Goal: Task Accomplishment & Management: Use online tool/utility

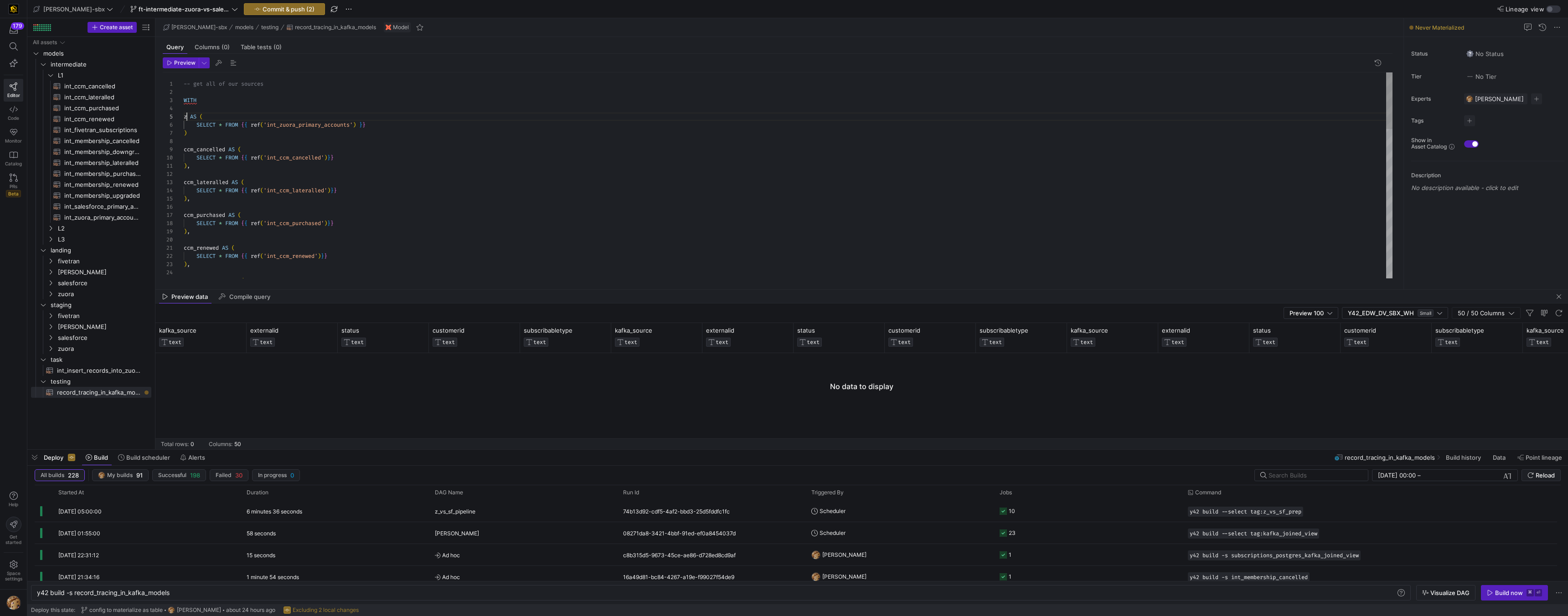
scroll to position [33, 3]
click at [210, 214] on div at bounding box center [784, 308] width 1568 height 616
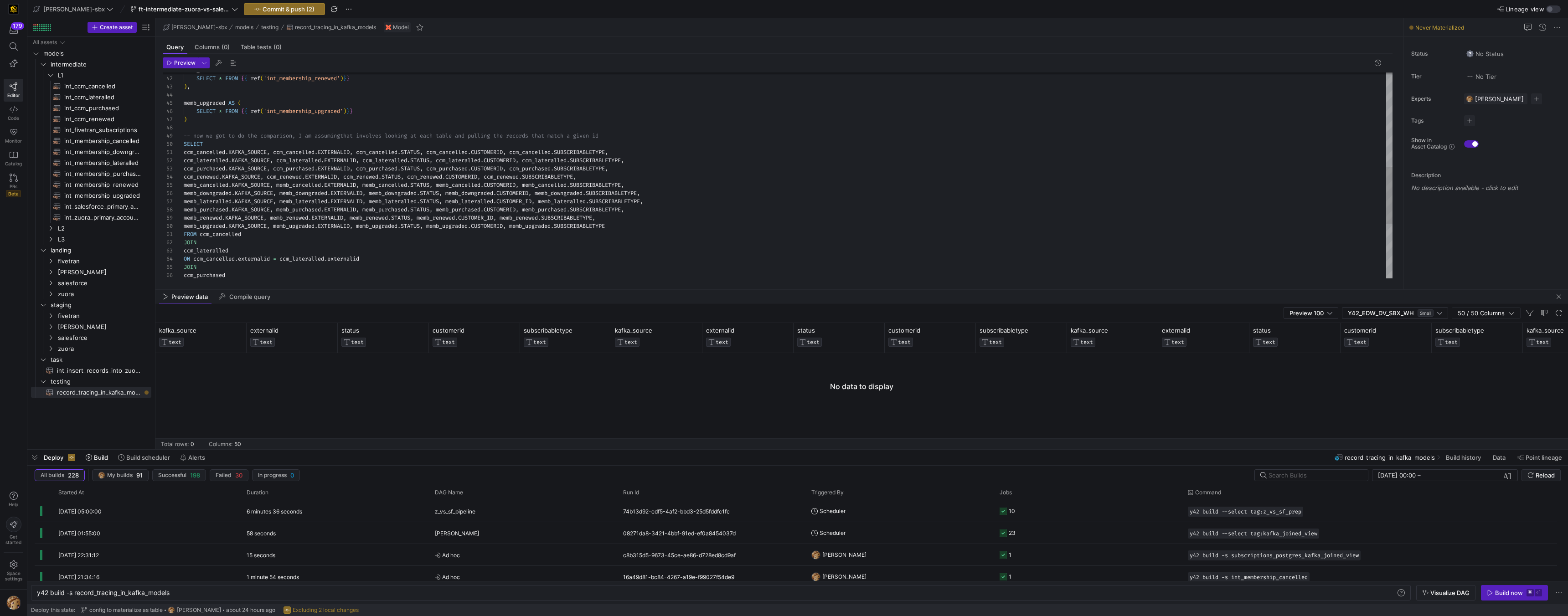
scroll to position [74, 23]
click at [220, 140] on div ") -- now we got to do the comparison, I am assuming that involves looking at ea…" at bounding box center [788, 103] width 1209 height 746
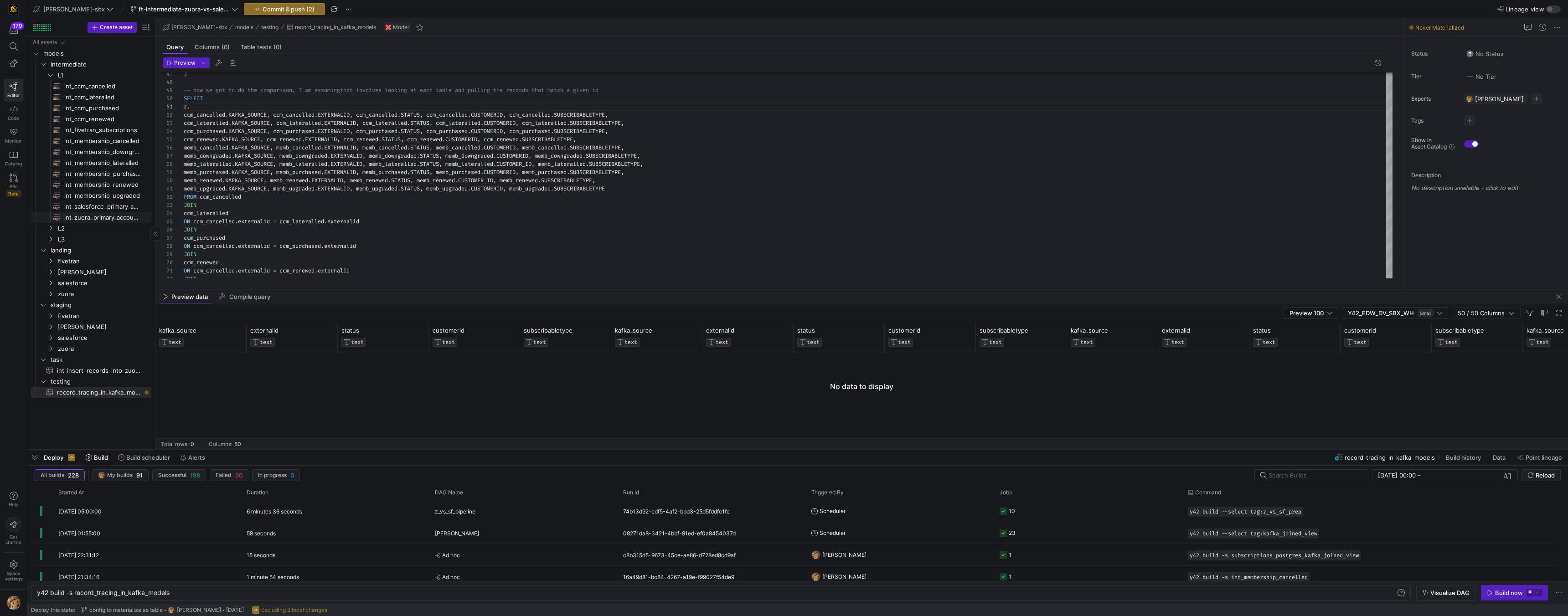
click at [104, 215] on span "int_zuora_primary_accounts​​​​​​​​​​" at bounding box center [103, 217] width 77 height 10
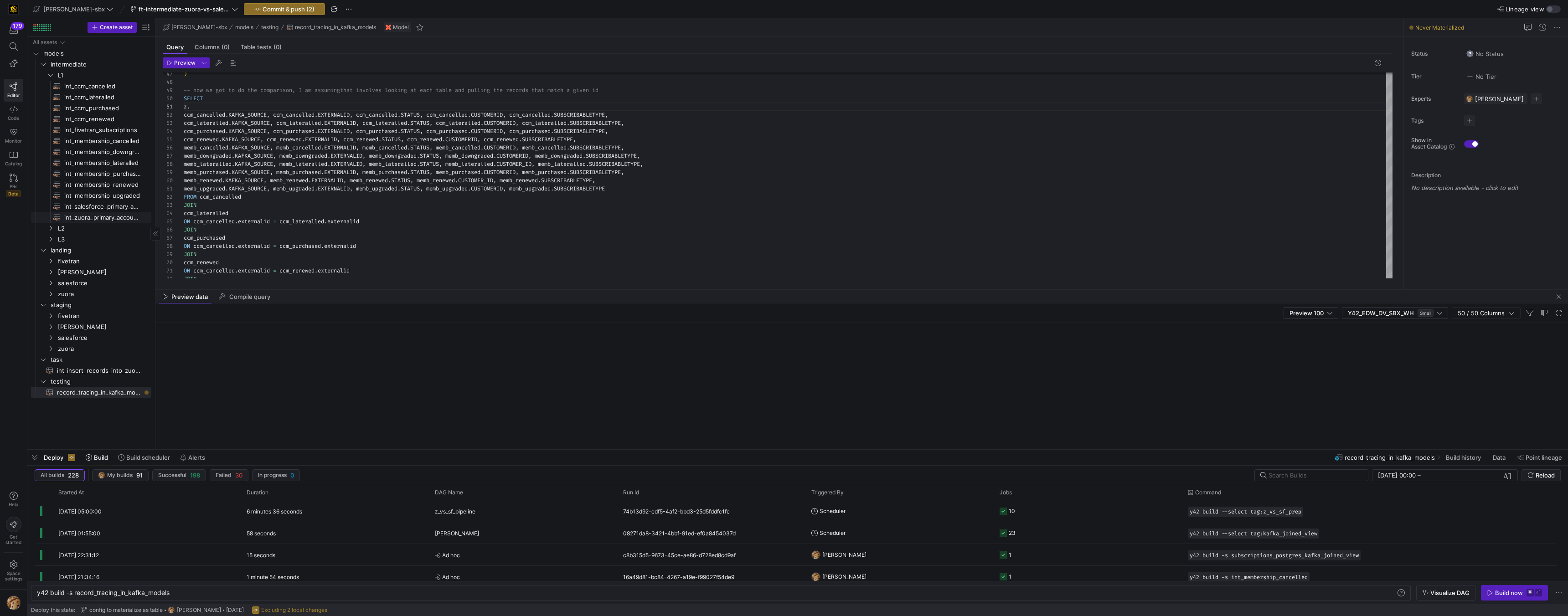
type textarea "-- File Name: int_zuora_primary_accounts -- Created by: Alejandro Baeza -- Last…"
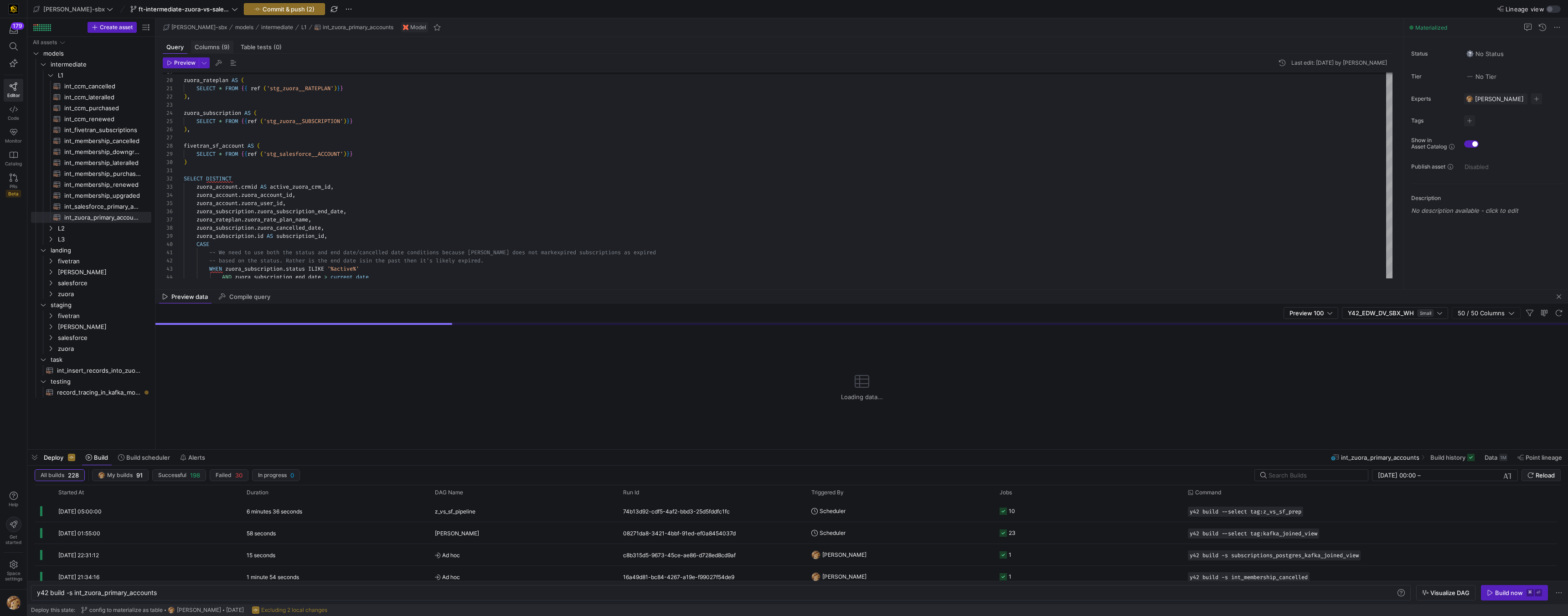
click at [213, 50] on span "Columns (9)" at bounding box center [212, 47] width 35 height 6
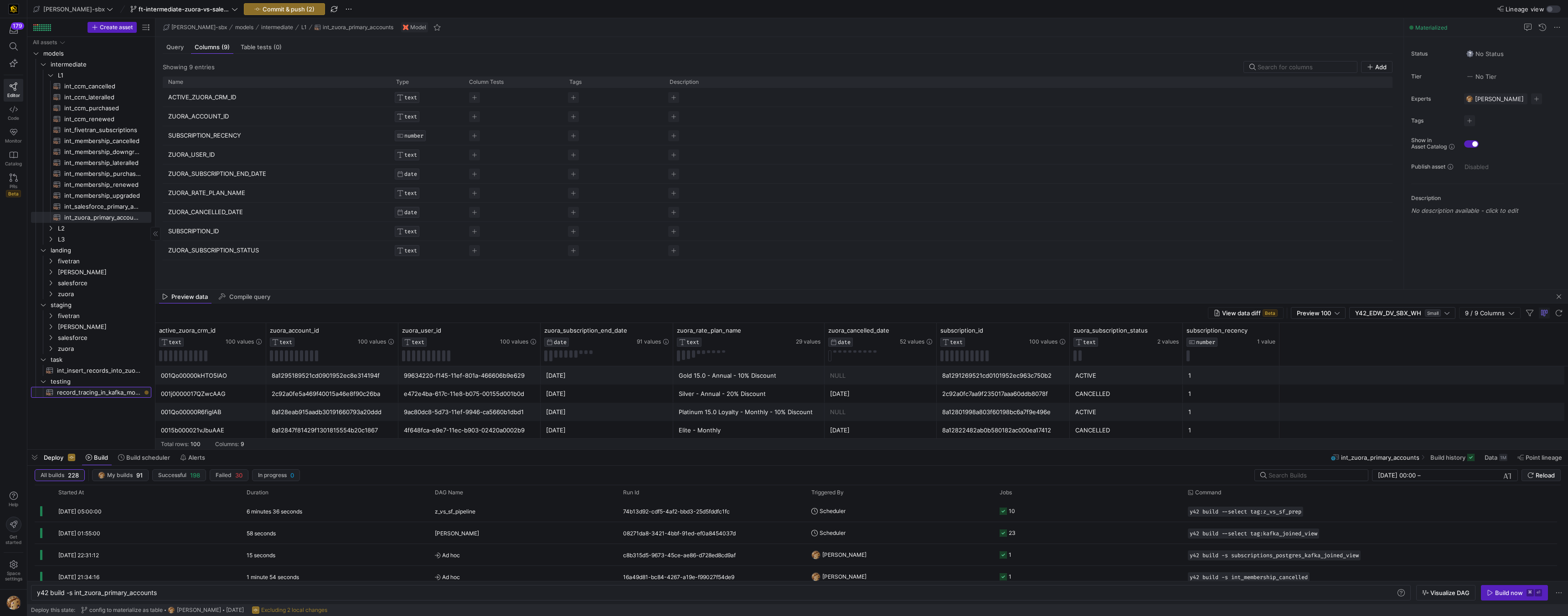
click at [77, 396] on span "record_tracing_in_kafka_models​​​​​​​​​​" at bounding box center [99, 393] width 84 height 10
type textarea "y42 build -s record_tracing_in_kafka_models"
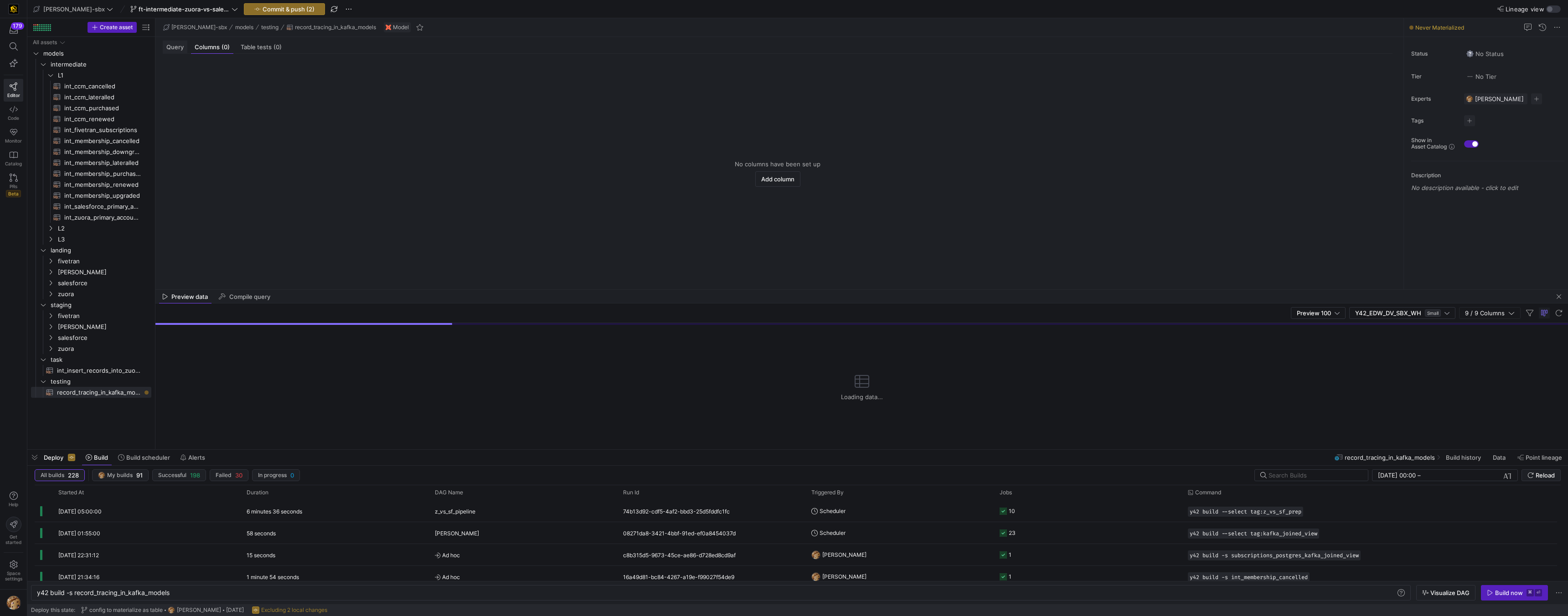
click at [175, 46] on span "Query" at bounding box center [175, 47] width 17 height 6
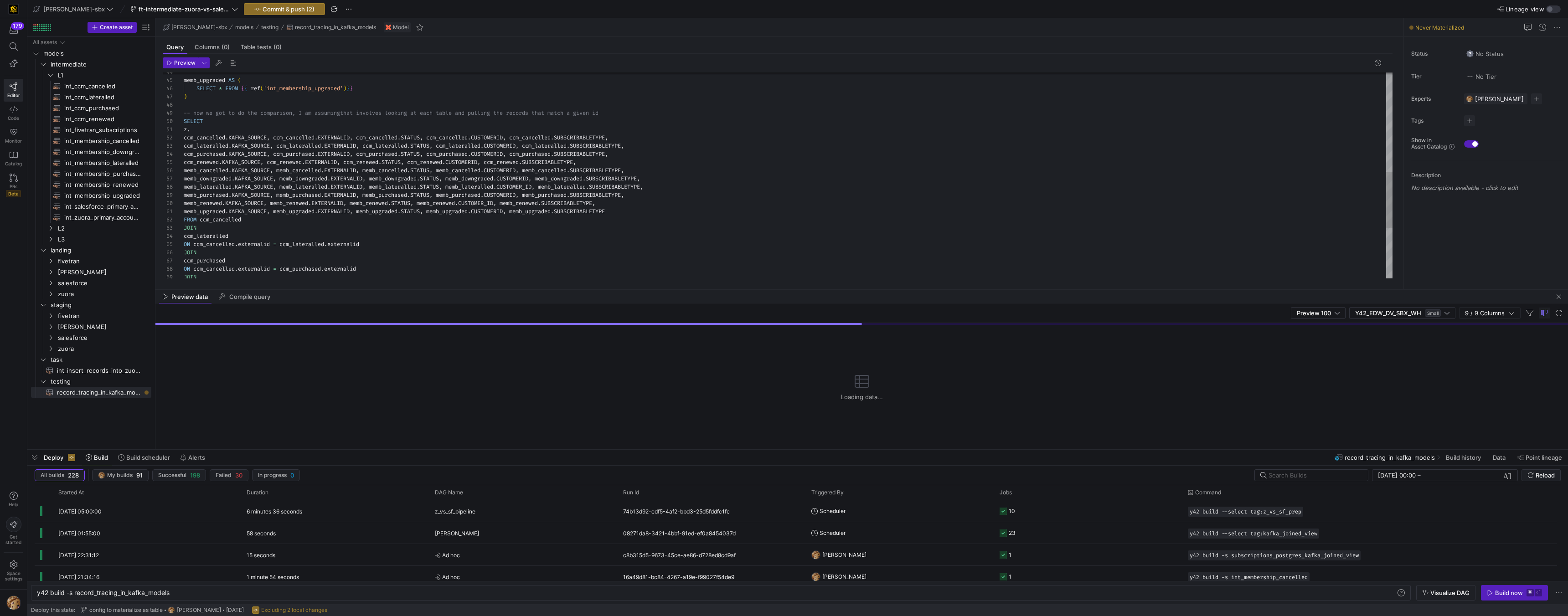
scroll to position [0, 6]
click at [209, 130] on div "JOIN ccm_purchased ON ccm_cancelled . externalid = ccm_purchased . externalid J…" at bounding box center [788, 85] width 1209 height 754
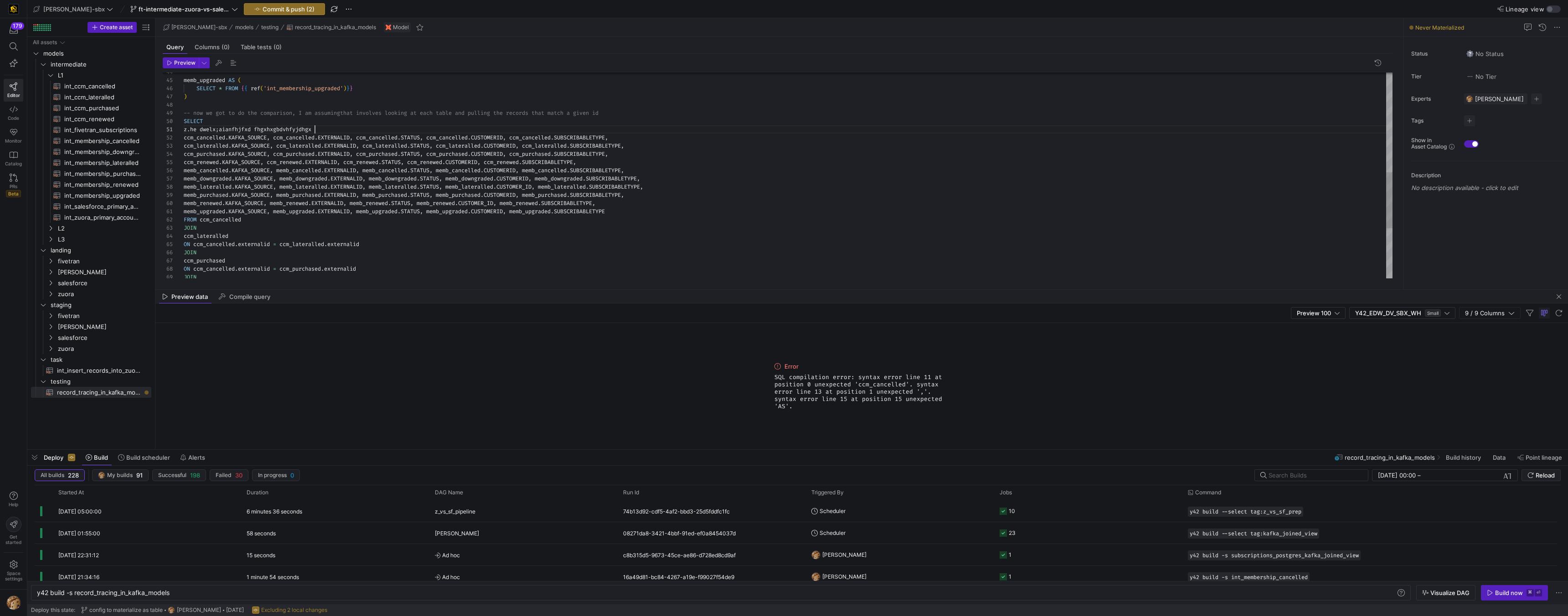
scroll to position [0, 135]
type textarea "z. ccm_cancelled.KAFKA_SOURCE, ccm_cancelled.EXTERNALID, ccm_cancelled.STATUS, …"
click at [101, 219] on span "int_zuora_primary_accounts​​​​​​​​​​" at bounding box center [103, 217] width 77 height 10
type textarea "y42 build -s int_zuora_primary_accounts"
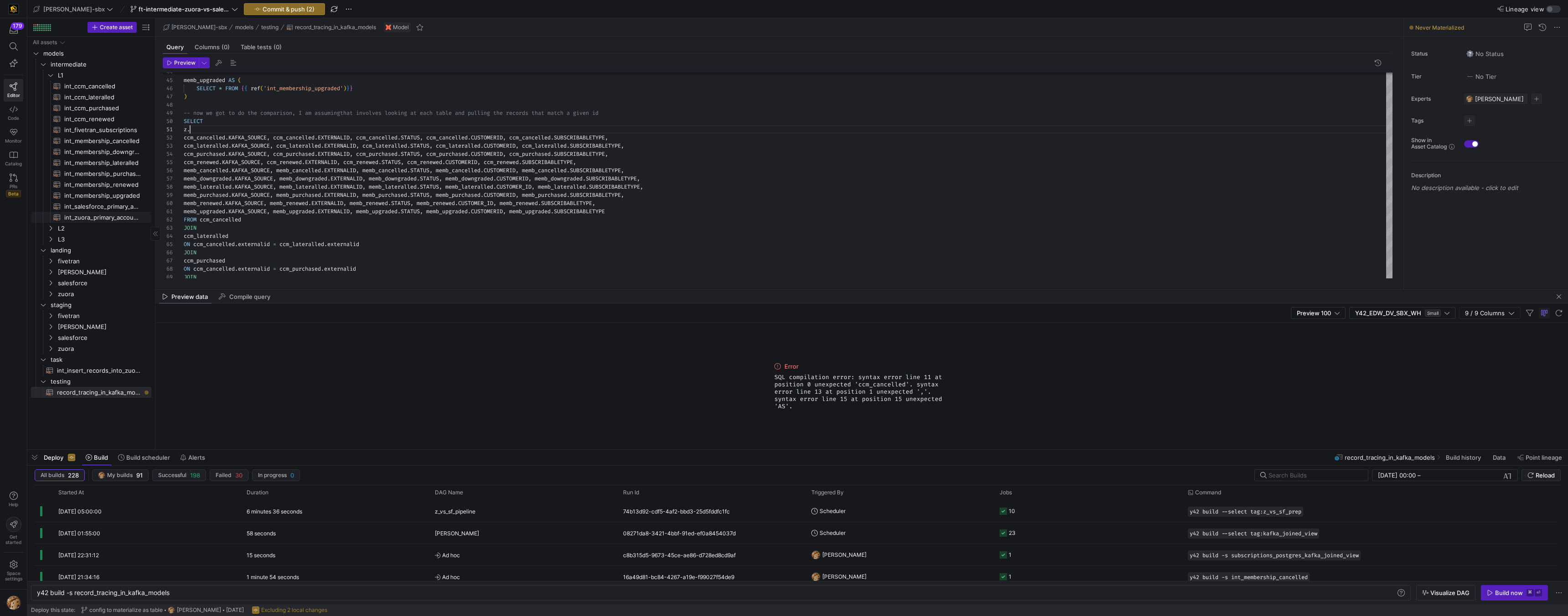
type textarea "-- File Name: int_zuora_primary_accounts -- Created by: Alejandro Baeza -- Last…"
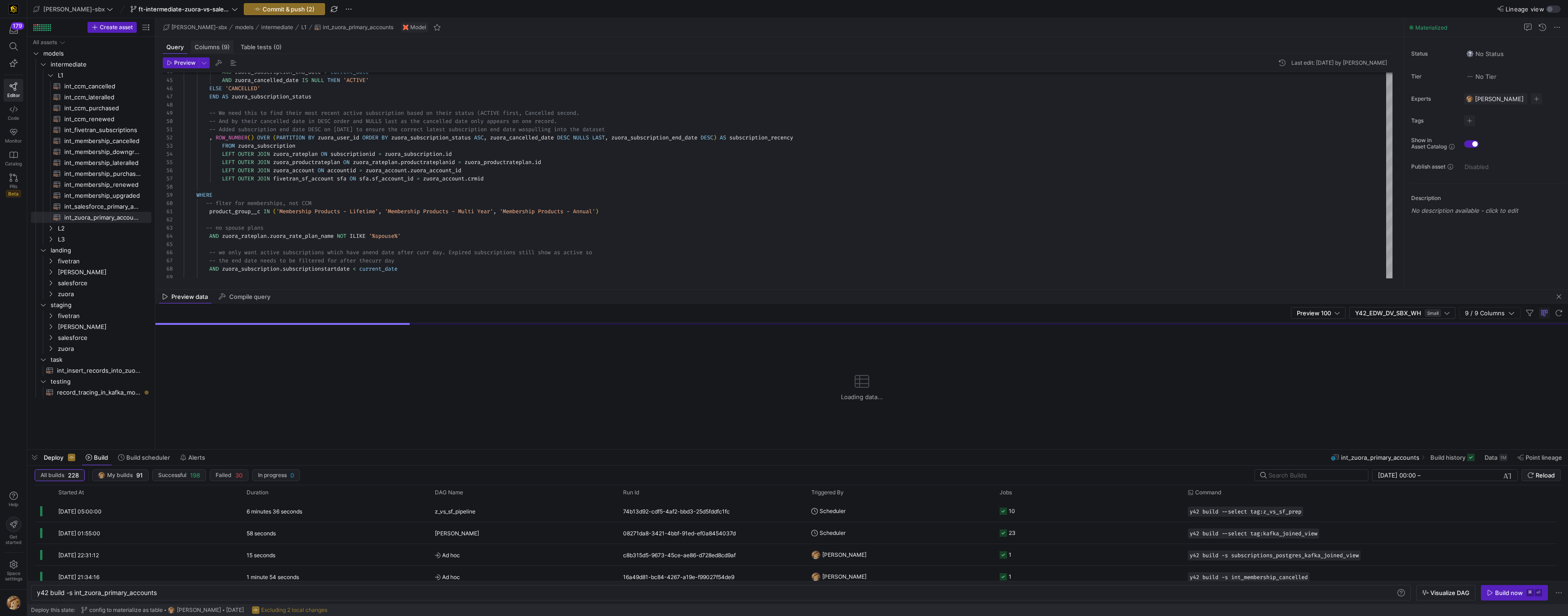
click at [219, 47] on span "Columns (9)" at bounding box center [212, 47] width 35 height 6
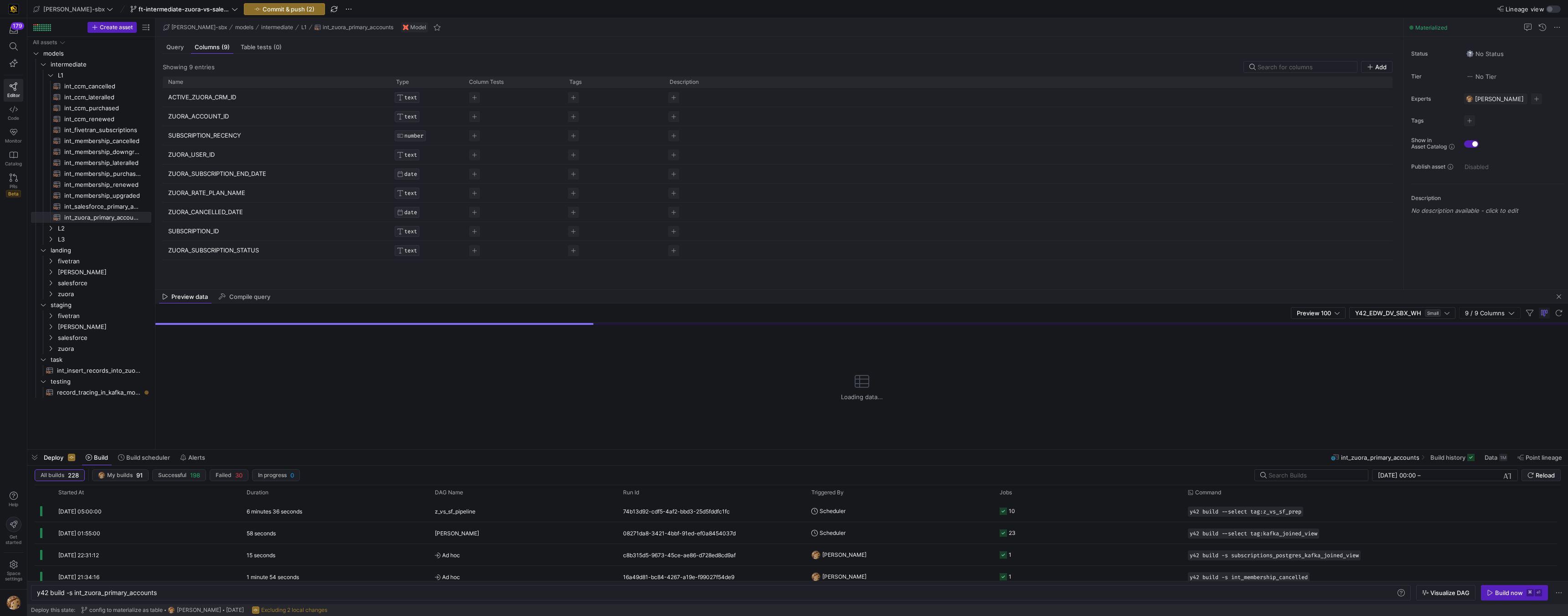
click at [213, 249] on p "ZUORA_SUBSCRIPTION_STATUS" at bounding box center [276, 250] width 217 height 18
click at [213, 248] on input "ZUORA_SUBSCRIPTION_STATUS" at bounding box center [271, 250] width 208 height 17
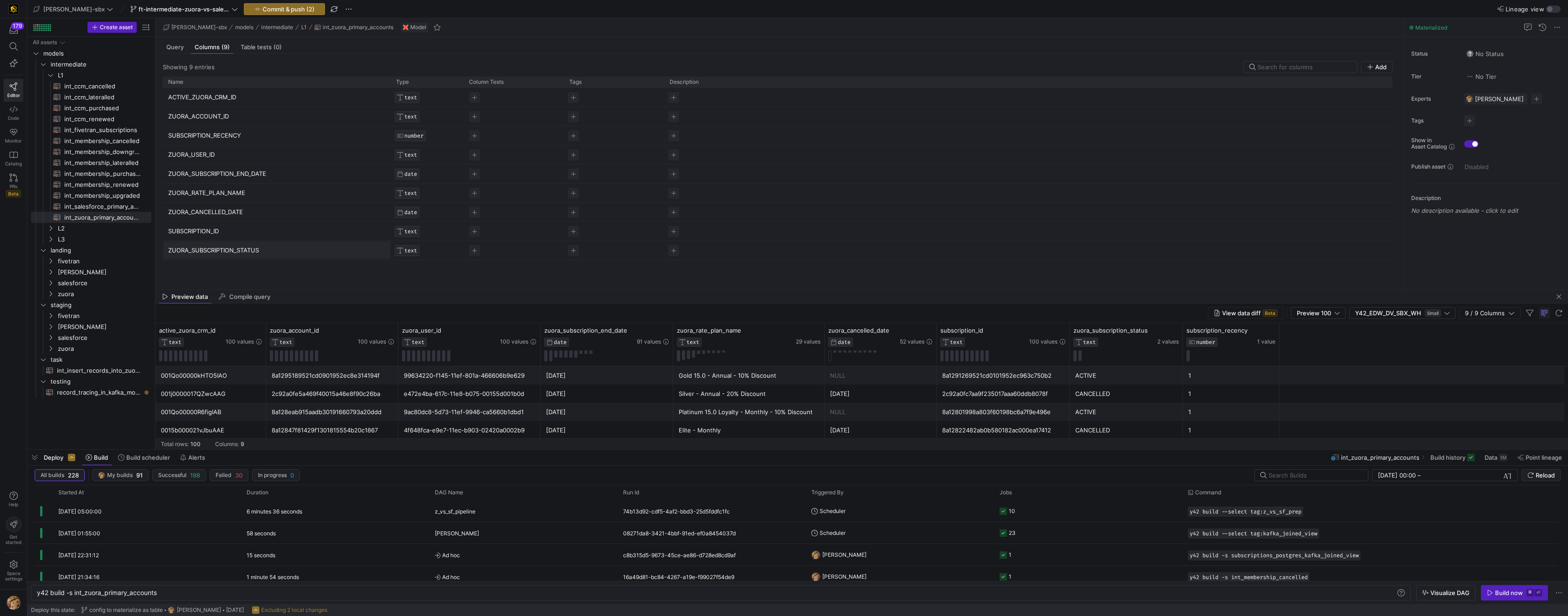
click at [213, 248] on input "ZUORA_SUBSCRIPTION_STATUS" at bounding box center [271, 250] width 208 height 17
click at [81, 390] on span "record_tracing_in_kafka_models​​​​​​​​​​" at bounding box center [99, 393] width 84 height 10
type textarea "y42 build -s record_tracing_in_kafka_models"
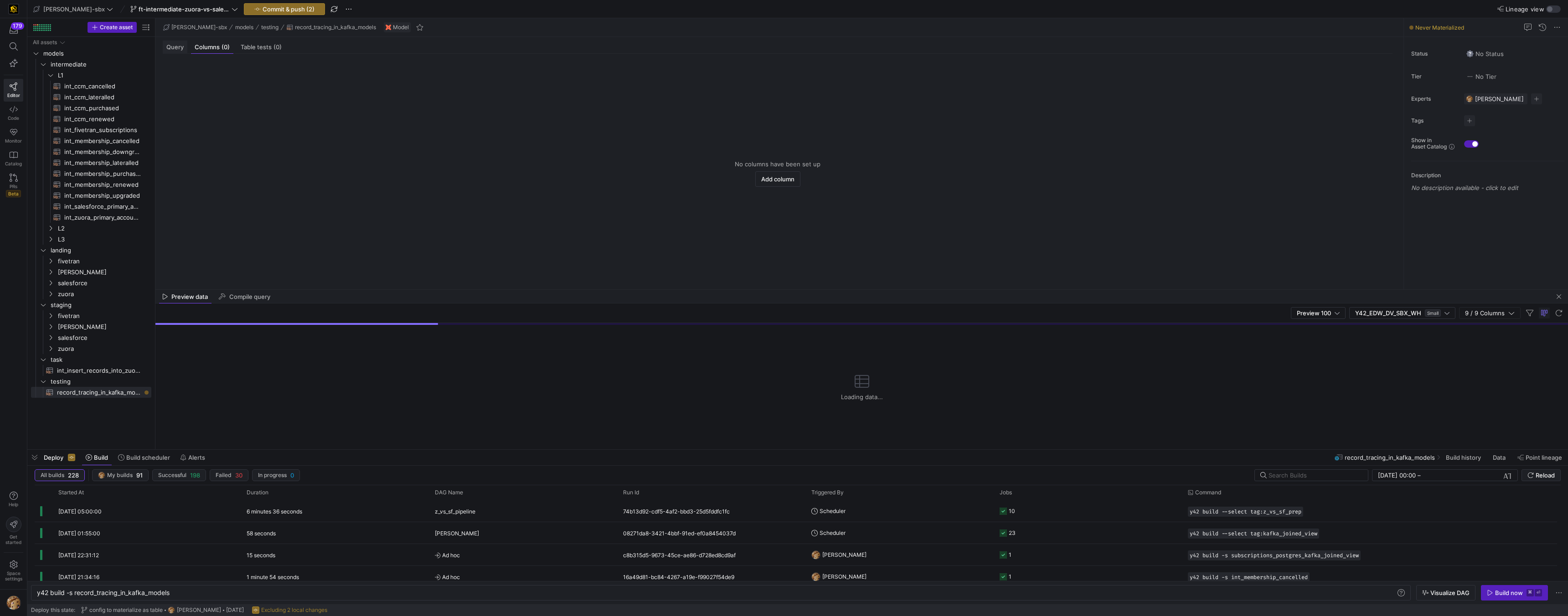
drag, startPoint x: 172, startPoint y: 46, endPoint x: 173, endPoint y: 51, distance: 5.1
click at [172, 46] on span "Query" at bounding box center [175, 47] width 17 height 6
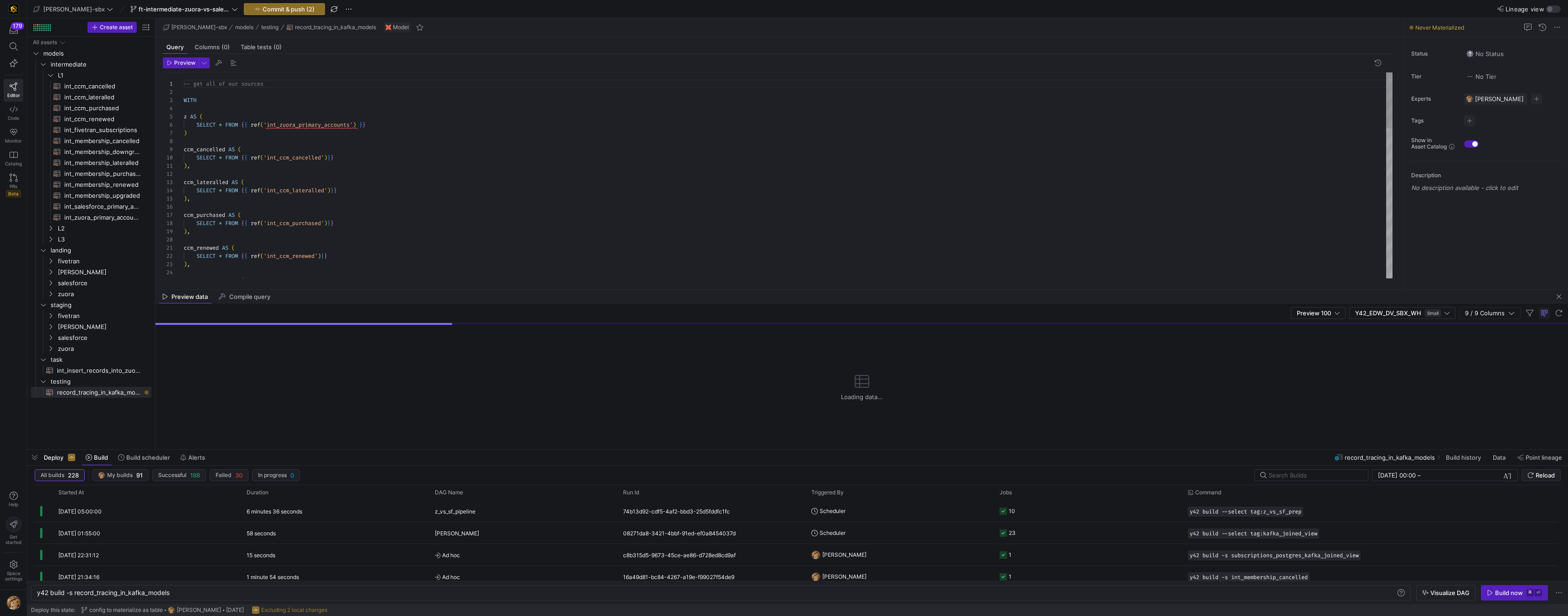
scroll to position [82, 0]
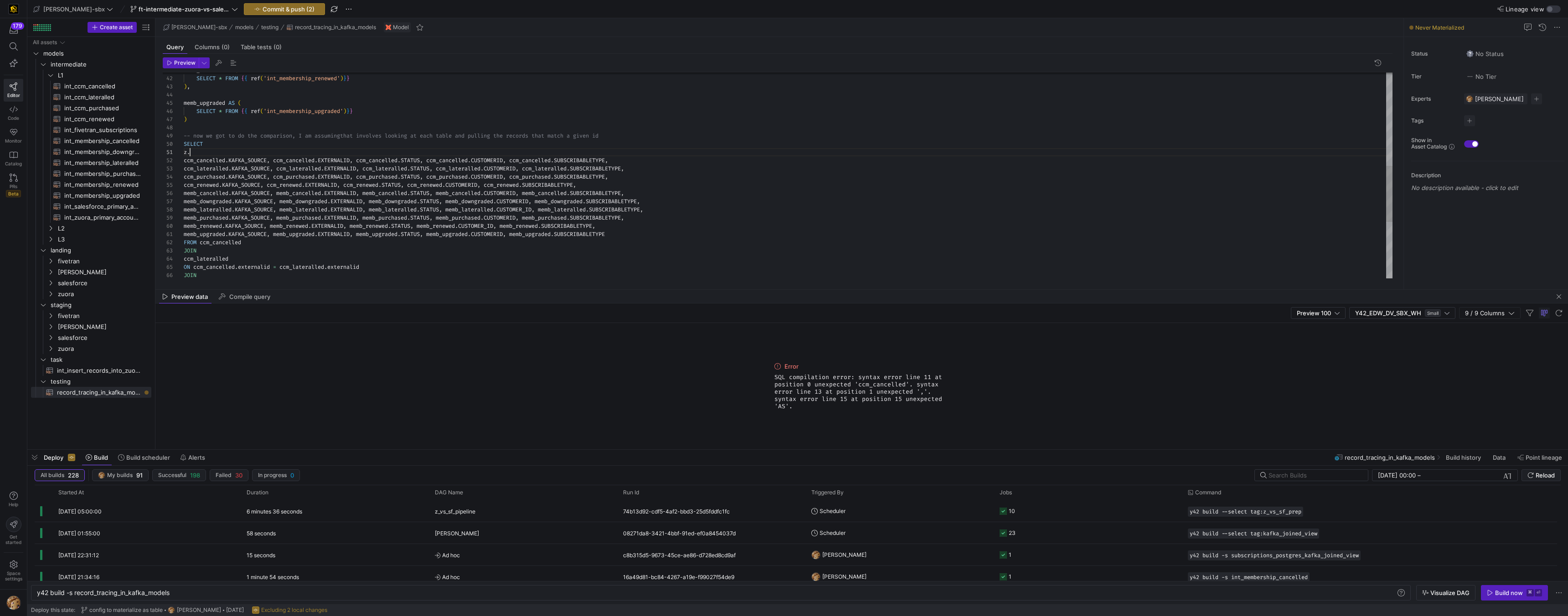
click at [217, 150] on div "memb_renewed AS ( SELECT * FROM { { ref ( 'int_membership_renewed' ) } } ) , me…" at bounding box center [788, 107] width 1209 height 754
click at [183, 150] on div at bounding box center [173, 152] width 21 height 8
click at [184, 151] on div "memb_renewed AS ( SELECT * FROM { { ref ( 'int_membership_renewed' ) } } ) , me…" at bounding box center [788, 107] width 1209 height 754
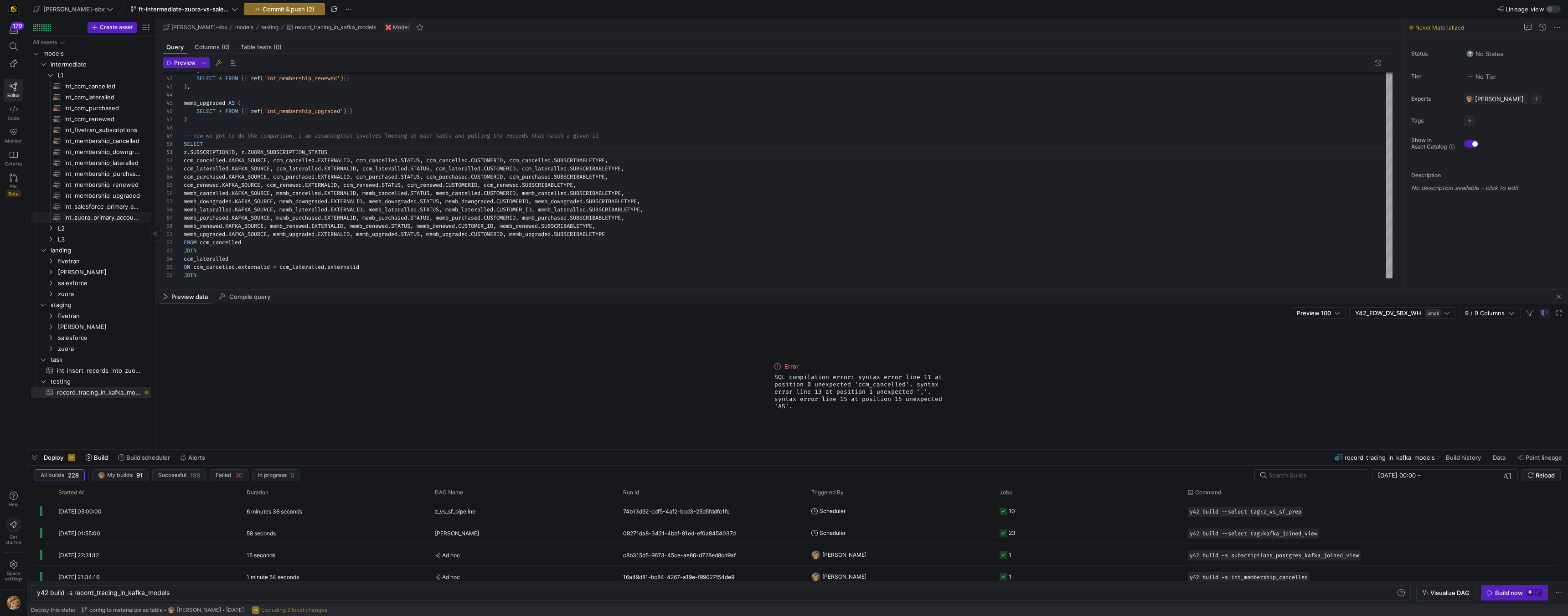
type textarea "z.SUBSCRIPTIONID, z.ZUORA_SUBSCRIPTION_STATUS ccm_cancelled.KAFKA_SOURCE, ccm_c…"
click at [97, 215] on span "int_zuora_primary_accounts​​​​​​​​​​" at bounding box center [103, 217] width 77 height 10
type textarea "y42 build -s int_zuora_primary_accounts"
type textarea "-- File Name: int_zuora_primary_accounts -- Created by: Alejandro Baeza -- Last…"
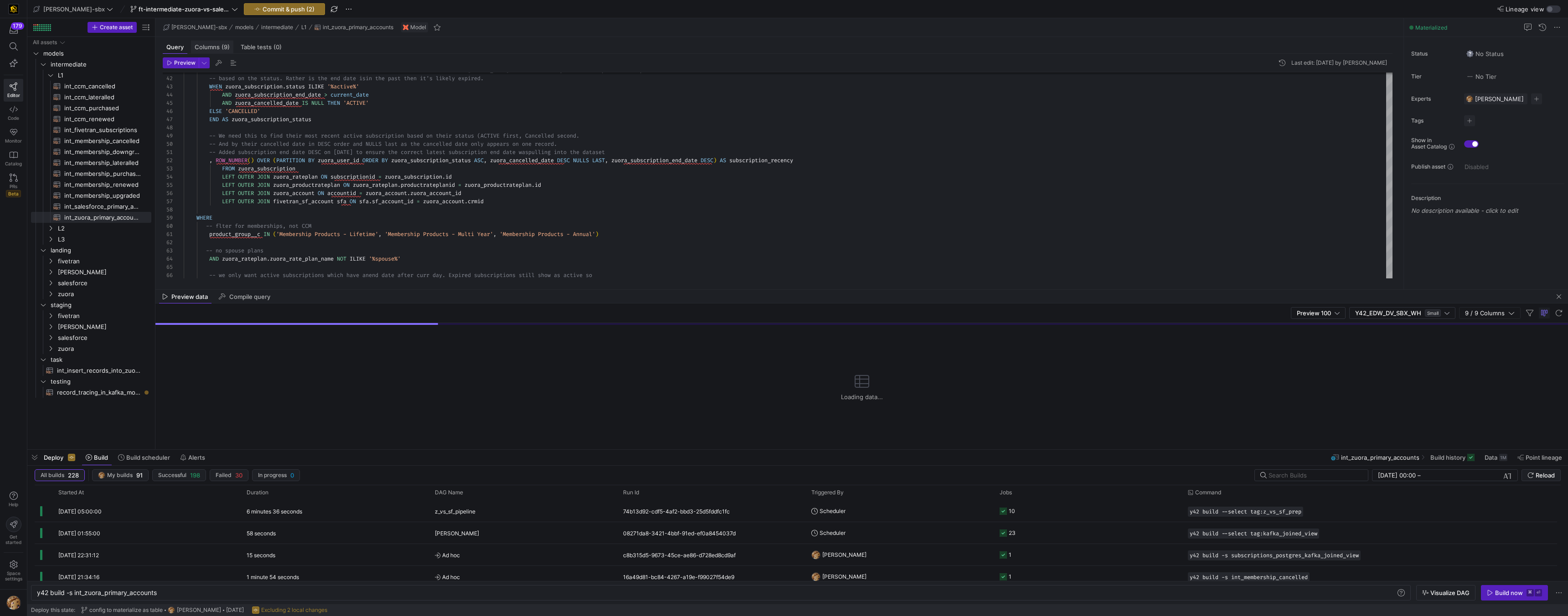
click at [219, 47] on span "Columns (9)" at bounding box center [212, 47] width 35 height 6
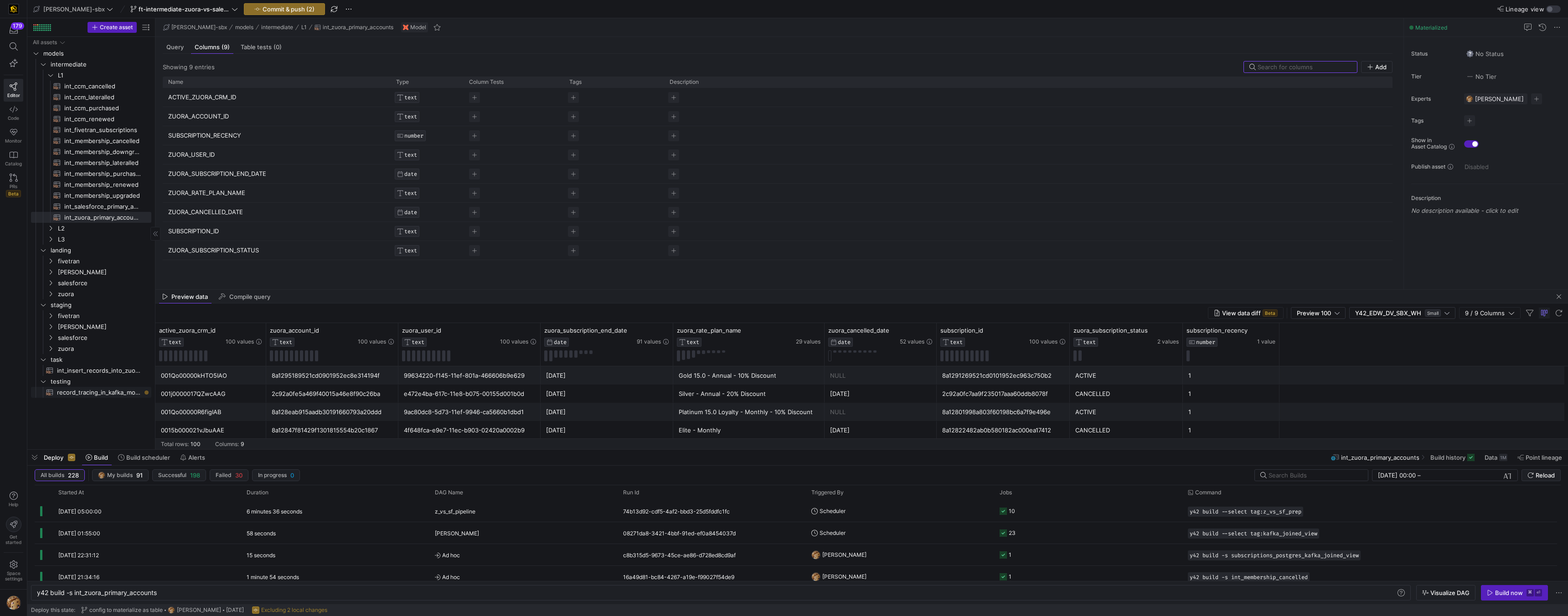
click at [81, 388] on span "record_tracing_in_kafka_models​​​​​​​​​​" at bounding box center [99, 393] width 84 height 10
type textarea "y42 build -s record_tracing_in_kafka_models"
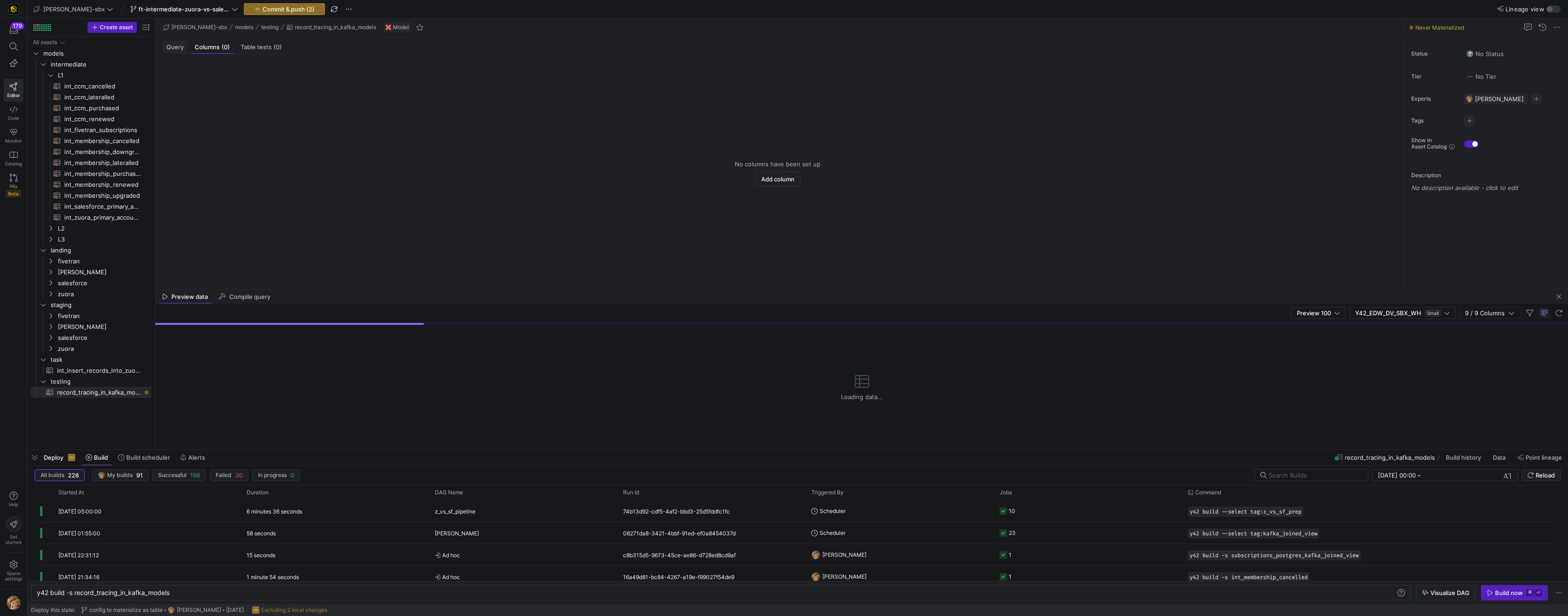
click at [170, 46] on span "Query" at bounding box center [175, 47] width 17 height 6
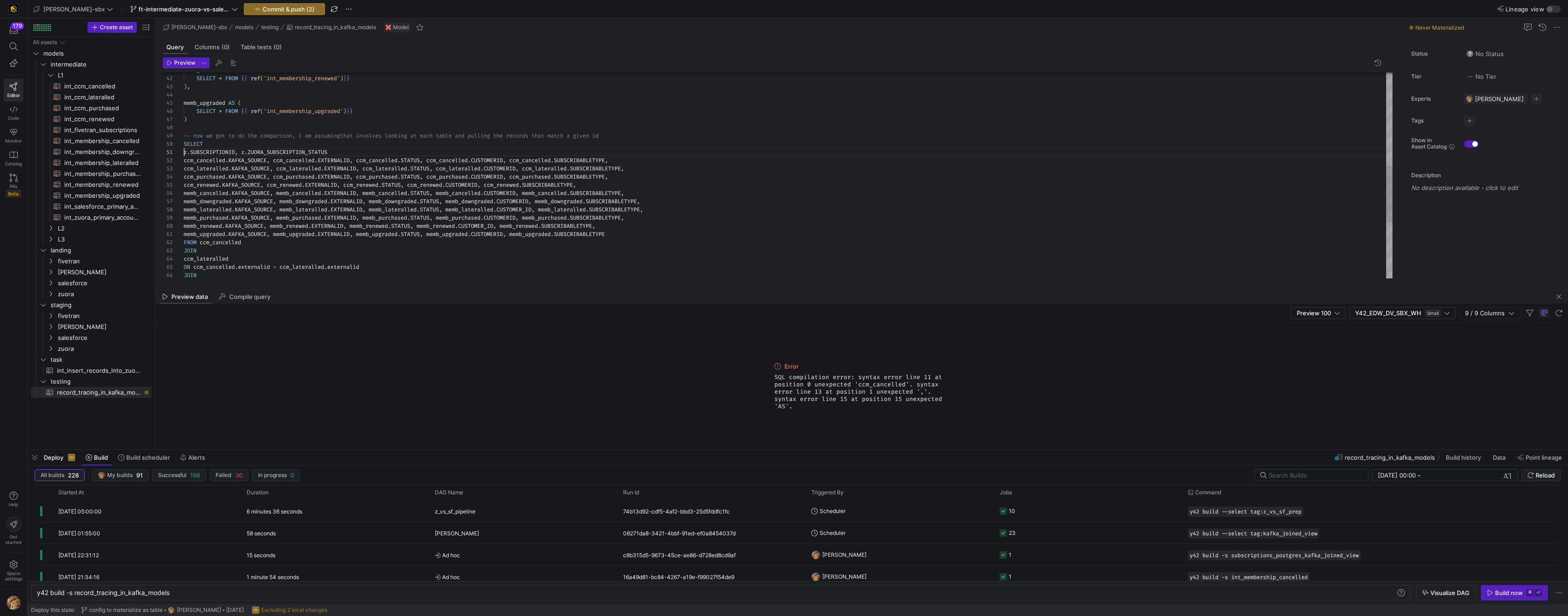
click at [184, 153] on div "memb_renewed AS ( SELECT * FROM { { ref ( 'int_membership_renewed' ) } } ) , me…" at bounding box center [788, 107] width 1209 height 754
type textarea "z.z.SUBSCRIPTIONID, z.ZUORA_SUBSCRIPTION_STATUS ccm_cancelled.KAFKA_SOURCE, ccm…"
click at [108, 220] on span "int_zuora_primary_accounts​​​​​​​​​​" at bounding box center [103, 217] width 77 height 10
type textarea "y42 build -s int_zuora_primary_accounts"
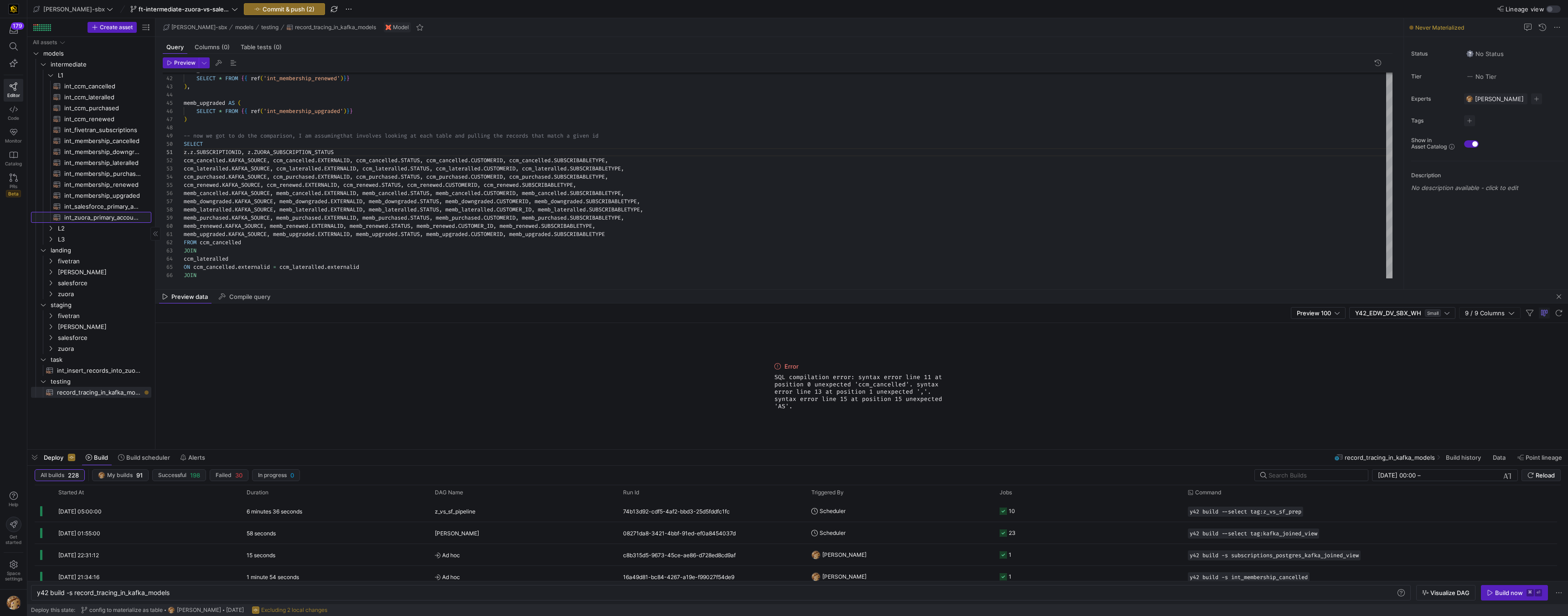
type textarea "-- File Name: int_zuora_primary_accounts -- Created by: Alejandro Baeza -- Last…"
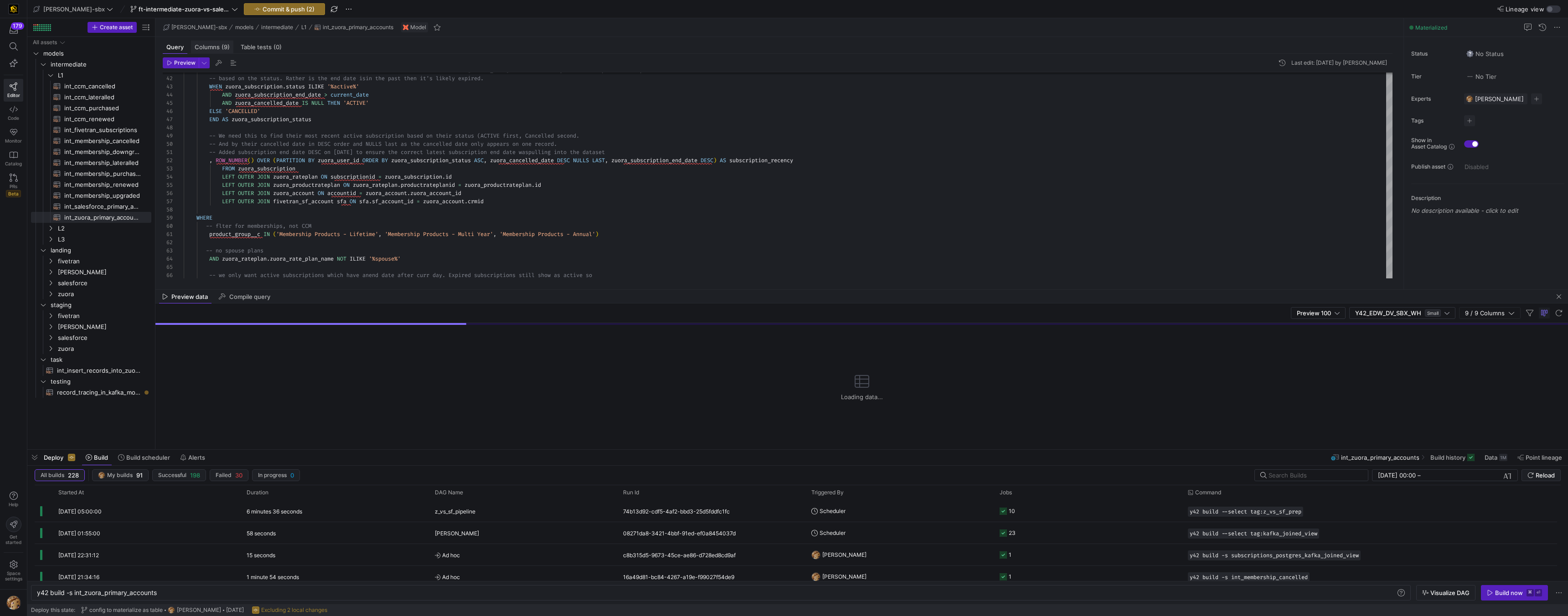
click at [208, 46] on span "Columns (9)" at bounding box center [212, 47] width 35 height 6
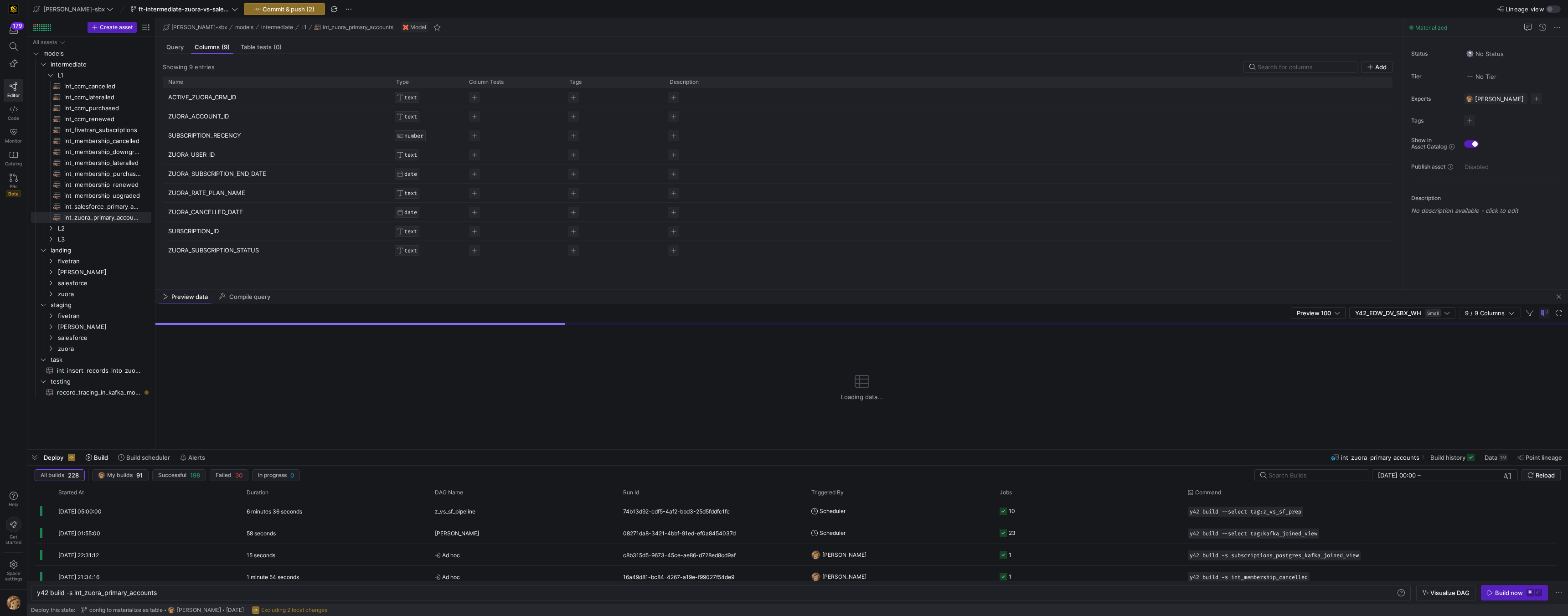
click at [213, 94] on p "ACTIVE_ZUORA_CRM_ID" at bounding box center [276, 97] width 217 height 18
click at [213, 99] on input "ACTIVE_ZUORA_CRM_ID" at bounding box center [271, 97] width 208 height 17
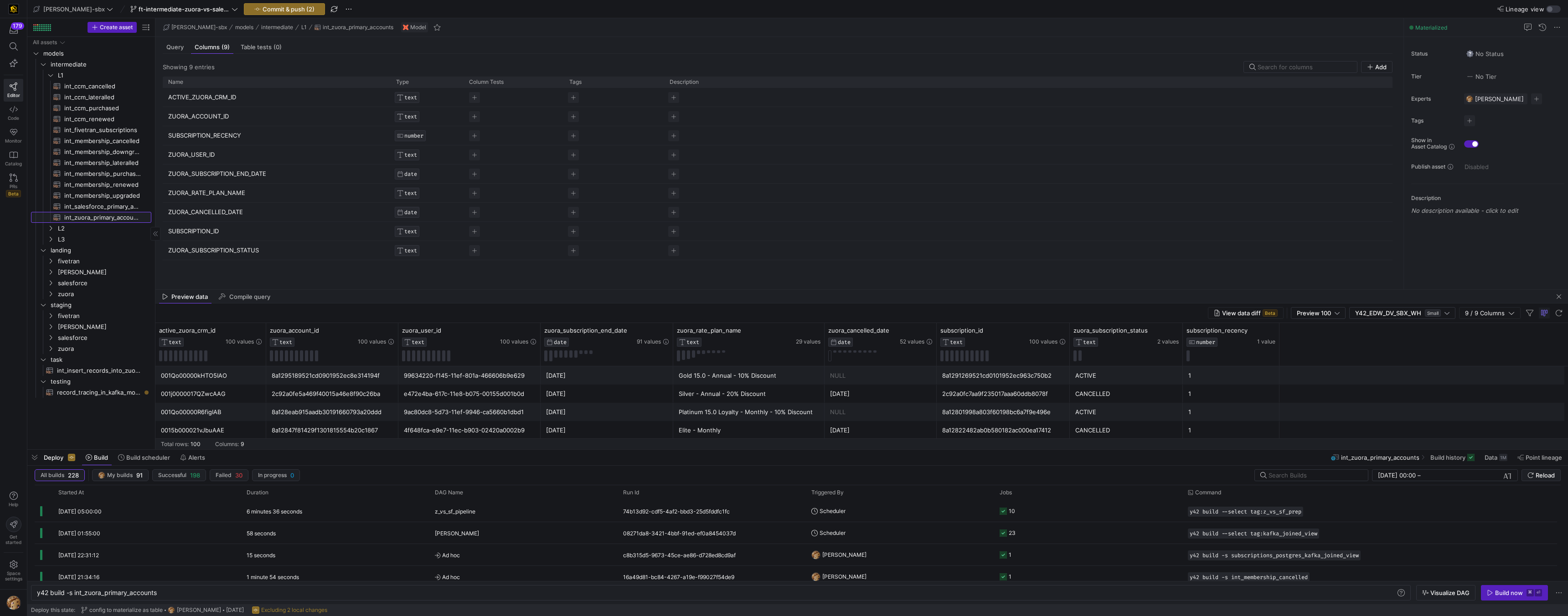
click at [83, 218] on span "int_zuora_primary_accounts​​​​​​​​​​" at bounding box center [103, 217] width 77 height 10
click at [82, 394] on span "record_tracing_in_kafka_models​​​​​​​​​​" at bounding box center [99, 393] width 84 height 10
type textarea "y42 build -s record_tracing_in_kafka_models"
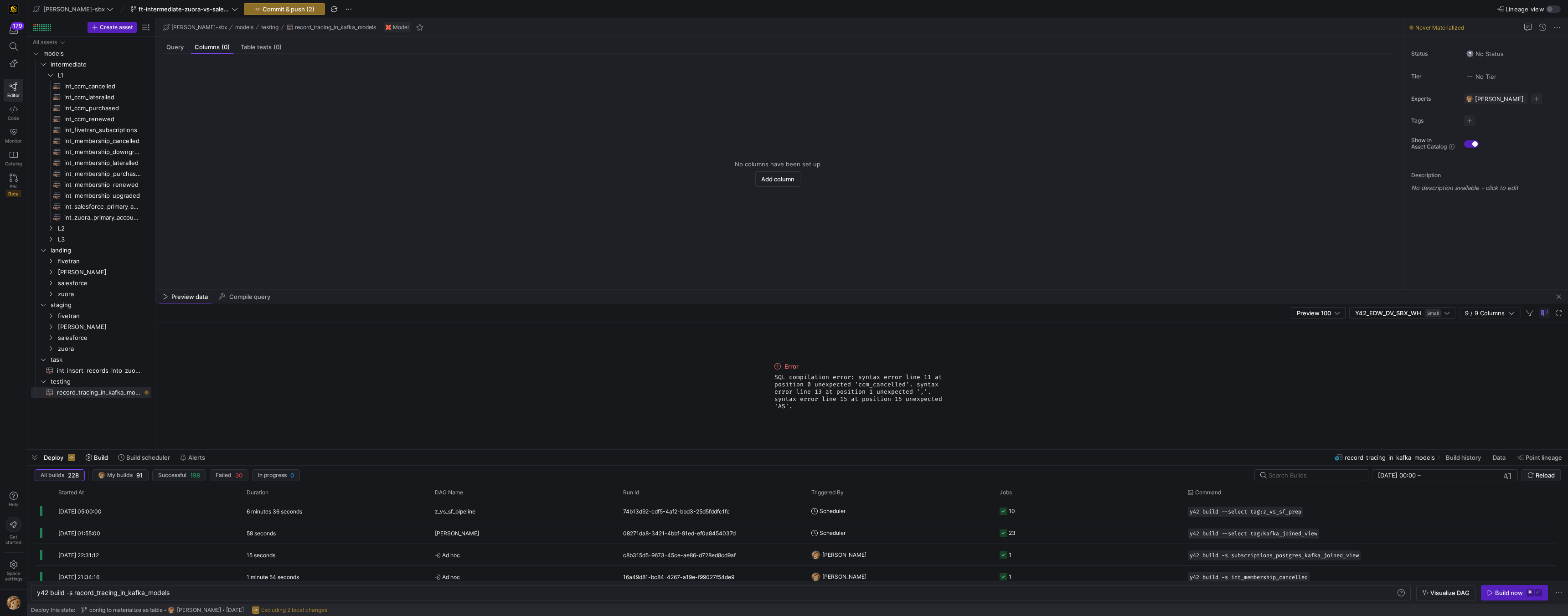
click at [178, 54] on div "No columns have been set up Add column" at bounding box center [777, 167] width 1244 height 228
click at [179, 50] on span "Query" at bounding box center [175, 47] width 17 height 6
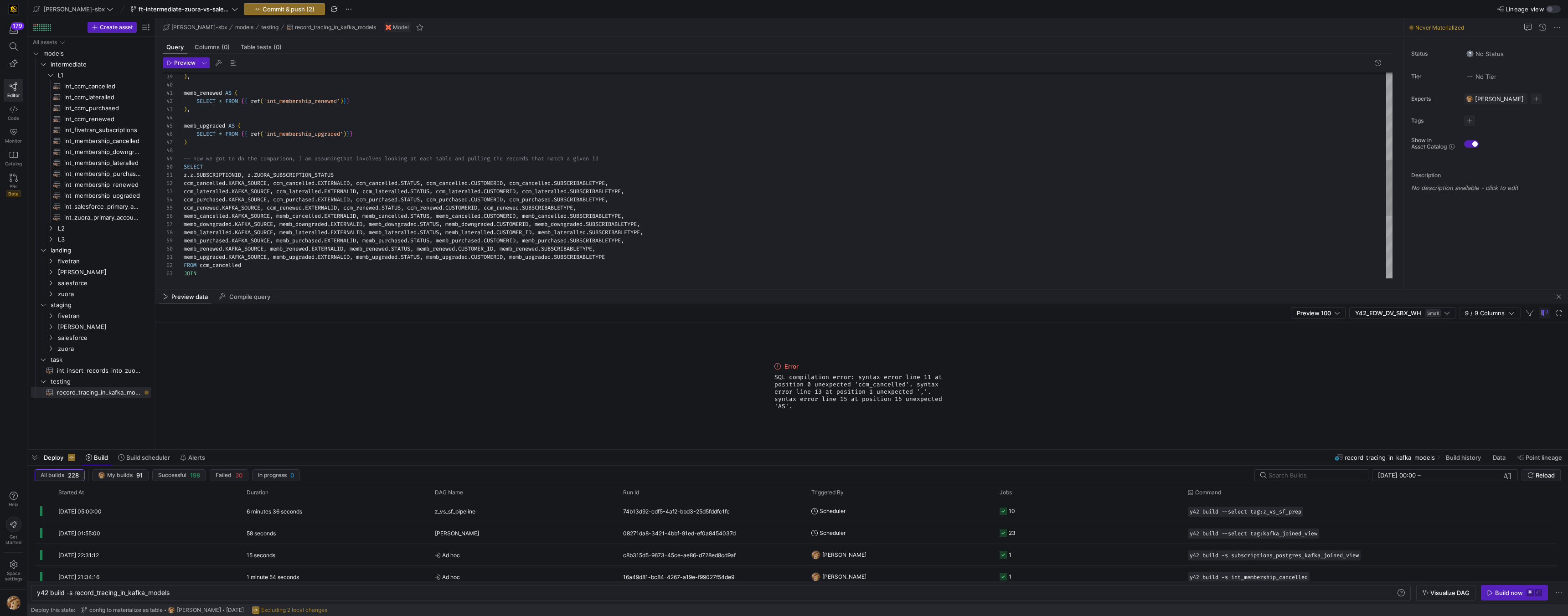
scroll to position [0, 6]
click at [189, 176] on div ") , memb_renewed AS ( SELECT * FROM { { ref ( 'int_membership_renewed' ) } } ) …" at bounding box center [788, 130] width 1209 height 754
type textarea "z.ACTIVE_ZUORA_CRM_ID, z.z.SUBSCRIPTIONID, z.ZUORA_SUBSCRIPTION_STATUS ccm_canc…"
click at [101, 217] on span "int_zuora_primary_accounts​​​​​​​​​​" at bounding box center [103, 217] width 77 height 10
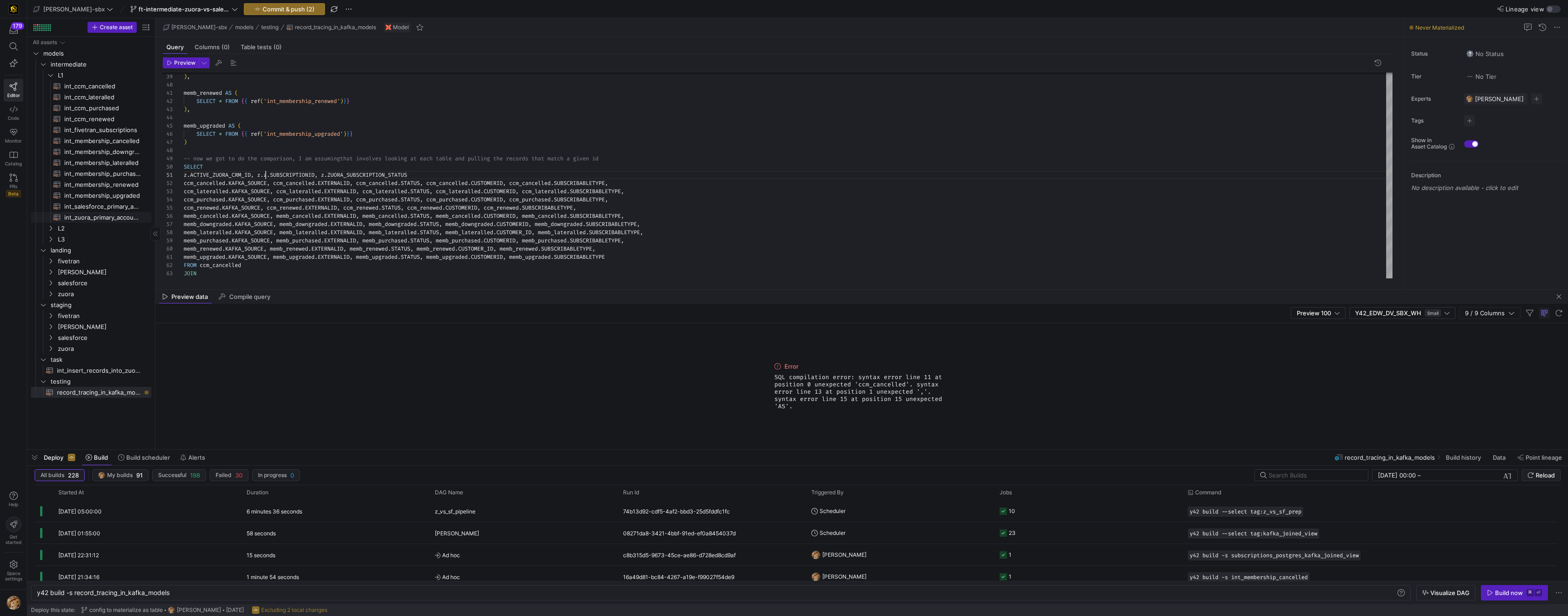
type textarea "y42 build -s int_zuora_primary_accounts"
type textarea "-- File Name: int_zuora_primary_accounts -- Created by: Alejandro Baeza -- Last…"
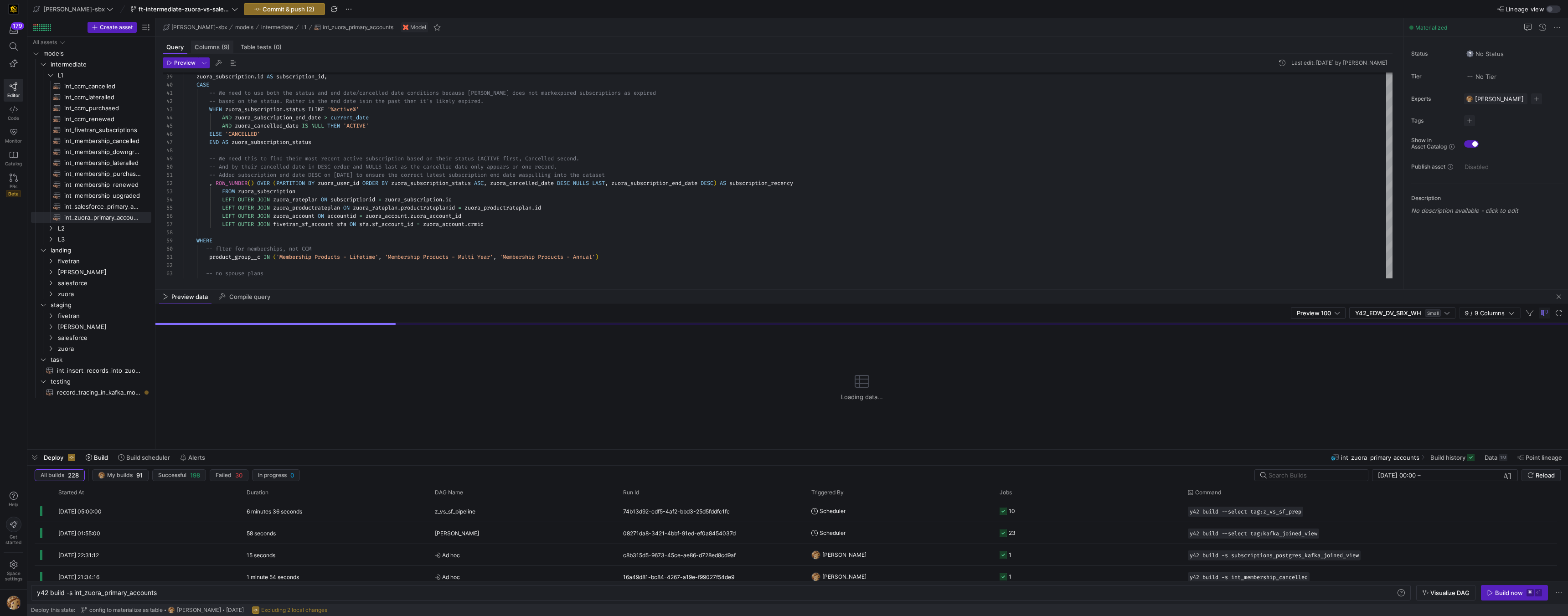
click at [206, 49] on span "Columns (9)" at bounding box center [212, 47] width 35 height 6
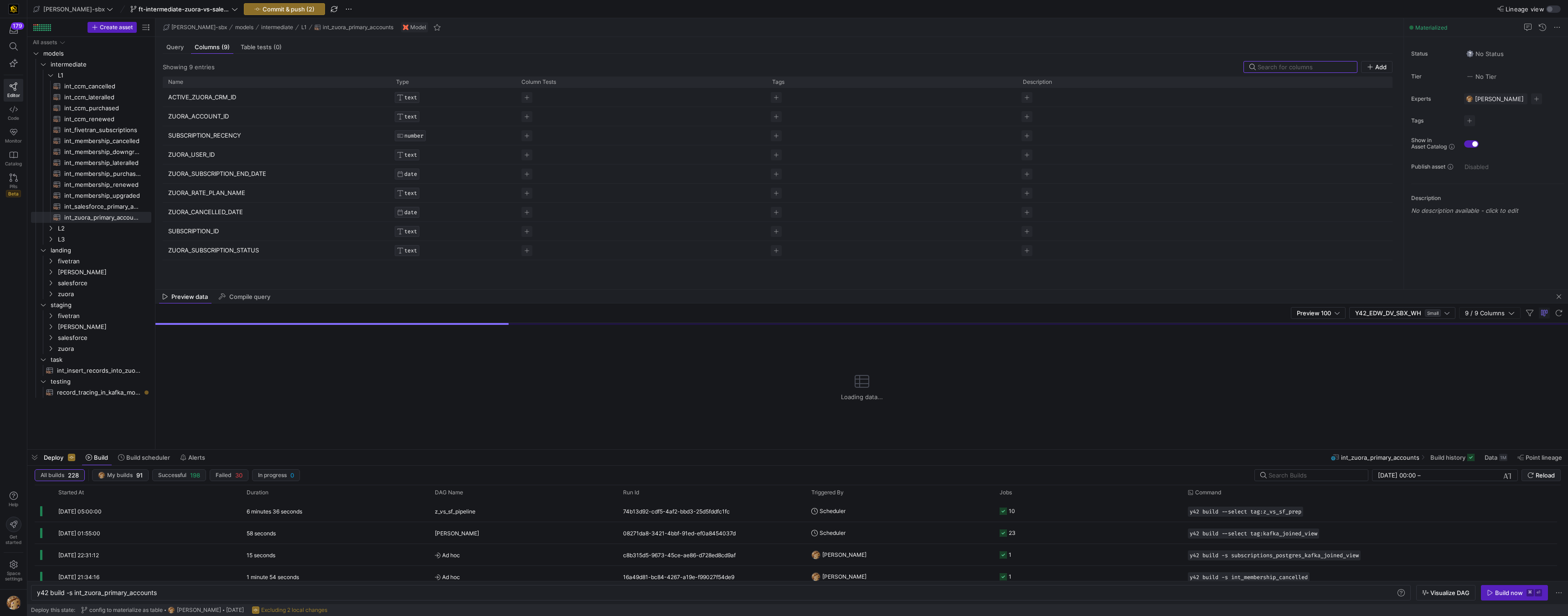
click at [203, 117] on p "ZUORA_ACCOUNT_ID" at bounding box center [276, 116] width 217 height 18
click at [203, 117] on input "ZUORA_ACCOUNT_ID" at bounding box center [271, 116] width 208 height 17
click at [77, 394] on span "record_tracing_in_kafka_models​​​​​​​​​​" at bounding box center [99, 393] width 84 height 10
type textarea "y42 build -s record_tracing_in_kafka_models"
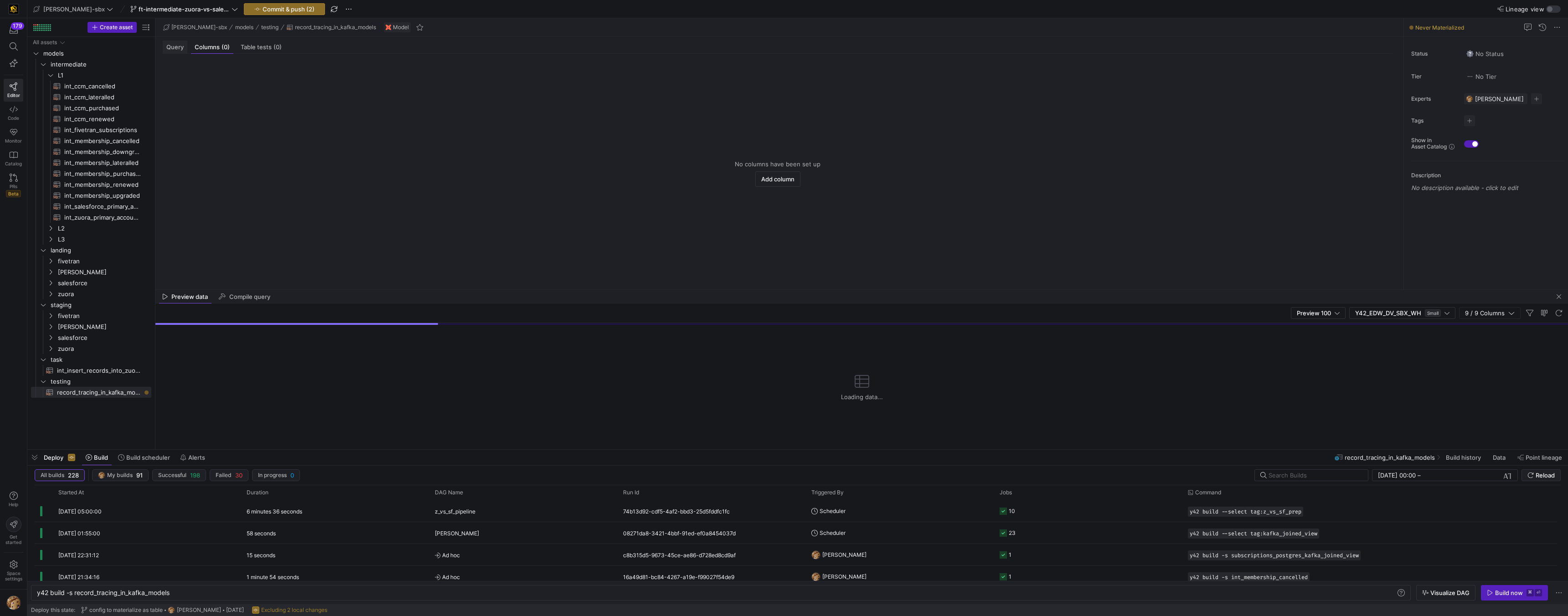
click at [177, 51] on div "Query" at bounding box center [175, 47] width 24 height 13
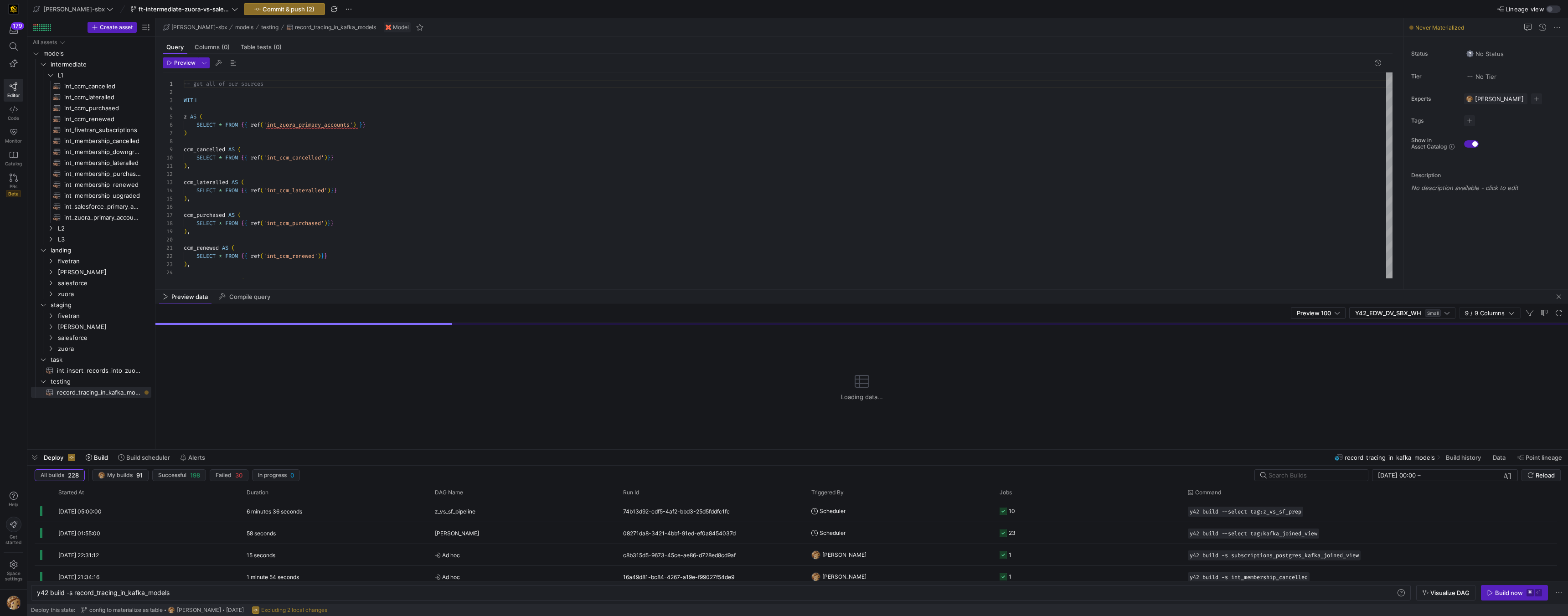
scroll to position [82, 0]
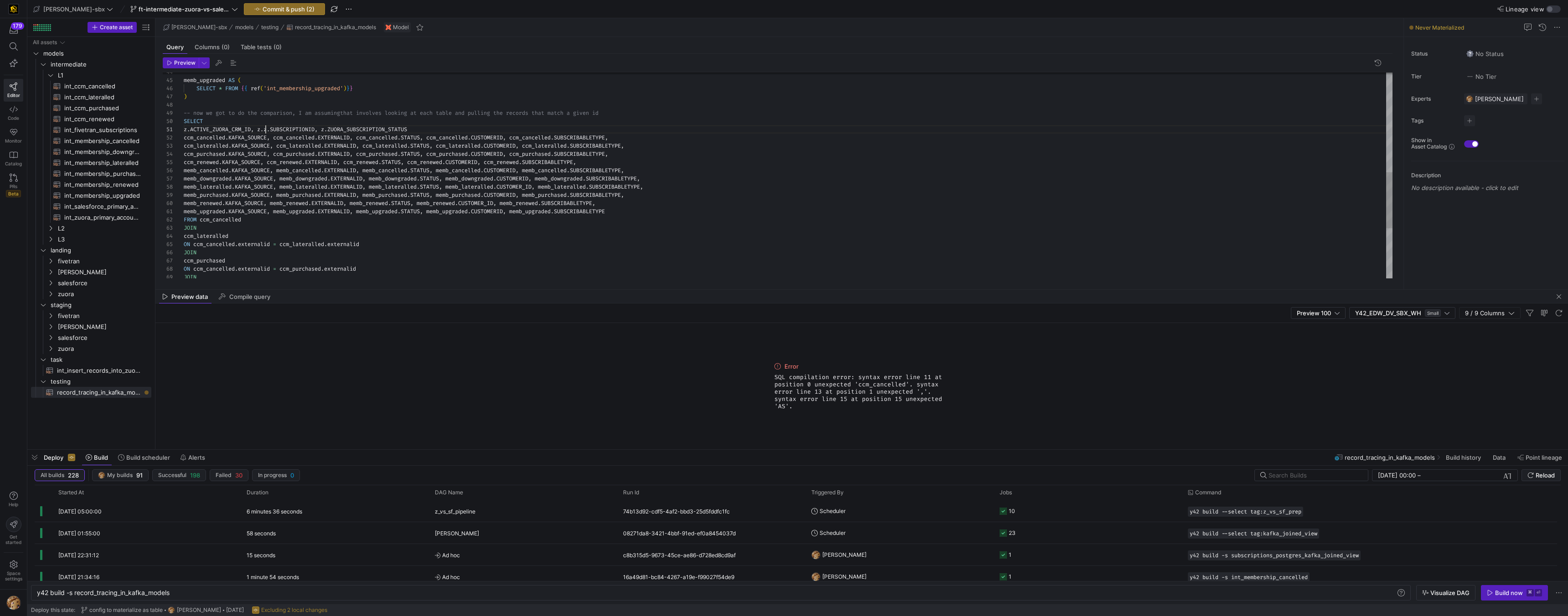
click at [266, 129] on div "memb_upgraded AS ( SELECT * FROM { { ref ( 'int_membership_upgraded' ) } } ) --…" at bounding box center [788, 85] width 1209 height 754
click at [536, 128] on div "memb_upgraded AS ( SELECT * FROM { { ref ( 'int_membership_upgraded' ) } } ) --…" at bounding box center [788, 85] width 1209 height 754
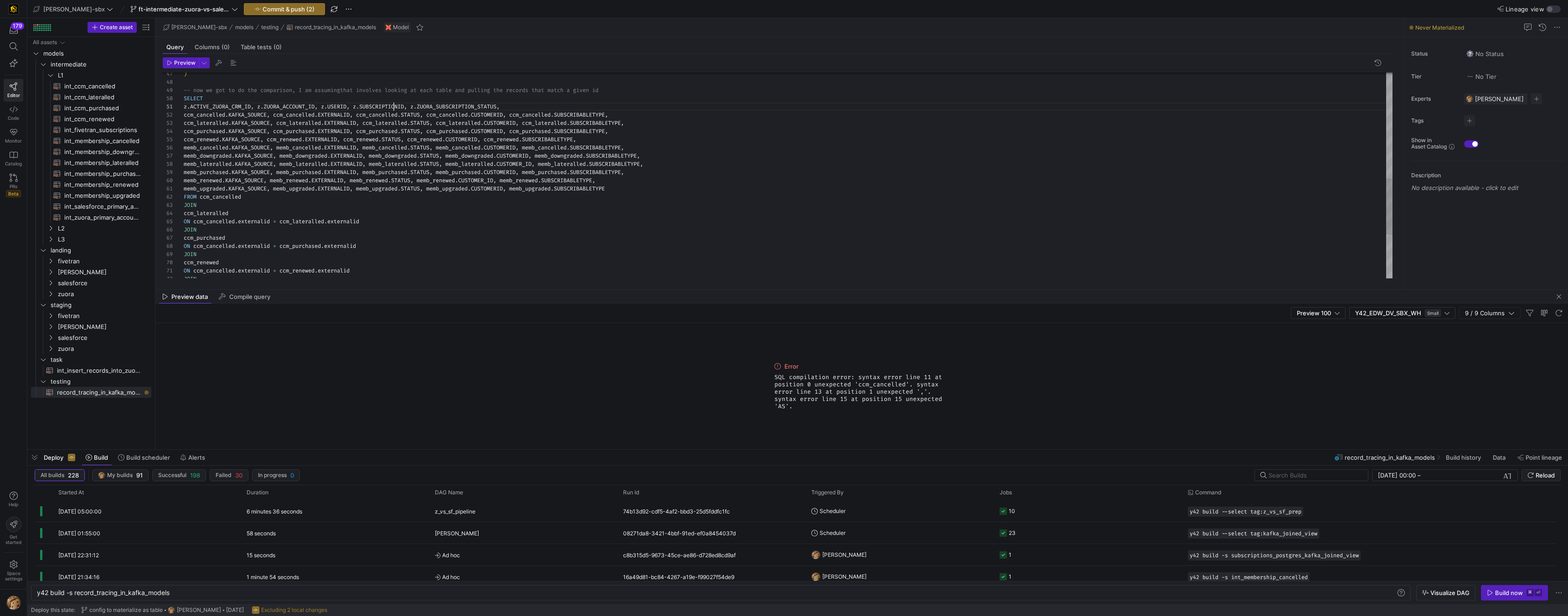
click at [394, 104] on div "memb_lateralled . KAFKA_SOURCE , memb_lateralled . EXTERNALID , memb_lateralled…" at bounding box center [788, 62] width 1209 height 754
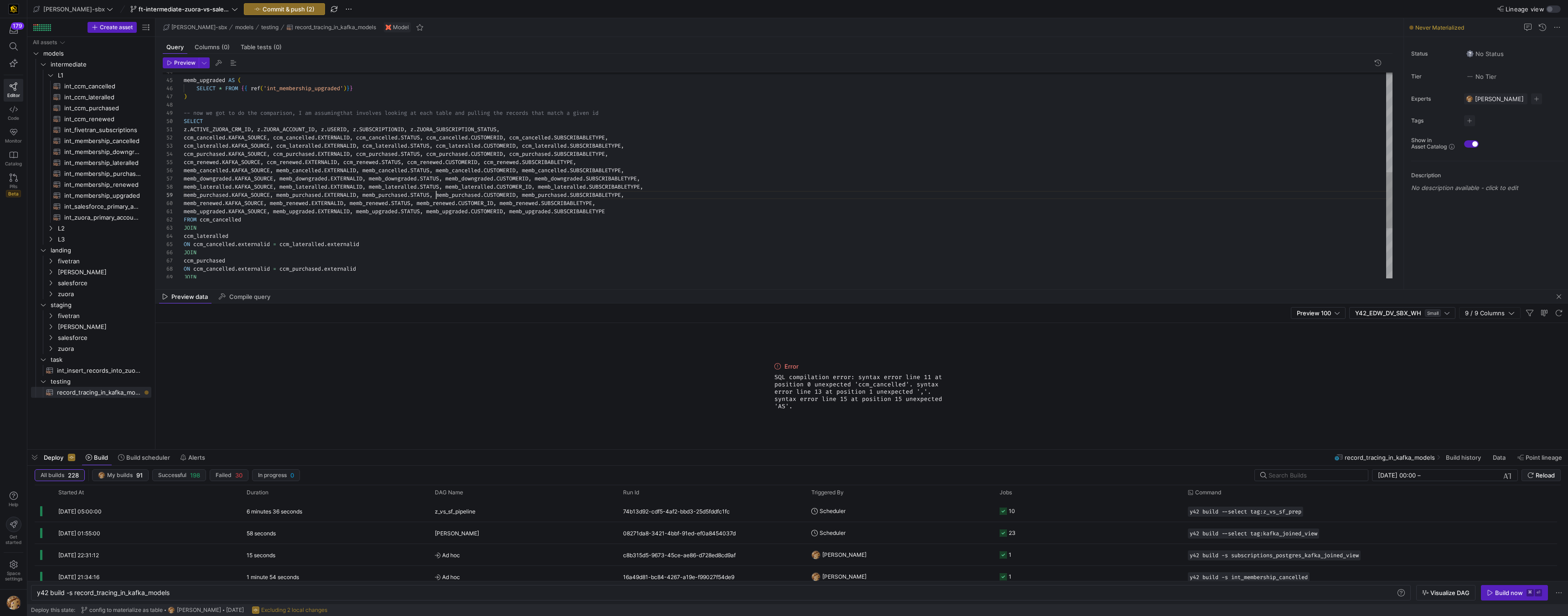
click at [435, 196] on div "memb_lateralled . KAFKA_SOURCE , memb_lateralled . EXTERNALID , memb_lateralled…" at bounding box center [788, 85] width 1209 height 754
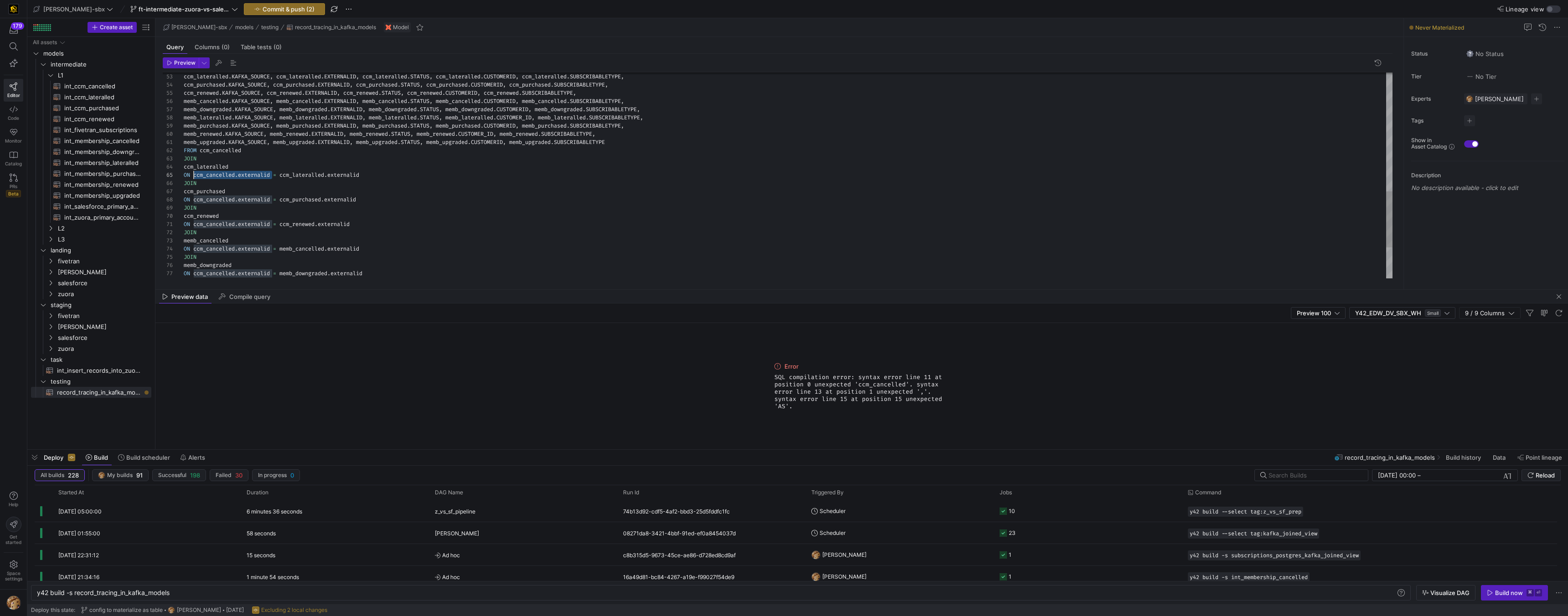
scroll to position [33, 10]
drag, startPoint x: 273, startPoint y: 175, endPoint x: 195, endPoint y: 177, distance: 78.0
click at [195, 177] on div "JOIN ccm_purchased ON ccm_cancelled . externalid = ccm_purchased . externalid J…" at bounding box center [788, 15] width 1209 height 754
click at [231, 177] on div "JOIN ccm_purchased ON ccm_cancelled . externalid = ccm_purchased . externalid J…" at bounding box center [788, 15] width 1209 height 754
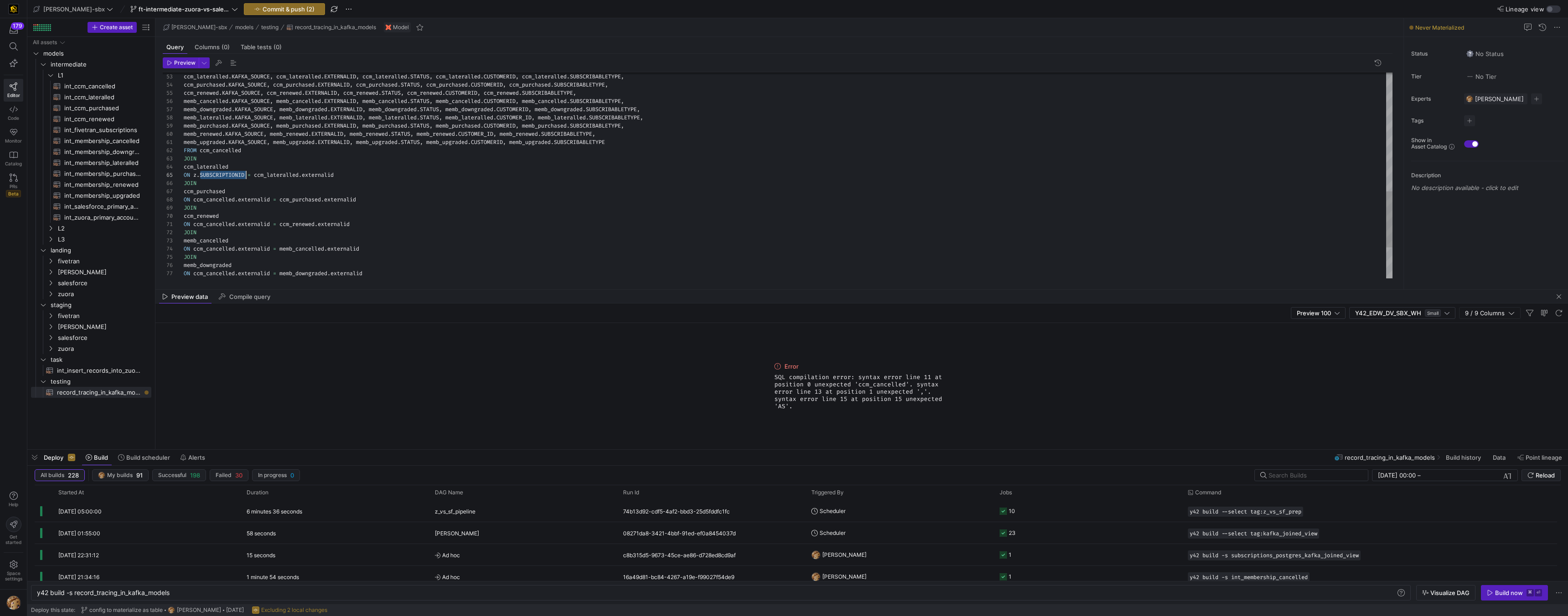
click at [231, 177] on div "JOIN ccm_purchased ON ccm_cancelled . externalid = ccm_purchased . externalid J…" at bounding box center [788, 15] width 1209 height 754
click at [204, 175] on div "JOIN ccm_purchased ON ccm_cancelled . externalid = ccm_purchased . externalid J…" at bounding box center [788, 15] width 1209 height 754
drag, startPoint x: 195, startPoint y: 175, endPoint x: 246, endPoint y: 175, distance: 51.0
click at [246, 175] on div "JOIN ccm_purchased ON ccm_cancelled . externalid = ccm_purchased . externalid J…" at bounding box center [788, 15] width 1209 height 754
click at [245, 213] on div "JOIN ccm_purchased ON ccm_cancelled . externalid = ccm_purchased . externalid J…" at bounding box center [788, 15] width 1209 height 754
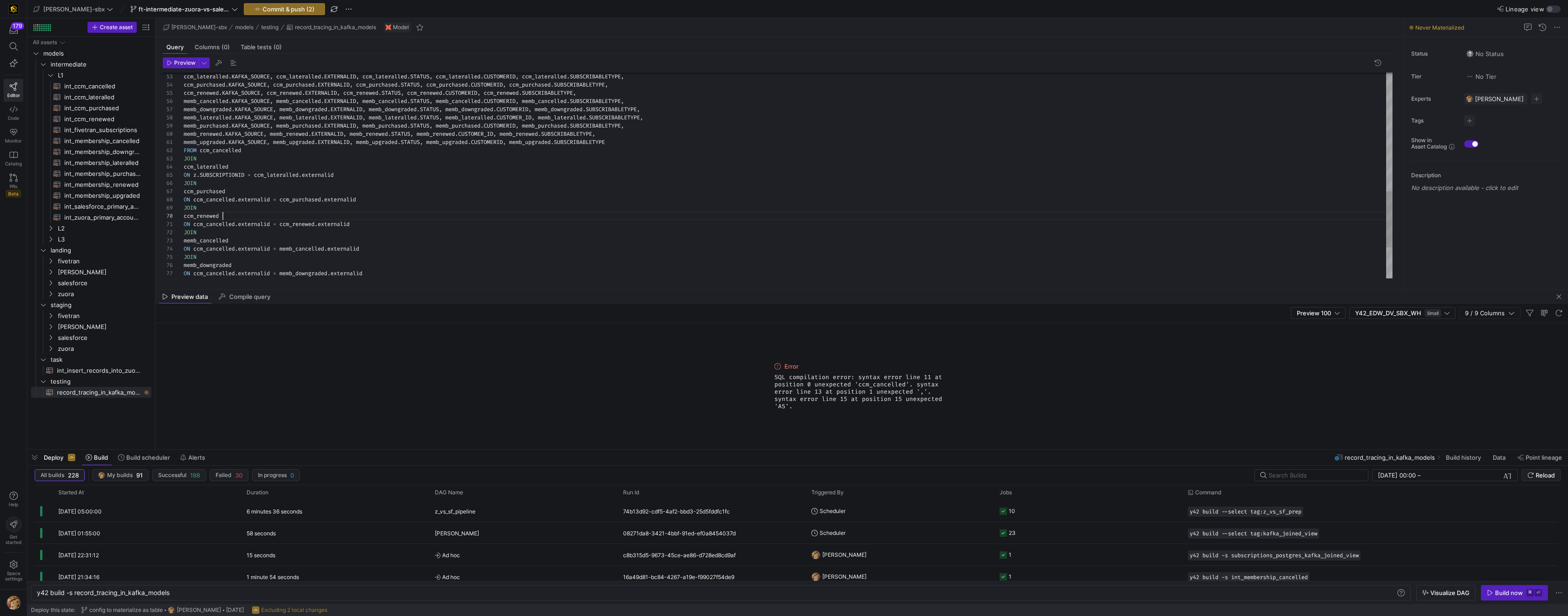
click at [223, 197] on div "JOIN ccm_purchased ON ccm_cancelled . externalid = ccm_purchased . externalid J…" at bounding box center [788, 15] width 1209 height 754
click at [209, 199] on div "JOIN ccm_purchased ON . externalid = ccm_purchased . externalid JOIN ccm_renewe…" at bounding box center [788, 15] width 1209 height 754
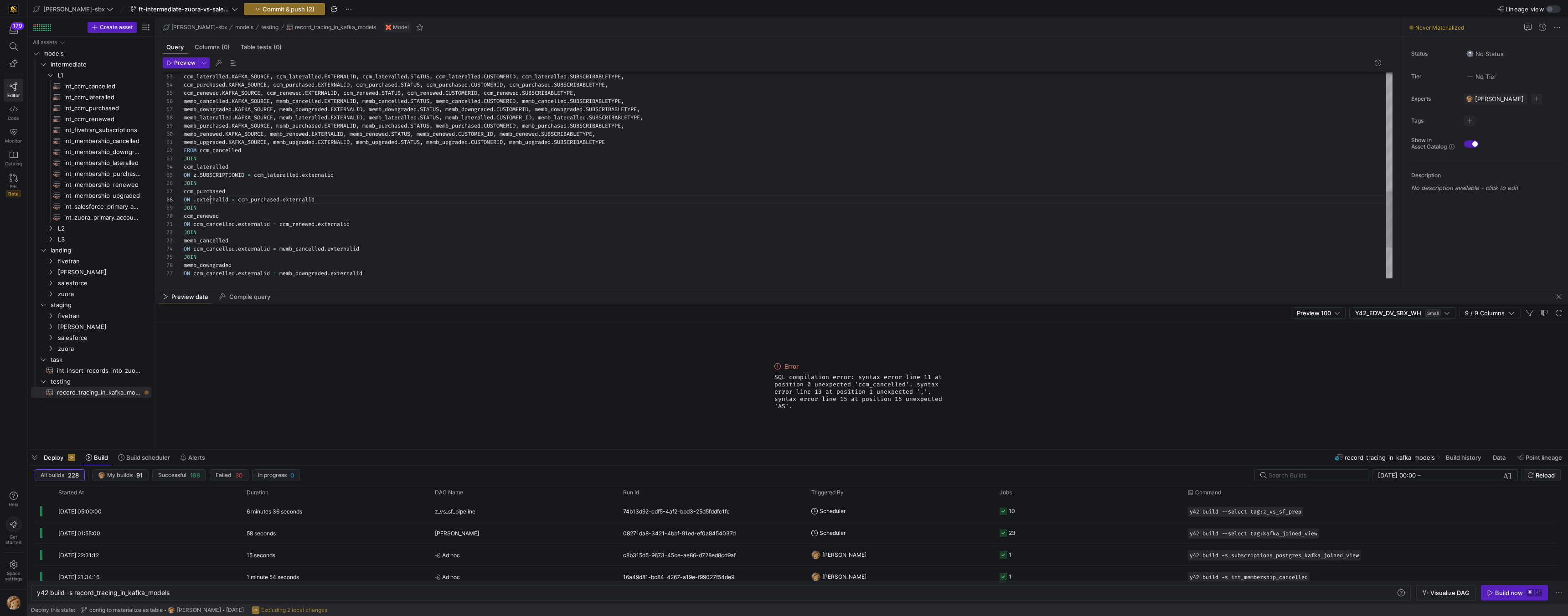
click at [209, 200] on div "JOIN ccm_purchased ON . externalid = ccm_purchased . externalid JOIN ccm_renewe…" at bounding box center [788, 15] width 1209 height 754
drag, startPoint x: 193, startPoint y: 224, endPoint x: 273, endPoint y: 224, distance: 80.0
click at [273, 224] on div "JOIN ccm_purchased ON z . SUBSCRIPTIONID = ccm_purchased . externalid JOIN ccm_…" at bounding box center [788, 15] width 1209 height 754
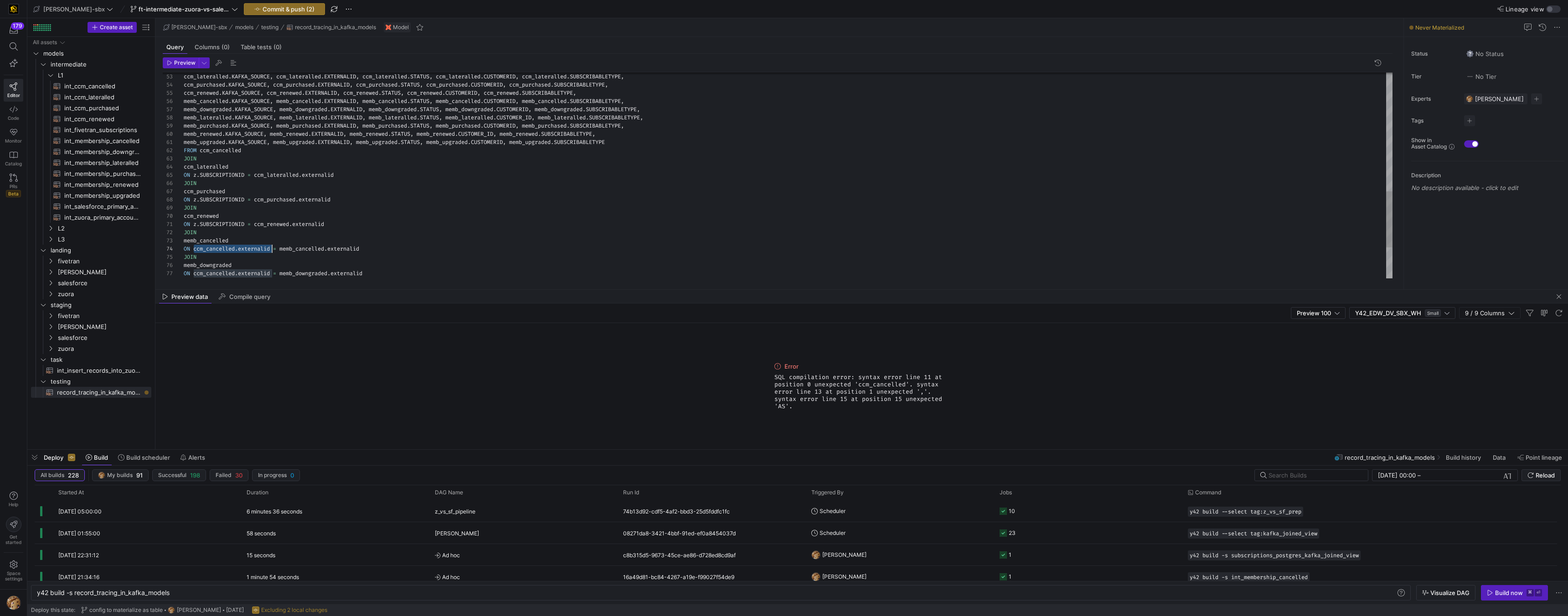
drag, startPoint x: 194, startPoint y: 248, endPoint x: 271, endPoint y: 248, distance: 77.0
click at [271, 248] on div "JOIN ccm_purchased ON z . SUBSCRIPTIONID = ccm_purchased . externalid JOIN ccm_…" at bounding box center [788, 15] width 1209 height 754
drag, startPoint x: 195, startPoint y: 275, endPoint x: 273, endPoint y: 273, distance: 78.0
click at [273, 273] on div "JOIN ccm_purchased ON z . SUBSCRIPTIONID = ccm_purchased . externalid JOIN ccm_…" at bounding box center [788, 15] width 1209 height 754
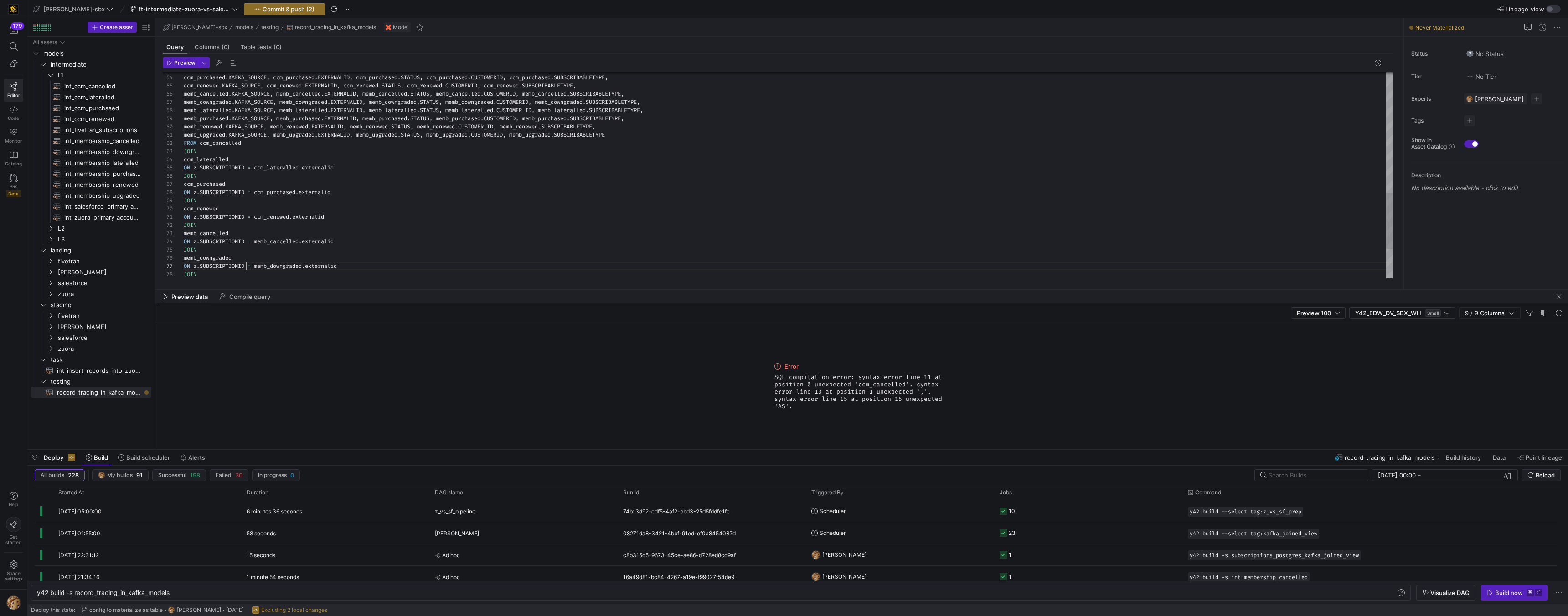
scroll to position [49, 63]
click at [372, 220] on div "JOIN ccm_purchased ON z . SUBSCRIPTIONID = ccm_purchased . externalid JOIN ccm_…" at bounding box center [788, 8] width 1209 height 754
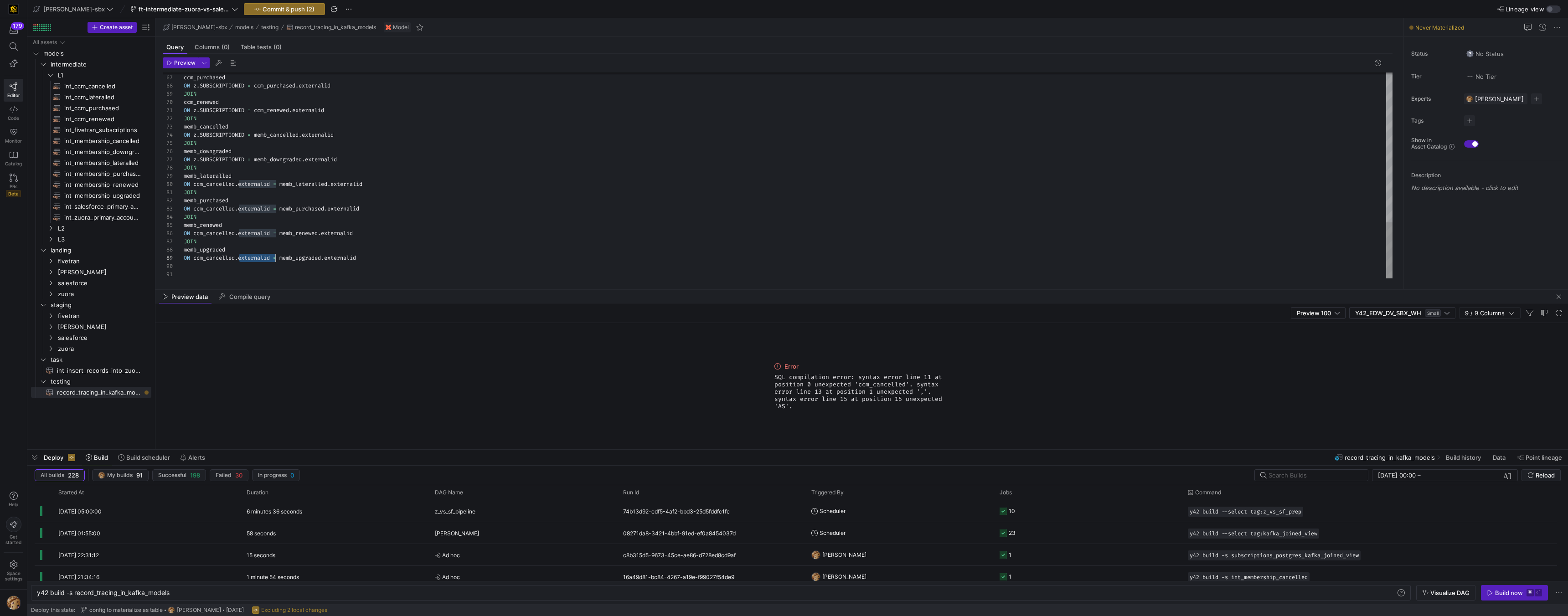
scroll to position [66, 88]
drag, startPoint x: 239, startPoint y: 257, endPoint x: 273, endPoint y: 257, distance: 34.0
drag, startPoint x: 194, startPoint y: 258, endPoint x: 271, endPoint y: 255, distance: 77.1
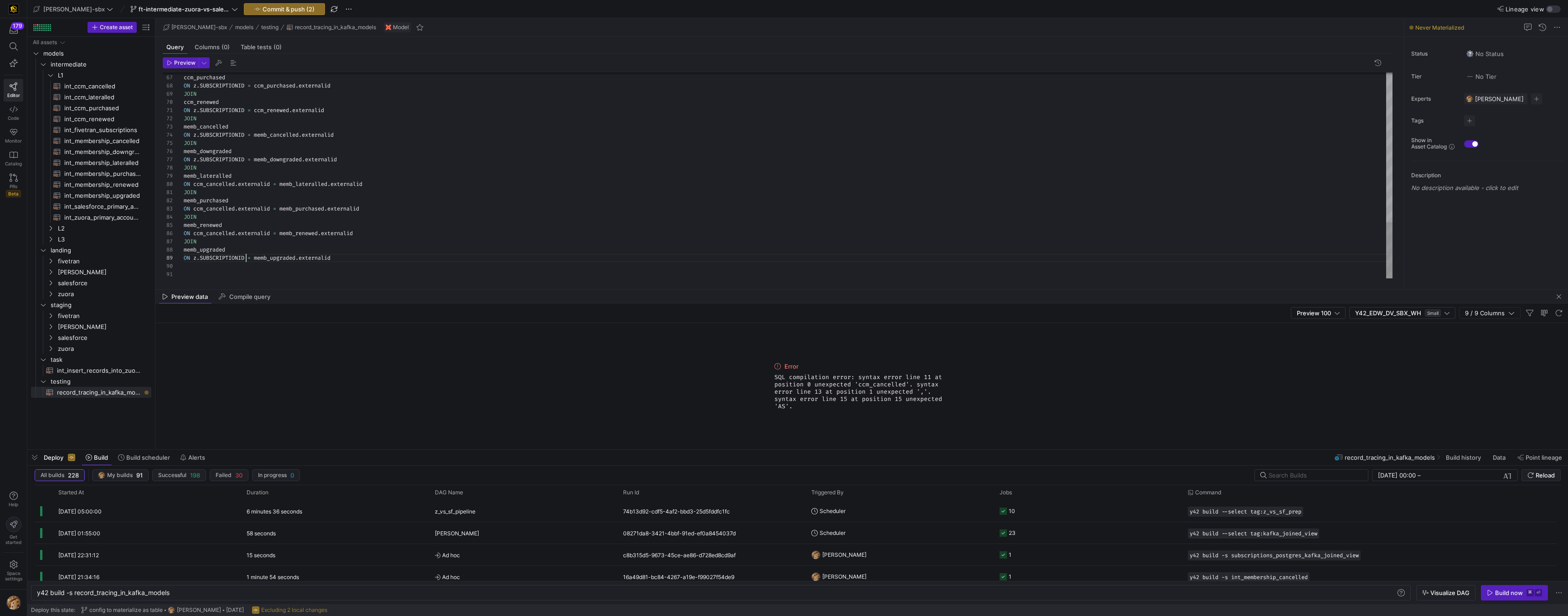
scroll to position [66, 63]
drag, startPoint x: 192, startPoint y: 233, endPoint x: 271, endPoint y: 231, distance: 79.0
drag, startPoint x: 194, startPoint y: 208, endPoint x: 273, endPoint y: 209, distance: 79.0
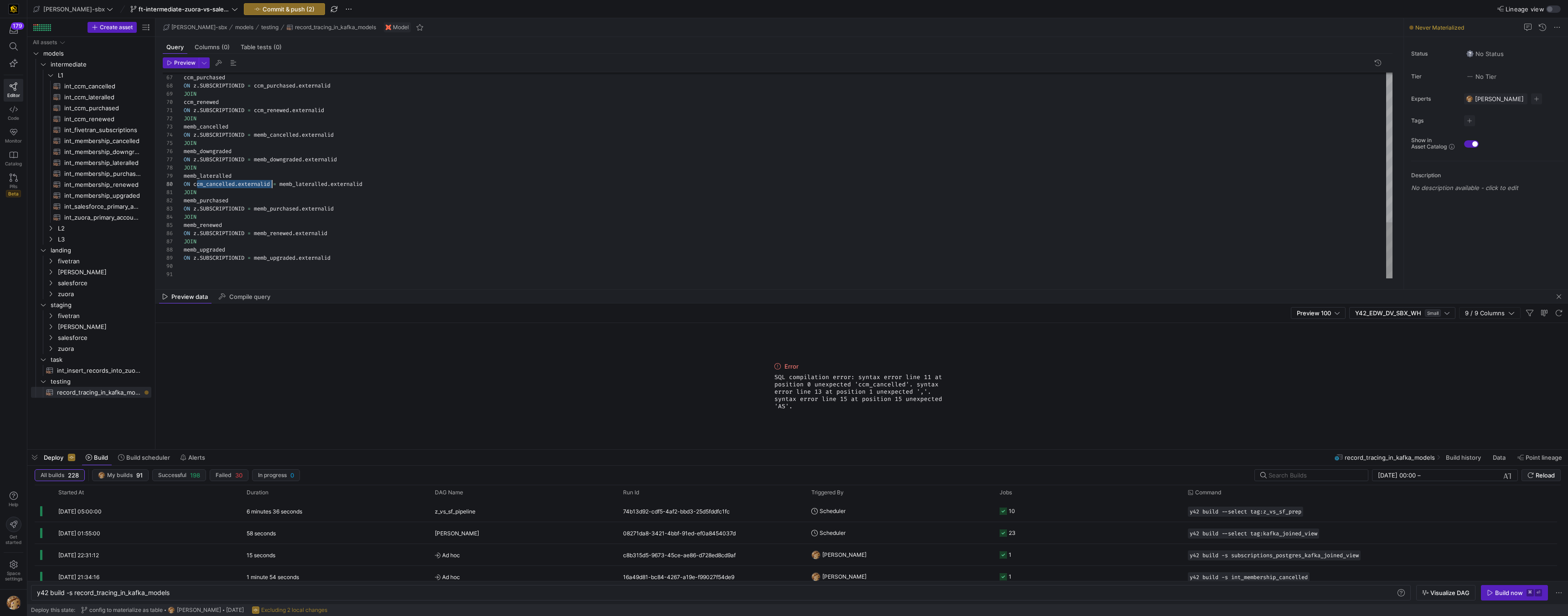
drag, startPoint x: 196, startPoint y: 184, endPoint x: 272, endPoint y: 186, distance: 76.0
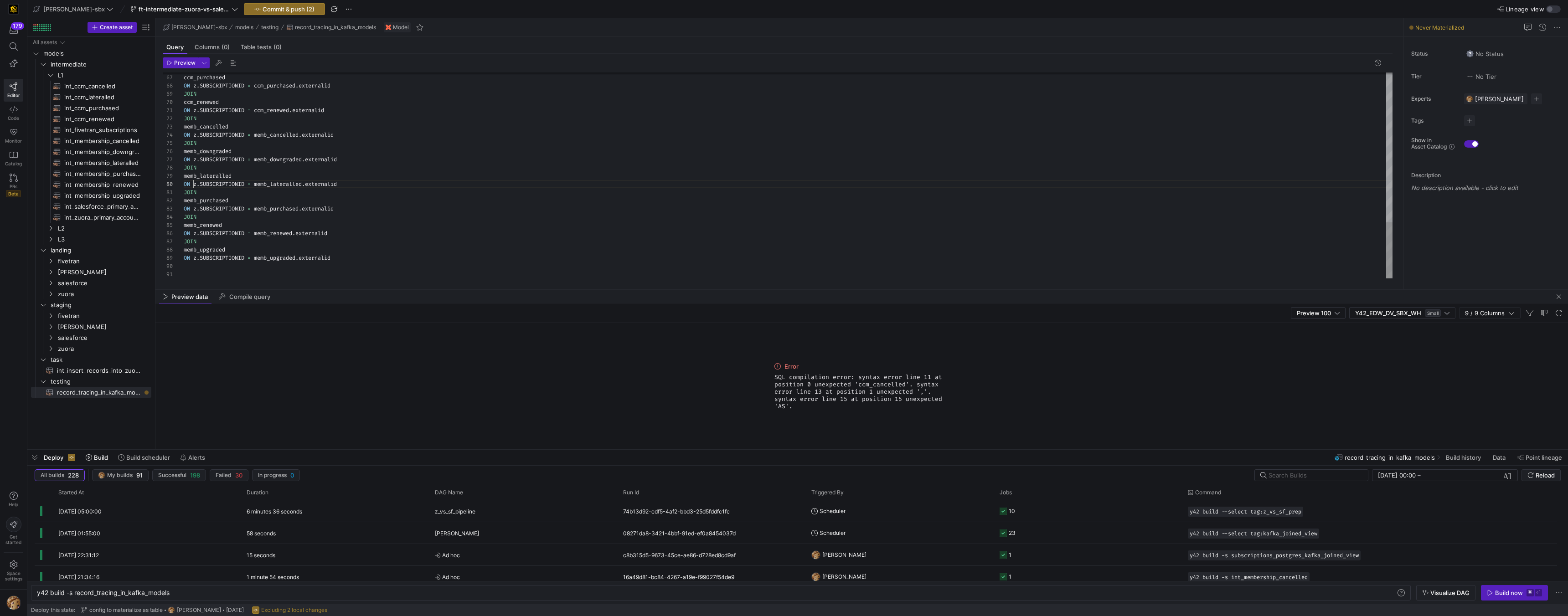
scroll to position [74, 10]
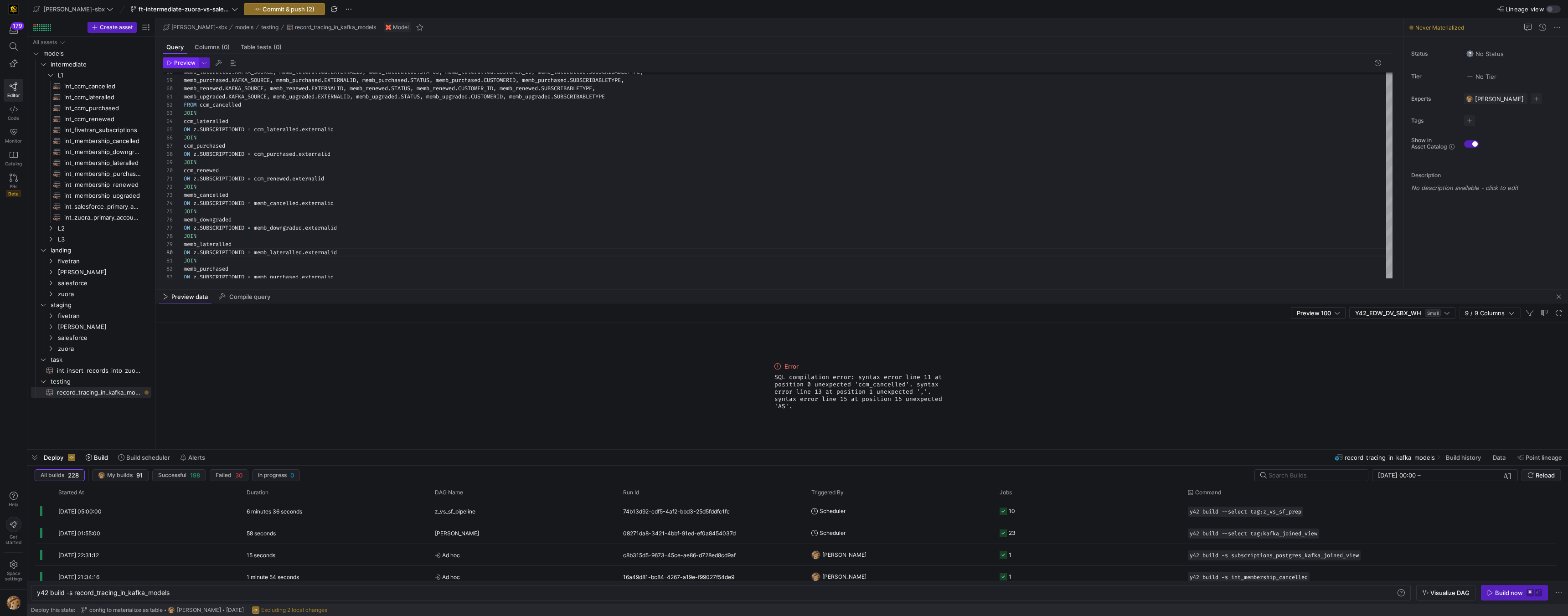
click at [181, 66] on span "Preview" at bounding box center [184, 63] width 21 height 6
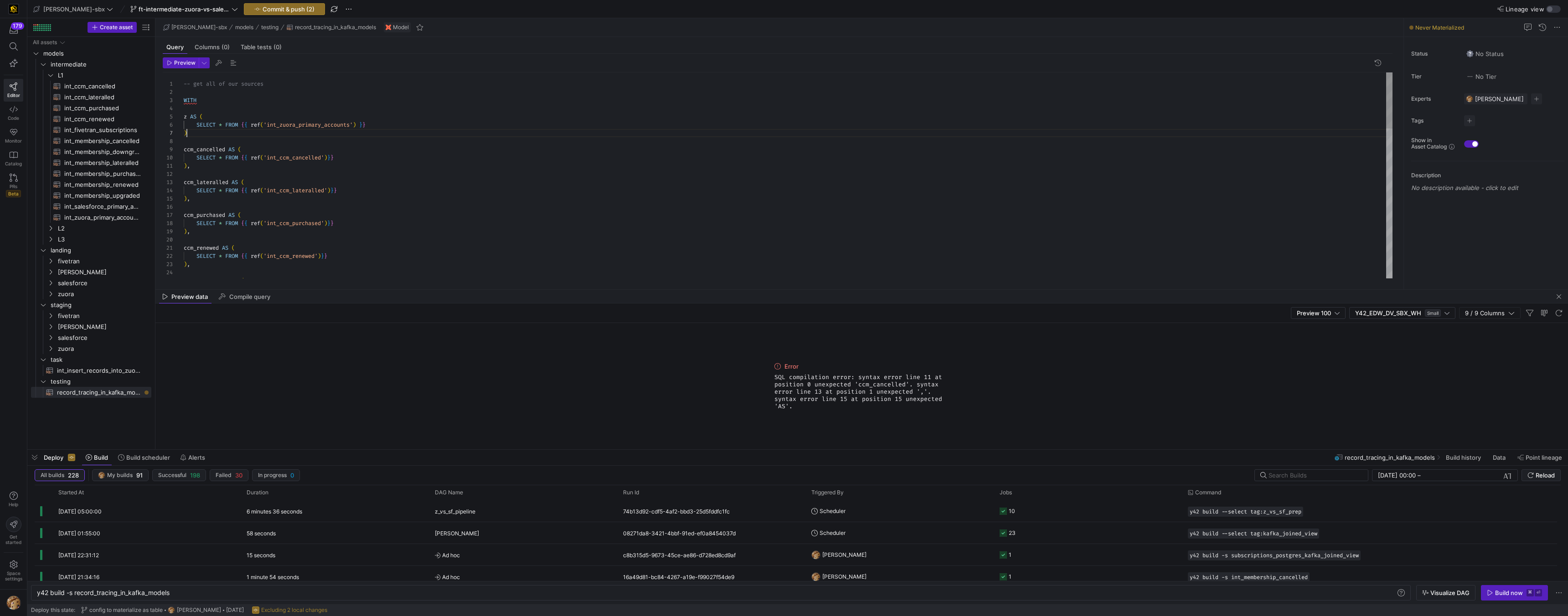
click at [208, 134] on div "-- get all of our sources WITH z AS ( SELECT * FROM { { ref ( 'int_zuora_primar…" at bounding box center [788, 449] width 1209 height 754
type textarea "-- get all of our sources WITH z AS ( SELECT * FROM {{ ref('int_zuora_primary_a…"
click at [172, 58] on span "button" at bounding box center [181, 63] width 35 height 10
click at [86, 217] on div at bounding box center [784, 308] width 1568 height 616
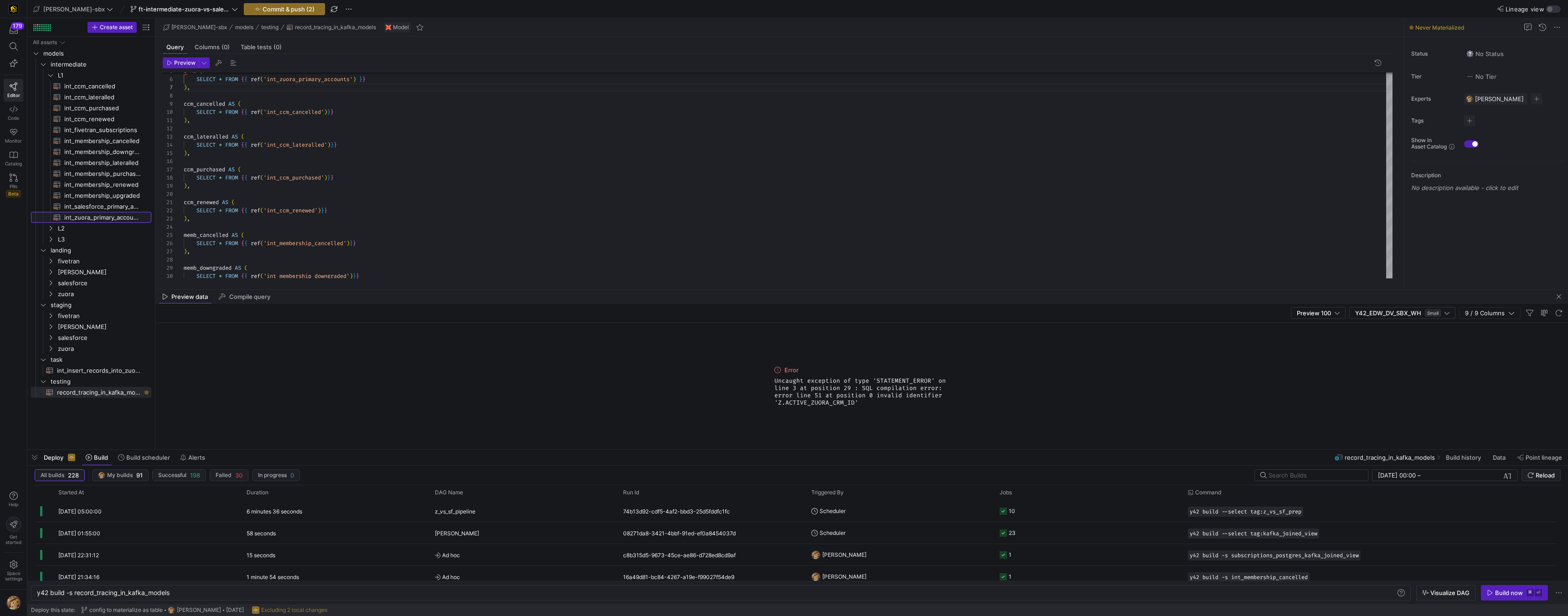
click at [86, 217] on span "int_zuora_primary_accounts​​​​​​​​​​" at bounding box center [103, 217] width 77 height 10
type textarea "y42 build -s int_zuora_primary_accounts"
type textarea "-- File Name: int_zuora_primary_accounts -- Created by: Alejandro Baeza -- Last…"
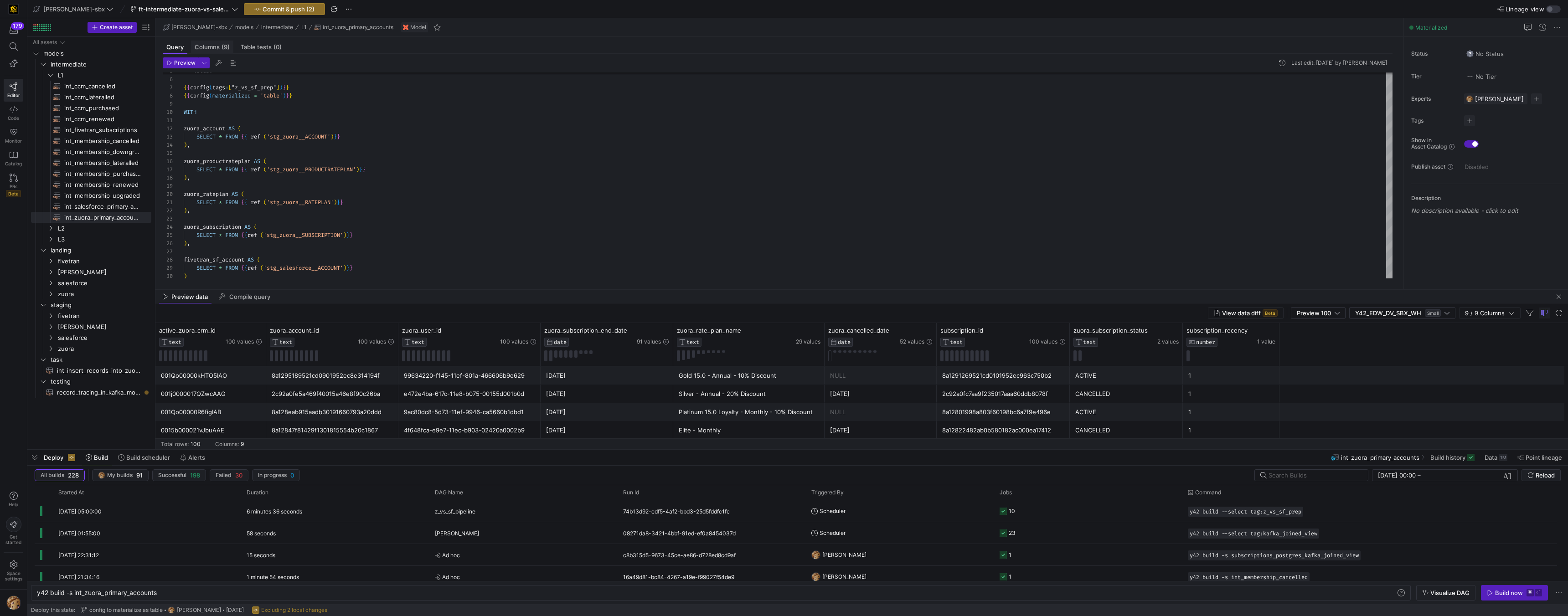
click at [217, 52] on div "Columns (9)" at bounding box center [212, 47] width 43 height 13
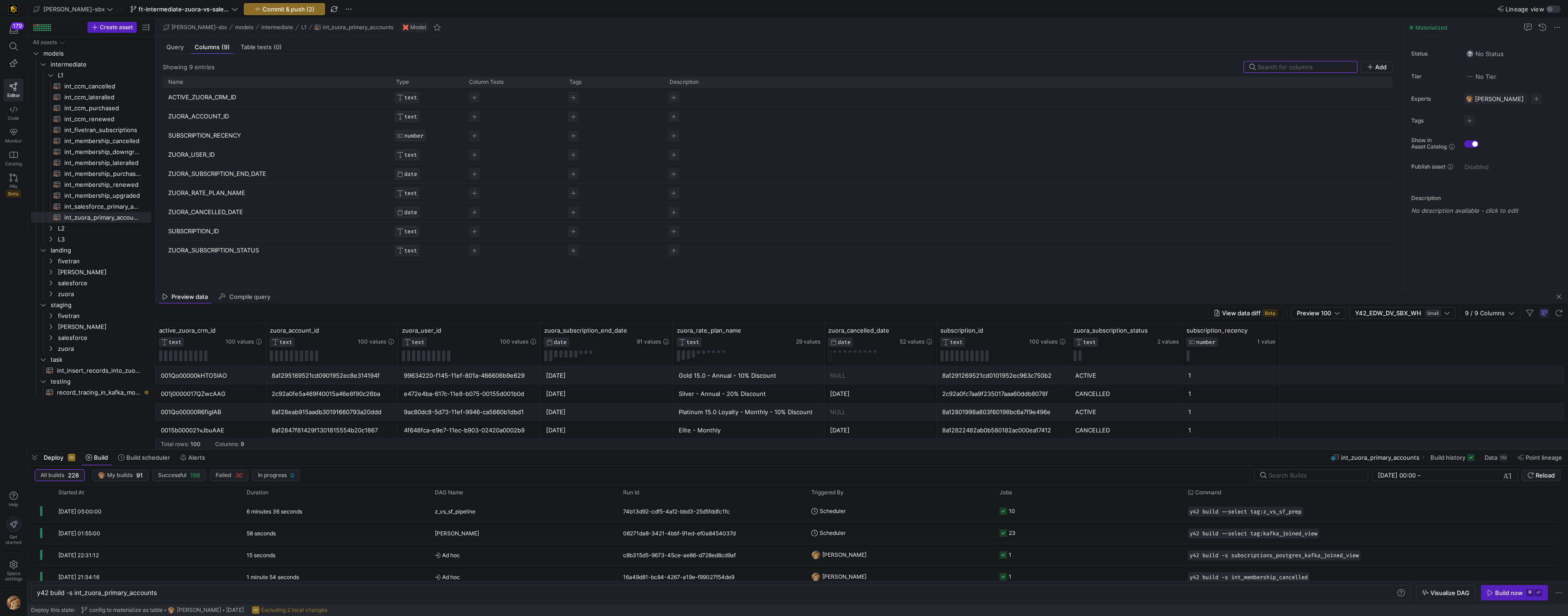
click at [232, 97] on p "ACTIVE_ZUORA_CRM_ID" at bounding box center [276, 97] width 217 height 18
click at [232, 97] on input "ACTIVE_ZUORA_CRM_ID" at bounding box center [271, 97] width 208 height 17
click at [97, 391] on span "record_tracing_in_kafka_models​​​​​​​​​​" at bounding box center [99, 393] width 84 height 10
type textarea "y42 build -s record_tracing_in_kafka_models"
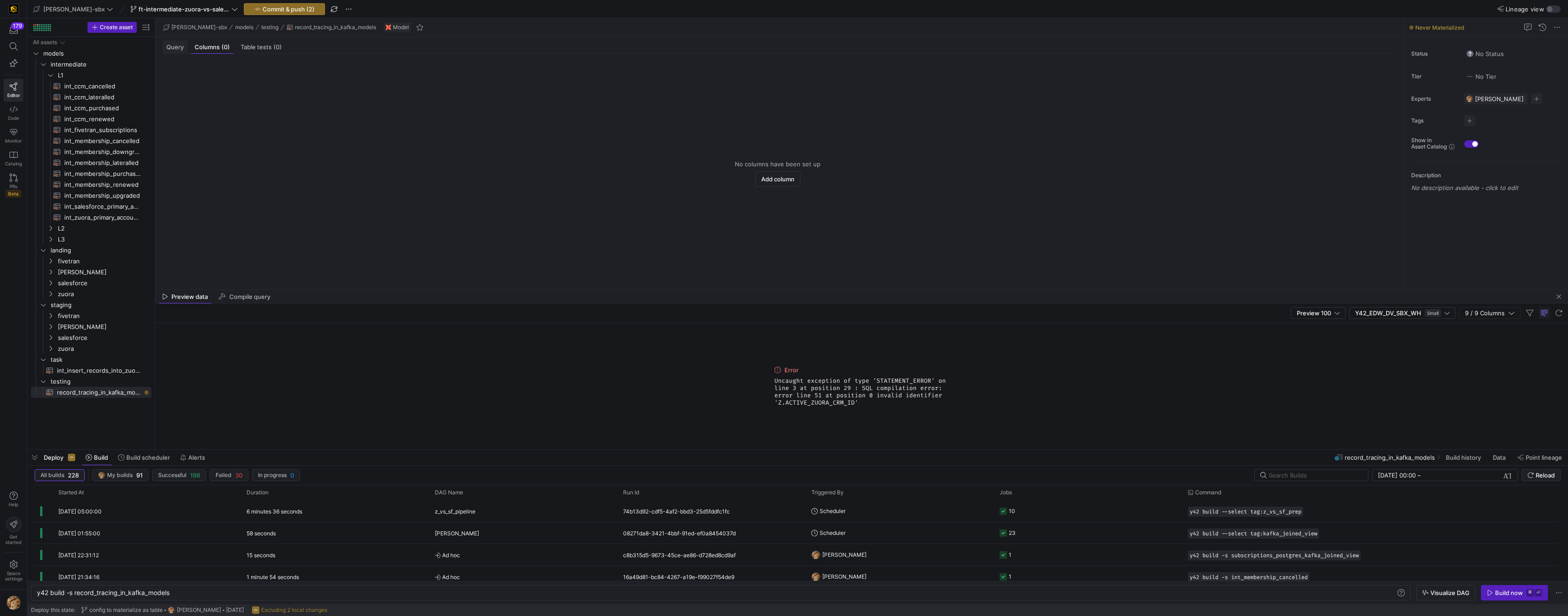
click at [177, 46] on span "Query" at bounding box center [175, 47] width 17 height 6
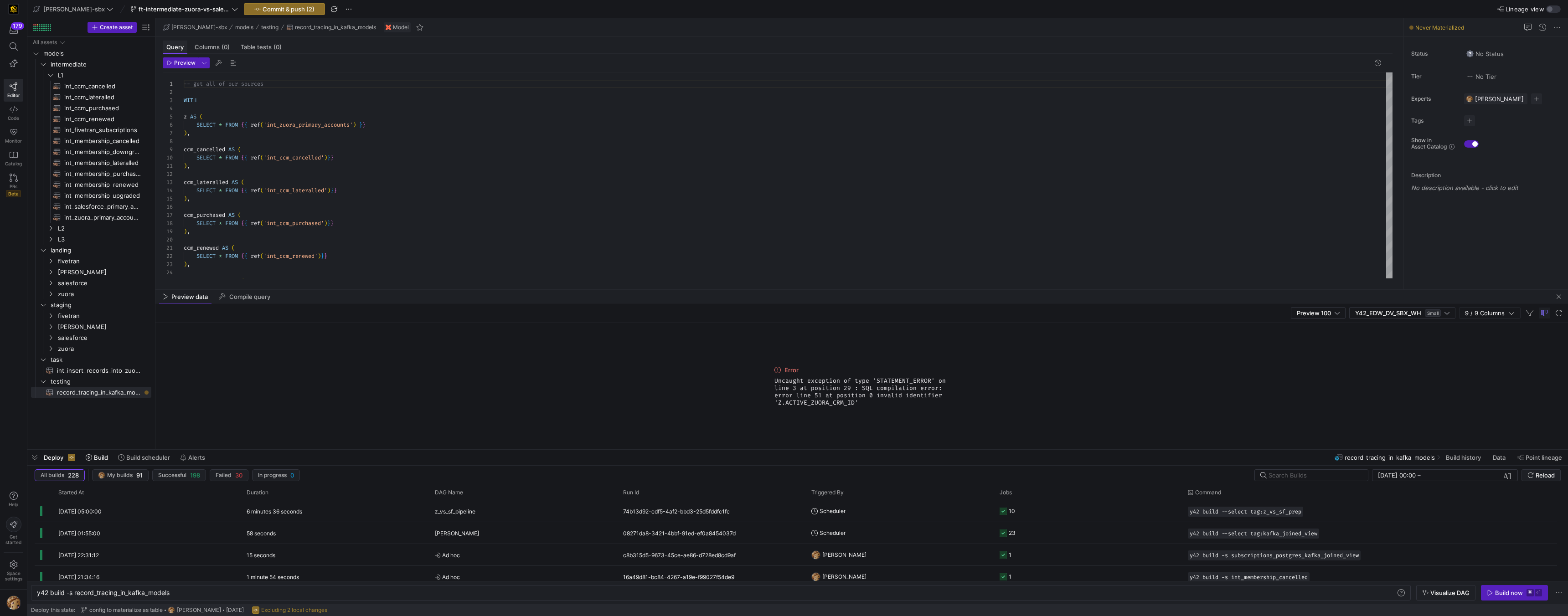
scroll to position [82, 0]
click at [234, 198] on div at bounding box center [784, 308] width 1568 height 616
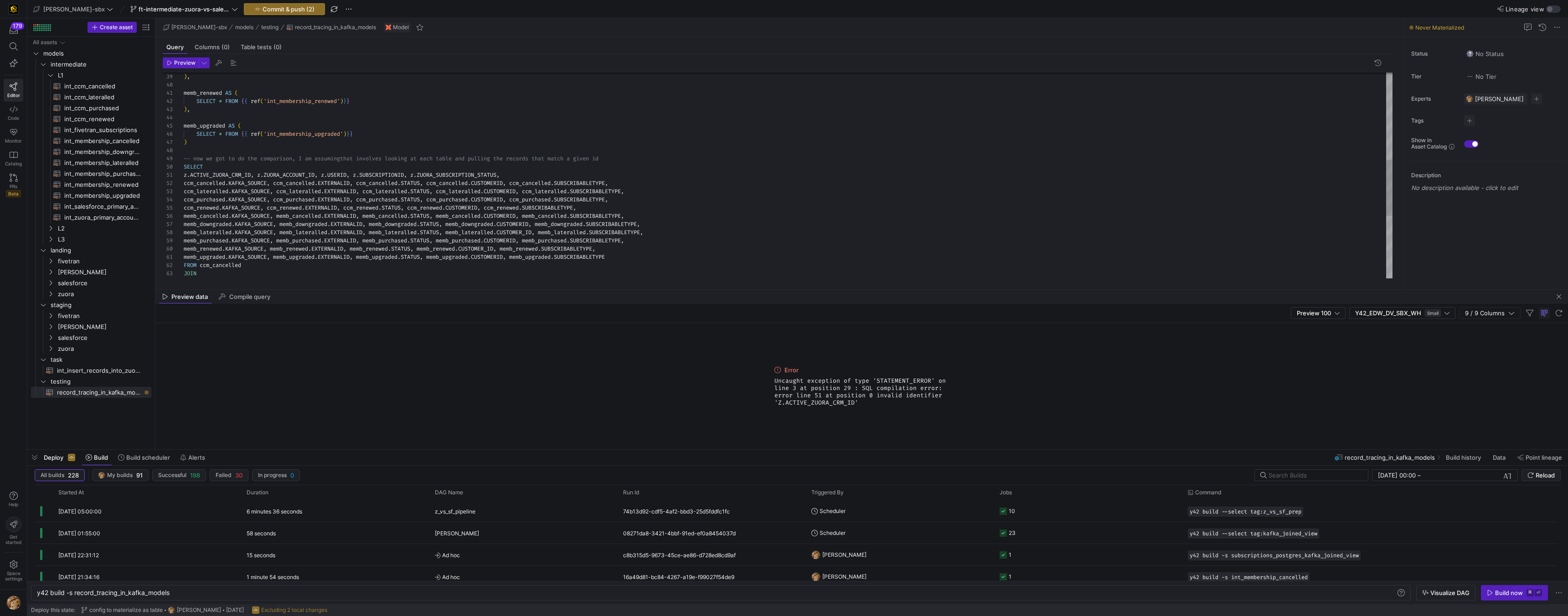
click at [216, 173] on div ") , memb_renewed AS ( SELECT * FROM { { ref ( 'int_membership_renewed' ) } } ) …" at bounding box center [788, 130] width 1209 height 754
click at [216, 173] on div ") , memb_renewed AS ( SELECT * FROM { { ref ( 'int_membership_renewed' ) } } ) …" at bounding box center [788, 130] width 1209 height 754
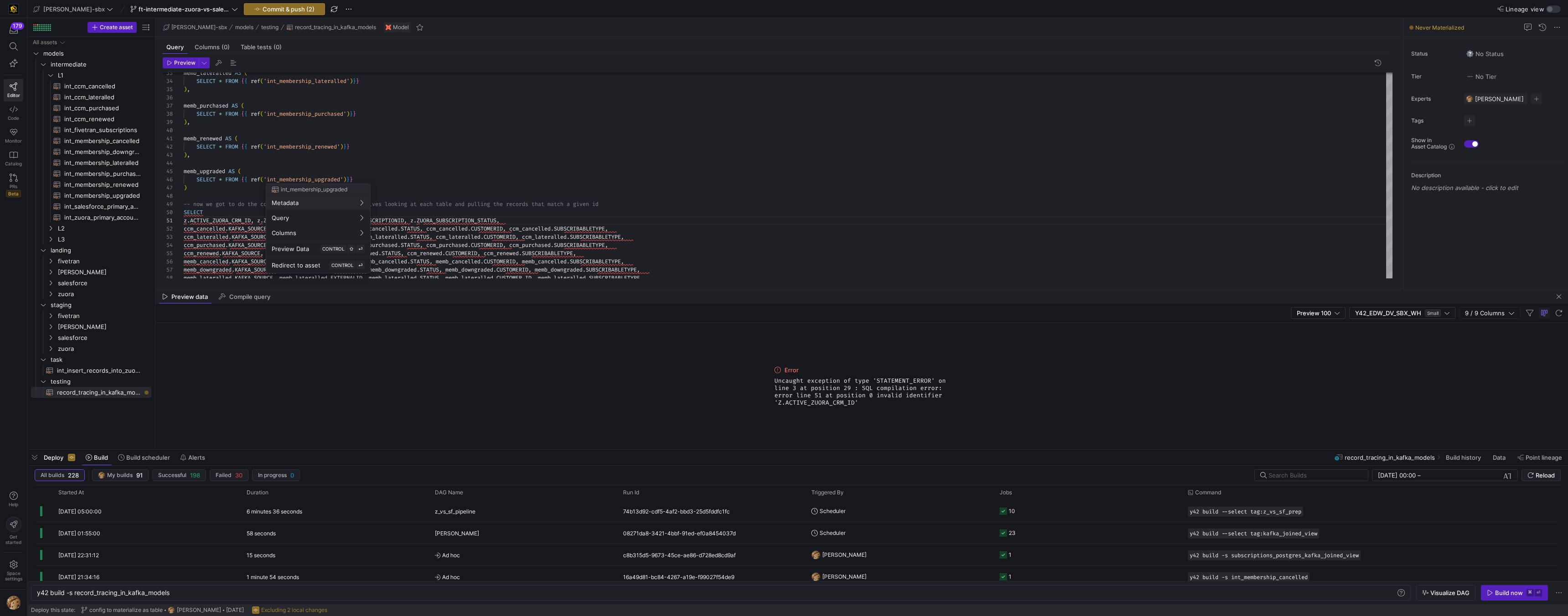
click at [324, 133] on div at bounding box center [784, 308] width 1568 height 616
drag, startPoint x: 183, startPoint y: 69, endPoint x: 191, endPoint y: 60, distance: 12.0
click at [186, 65] on header "Preview" at bounding box center [777, 65] width 1230 height 15
click at [191, 60] on span "Preview" at bounding box center [184, 63] width 21 height 6
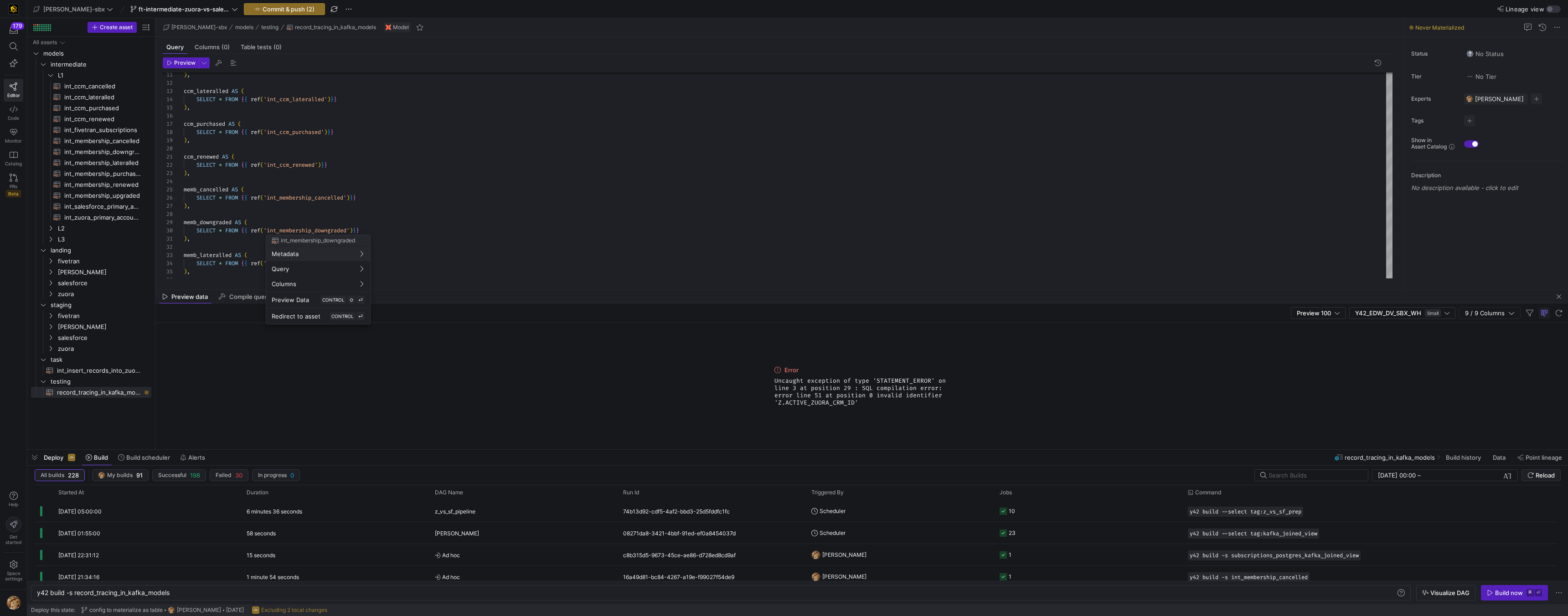
click at [253, 200] on div at bounding box center [784, 308] width 1568 height 616
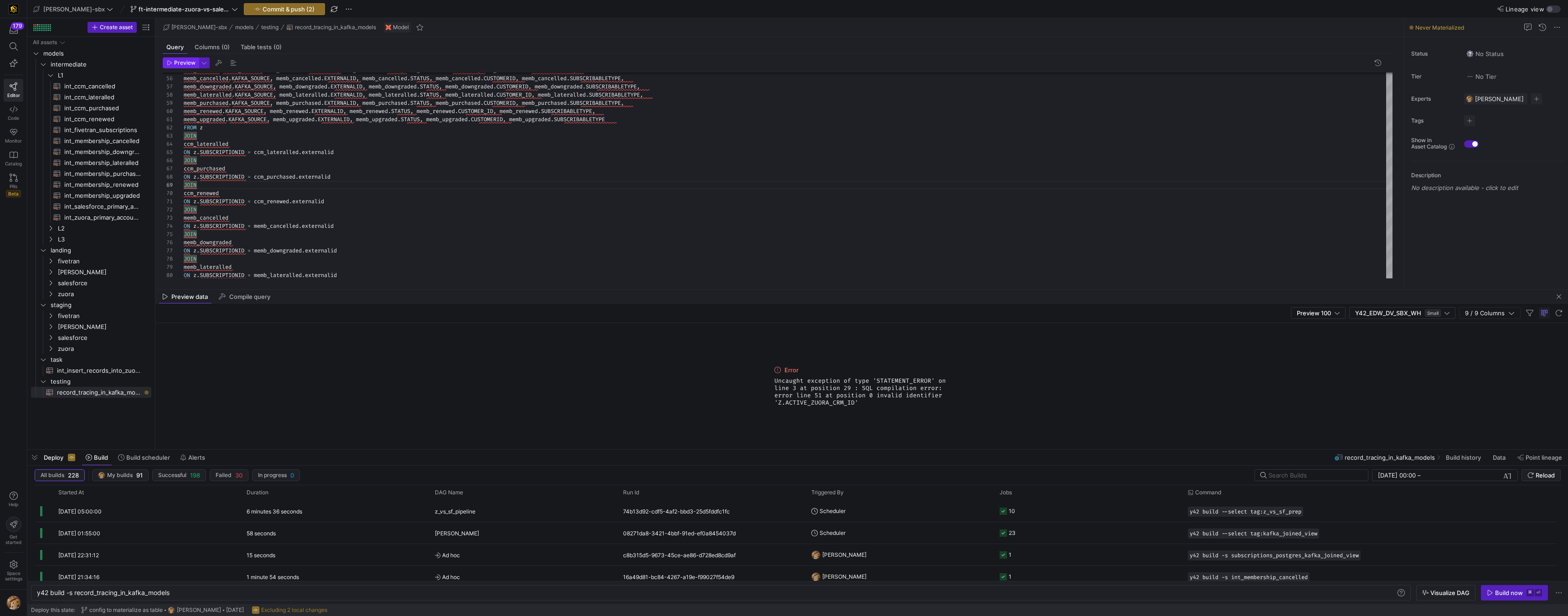
click at [181, 62] on span "Preview" at bounding box center [184, 63] width 21 height 6
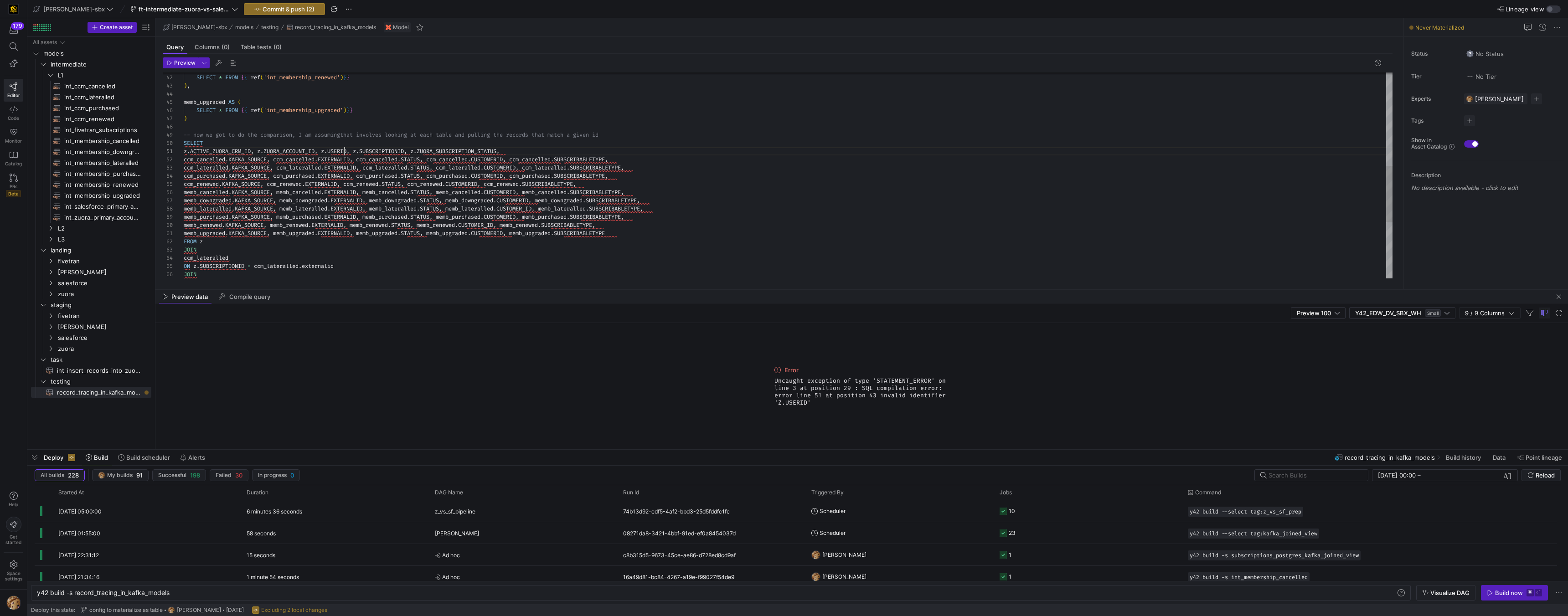
click at [345, 150] on div "JOIN ccm_lateralled ON z . SUBSCRIPTIONID = ccm_lateralled . externalid memb_up…" at bounding box center [788, 107] width 1209 height 754
type textarea "z.ACTIVE_ZUORA_CRM_ID, z.ZUORA_ACCOUNT_ID, z.USER_ID, z.SUBSCRIPTIONID, z.ZUORA…"
click at [186, 63] on span "Preview" at bounding box center [184, 63] width 21 height 6
click at [94, 217] on span "int_zuora_primary_accounts​​​​​​​​​​" at bounding box center [103, 217] width 77 height 10
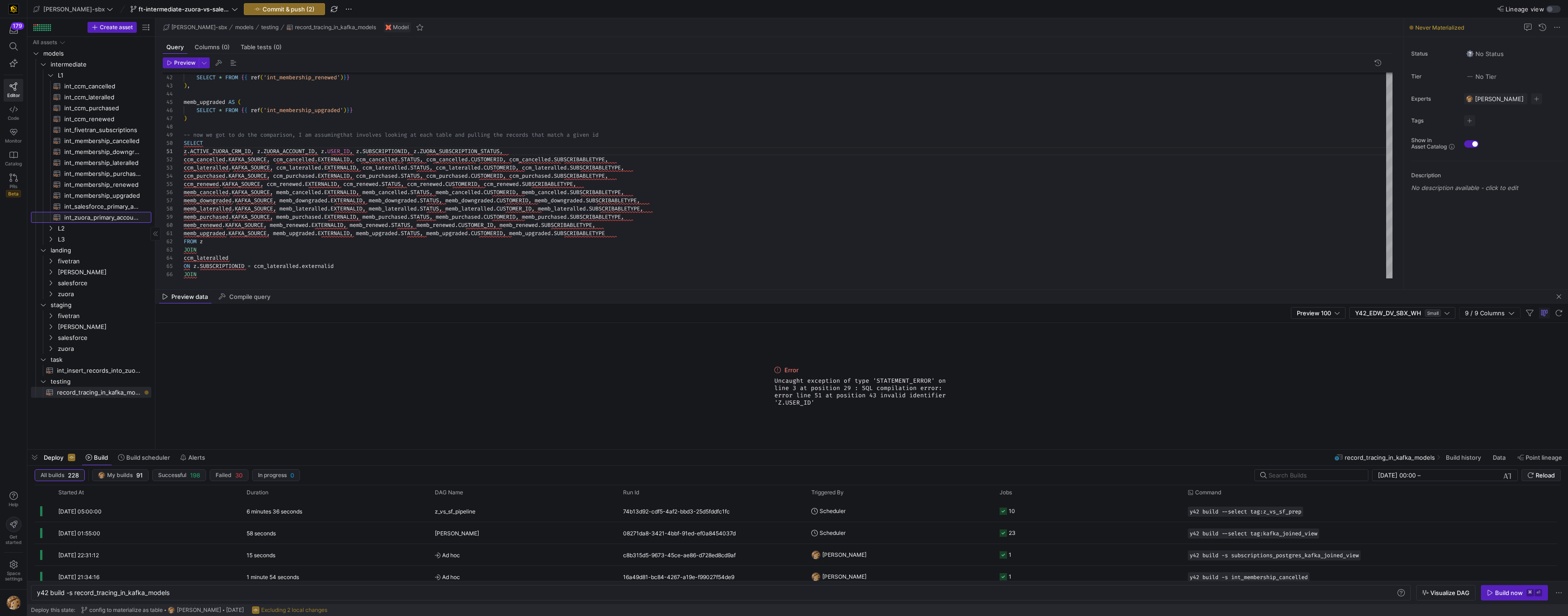
type textarea "y42 build -s int_zuora_primary_accounts"
type textarea "-- File Name: int_zuora_primary_accounts -- Created by: Alejandro Baeza -- Last…"
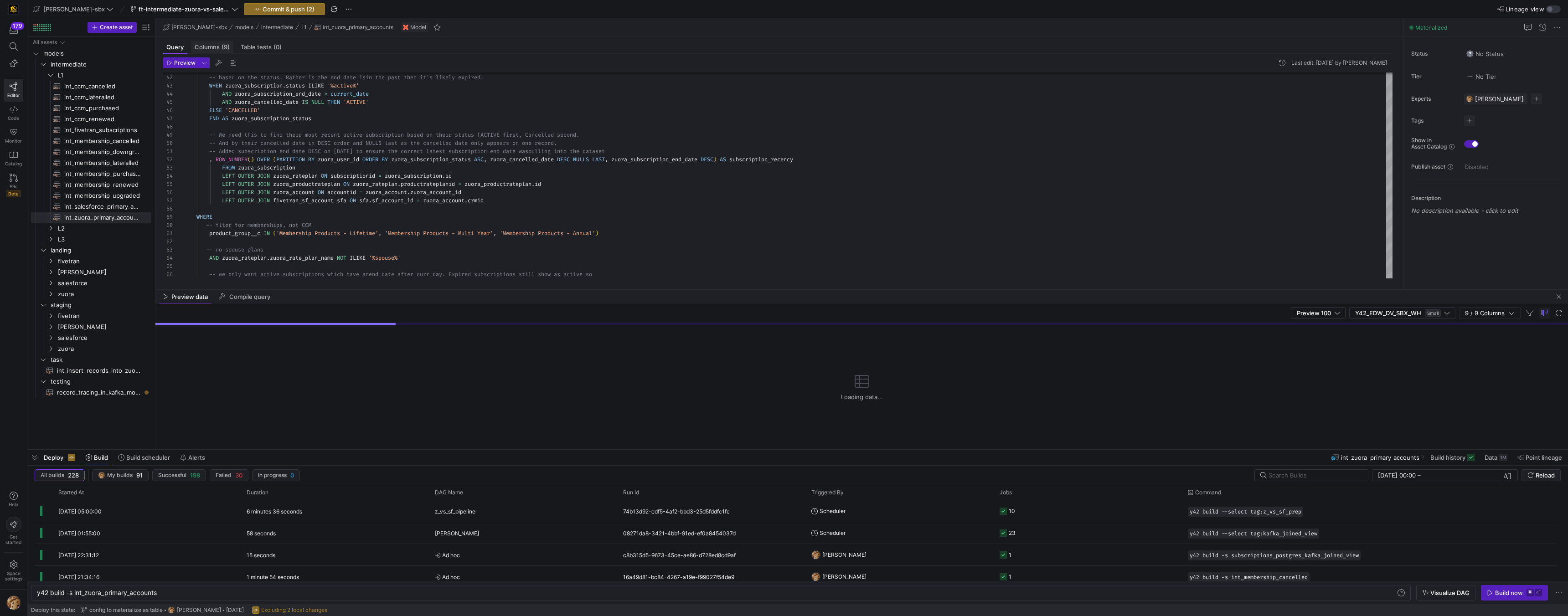
click at [202, 41] on div "Columns (9)" at bounding box center [212, 47] width 43 height 13
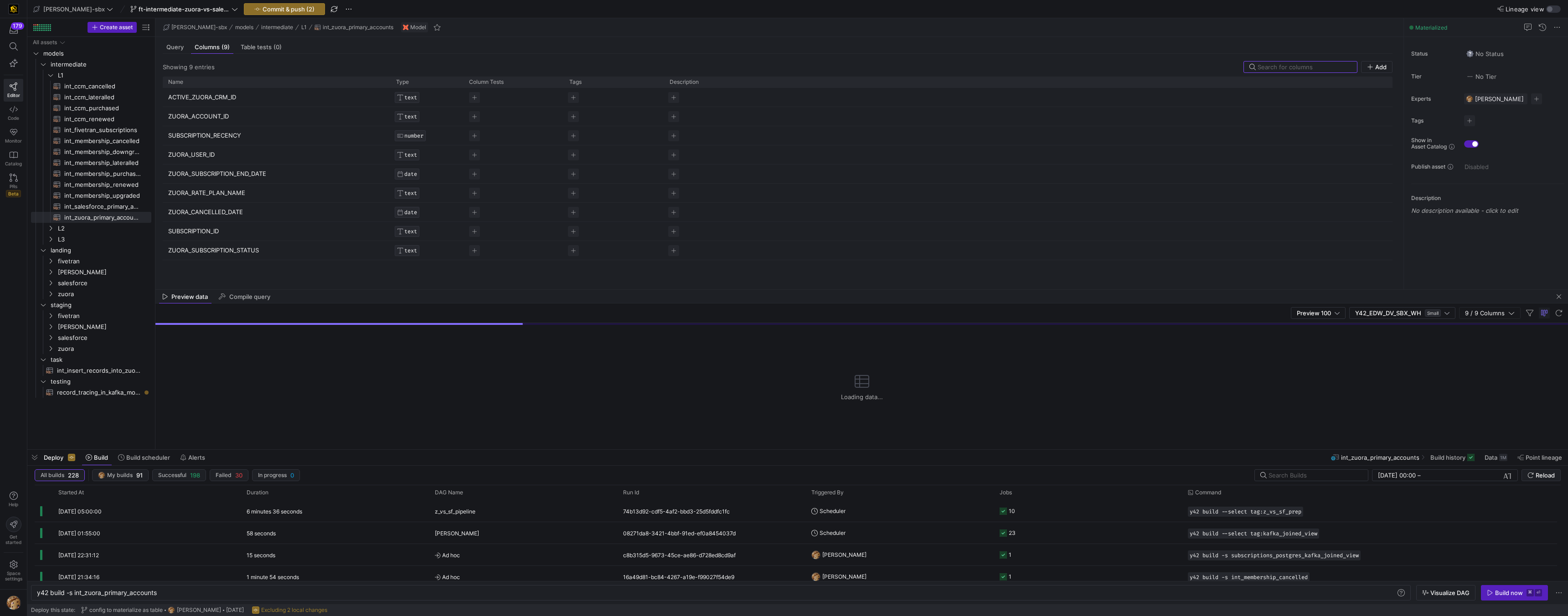
click at [195, 157] on p "ZUORA_USER_ID" at bounding box center [276, 155] width 217 height 18
click at [195, 157] on input "ZUORA_USER_ID" at bounding box center [271, 155] width 208 height 17
click at [111, 392] on span "record_tracing_in_kafka_models​​​​​​​​​​" at bounding box center [99, 393] width 84 height 10
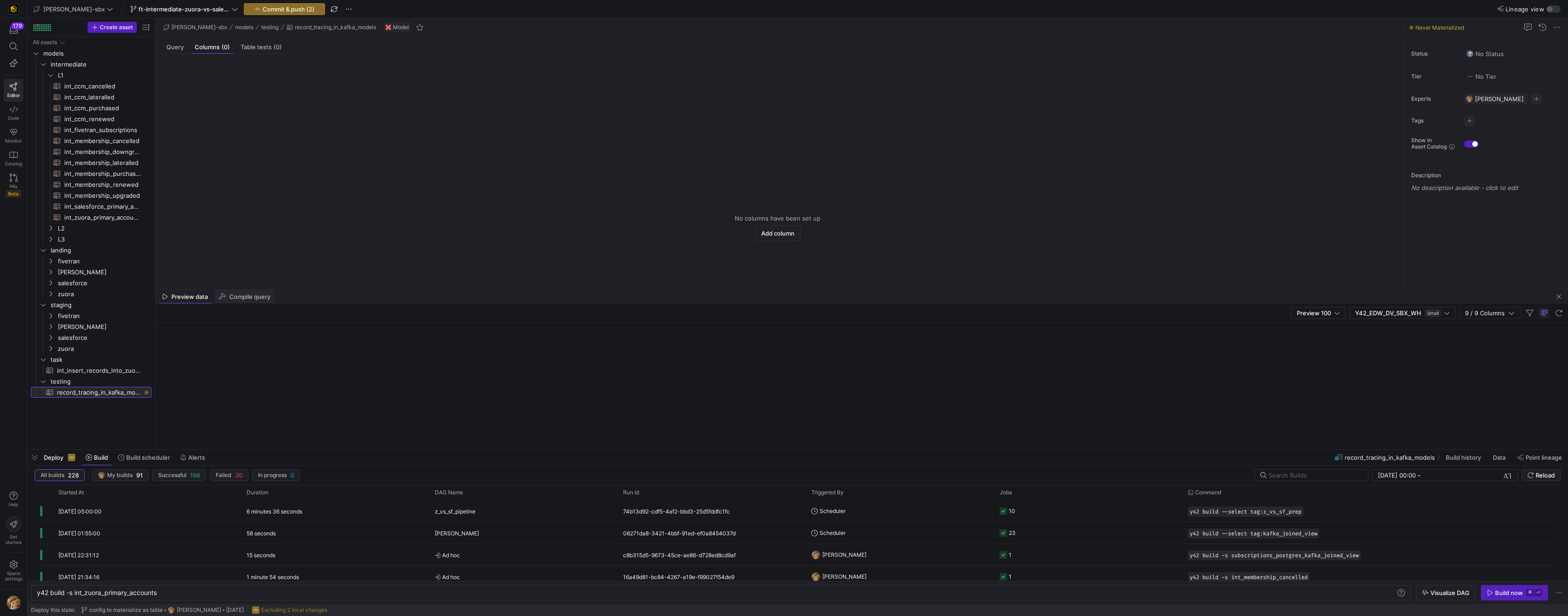
type textarea "y42 build -s record_tracing_in_kafka_models"
click at [177, 46] on span "Query" at bounding box center [175, 47] width 17 height 6
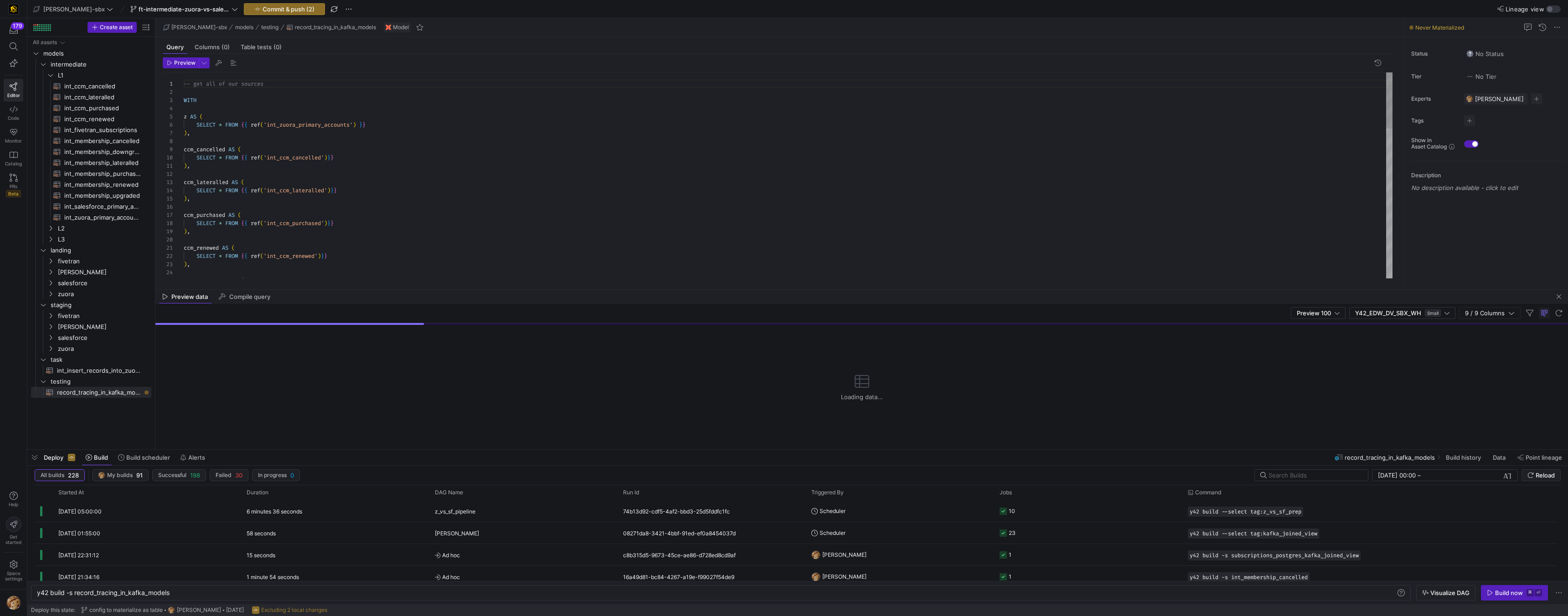
scroll to position [82, 0]
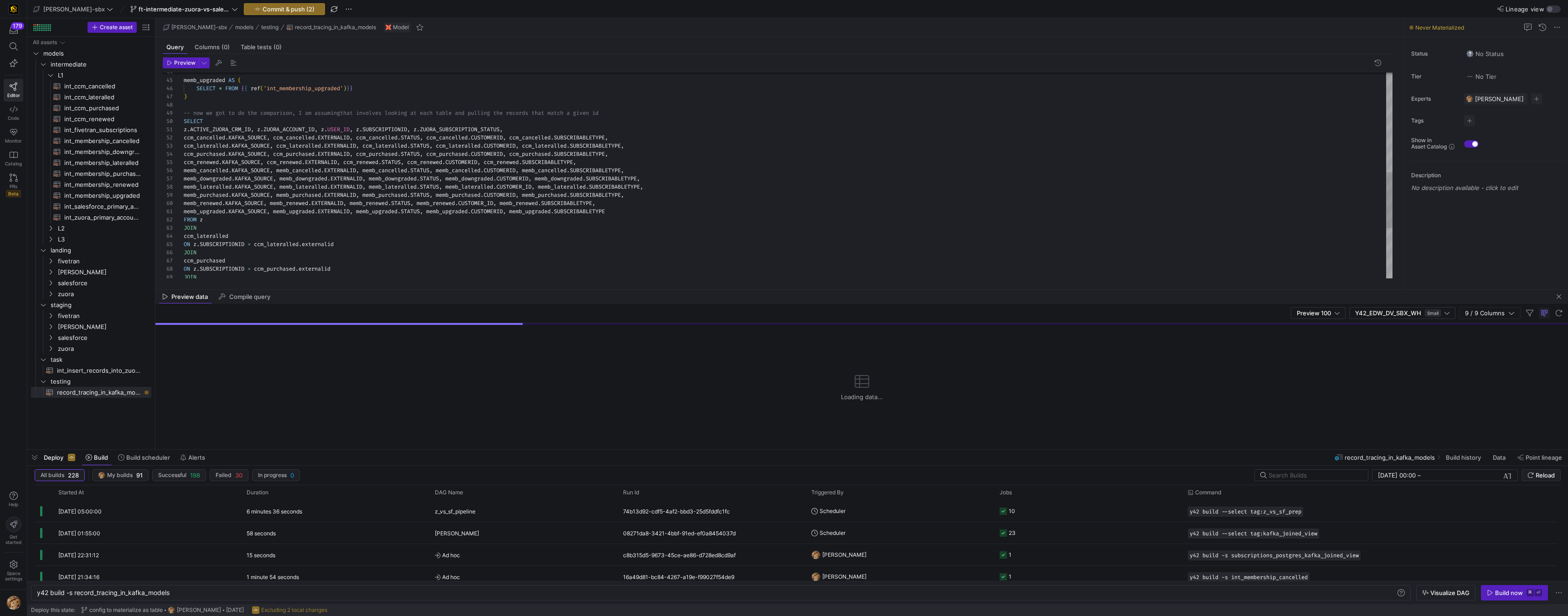
click at [330, 128] on div "memb_upgraded AS ( SELECT * FROM { { ref ( 'int_membership_upgraded' ) } } ) --…" at bounding box center [788, 85] width 1209 height 754
type textarea "z.ACTIVE_ZUORA_CRM_ID, z.ZUORA_ACCOUNT_ID, z.ZUORA_USER_ID, z.SUBSCRIPTIONID, z…"
click at [181, 63] on span "Preview" at bounding box center [184, 63] width 21 height 6
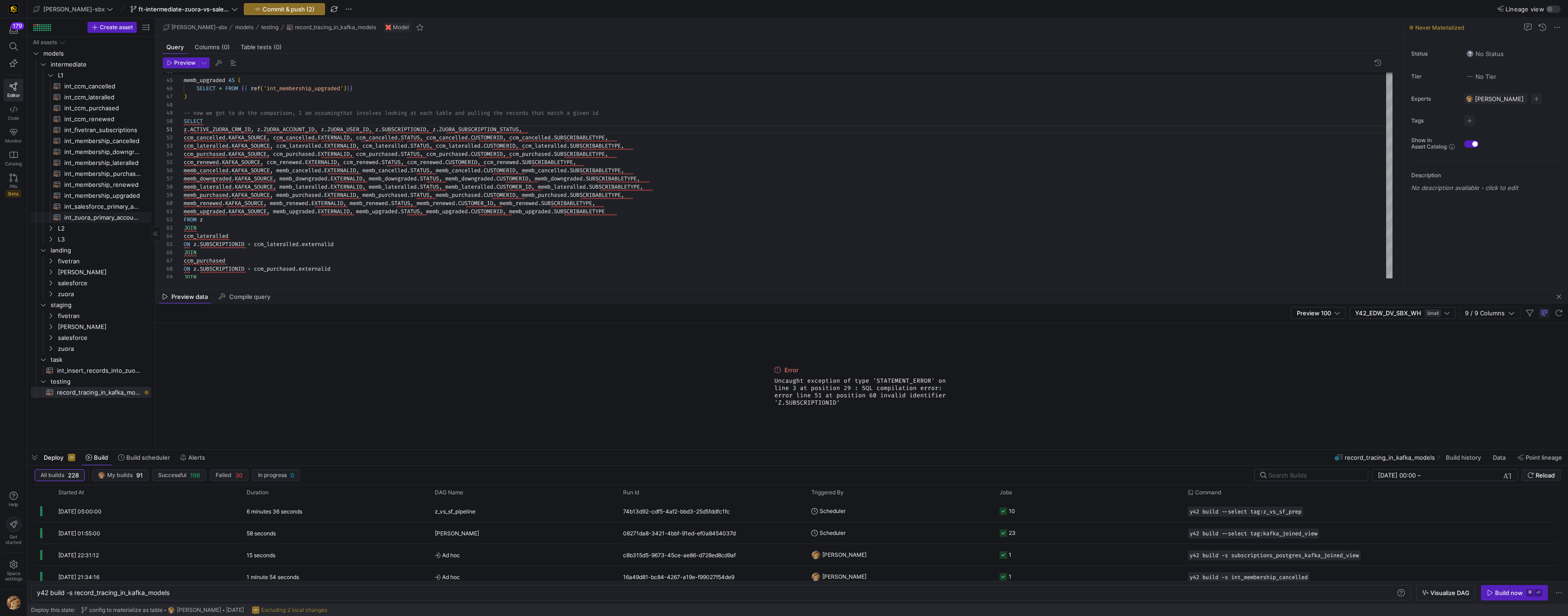
click at [97, 218] on span "int_zuora_primary_accounts​​​​​​​​​​" at bounding box center [103, 217] width 77 height 10
type textarea "y42 build -s int_zuora_primary_accounts"
type textarea "-- File Name: int_zuora_primary_accounts -- Created by: Alejandro Baeza -- Last…"
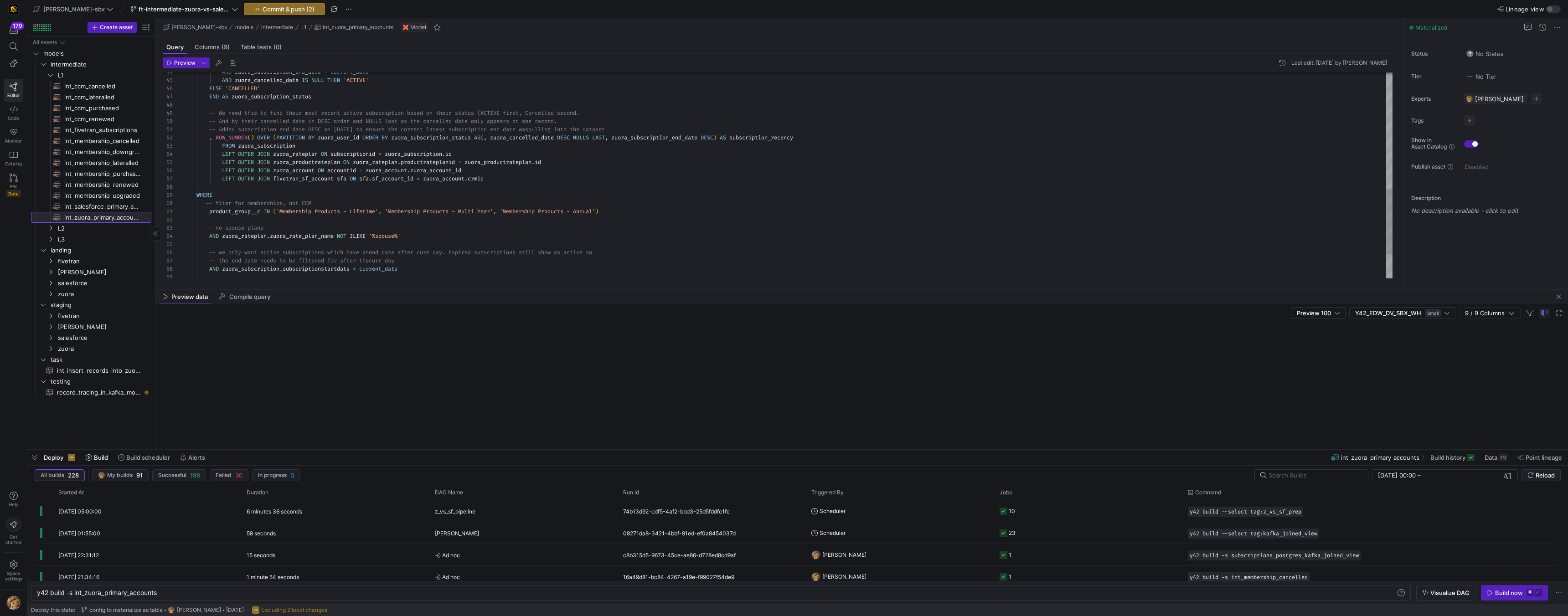
scroll to position [0, 131]
click at [215, 52] on div "Columns (9)" at bounding box center [212, 47] width 43 height 13
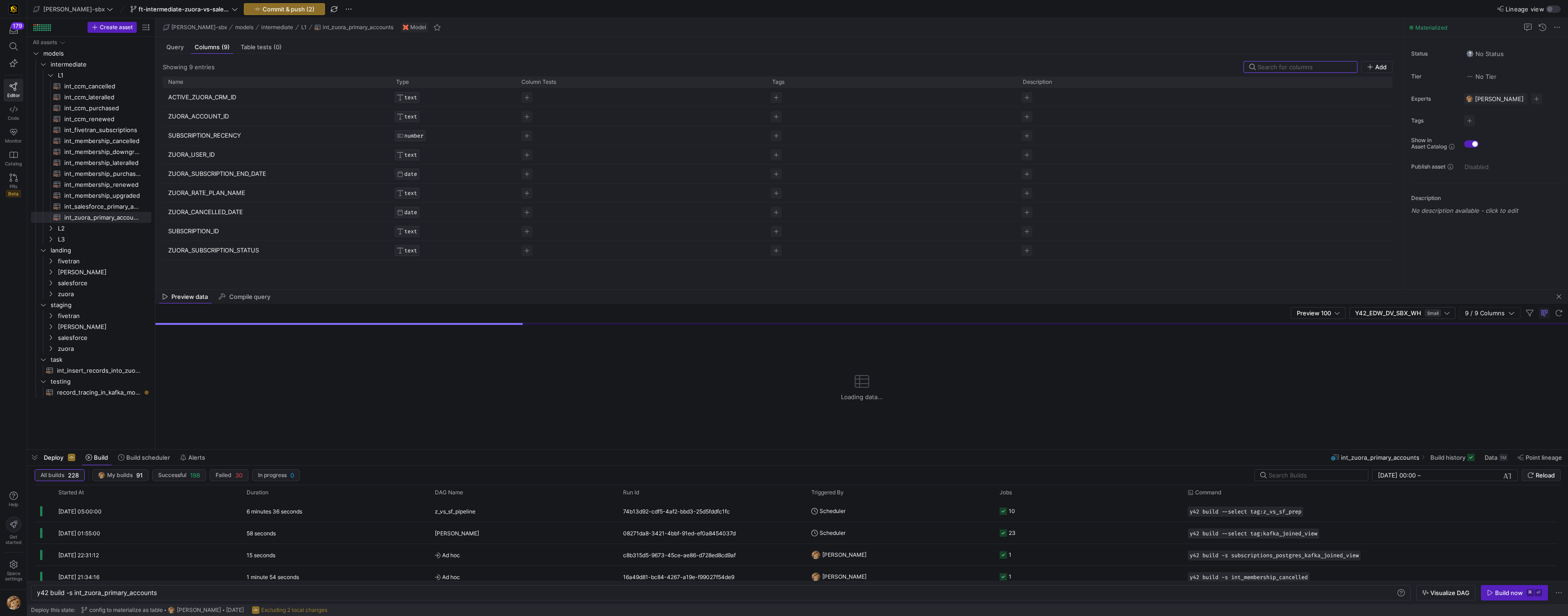
click at [208, 235] on p "SUBSCRIPTION_ID" at bounding box center [276, 231] width 217 height 18
click at [208, 235] on input "SUBSCRIPTION_ID" at bounding box center [271, 231] width 208 height 17
click at [99, 390] on span "record_tracing_in_kafka_models​​​​​​​​​​" at bounding box center [99, 393] width 84 height 10
type textarea "y42 build -s record_tracing_in_kafka_models"
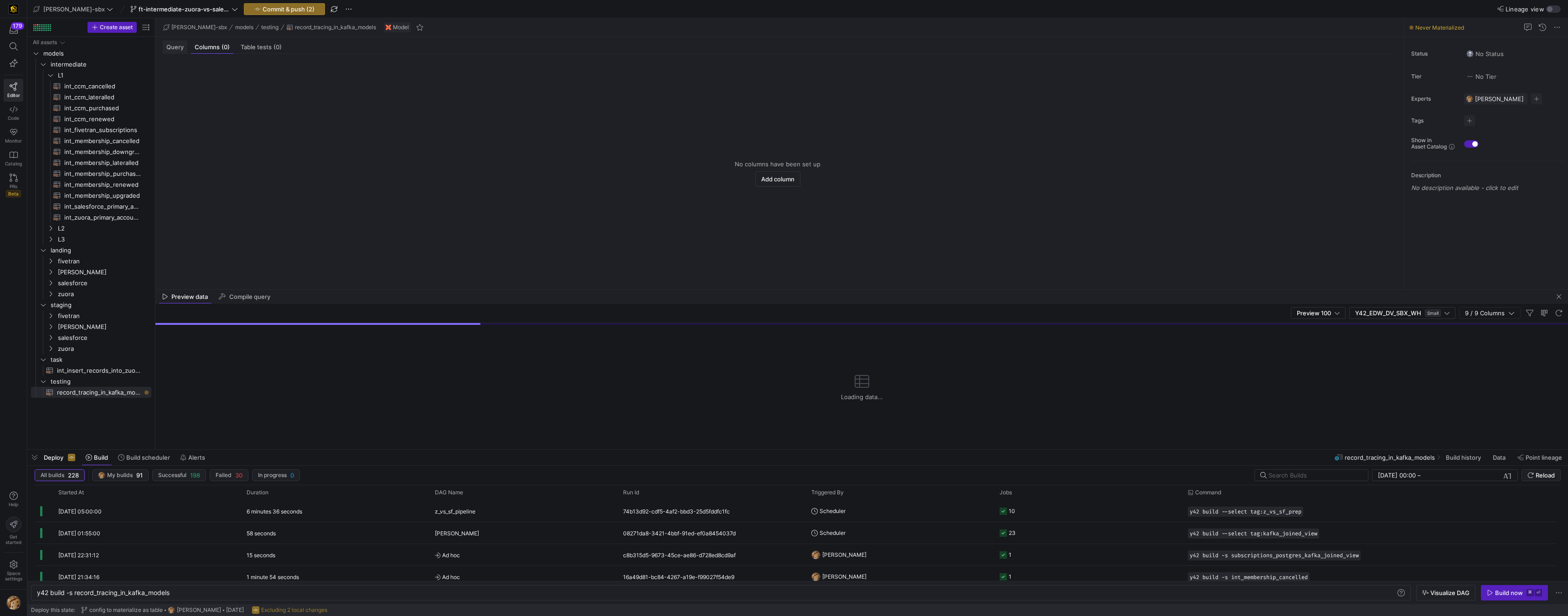
click at [187, 41] on div "Query" at bounding box center [175, 47] width 24 height 13
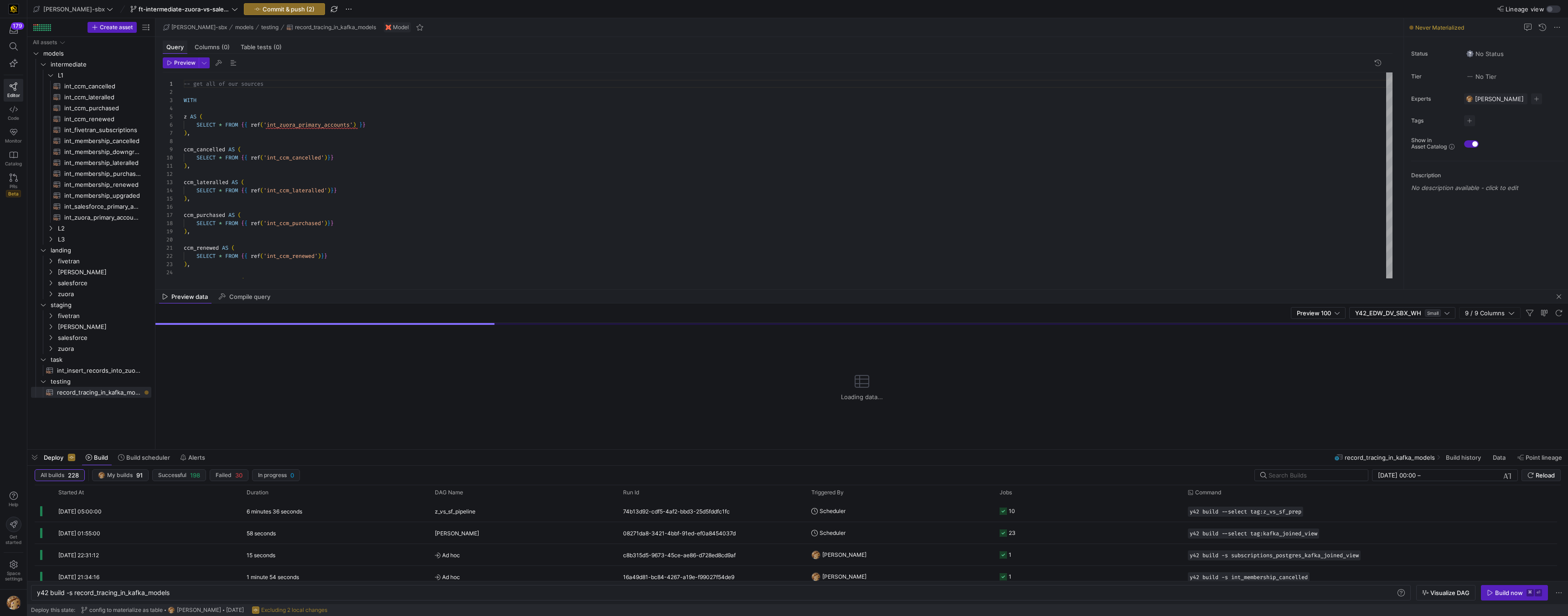
click at [178, 44] on span "Query" at bounding box center [175, 47] width 17 height 6
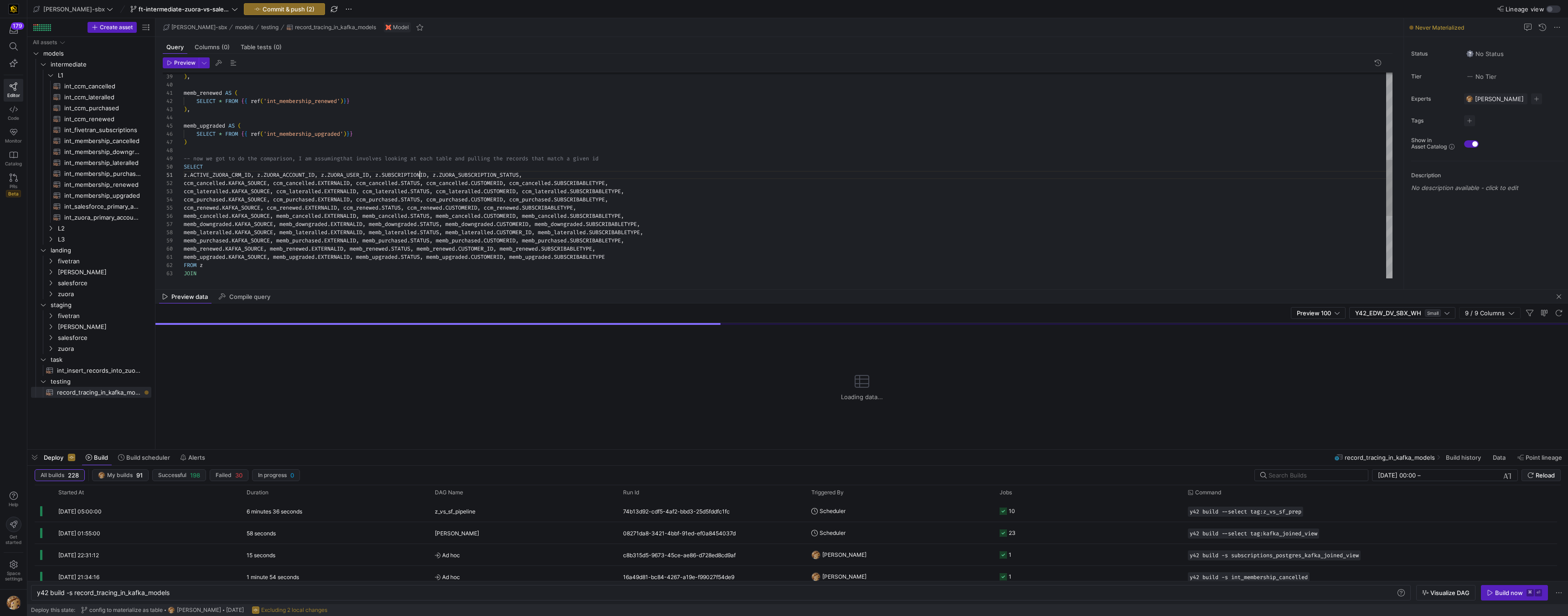
click at [419, 175] on div "ccm_lateralled memb_upgraded . KAFKA_SOURCE , memb_upgraded . EXTERNALID , memb…" at bounding box center [788, 130] width 1209 height 754
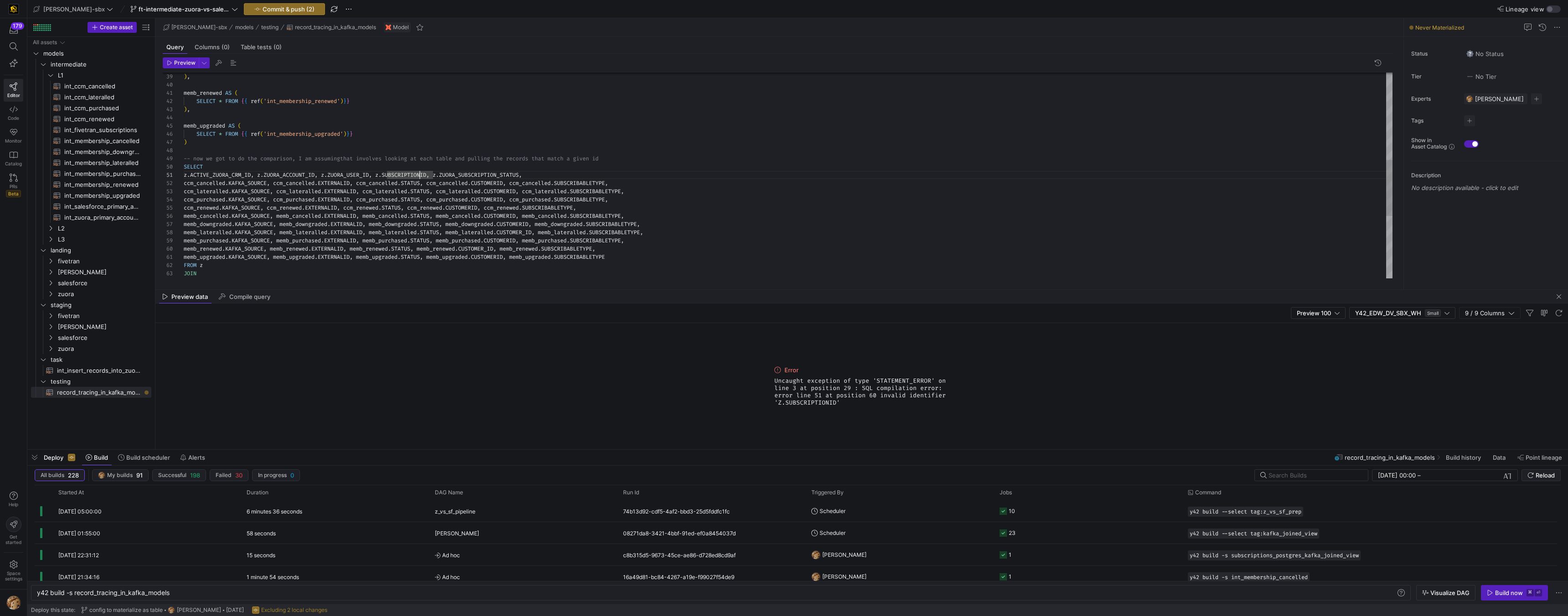
click at [419, 175] on div "ccm_lateralled memb_upgraded . KAFKA_SOURCE , memb_upgraded . EXTERNALID , memb…" at bounding box center [788, 130] width 1209 height 754
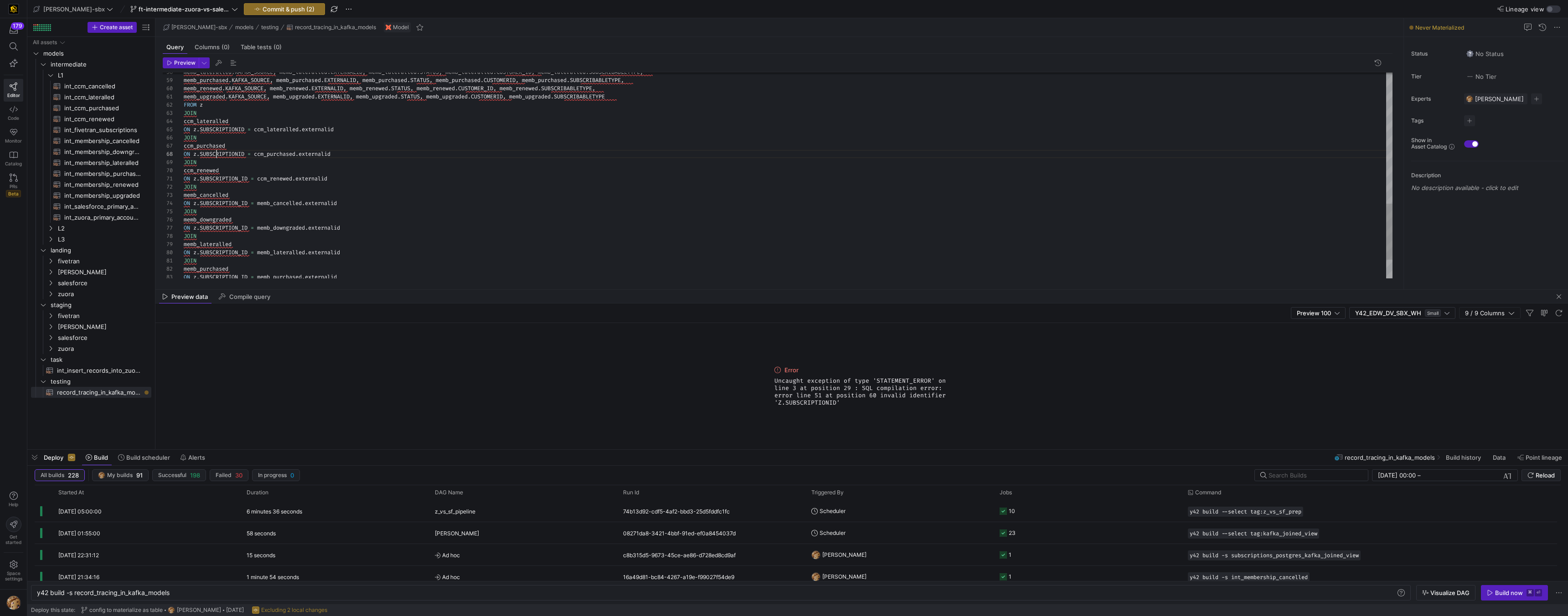
type textarea "memb_upgraded.KAFKA_SOURCE, memb_upgraded.EXTERNALID, memb_upgraded.STATUS, mem…"
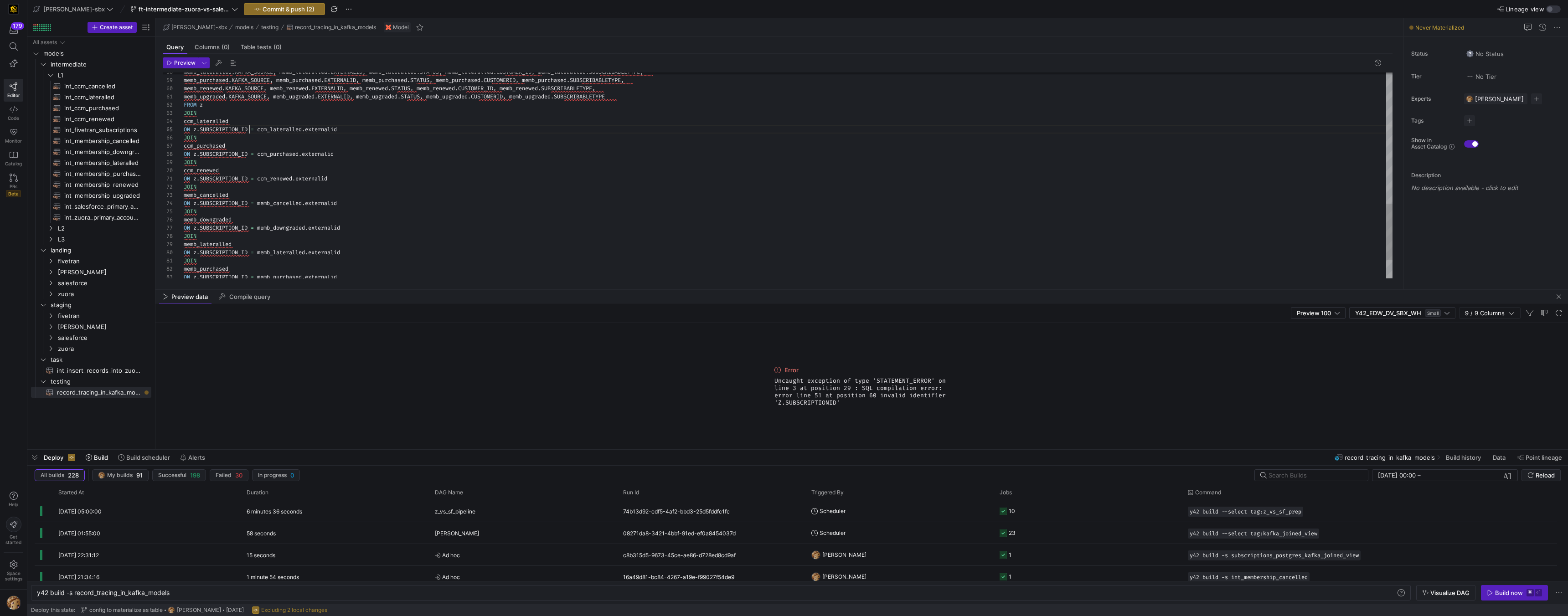
scroll to position [33, 66]
click at [174, 61] on span "Preview" at bounding box center [184, 63] width 21 height 6
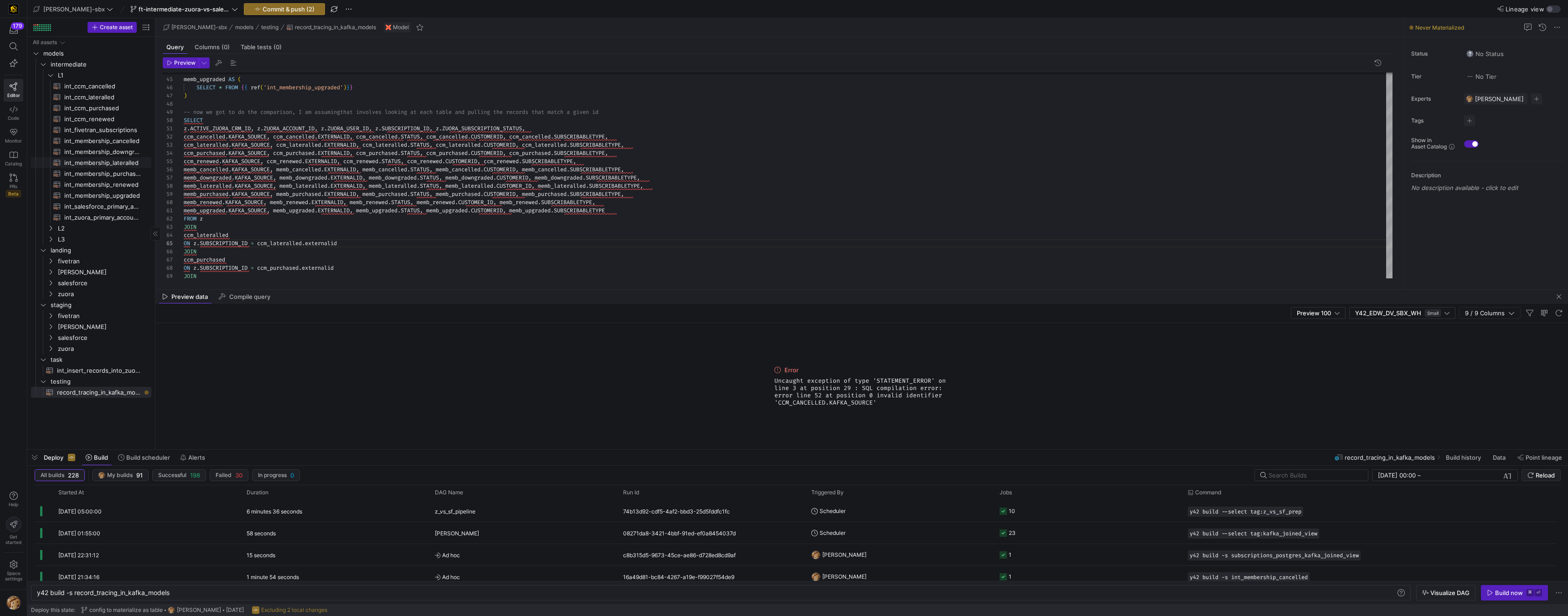
click at [69, 142] on span "int_membership_cancelled​​​​​​​​​​" at bounding box center [103, 141] width 77 height 10
type textarea "y42 build -s int_membership_cancelled"
type textarea "{{config (tags=["kafka_joined_view"])}} {{config(materialized = 'table')}} WITH…"
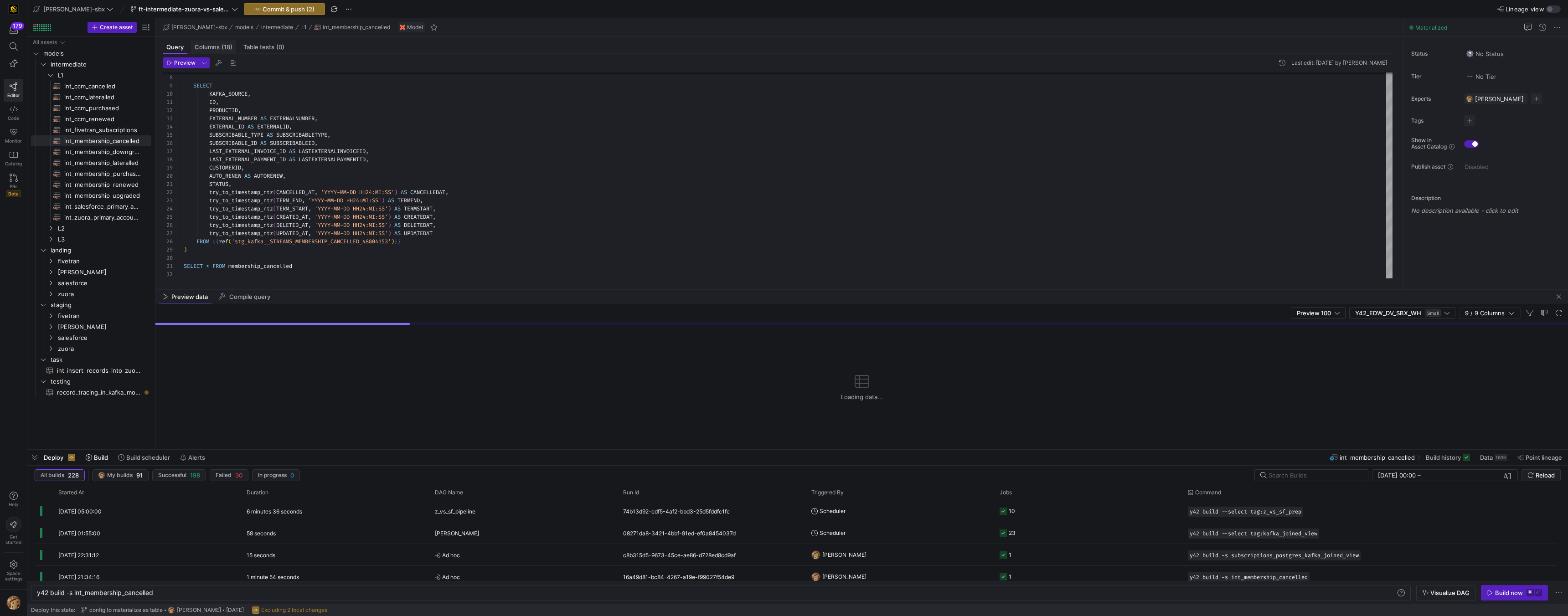
click at [222, 44] on div "Columns (18)" at bounding box center [214, 47] width 45 height 13
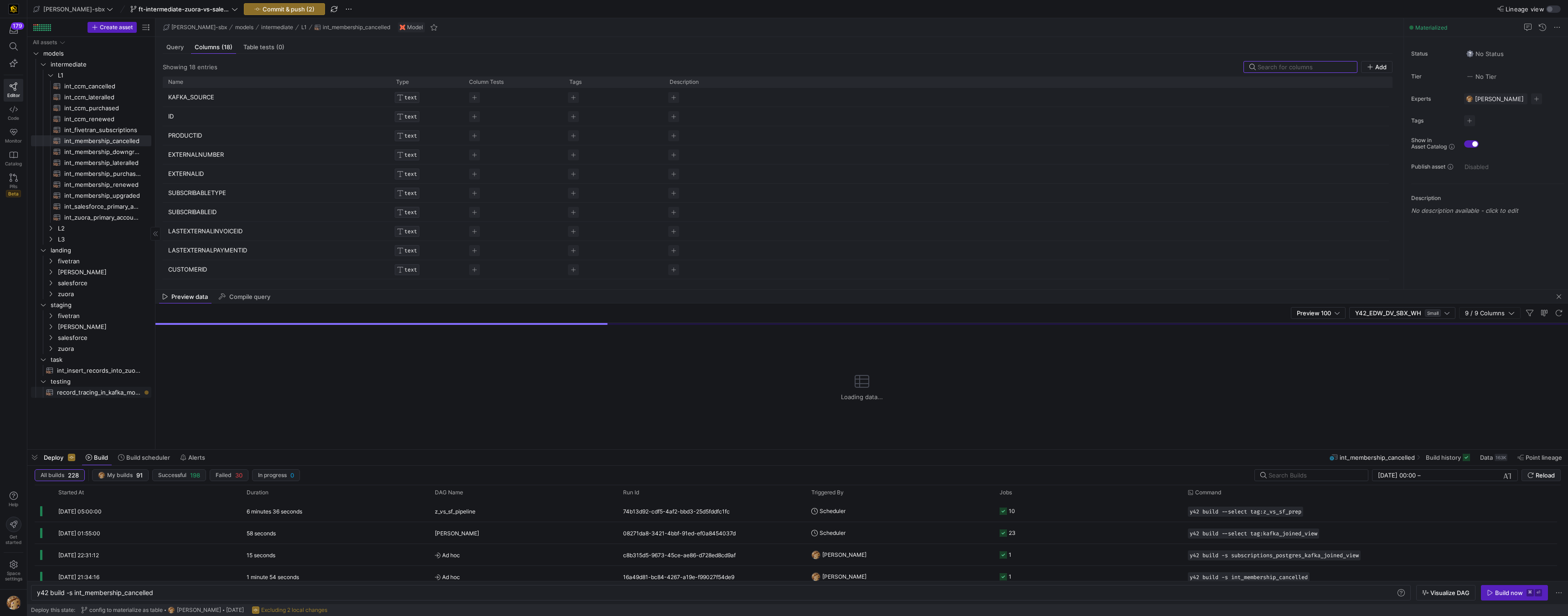
click at [96, 394] on span "record_tracing_in_kafka_models​​​​​​​​​​" at bounding box center [99, 393] width 84 height 10
type textarea "y42 build -s record_tracing_in_kafka_models"
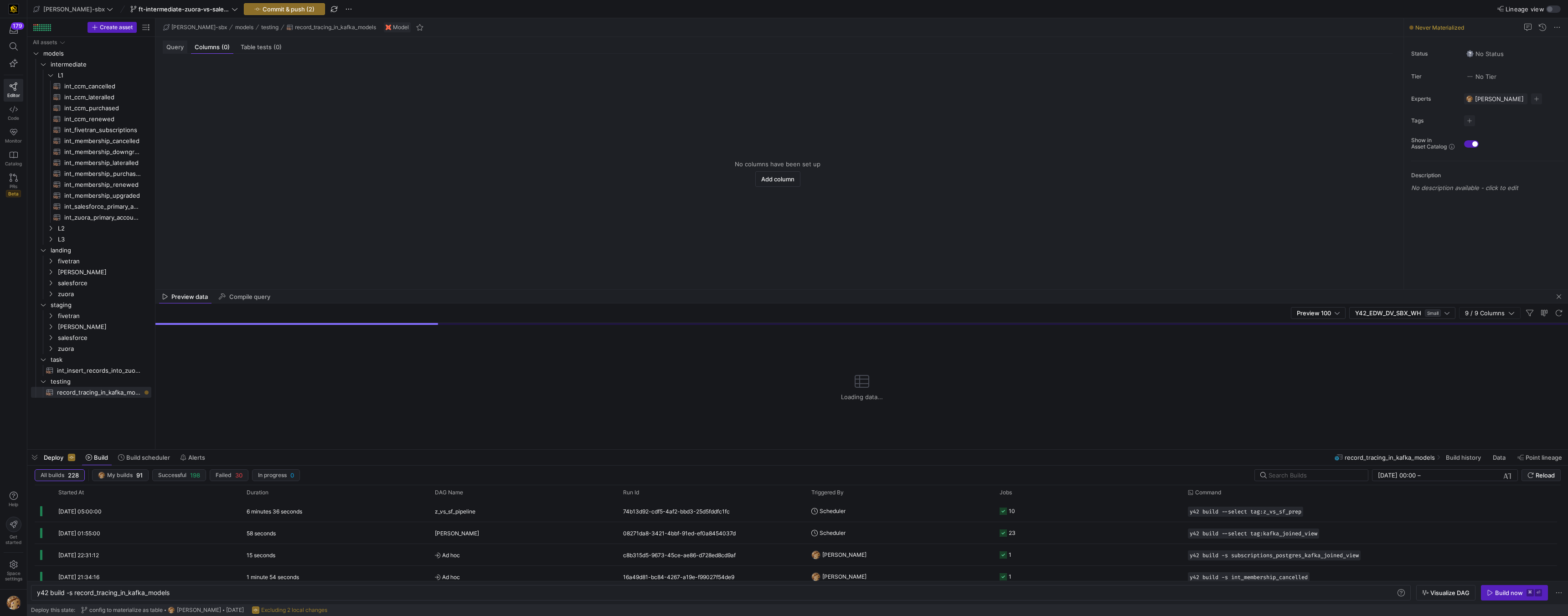
click at [179, 49] on span "Query" at bounding box center [175, 47] width 17 height 6
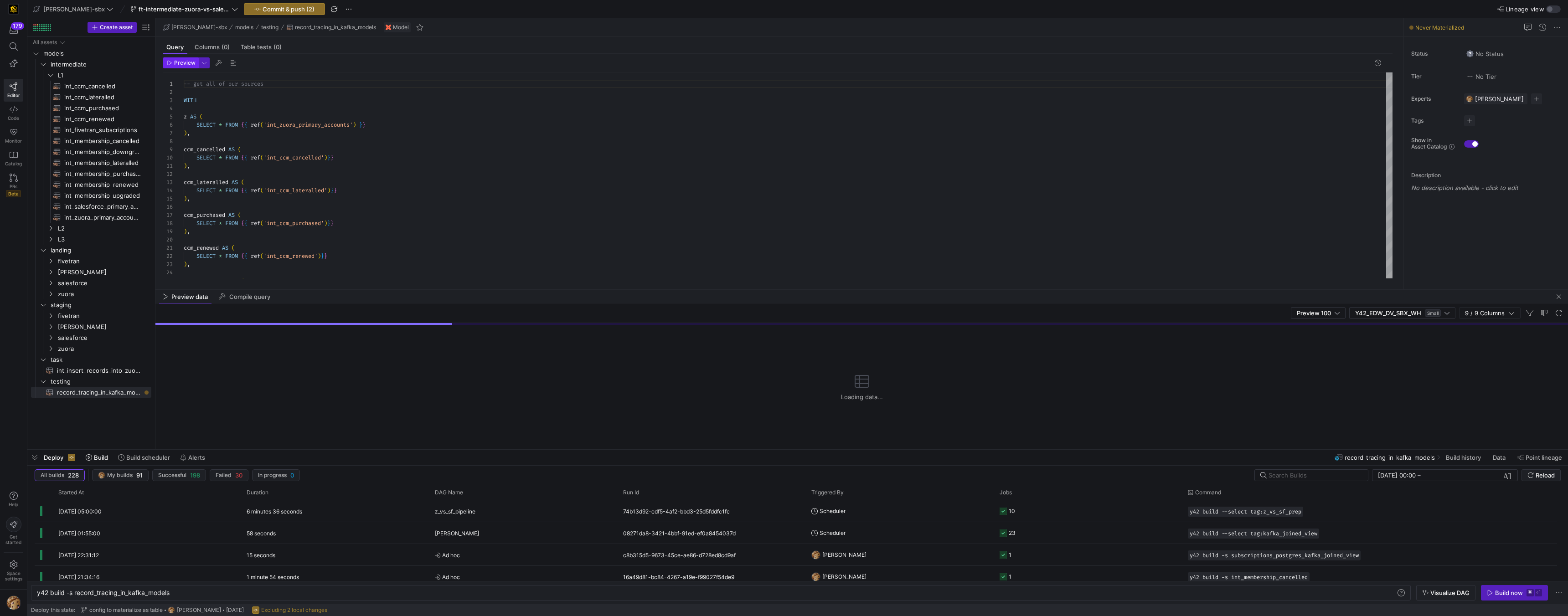
scroll to position [82, 0]
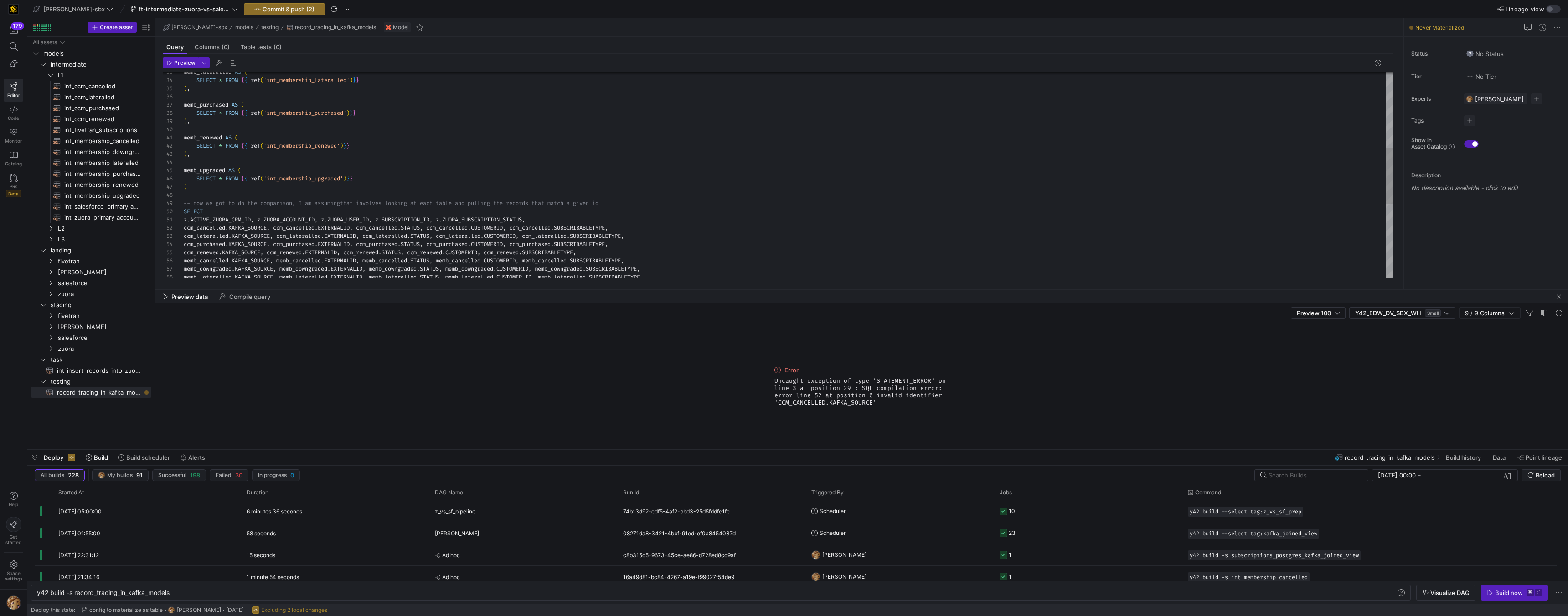
click at [217, 228] on div "ccm_renewed . KAFKA_SOURCE , ccm_renewed . EXTERNALID , ccm_renewed . STATUS , …" at bounding box center [788, 175] width 1209 height 754
click at [262, 228] on div "ccm_renewed . KAFKA_SOURCE , ccm_renewed . EXTERNALID , ccm_renewed . STATUS , …" at bounding box center [788, 175] width 1209 height 754
click at [372, 226] on div "ccm_renewed . KAFKA_SOURCE , ccm_renewed . EXTERNALID , ccm_renewed . STATUS , …" at bounding box center [788, 175] width 1209 height 754
click at [239, 223] on div "ccm_renewed . KAFKA_SOURCE , ccm_renewed . EXTERNALID , ccm_renewed . STATUS , …" at bounding box center [788, 175] width 1209 height 754
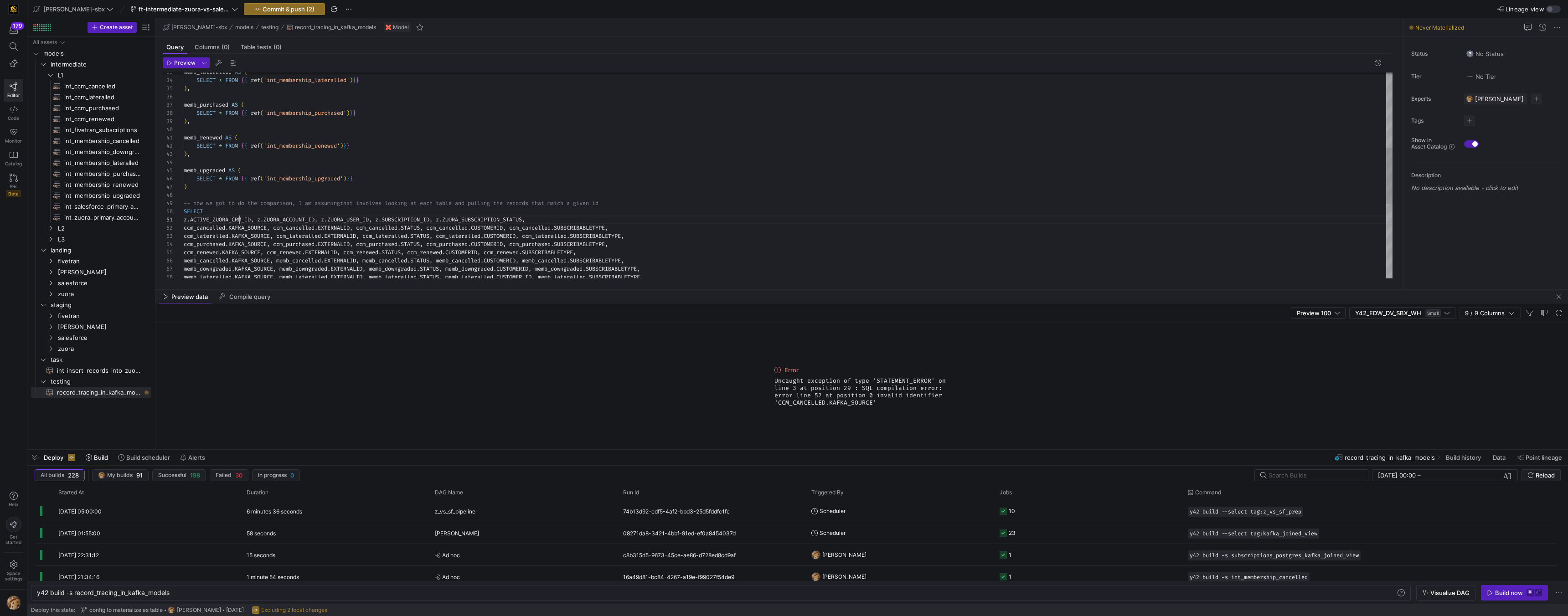
type textarea "z.ACTIVE_ZUORA_CRM_ID, z.ZUORA_ACCOUNT_ID, z.ZUORA_USER_ID, z.SUBSCRIPTION_ID, …"
click at [207, 229] on div "ccm_renewed . KAFKA_SOURCE , ccm_renewed . EXTERNALID , ccm_renewed . STATUS , …" at bounding box center [788, 175] width 1209 height 754
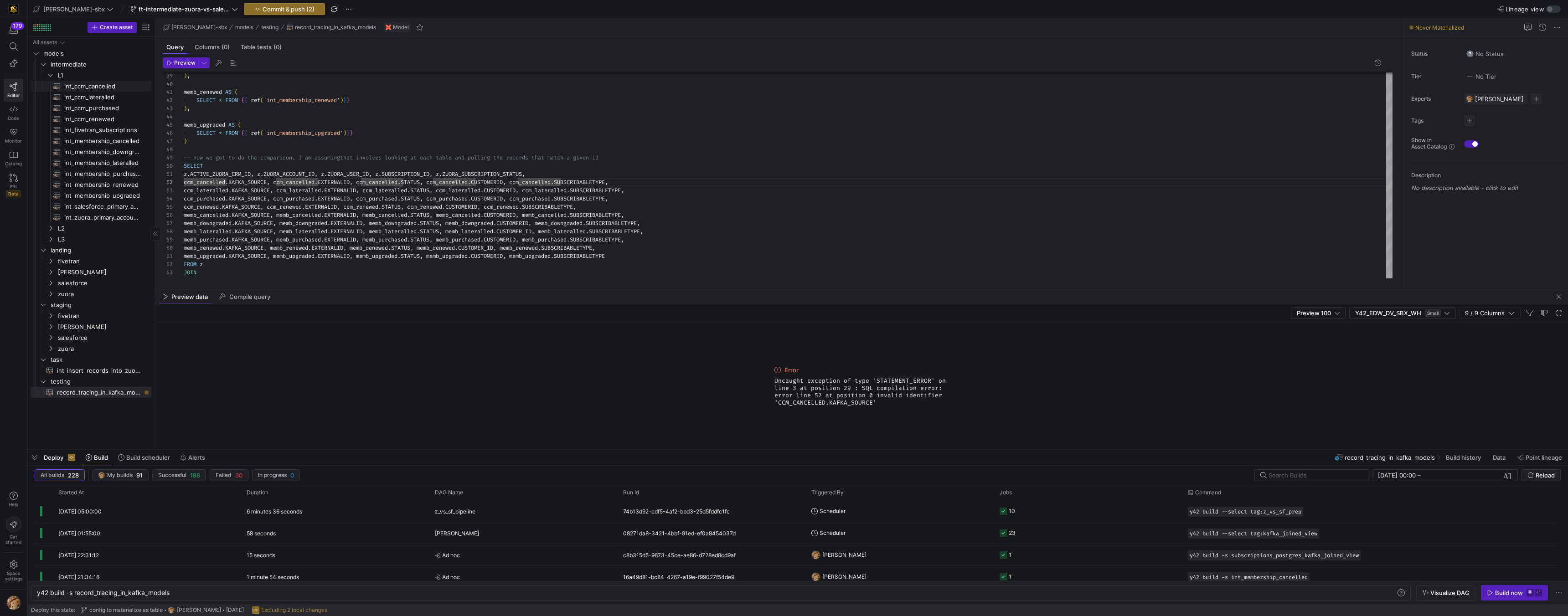
click at [84, 89] on span "int_ccm_cancelled​​​​​​​​​​" at bounding box center [103, 86] width 77 height 10
type textarea "y42 build -s int_ccm_cancelled"
type textarea "{{config (tags=["kafka_joined_view"])}} WITH ccm_cancelled AS ( SELECT KAFKA_SO…"
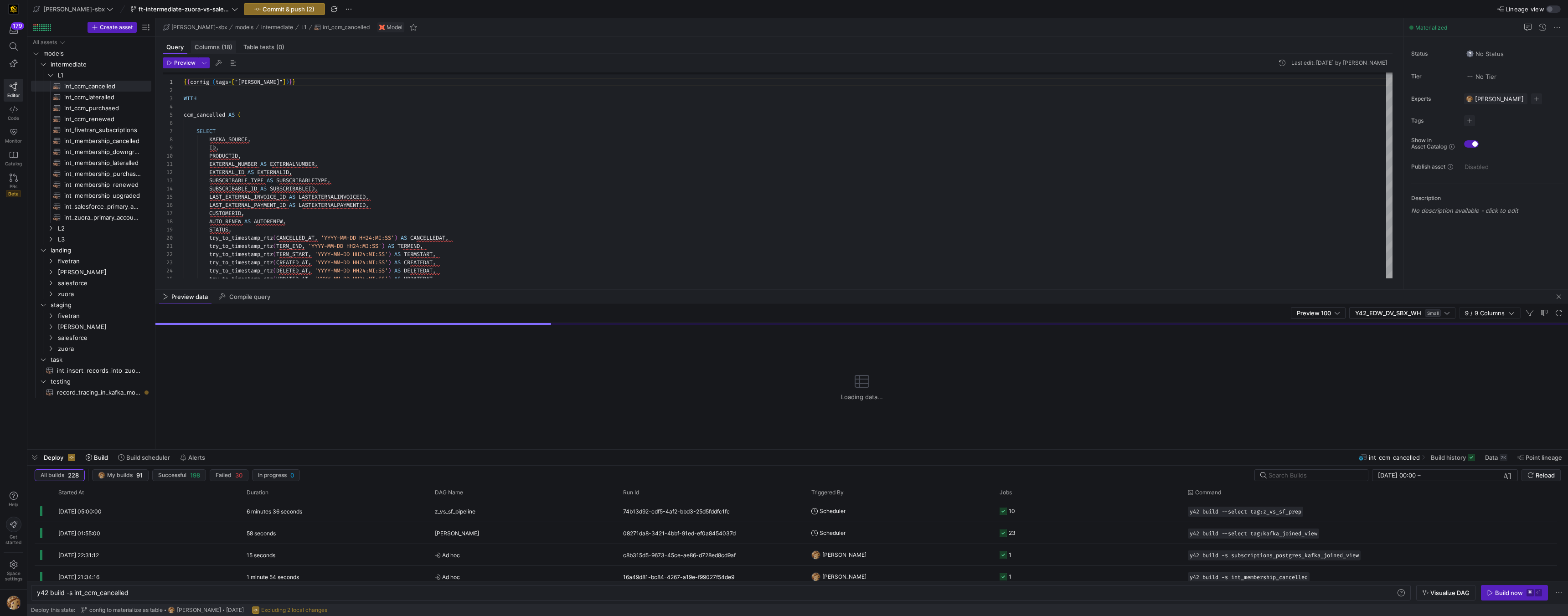
click at [213, 47] on span "Columns (18)" at bounding box center [214, 47] width 38 height 6
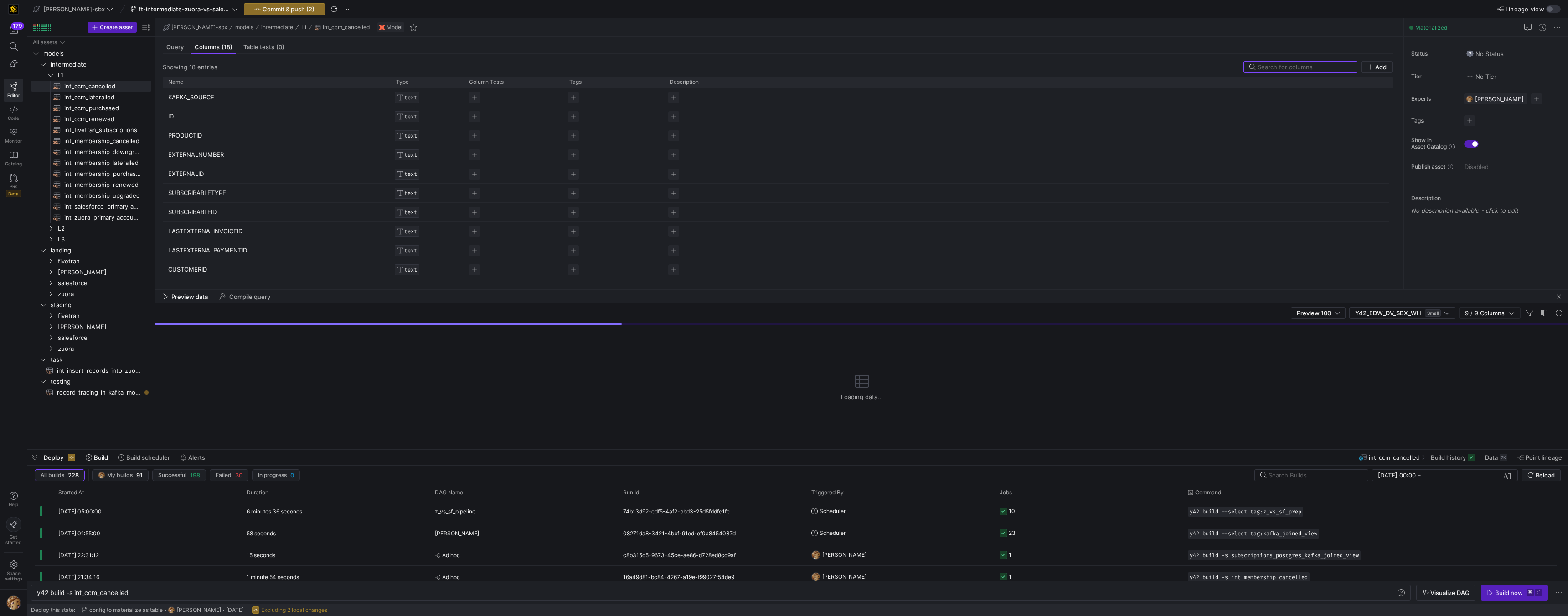
click at [209, 99] on p "KAFKA_SOURCE" at bounding box center [276, 97] width 217 height 18
click at [209, 99] on input "KAFKA_SOURCE" at bounding box center [271, 97] width 208 height 17
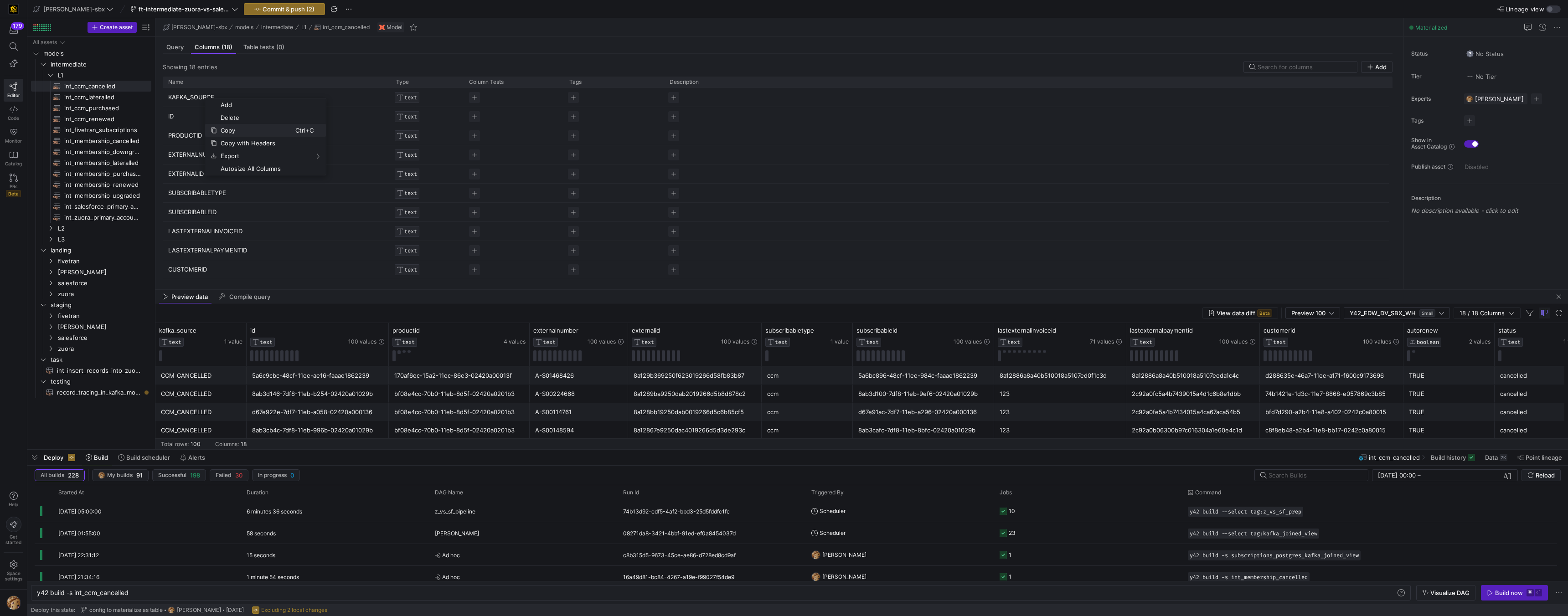
click at [226, 130] on span "Copy" at bounding box center [256, 130] width 79 height 13
drag, startPoint x: 100, startPoint y: 257, endPoint x: 99, endPoint y: 262, distance: 5.1
click at [100, 257] on span "fivetran" at bounding box center [93, 261] width 70 height 10
click at [86, 420] on div "All assets models intermediate landing staging task testing int_insert_records_…" at bounding box center [91, 242] width 121 height 409
click at [88, 415] on span "record_tracing_in_kafka_models​​​​​​​​​​" at bounding box center [99, 414] width 84 height 10
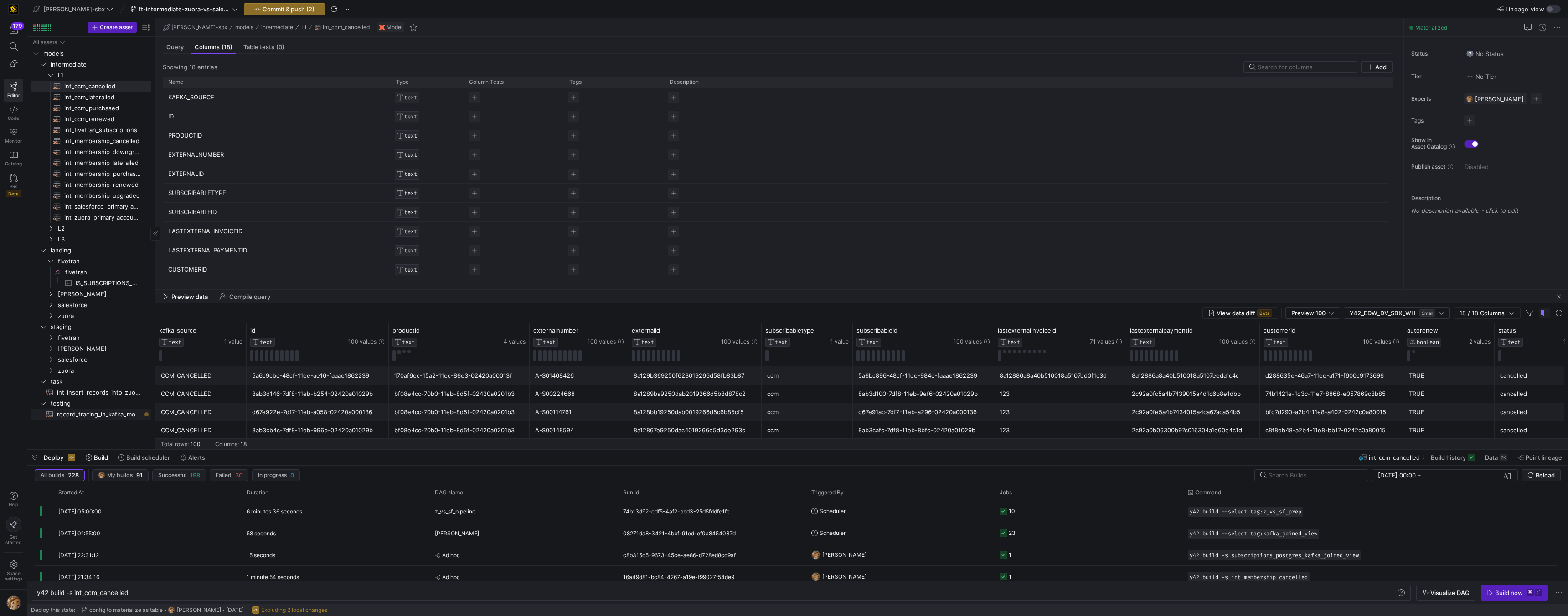
type textarea "y42 build -s record_tracing_in_kafka_models"
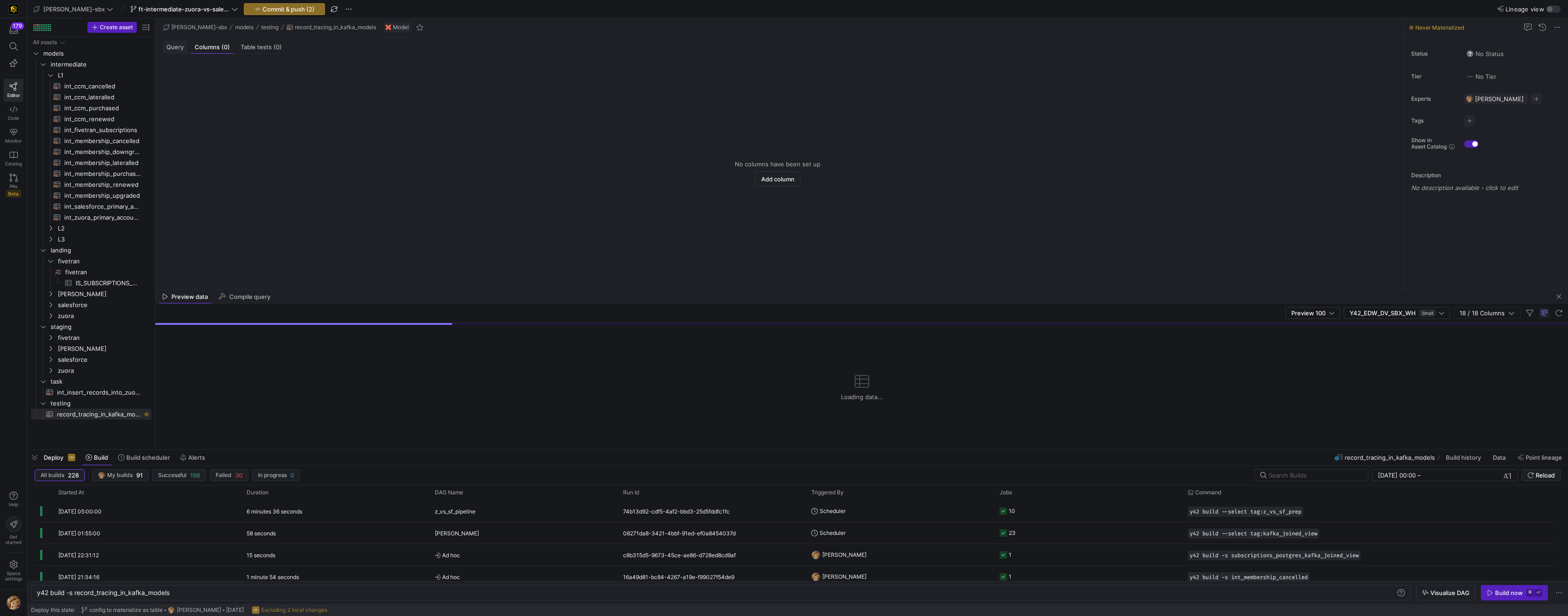
click at [177, 49] on span "Query" at bounding box center [175, 47] width 17 height 6
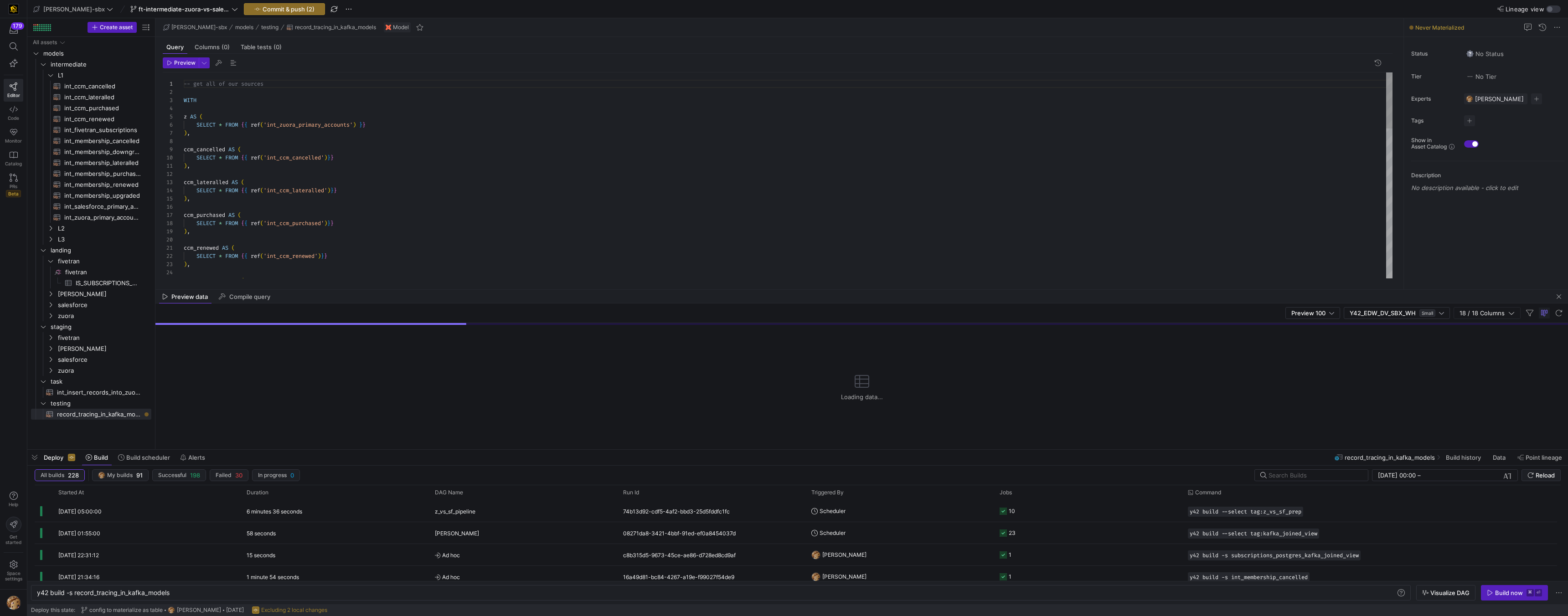
scroll to position [82, 0]
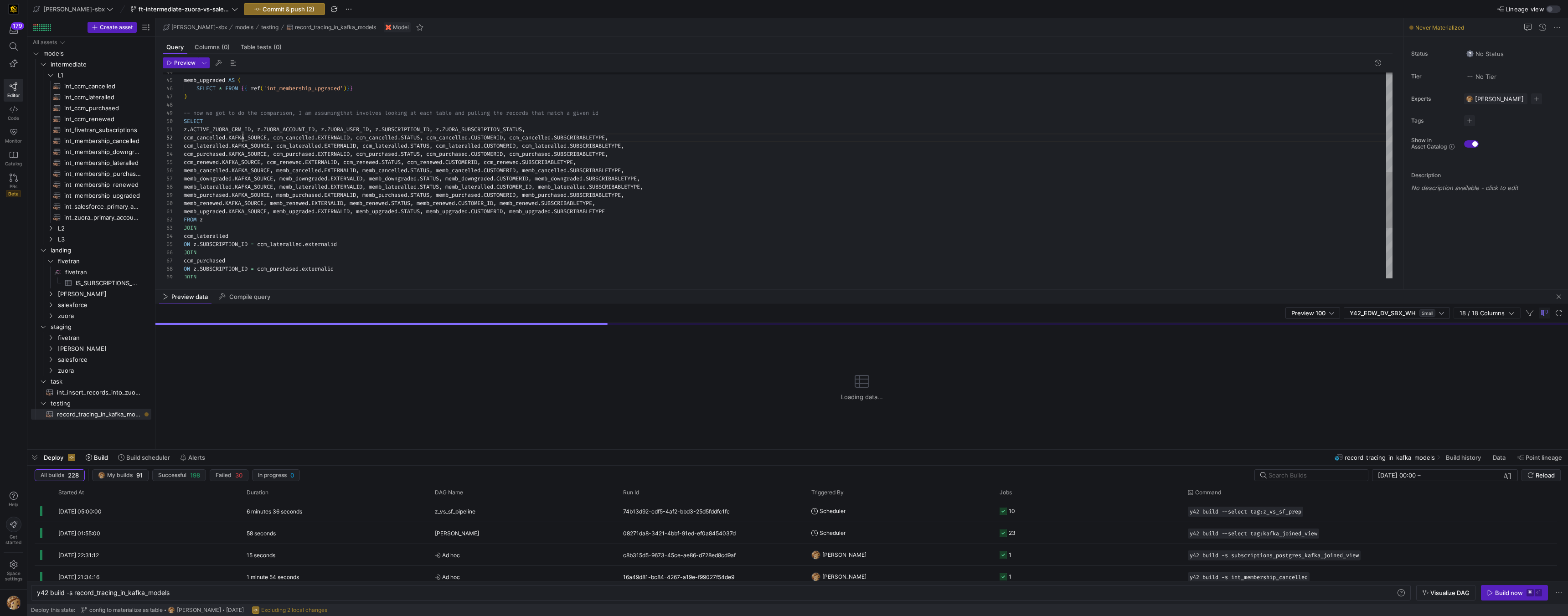
click at [242, 137] on div "memb_upgraded AS ( SELECT * FROM { { ref ( 'int_membership_upgraded' ) } } ) --…" at bounding box center [788, 85] width 1209 height 754
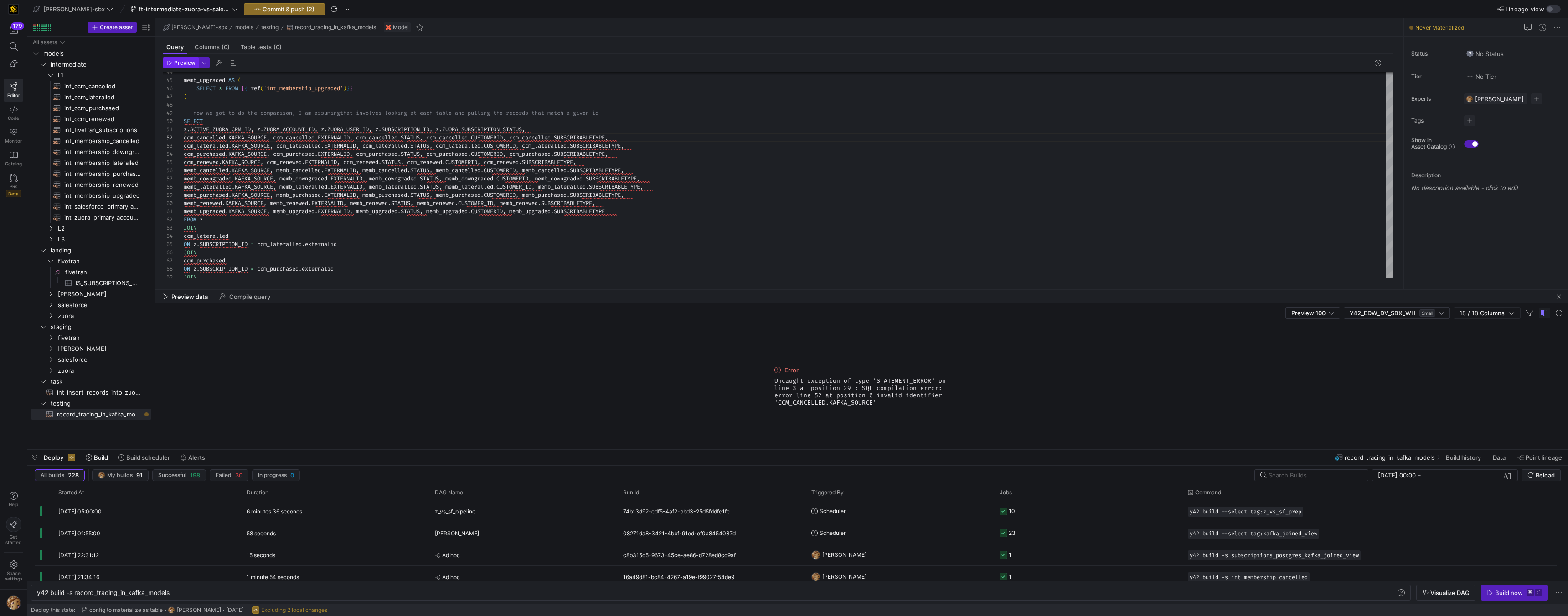
click at [186, 63] on span "Preview" at bounding box center [184, 63] width 21 height 6
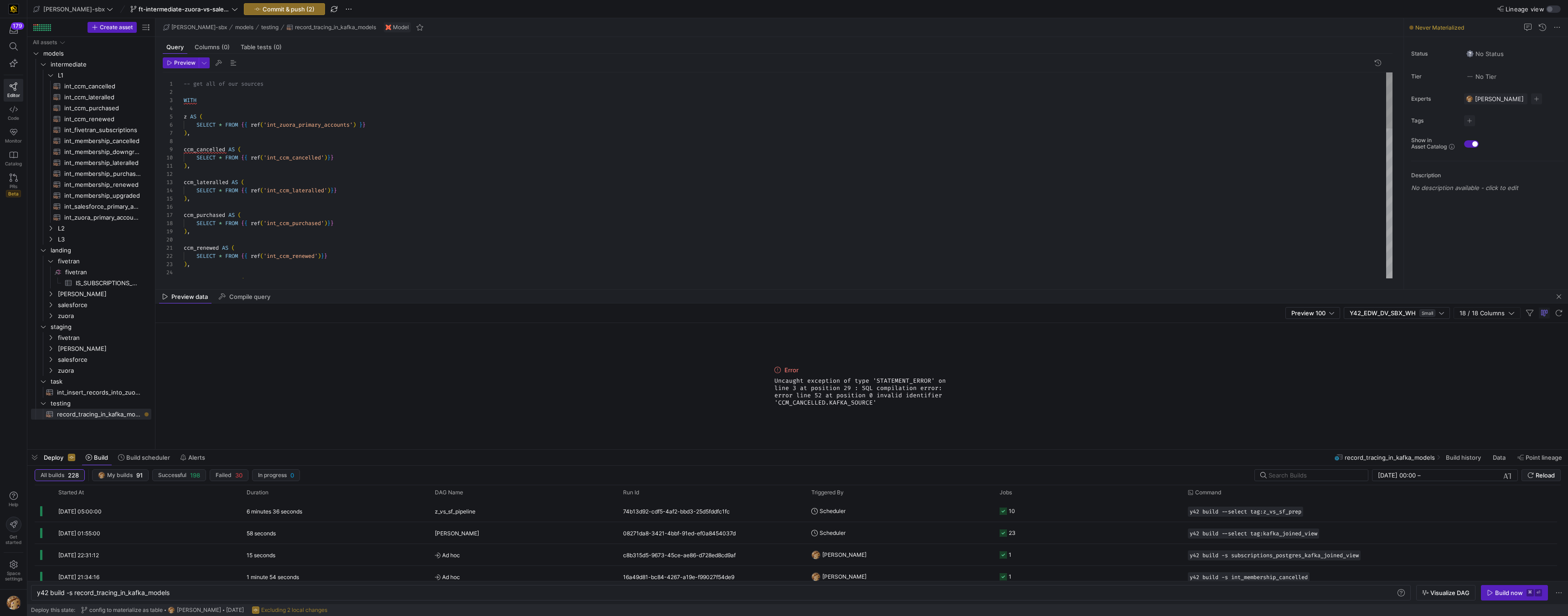
click at [195, 153] on div "SELECT * FROM { { ref ( 'int_ccm_lateralled' ) } } ) , ccm_purchased AS ( SELEC…" at bounding box center [788, 449] width 1209 height 754
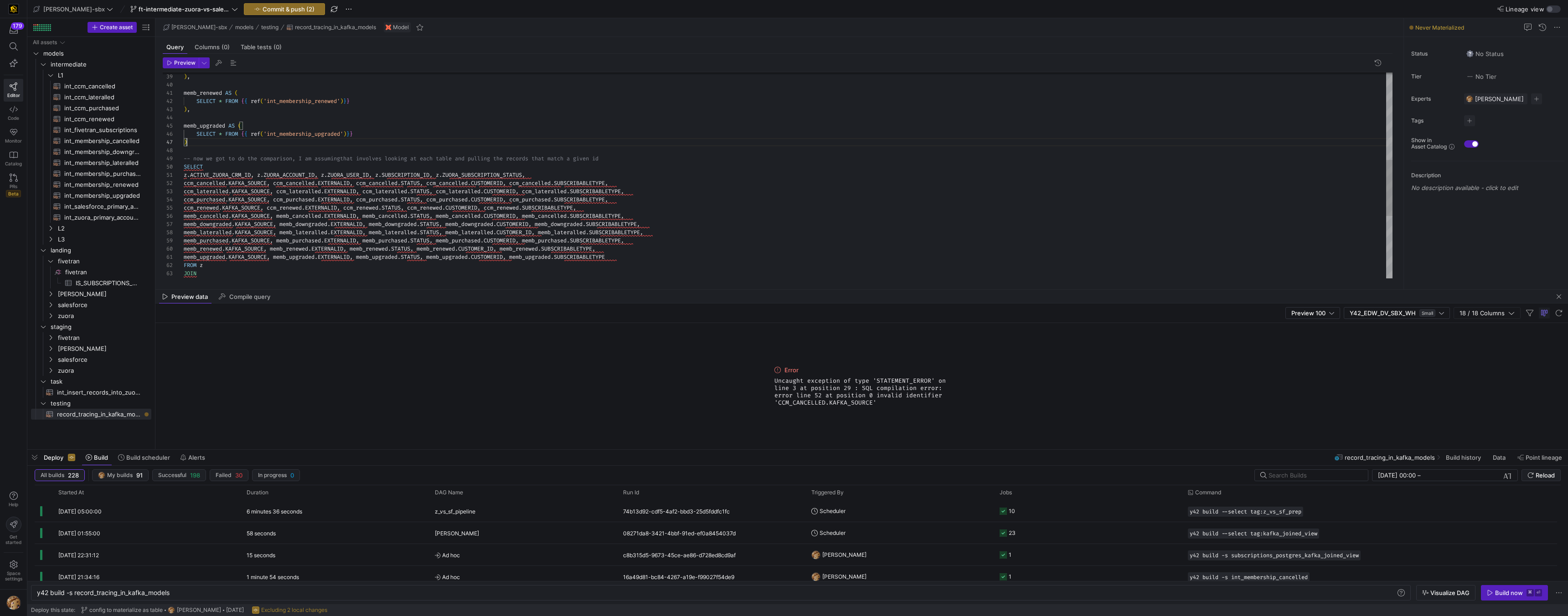
click at [231, 139] on div "SELECT z . ACTIVE_ZUORA_CRM_ID , z . ZUORA_ACCOUNT_ID , z . ZUORA_USER_ID , z .…" at bounding box center [788, 130] width 1209 height 754
click at [203, 184] on div "SELECT z . ACTIVE_ZUORA_CRM_ID , z . ZUORA_ACCOUNT_ID , z . ZUORA_USER_ID , z .…" at bounding box center [788, 130] width 1209 height 754
click at [202, 184] on div "SELECT z . ACTIVE_ZUORA_CRM_ID , z . ZUORA_ACCOUNT_ID , z . ZUORA_USER_ID , z .…" at bounding box center [788, 130] width 1209 height 754
click at [445, 117] on div "SELECT z . ACTIVE_ZUORA_CRM_ID , z . ZUORA_ACCOUNT_ID , z . ZUORA_USER_ID , z .…" at bounding box center [788, 130] width 1209 height 754
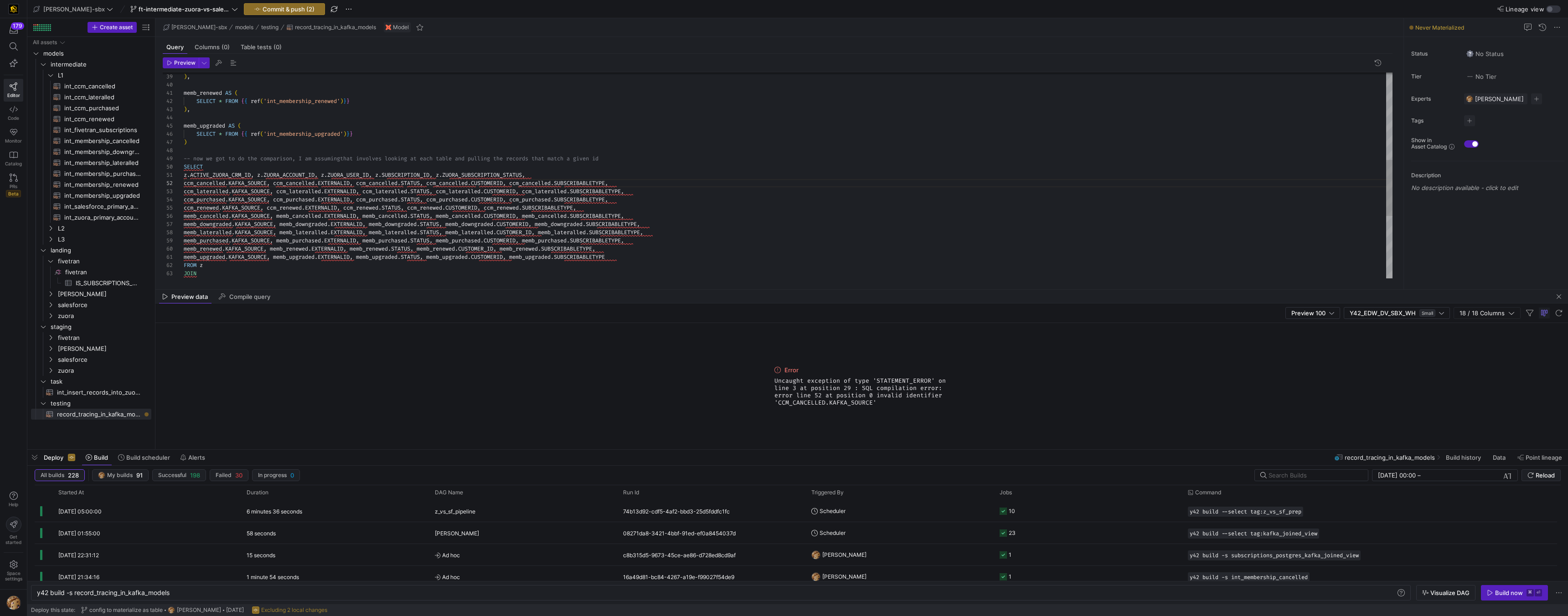
scroll to position [24, 0]
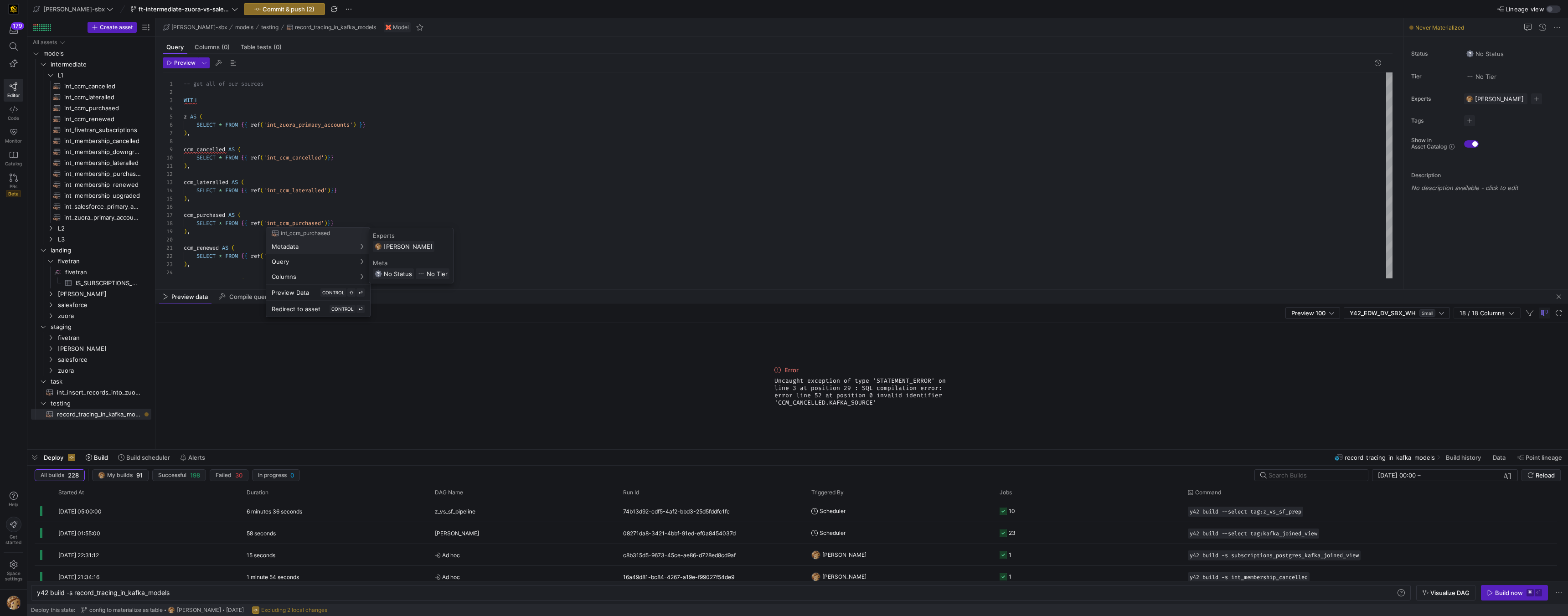
click at [345, 159] on div at bounding box center [784, 308] width 1568 height 616
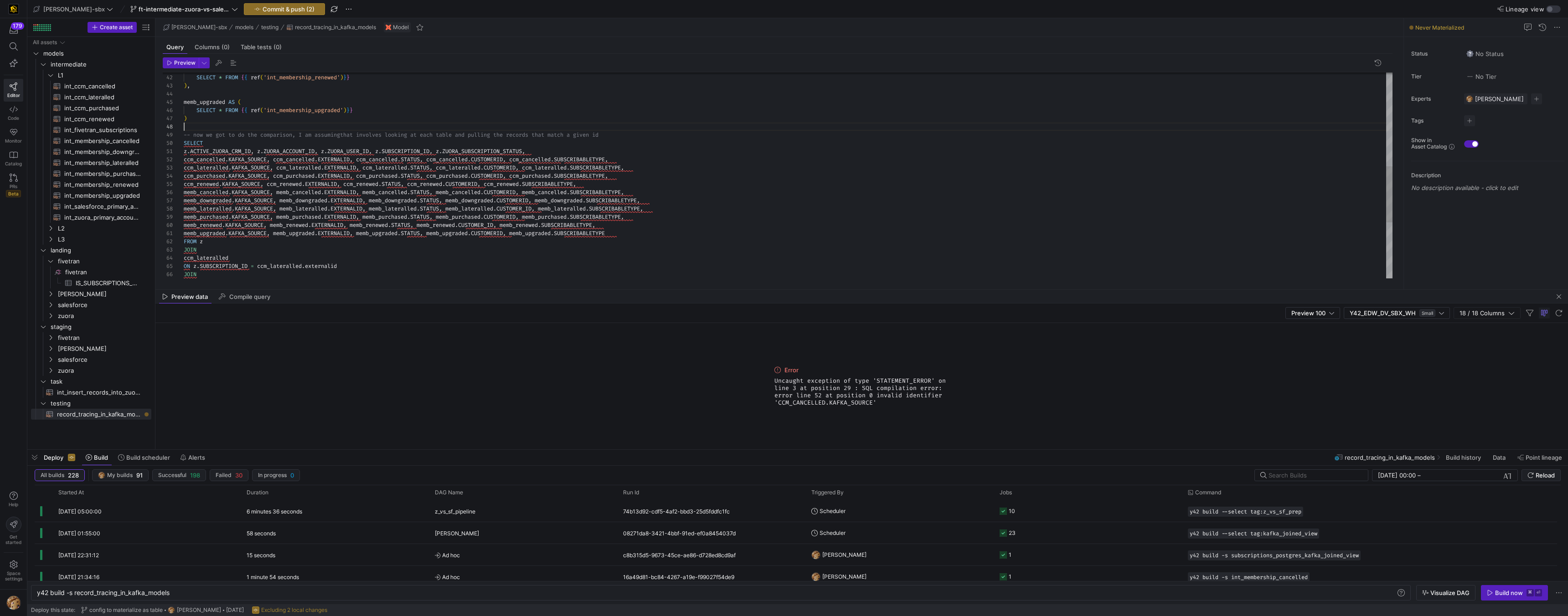
click at [296, 129] on div "memb_upgraded . KAFKA_SOURCE , memb_upgraded . EXTERNALID , memb_upgraded . STA…" at bounding box center [788, 107] width 1209 height 754
click at [224, 161] on div "memb_upgraded . KAFKA_SOURCE , memb_upgraded . EXTERNALID , memb_upgraded . STA…" at bounding box center [788, 107] width 1209 height 754
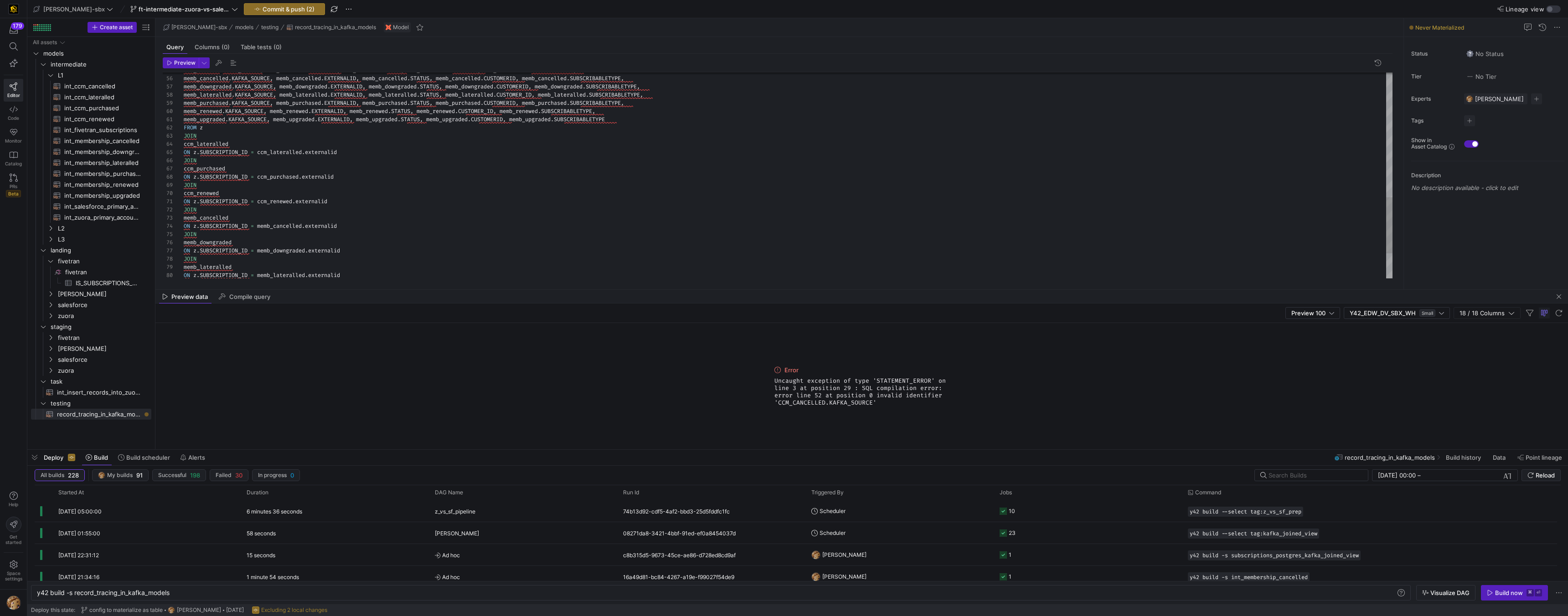
scroll to position [8, 19]
click at [742, 168] on div "memb_upgraded . KAFKA_SOURCE , memb_upgraded . EXTERNALID , memb_upgraded . STA…" at bounding box center [788, 5] width 1209 height 779
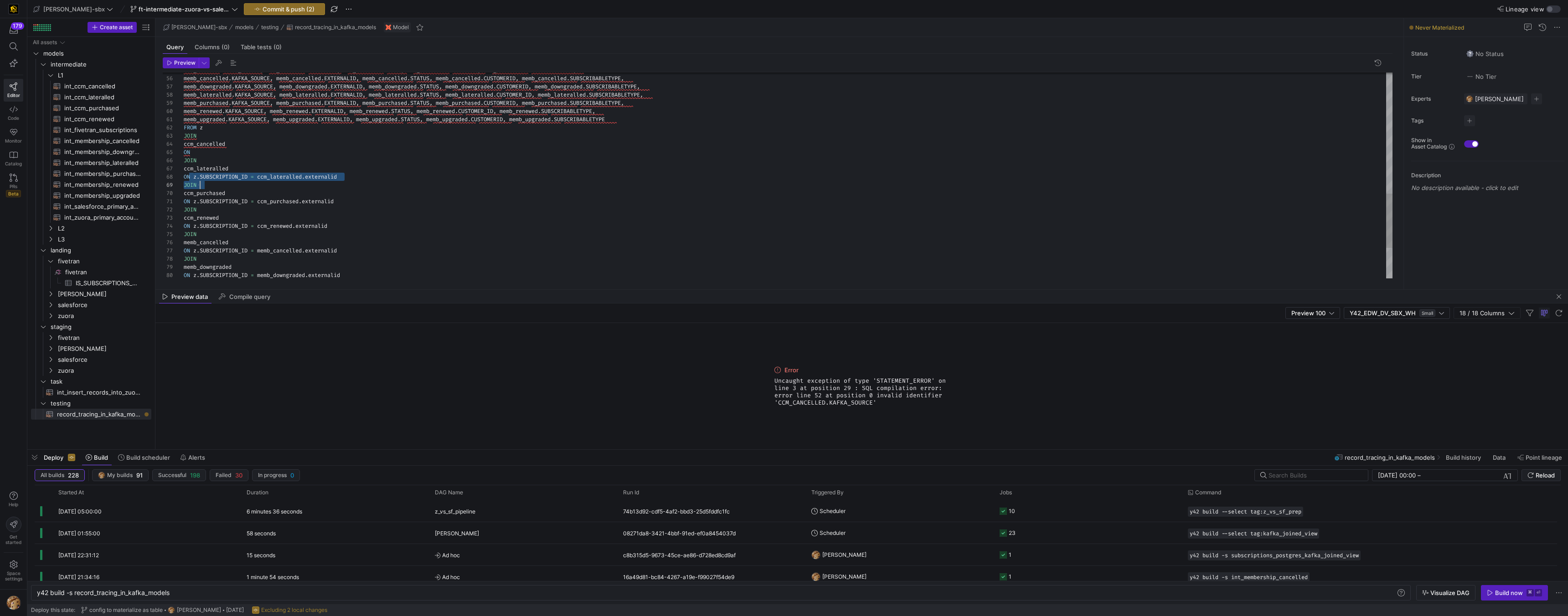
drag, startPoint x: 193, startPoint y: 175, endPoint x: 364, endPoint y: 183, distance: 171.2
click at [364, 183] on div "memb_upgraded . KAFKA_SOURCE , memb_upgraded . EXTERNALID , memb_upgraded . STA…" at bounding box center [788, 5] width 1209 height 779
drag, startPoint x: 362, startPoint y: 177, endPoint x: 357, endPoint y: 177, distance: 5.0
click at [362, 177] on div "memb_upgraded . KAFKA_SOURCE , memb_upgraded . EXTERNALID , memb_upgraded . STA…" at bounding box center [788, 5] width 1209 height 779
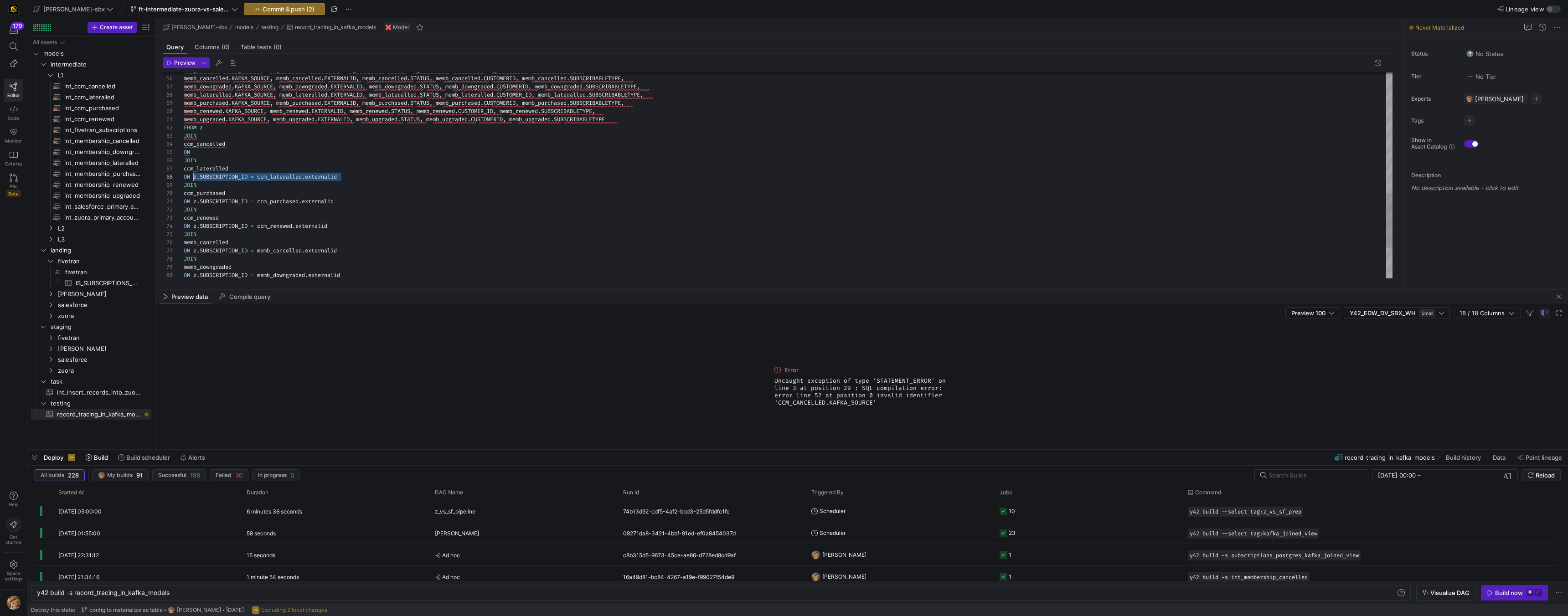
drag, startPoint x: 307, startPoint y: 177, endPoint x: 194, endPoint y: 174, distance: 113.0
click at [194, 174] on div "memb_upgraded . KAFKA_SOURCE , memb_upgraded . EXTERNALID , memb_upgraded . STA…" at bounding box center [788, 5] width 1209 height 779
click at [222, 150] on div "memb_upgraded . KAFKA_SOURCE , memb_upgraded . EXTERNALID , memb_upgraded . STA…" at bounding box center [788, 5] width 1209 height 779
click at [287, 152] on div "memb_upgraded . KAFKA_SOURCE , memb_upgraded . EXTERNALID , memb_upgraded . STA…" at bounding box center [788, 5] width 1209 height 779
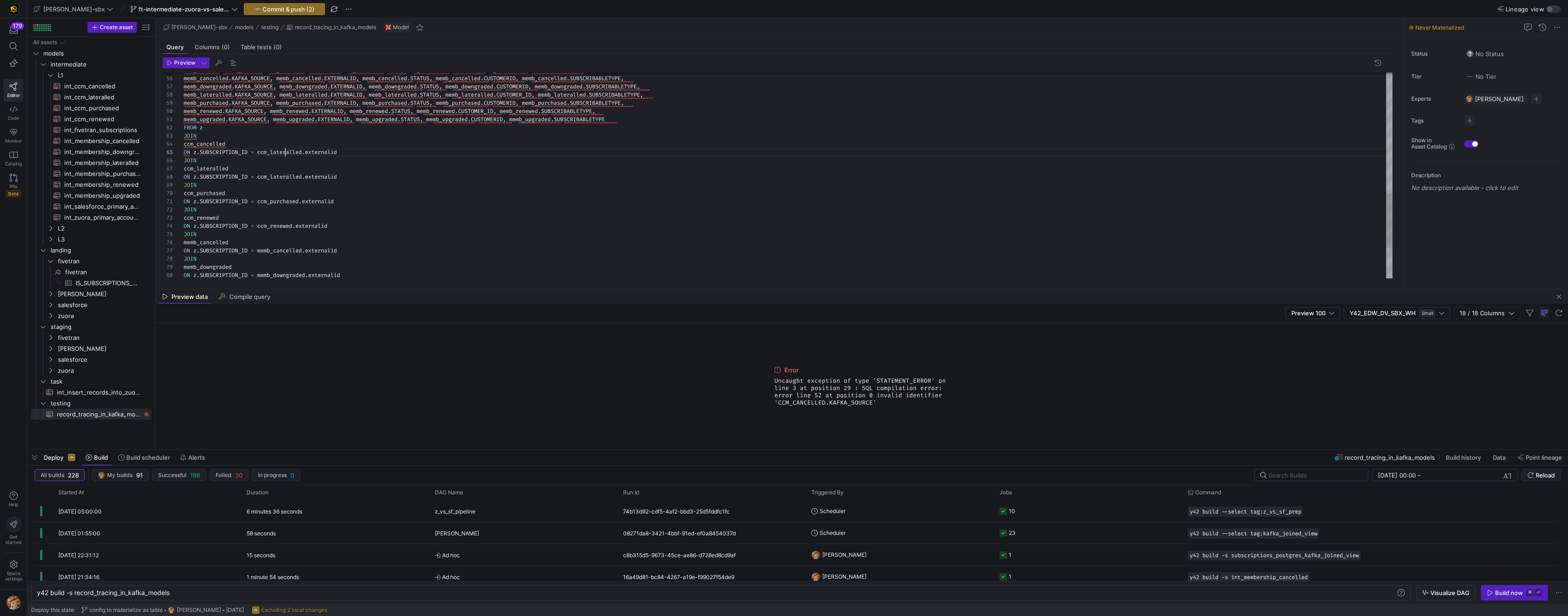
click at [287, 152] on div "memb_upgraded . KAFKA_SOURCE , memb_upgraded . EXTERNALID , memb_upgraded . STA…" at bounding box center [788, 5] width 1209 height 779
click at [187, 63] on span "Preview" at bounding box center [184, 63] width 21 height 6
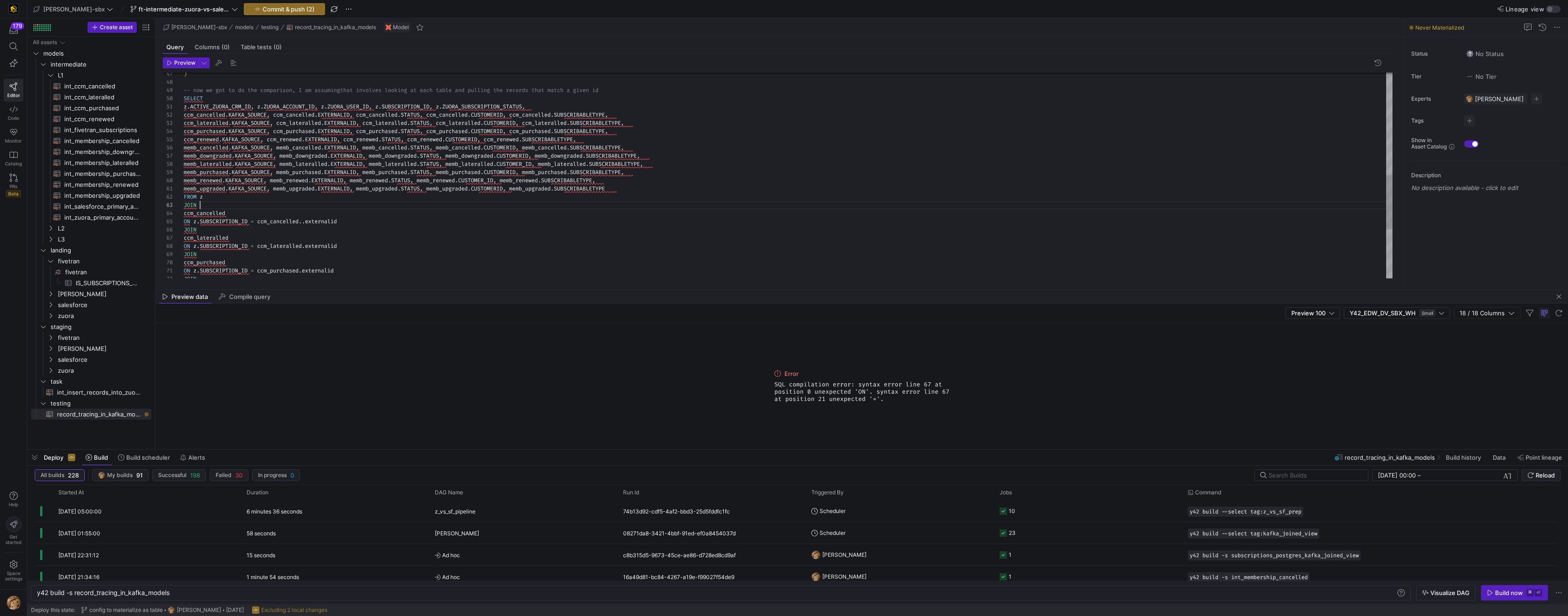
scroll to position [16, 16]
click at [402, 202] on div "memb_upgraded . KAFKA_SOURCE , memb_upgraded . EXTERNALID , memb_upgraded . STA…" at bounding box center [788, 74] width 1209 height 779
click at [203, 245] on div "memb_upgraded . KAFKA_SOURCE , memb_upgraded . EXTERNALID , memb_upgraded . STA…" at bounding box center [788, 74] width 1209 height 779
click at [211, 239] on div "memb_upgraded . KAFKA_SOURCE , memb_upgraded . EXTERNALID , memb_upgraded . STA…" at bounding box center [788, 74] width 1209 height 779
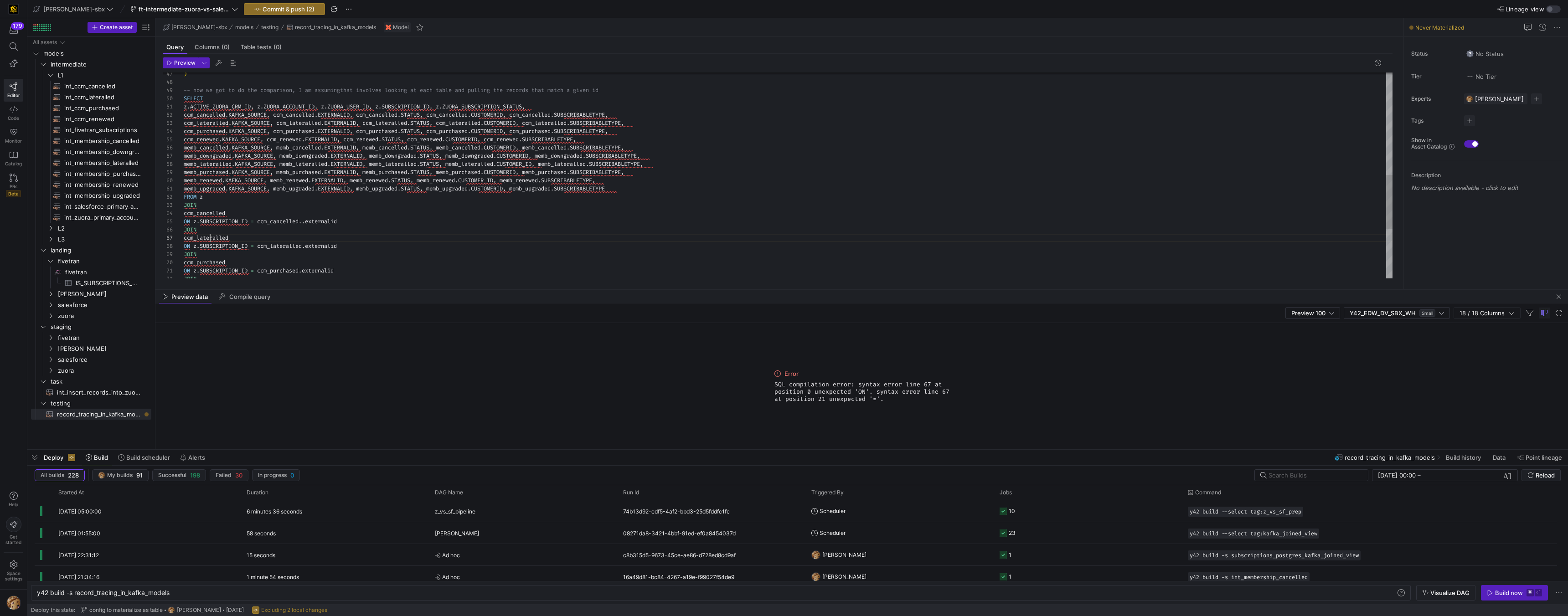
scroll to position [49, 26]
click at [285, 183] on div "memb_upgraded . KAFKA_SOURCE , memb_upgraded . EXTERNALID , memb_upgraded . STA…" at bounding box center [788, 74] width 1209 height 779
click at [183, 231] on div "66" at bounding box center [173, 229] width 21 height 8
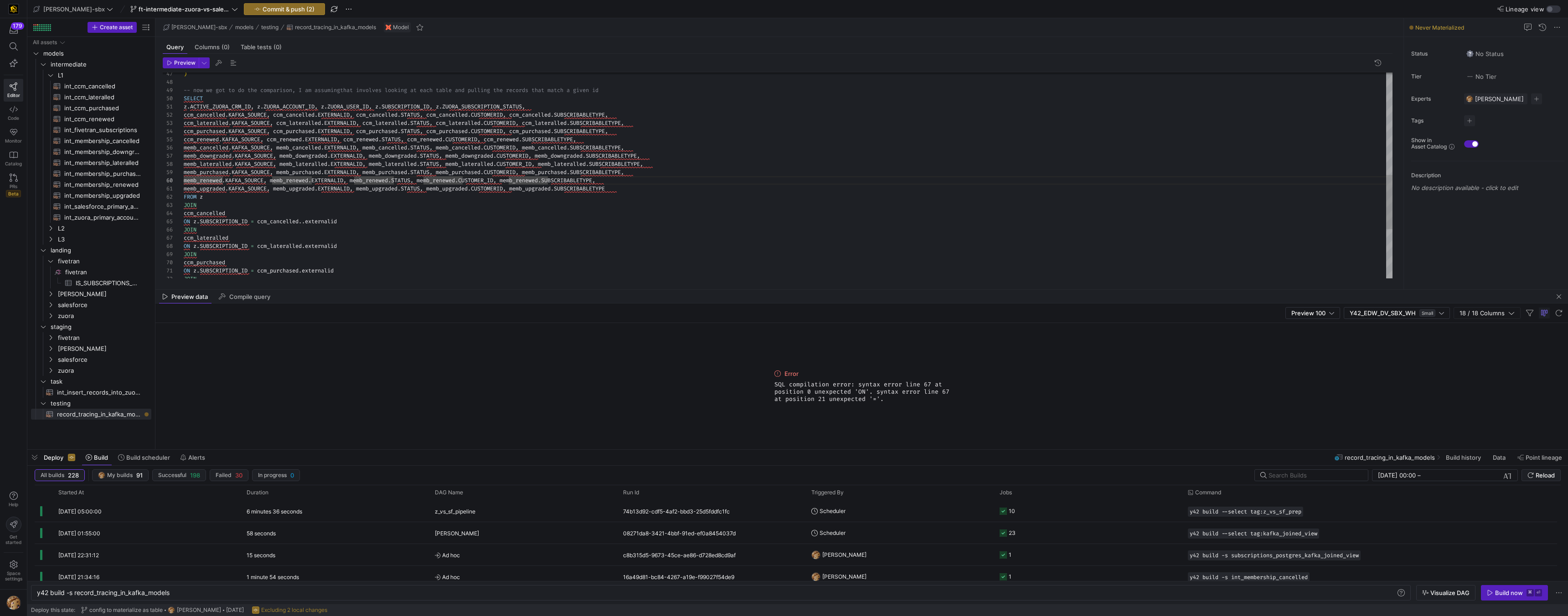
click at [184, 228] on div "memb_upgraded . KAFKA_SOURCE , memb_upgraded . EXTERNALID , memb_upgraded . STA…" at bounding box center [788, 74] width 1209 height 779
click at [185, 60] on span "Preview" at bounding box center [184, 63] width 21 height 6
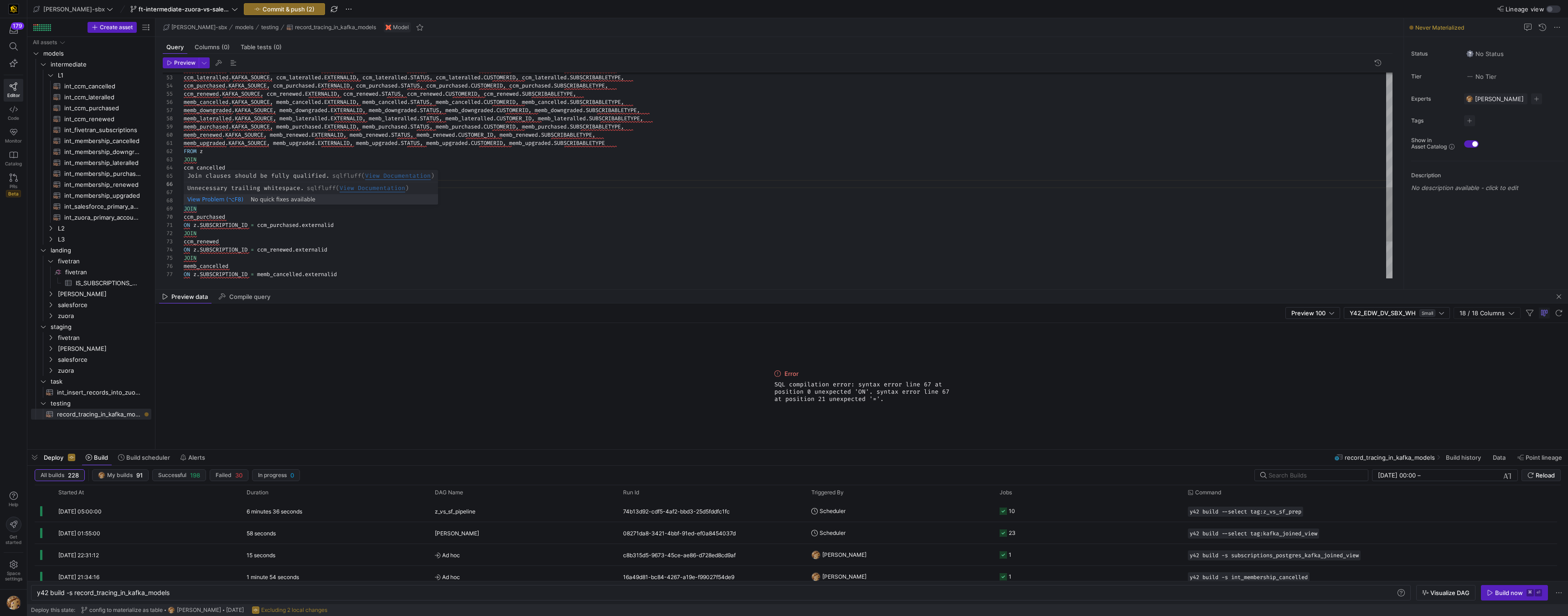
click at [184, 209] on div "memb_upgraded . KAFKA_SOURCE , memb_upgraded . EXTERNALID , memb_upgraded . STA…" at bounding box center [788, 29] width 1209 height 779
type textarea "memb_upgraded.KAFKA_SOURCE, memb_upgraded.EXTERNALID, memb_upgraded.STATUS, mem…"
click at [184, 58] on span "button" at bounding box center [181, 63] width 35 height 10
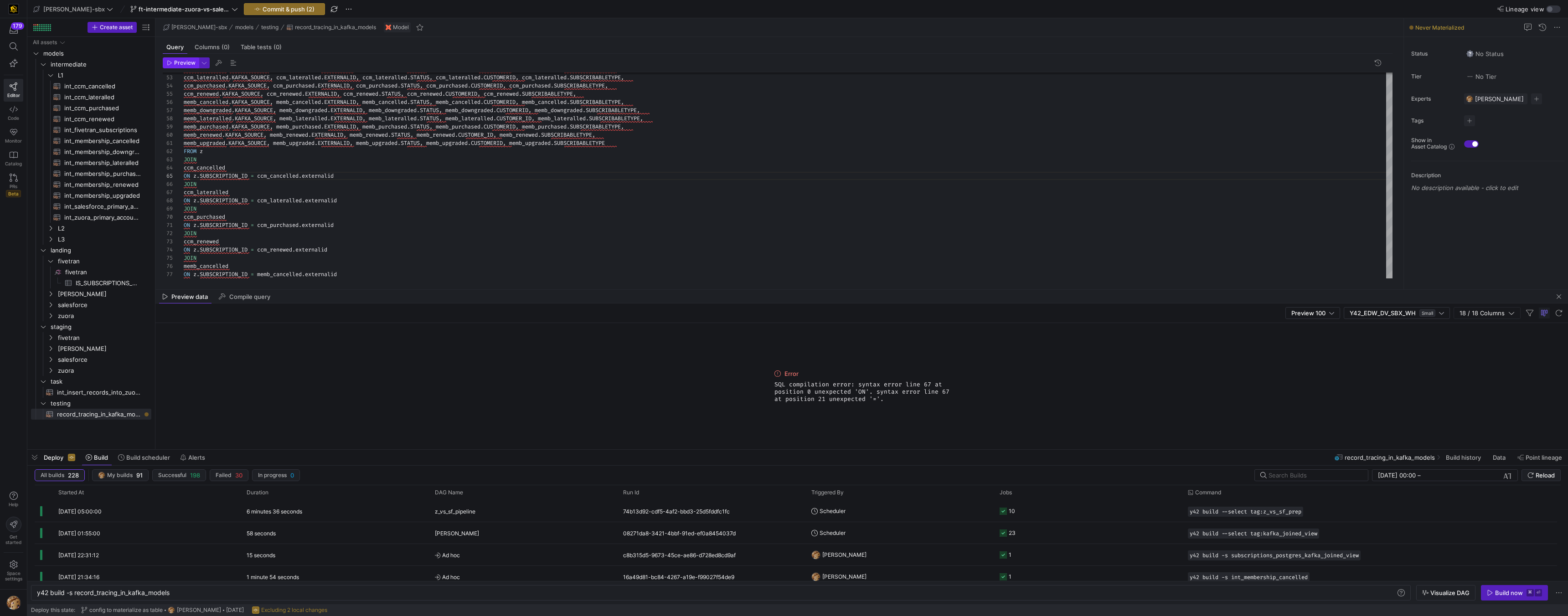
click at [175, 66] on span "Preview" at bounding box center [184, 63] width 21 height 6
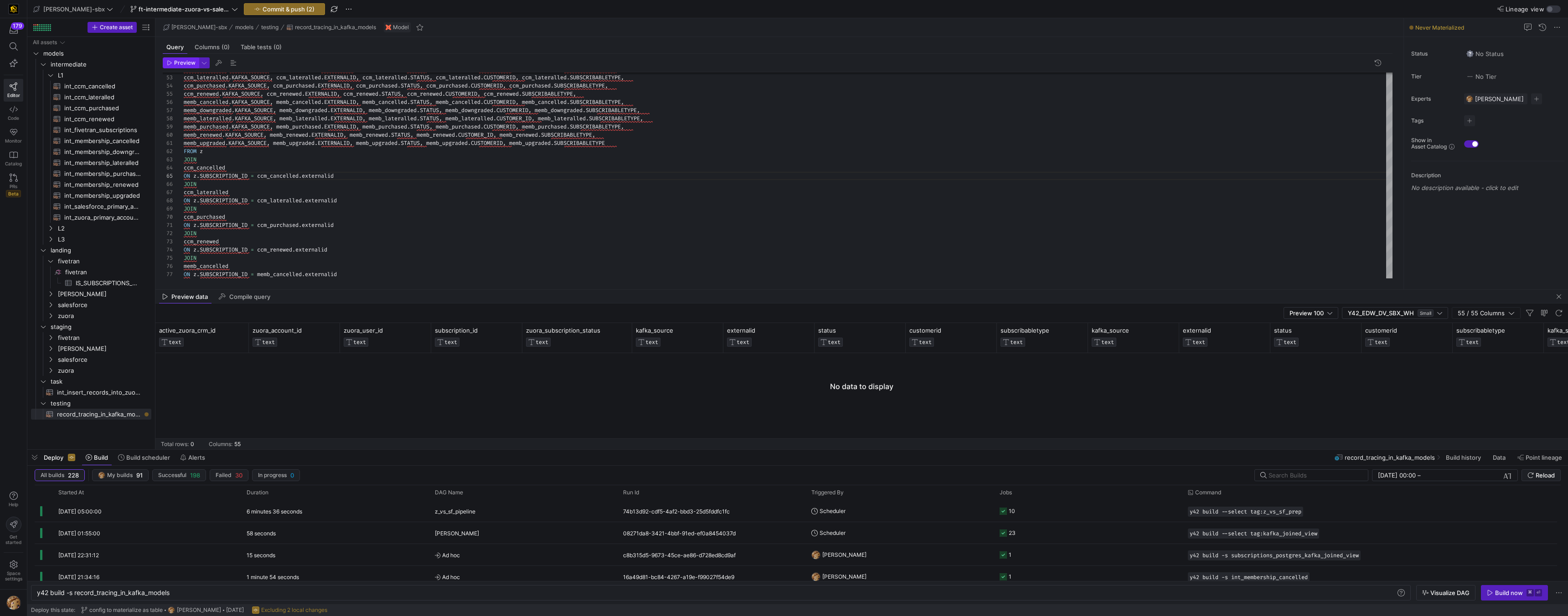
click at [178, 61] on span "Preview" at bounding box center [184, 63] width 21 height 6
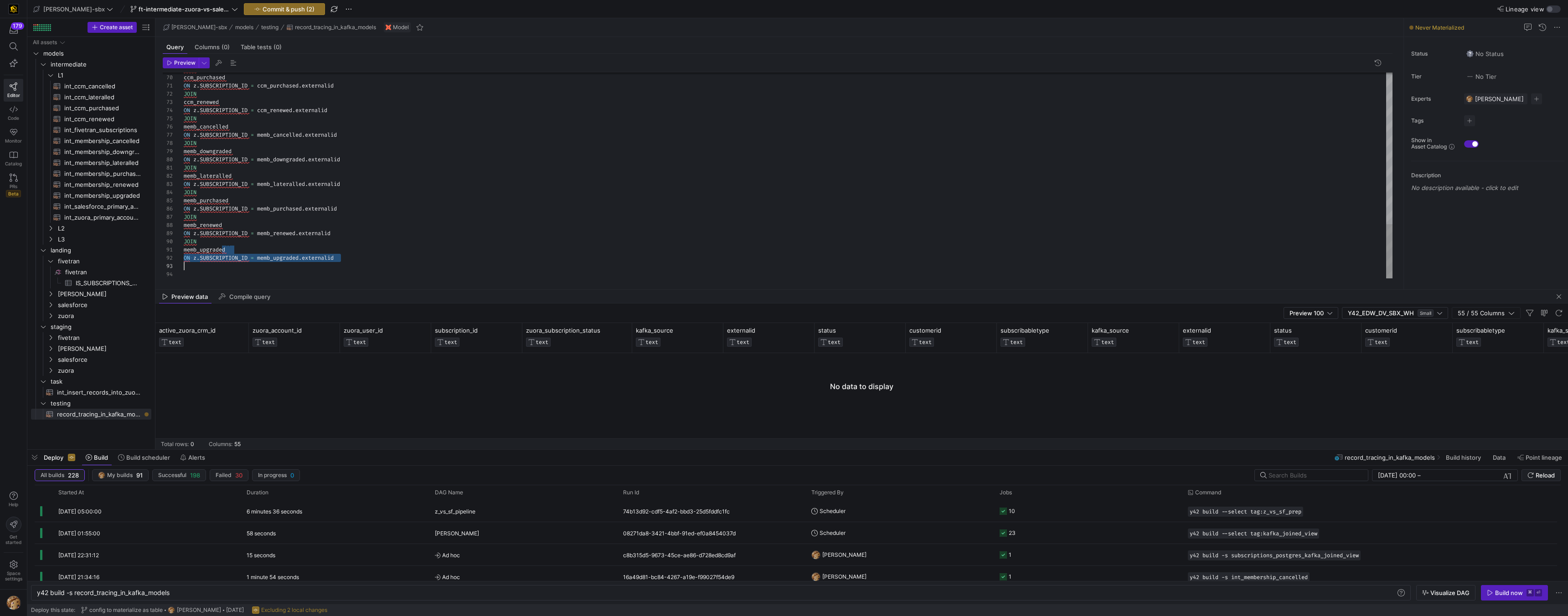
scroll to position [57, 0]
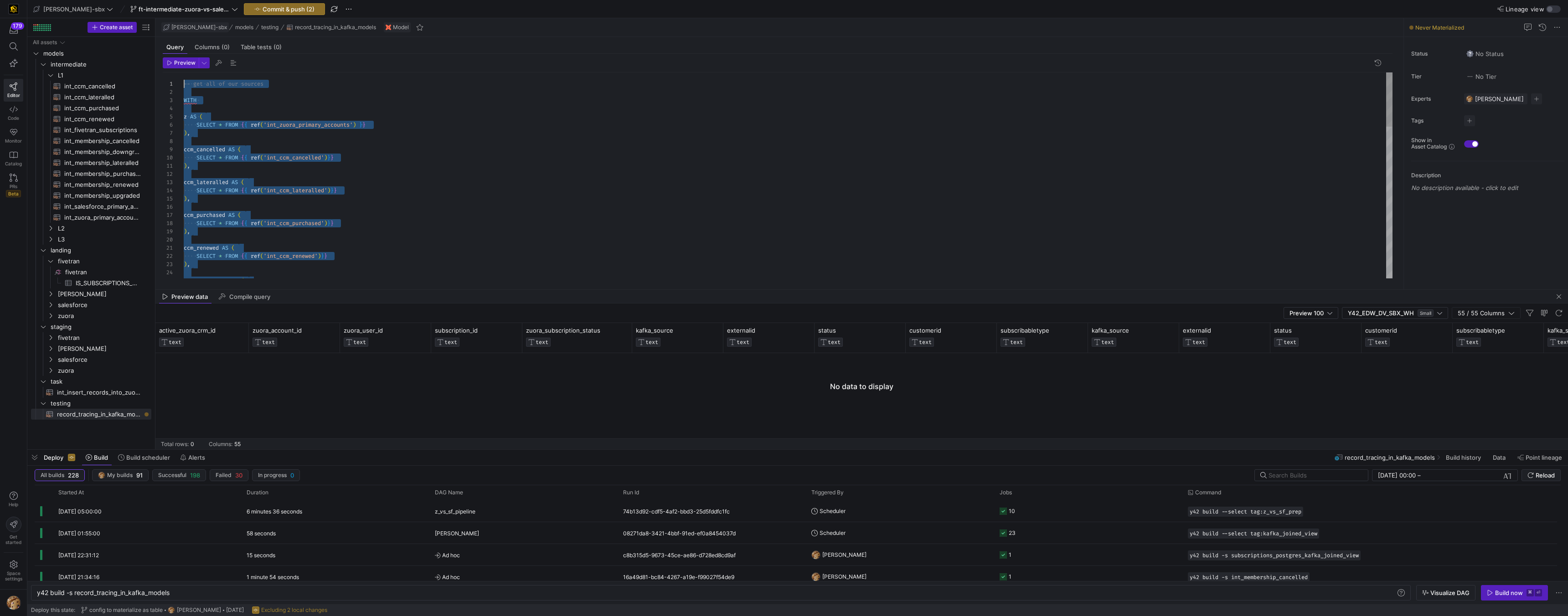
drag, startPoint x: 357, startPoint y: 270, endPoint x: 164, endPoint y: 27, distance: 310.3
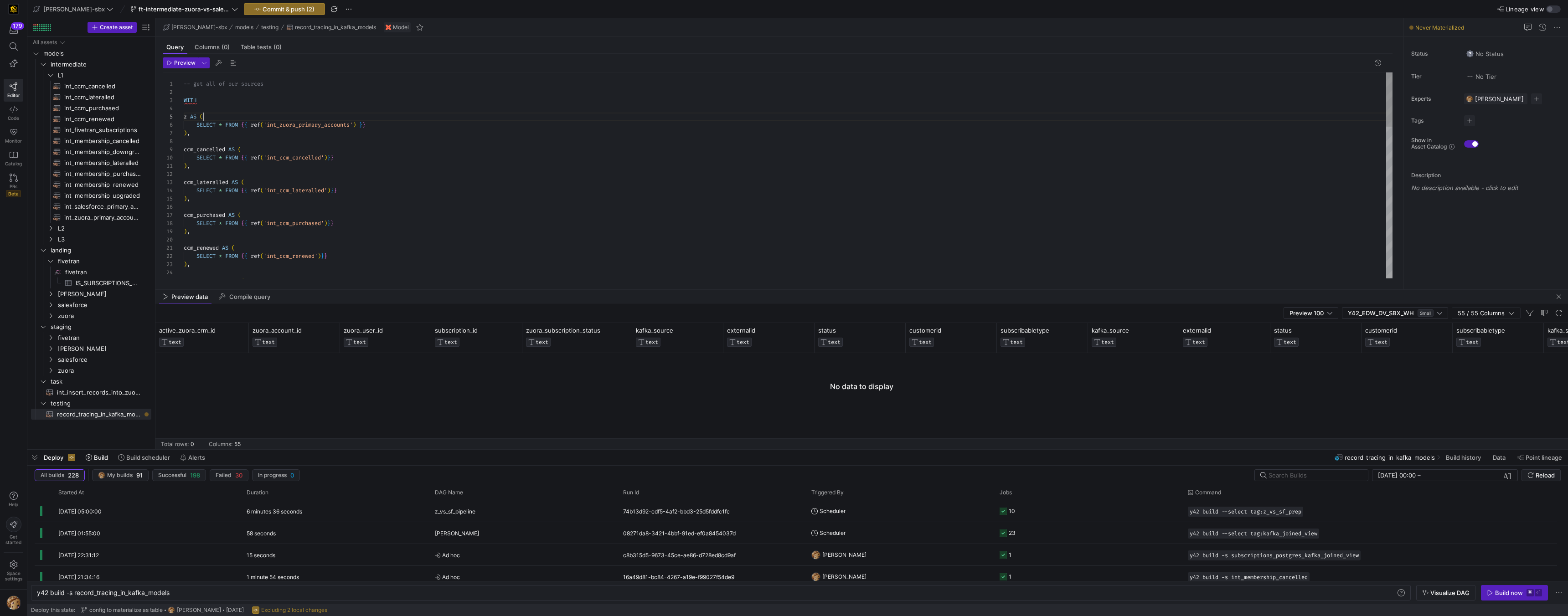
click at [222, 117] on div "SELECT * FROM { { ref ( 'int_ccm_renewed' ) } } ) , memb_cancelled AS ( ) , ccm…" at bounding box center [788, 461] width 1209 height 779
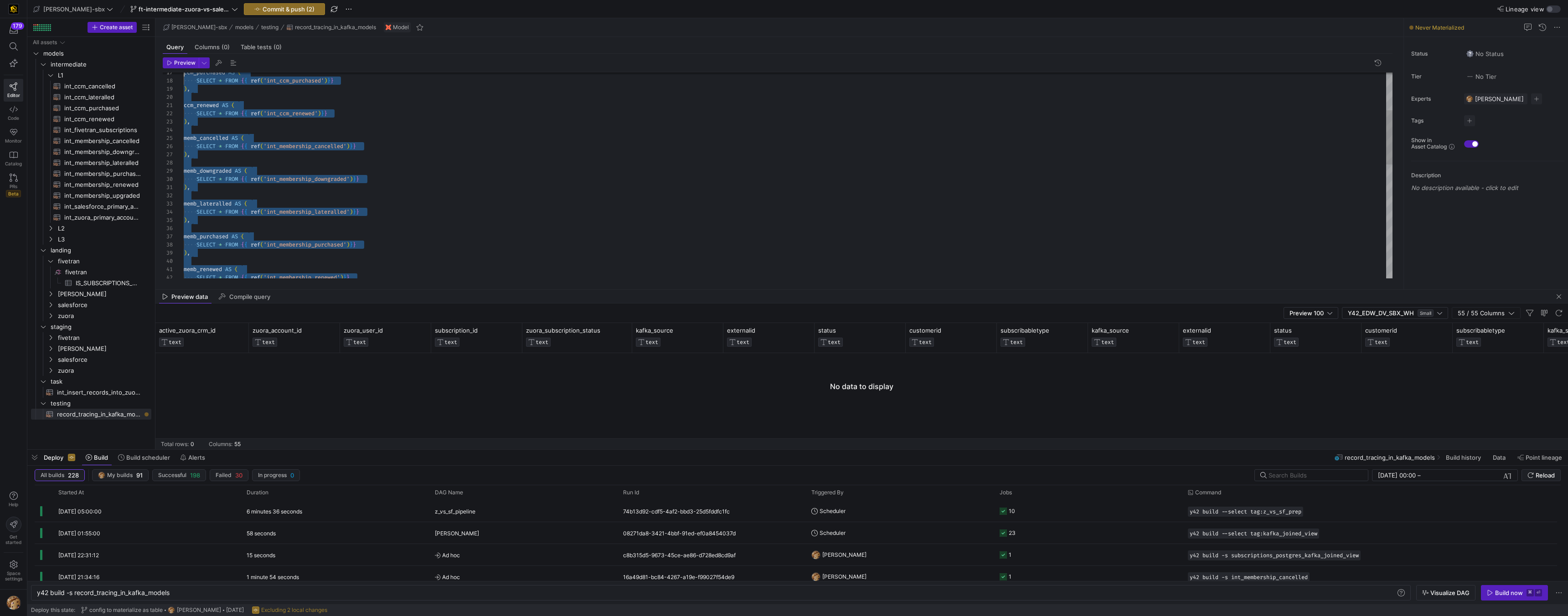
scroll to position [0, 0]
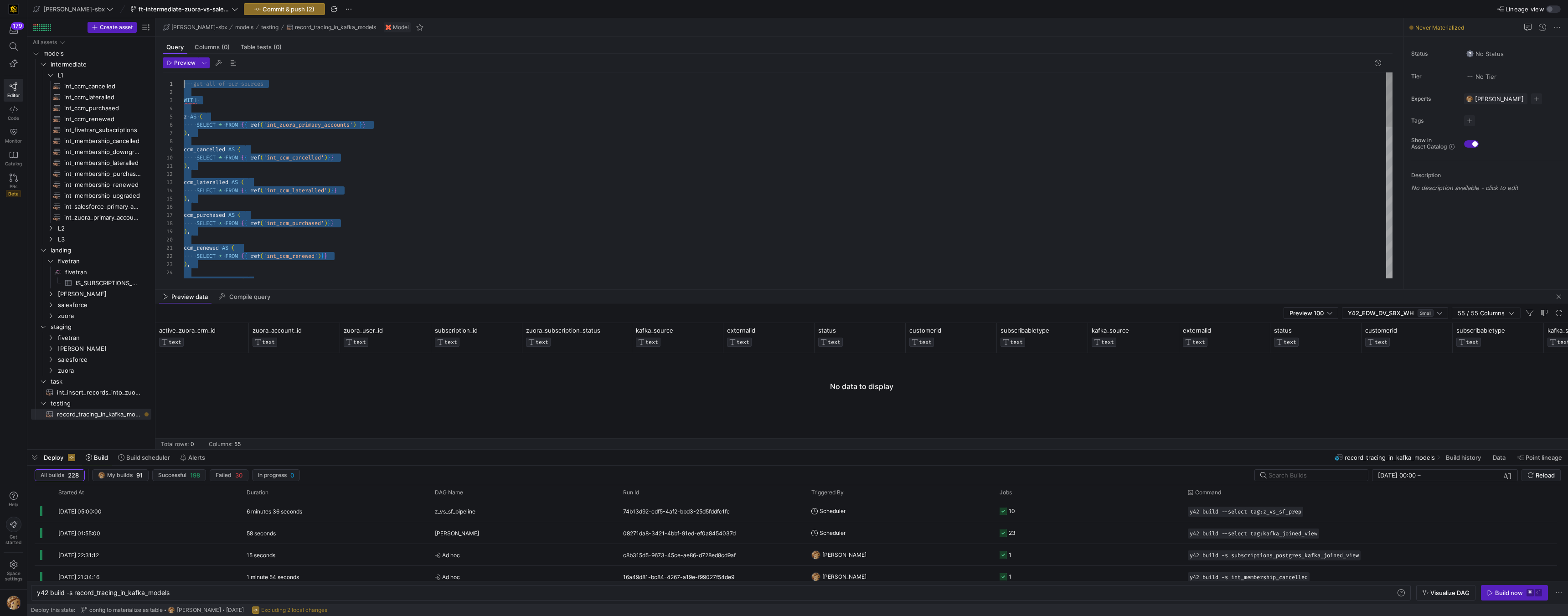
drag, startPoint x: 322, startPoint y: 248, endPoint x: 179, endPoint y: 85, distance: 216.8
click at [410, 152] on div "ccm_purchased AS ( SELECT * FROM { { ref ( 'int_ccm_purchased' ) } } ) , ccm_re…" at bounding box center [788, 461] width 1209 height 779
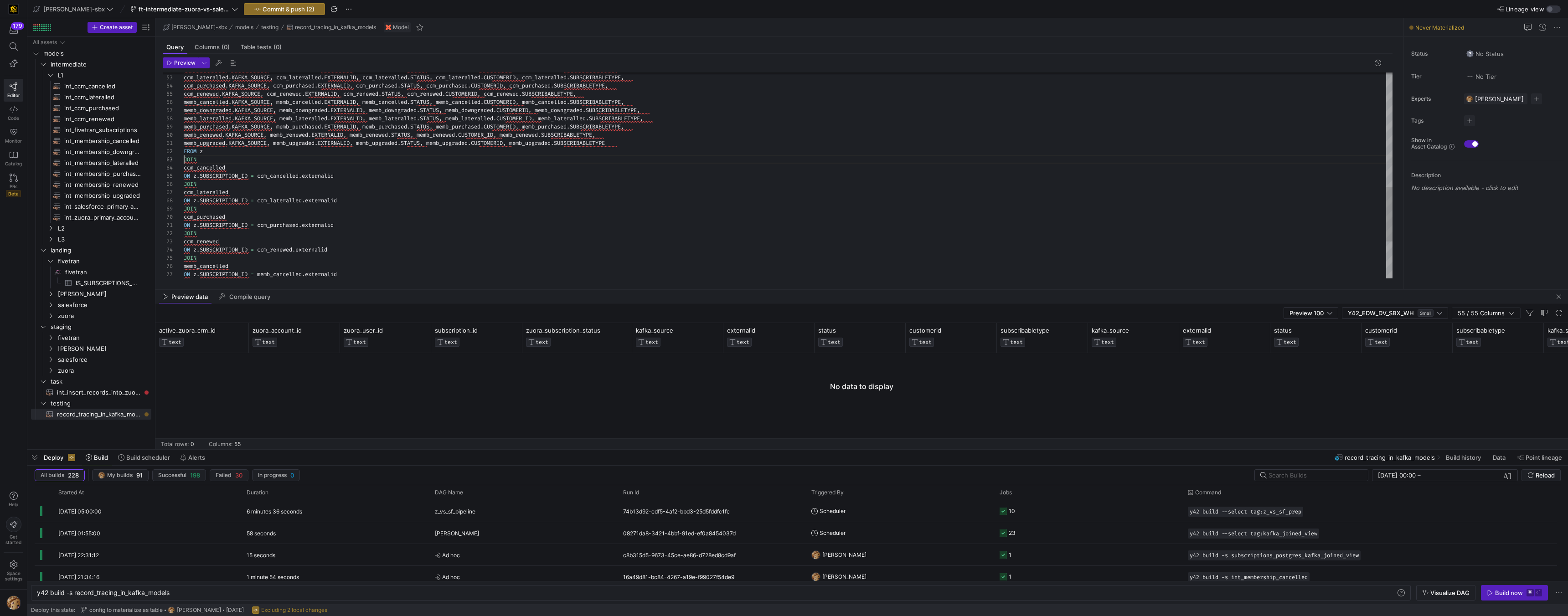
click at [184, 163] on div "ccm_cancelled . KAFKA_SOURCE , ccm_cancelled . EXTERNALID , ccm_cancelled . STA…" at bounding box center [788, 29] width 1209 height 779
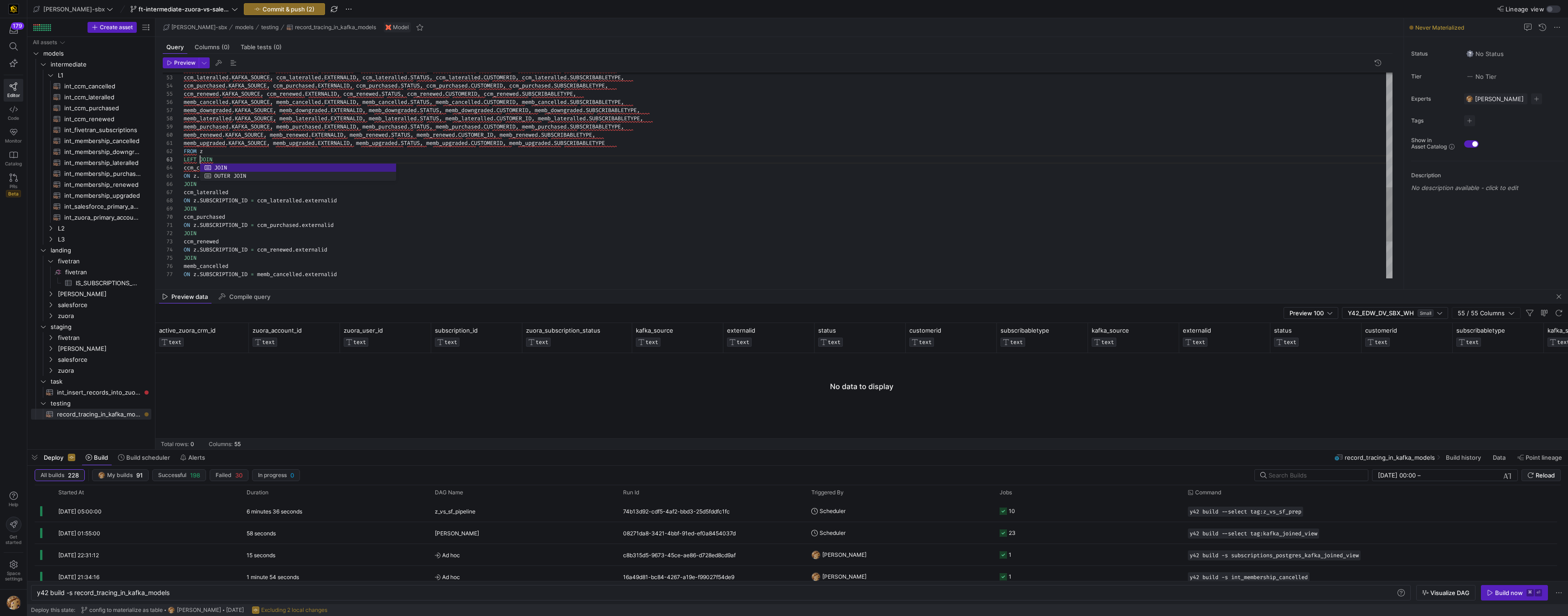
click at [194, 187] on div "ccm_cancelled . KAFKA_SOURCE , ccm_cancelled . EXTERNALID , ccm_cancelled . STA…" at bounding box center [788, 29] width 1209 height 779
click at [186, 183] on div "ccm_cancelled . KAFKA_SOURCE , ccm_cancelled . EXTERNALID , ccm_cancelled . STA…" at bounding box center [788, 29] width 1209 height 779
click at [184, 208] on div "ccm_cancelled . KAFKA_SOURCE , ccm_cancelled . EXTERNALID , ccm_cancelled . STA…" at bounding box center [788, 29] width 1209 height 779
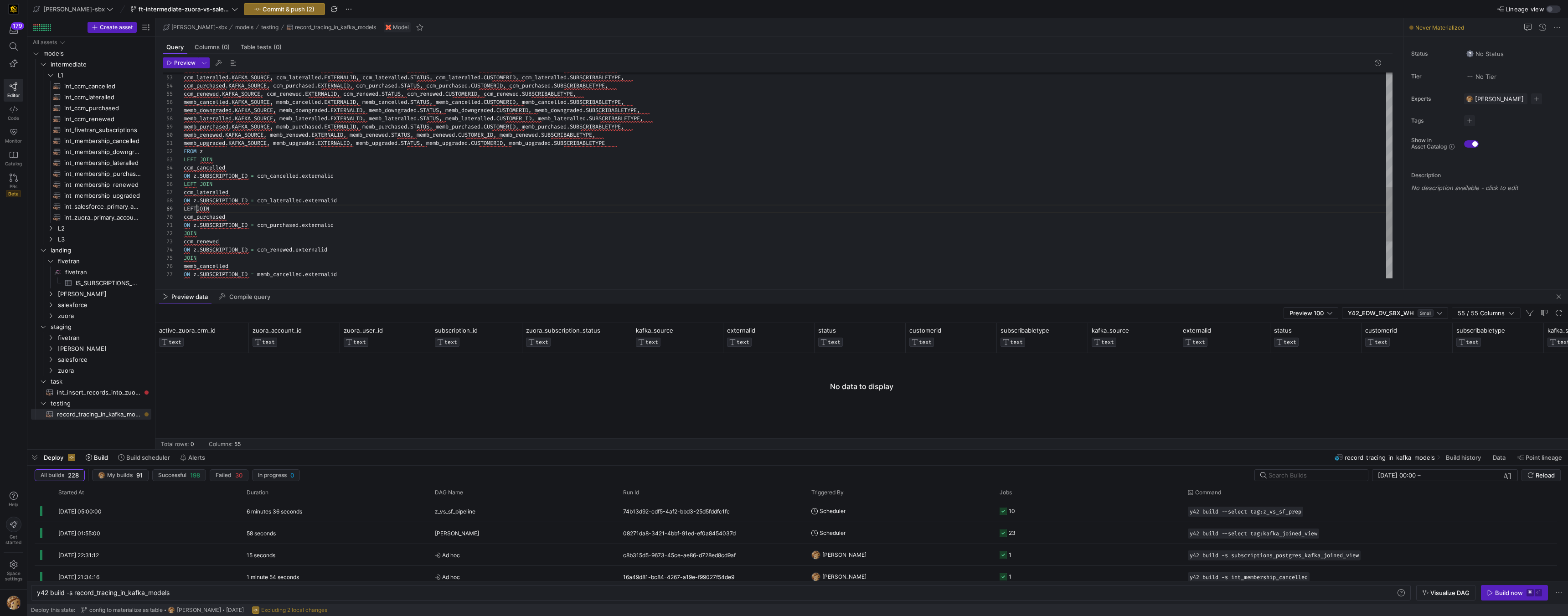
scroll to position [66, 13]
click at [208, 231] on div "ccm_cancelled . KAFKA_SOURCE , ccm_cancelled . EXTERNALID , ccm_cancelled . STA…" at bounding box center [788, 29] width 1209 height 779
click at [185, 231] on div "ccm_cancelled . KAFKA_SOURCE , ccm_cancelled . EXTERNALID , ccm_cancelled . STA…" at bounding box center [788, 29] width 1209 height 779
click at [256, 192] on div "ccm_cancelled . KAFKA_SOURCE , ccm_cancelled . EXTERNALID , ccm_cancelled . STA…" at bounding box center [788, 29] width 1209 height 779
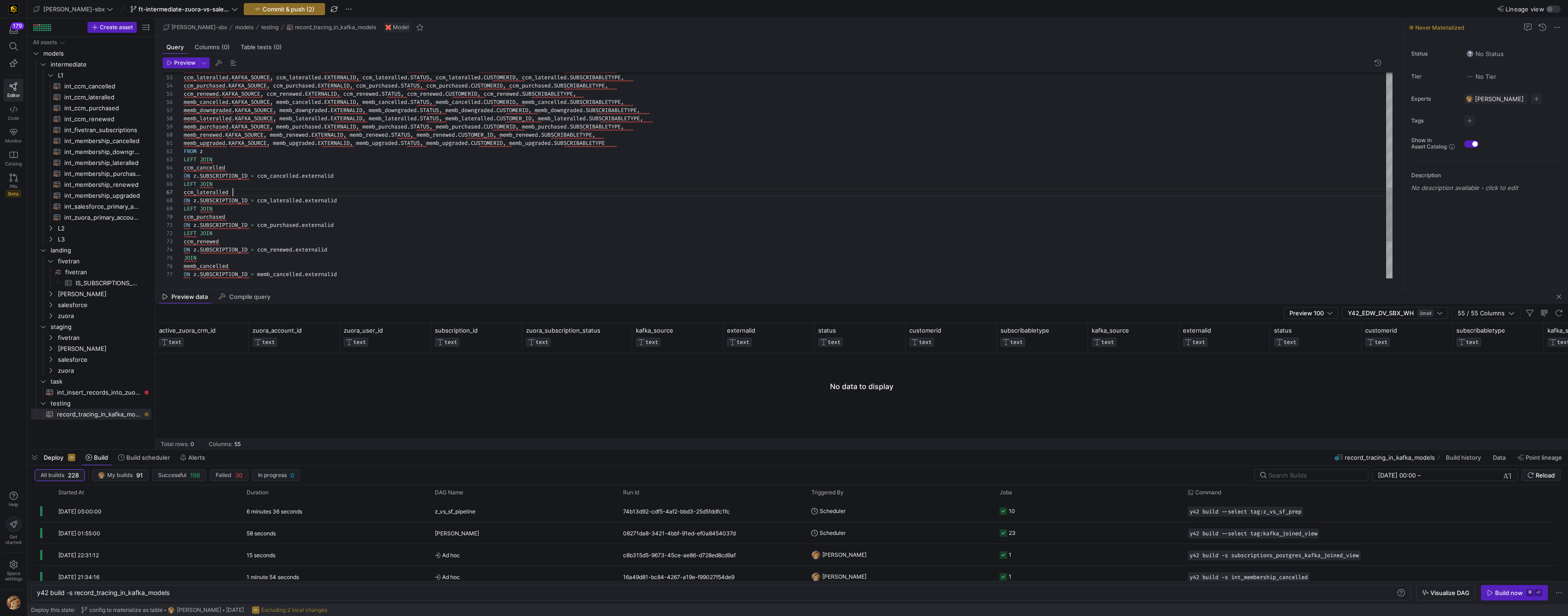
scroll to position [49, 49]
click at [185, 257] on div "ccm_cancelled . KAFKA_SOURCE , ccm_cancelled . EXTERNALID , ccm_cancelled . STA…" at bounding box center [788, 29] width 1209 height 779
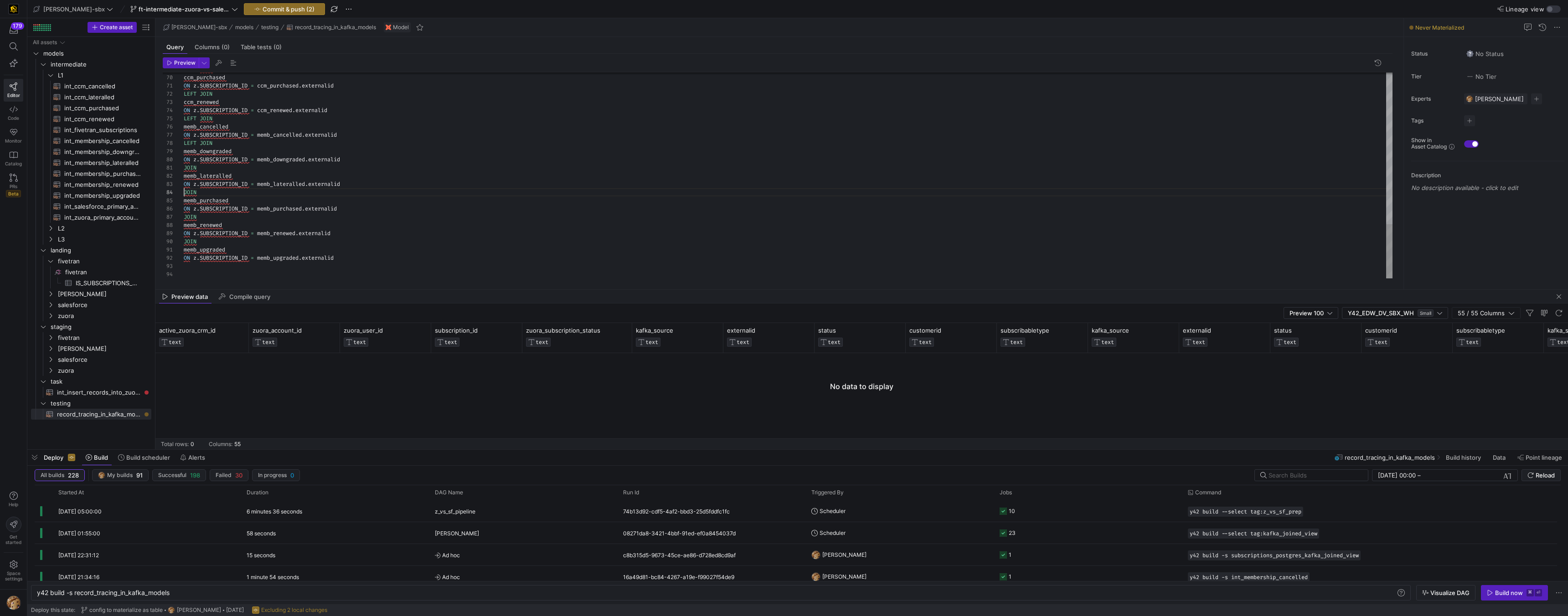
click at [183, 217] on div "87" at bounding box center [173, 217] width 21 height 8
click at [184, 220] on span "JOIN" at bounding box center [190, 217] width 13 height 7
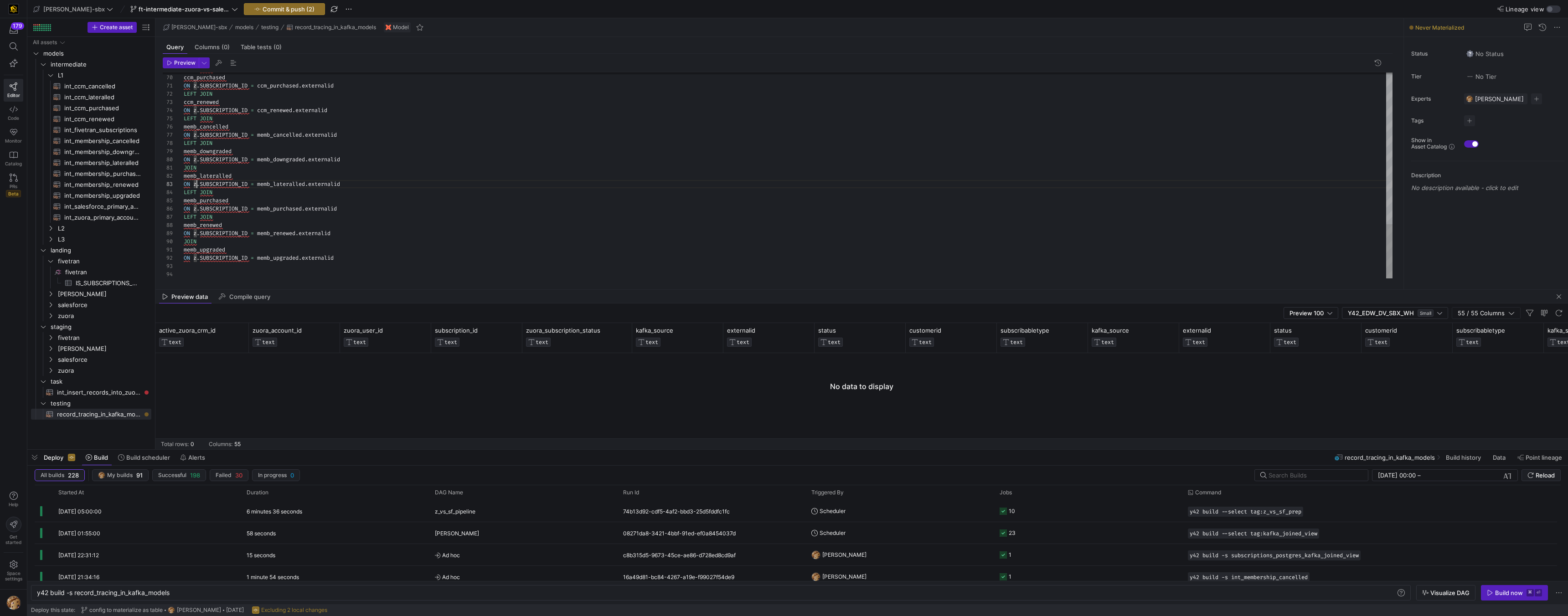
type textarea "JOIN memb_lateralled ON z.SUBSCRIPTION_ID = memb_lateralled.externalid LEFT JOI…"
click at [188, 57] on button "Preview" at bounding box center [180, 63] width 36 height 11
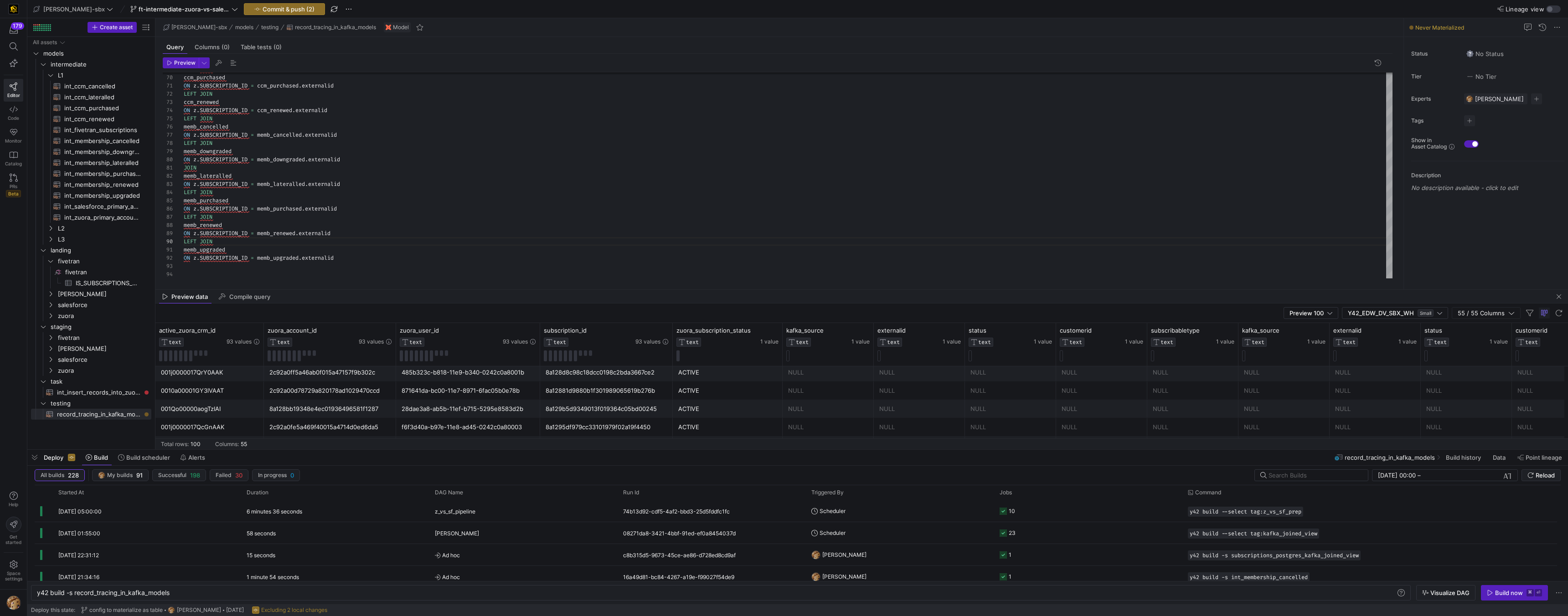
scroll to position [4, 0]
click at [242, 438] on mat-sidenav-content "Drag here to set row groups Drag here to set column labels active_zuora_crm_id …" at bounding box center [861, 386] width 1413 height 126
click at [684, 376] on div "ACTIVE" at bounding box center [727, 376] width 99 height 18
click at [282, 376] on div "8a12867e94443da1019445b1dbc8457c" at bounding box center [330, 382] width 121 height 18
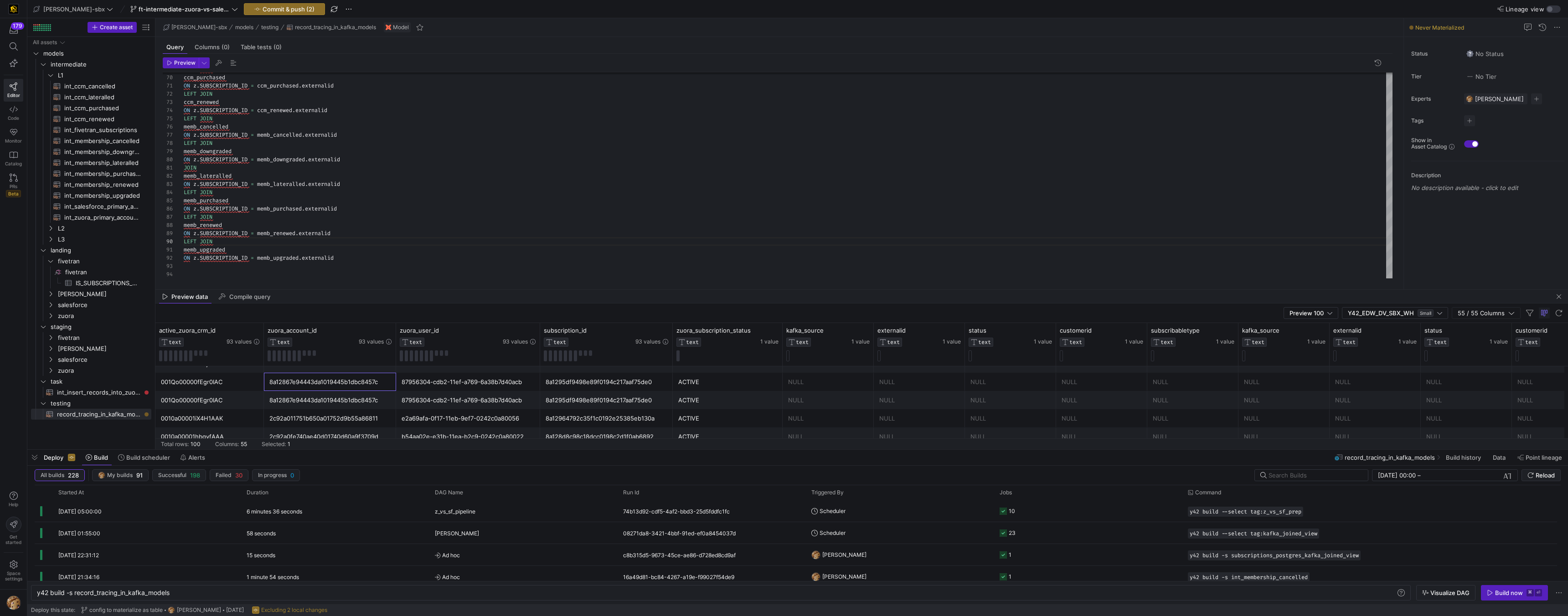
drag, startPoint x: 249, startPoint y: 383, endPoint x: 255, endPoint y: 386, distance: 6.7
click at [250, 384] on div "001Qo00000fEgr0IAC" at bounding box center [209, 382] width 97 height 18
click at [257, 6] on button "Commit & push (2)" at bounding box center [284, 9] width 81 height 12
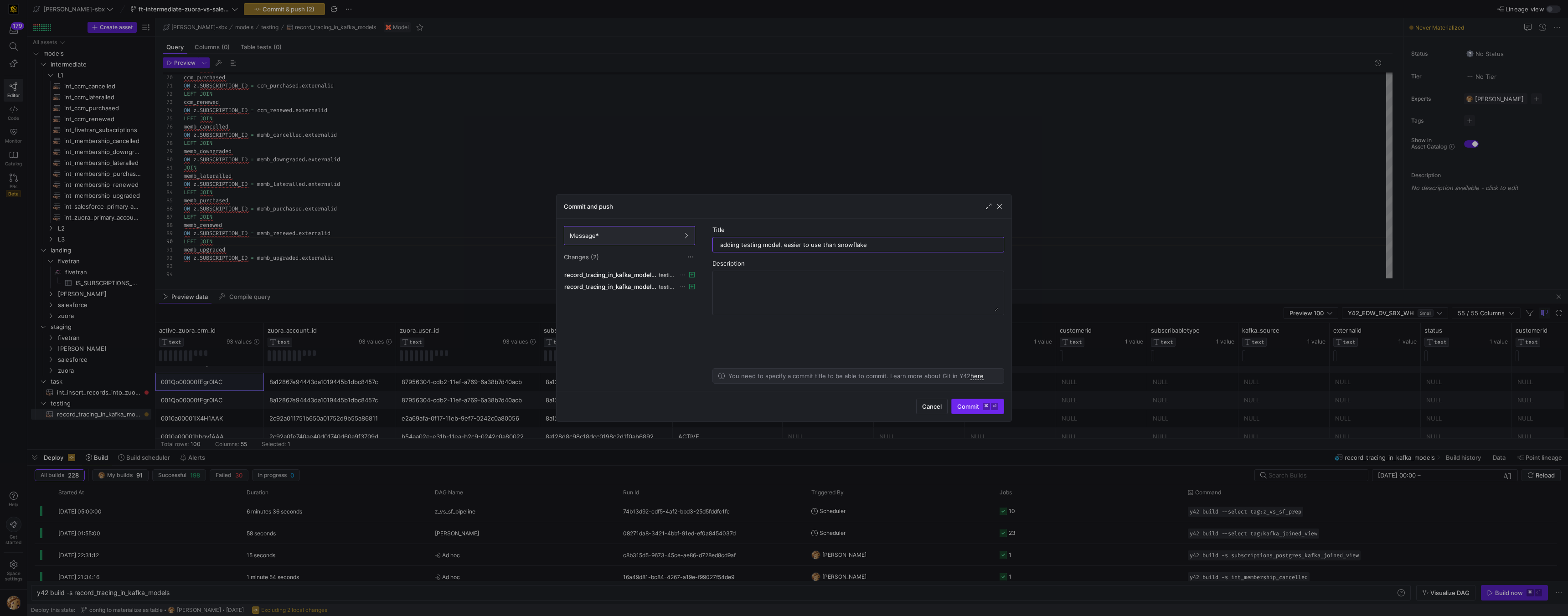
type input "adding testing model, easier to use than snowflake"
click at [976, 404] on span "Commit ⌘ ⏎" at bounding box center [978, 407] width 41 height 7
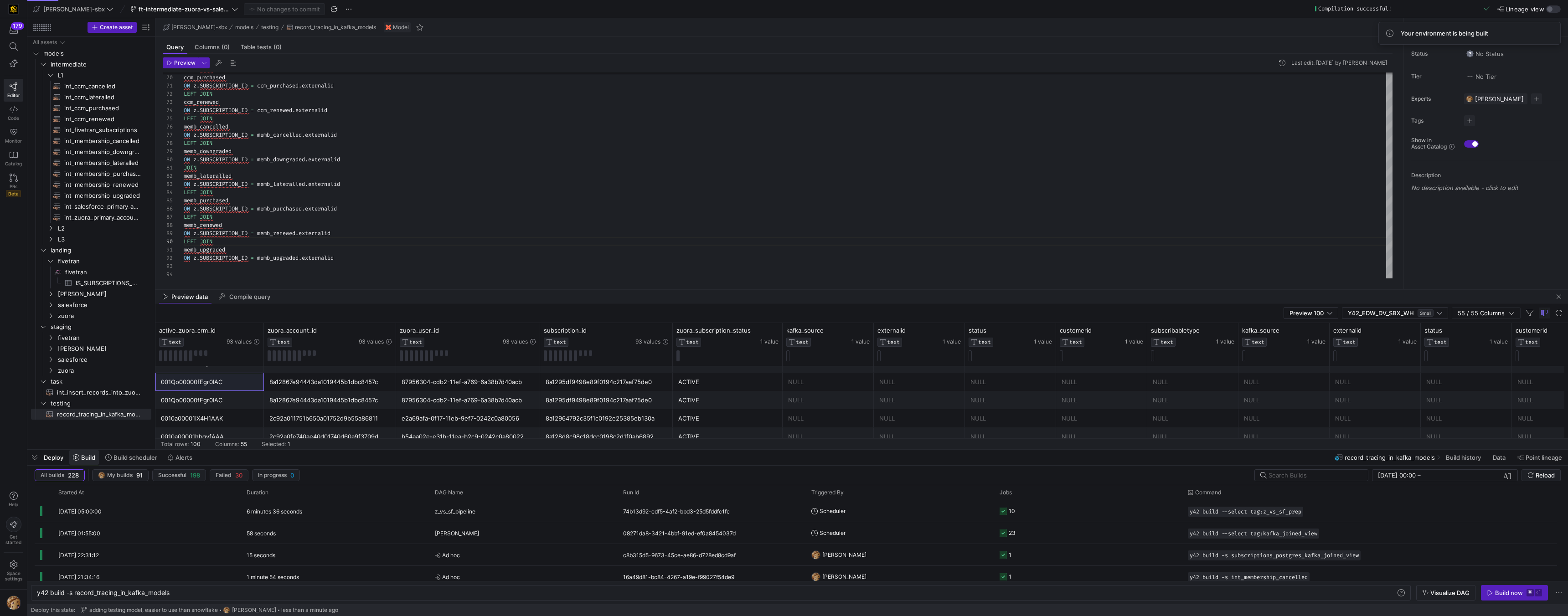
click at [82, 453] on span at bounding box center [84, 458] width 30 height 15
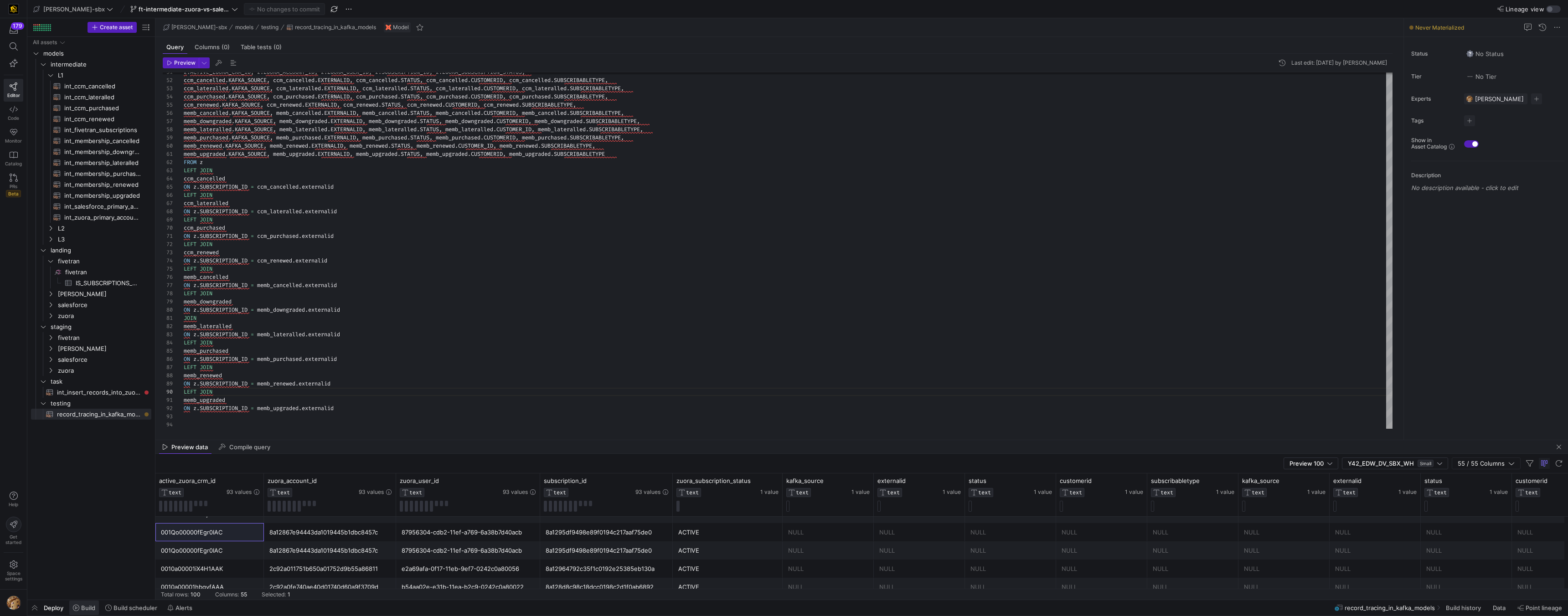
click at [82, 607] on span "Build" at bounding box center [88, 608] width 14 height 7
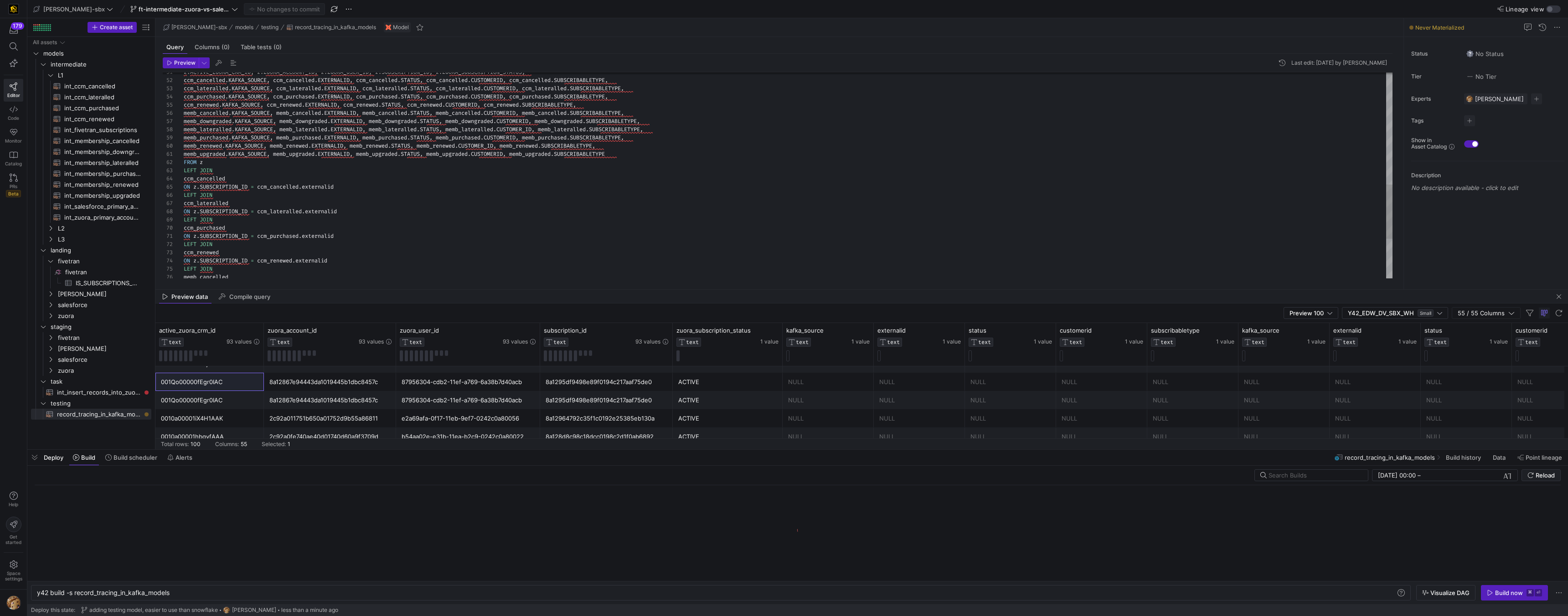
scroll to position [0, 134]
click at [1502, 594] on div "Build now" at bounding box center [1509, 593] width 28 height 7
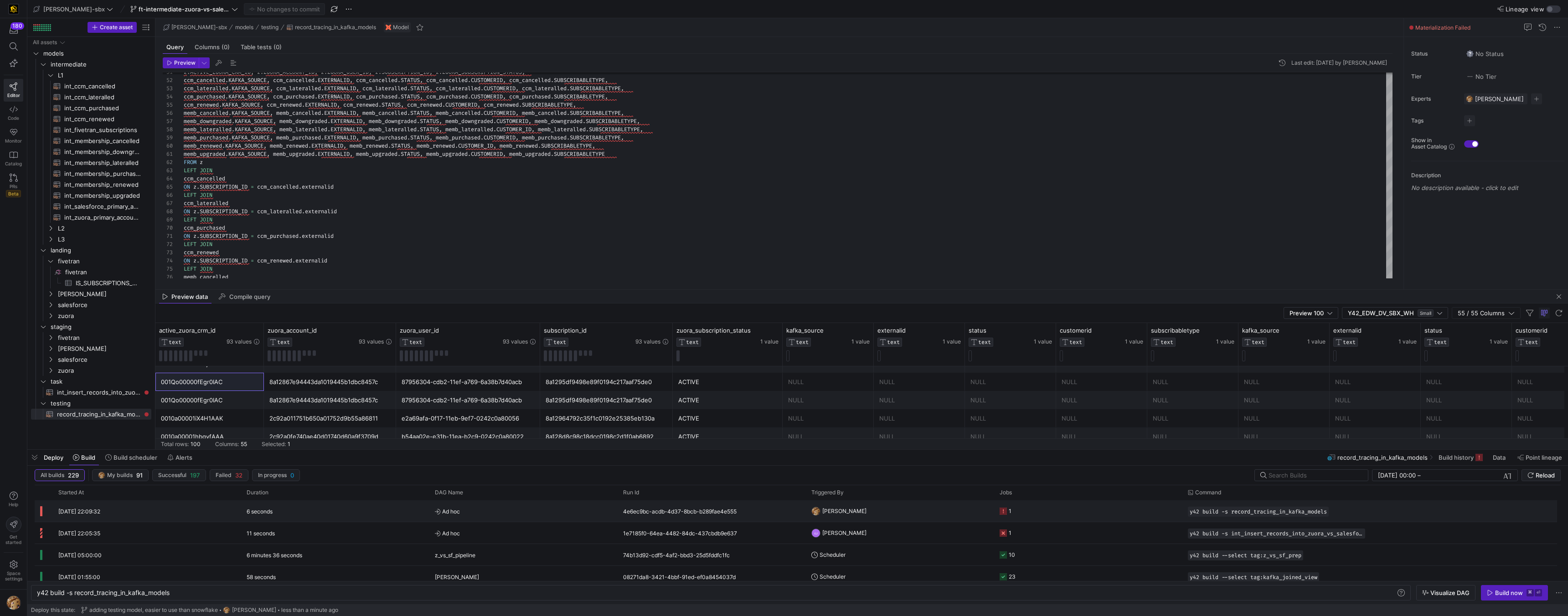
click at [1010, 516] on div "1" at bounding box center [1010, 511] width 2 height 21
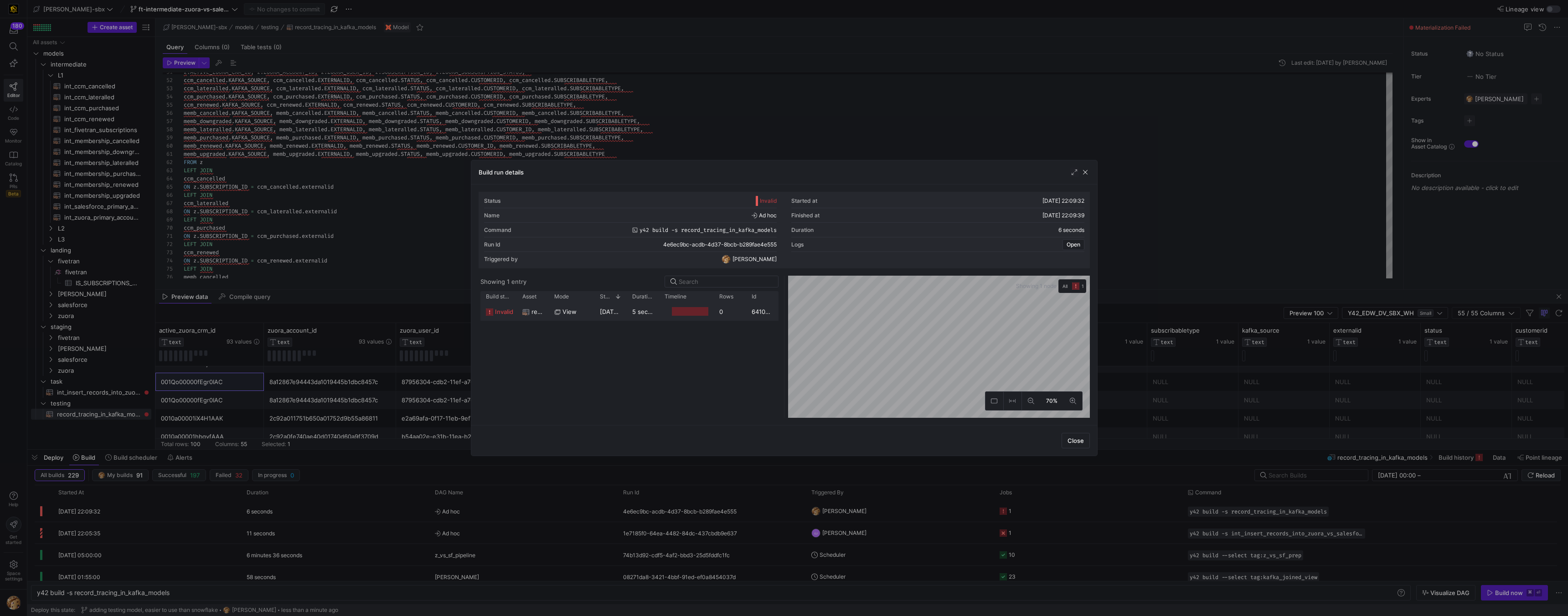
click at [690, 313] on div at bounding box center [690, 312] width 37 height 9
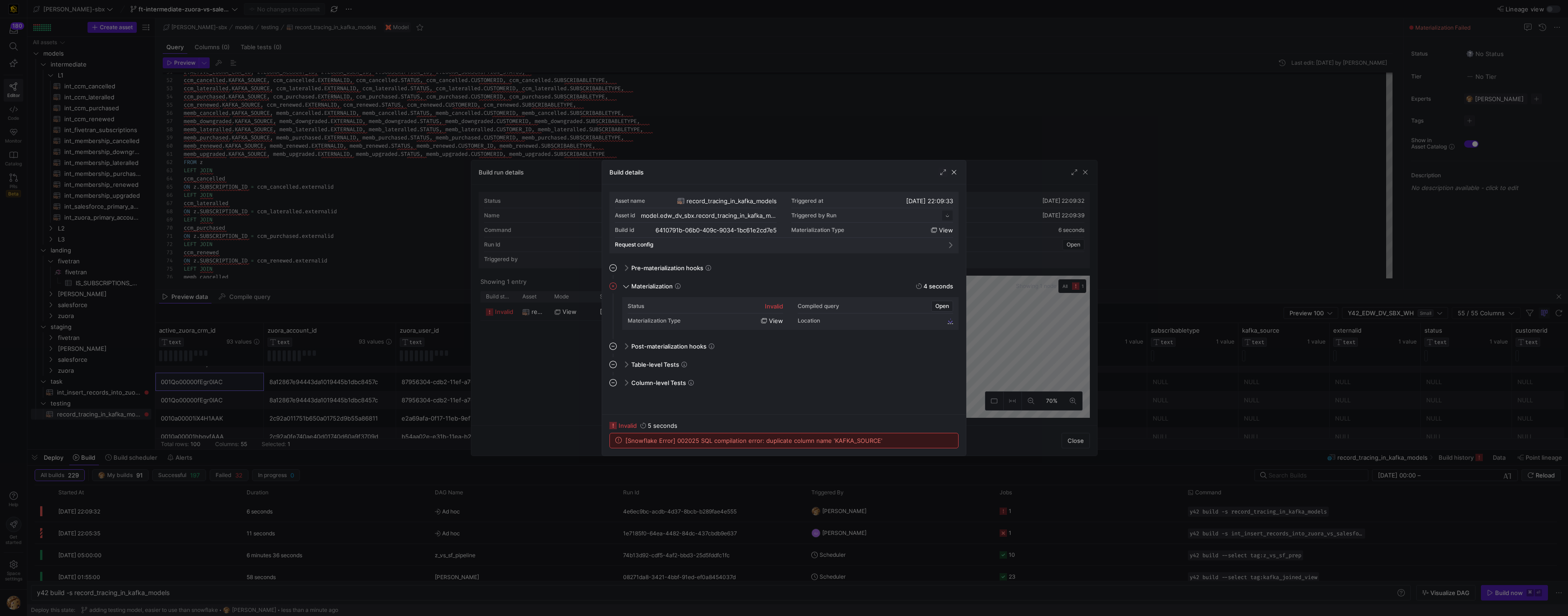
scroll to position [82, 0]
click at [953, 173] on span "button" at bounding box center [954, 172] width 9 height 9
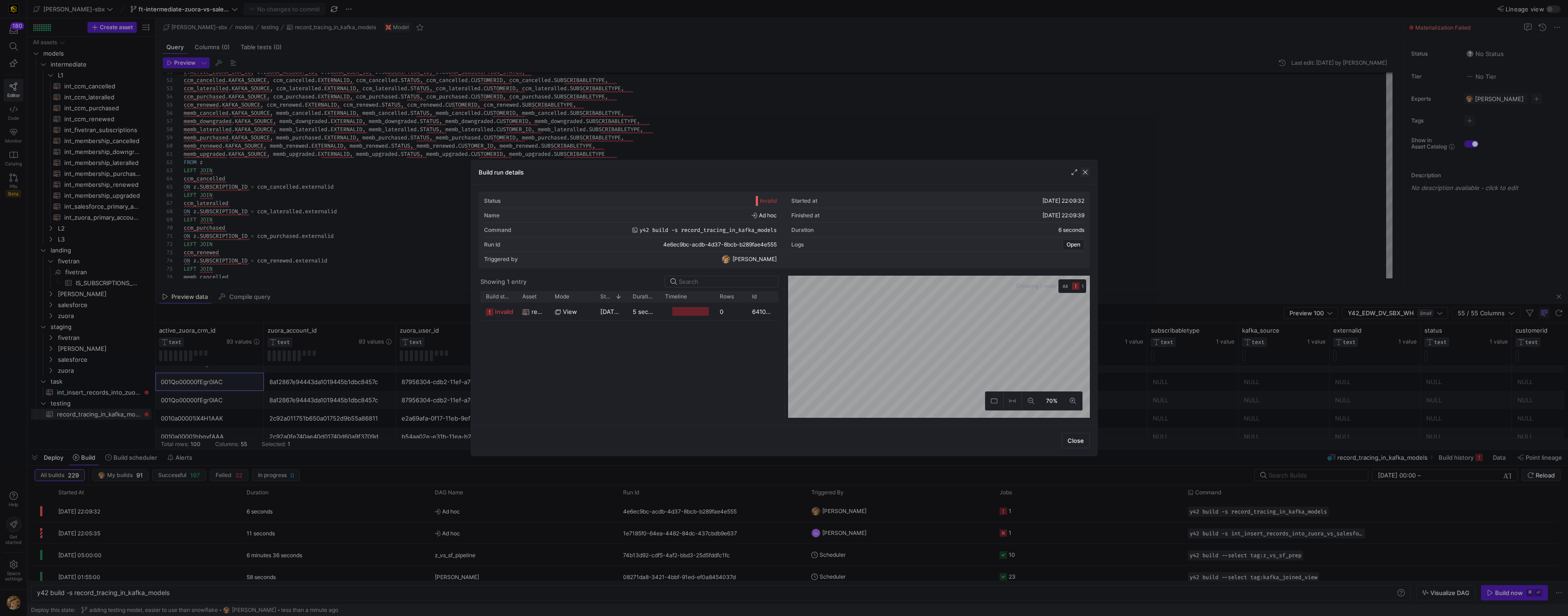
click at [1083, 173] on span "button" at bounding box center [1085, 172] width 9 height 9
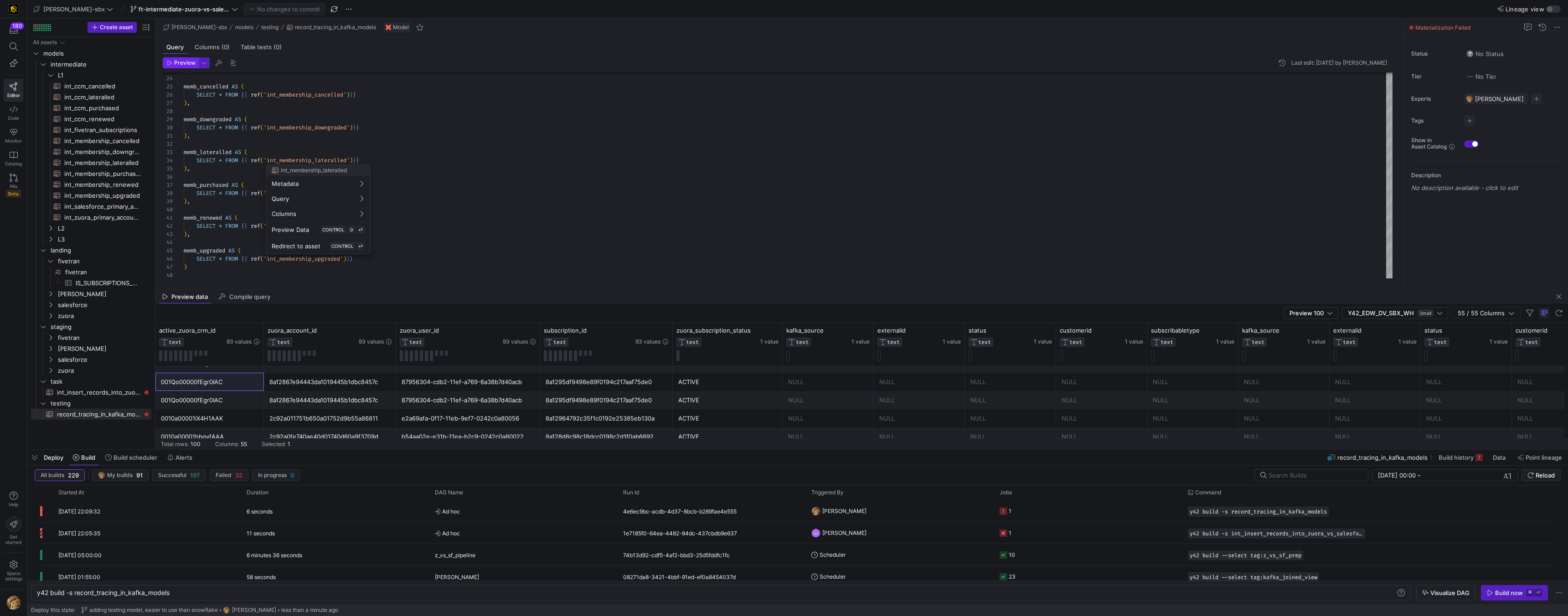
click at [181, 68] on div at bounding box center [784, 308] width 1568 height 616
click at [181, 67] on span "button" at bounding box center [181, 63] width 35 height 10
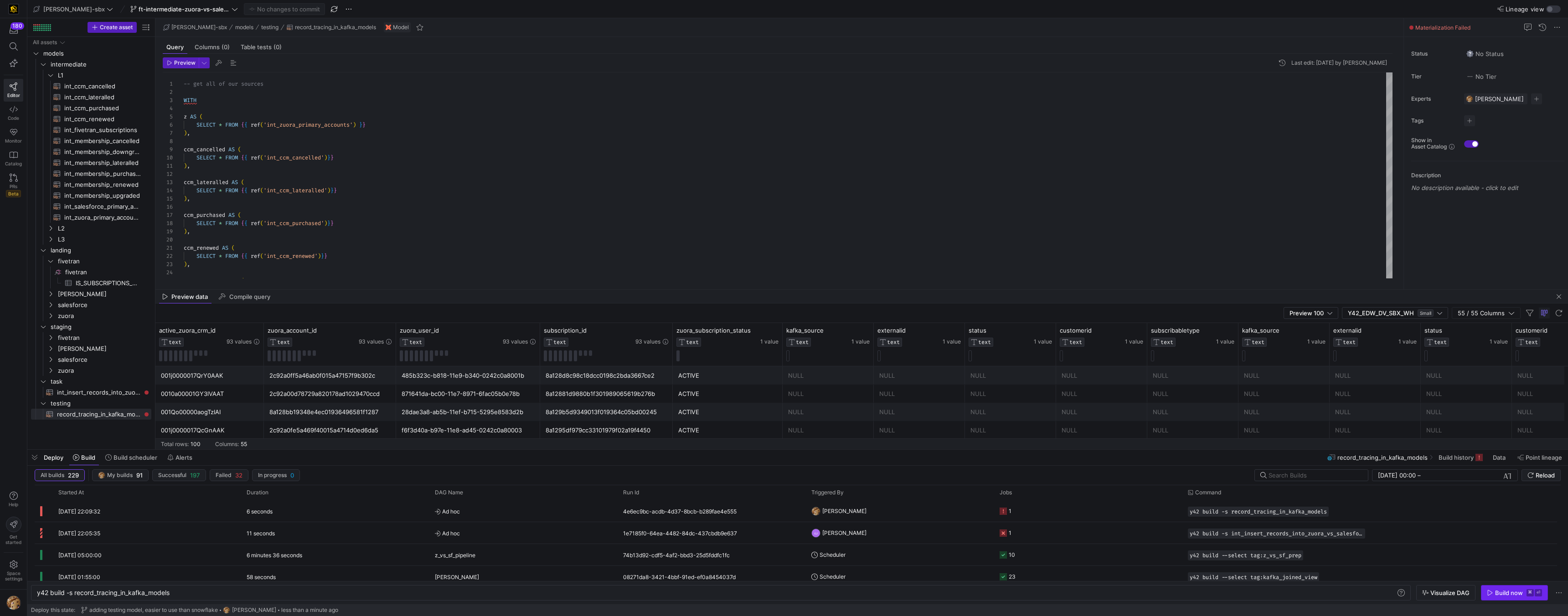
click at [1503, 597] on span "button" at bounding box center [1514, 593] width 66 height 15
click at [1009, 514] on div "1" at bounding box center [1010, 511] width 2 height 21
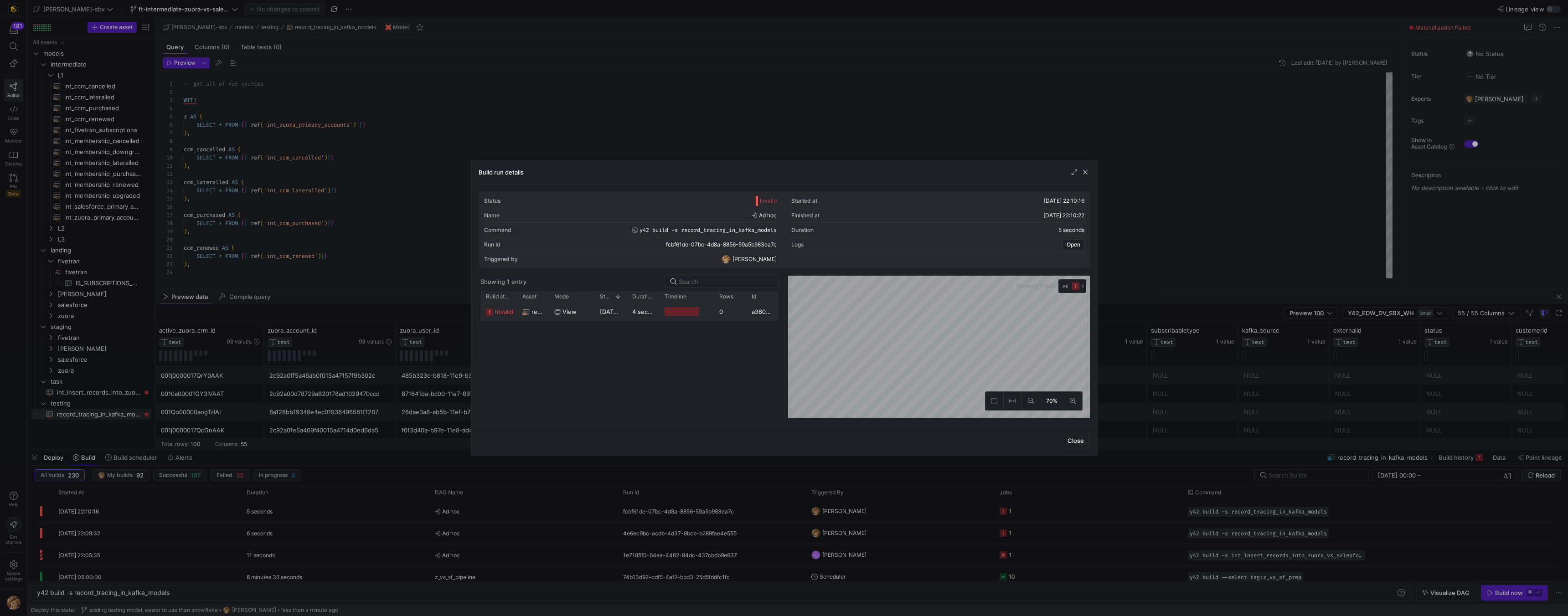
click at [666, 307] on div at bounding box center [682, 312] width 35 height 9
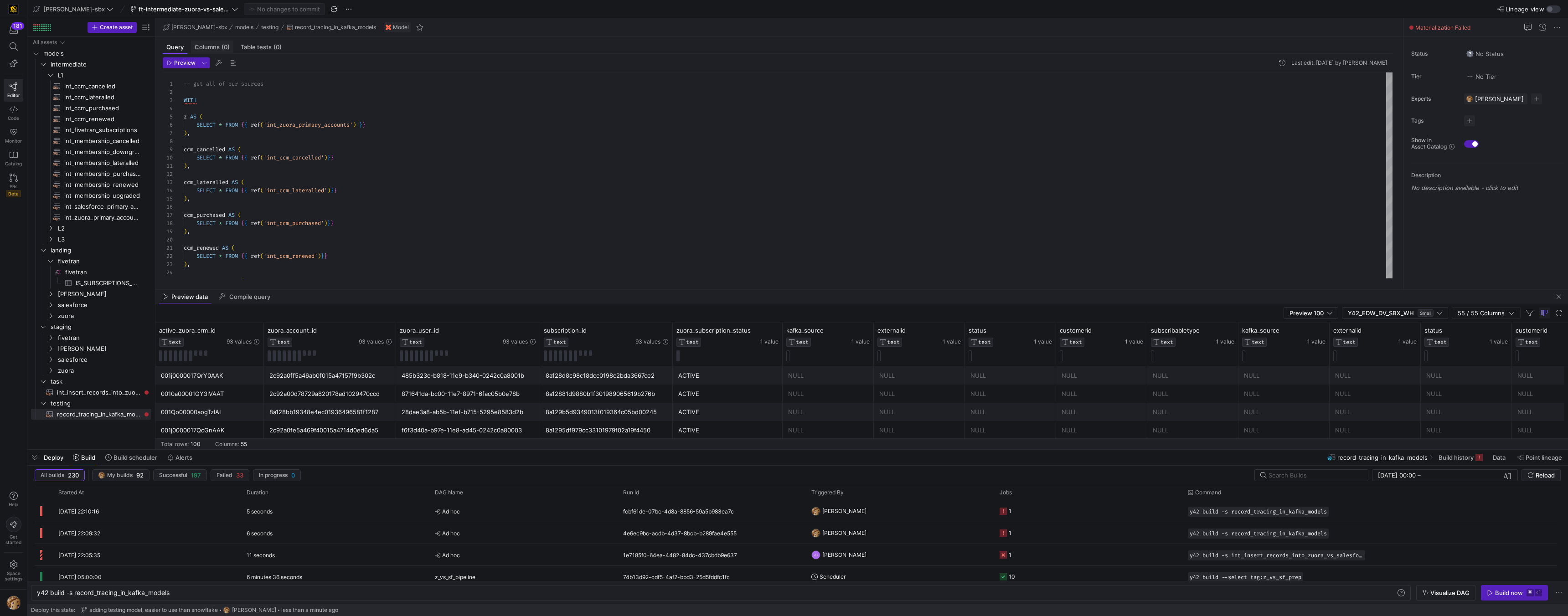
click at [197, 45] on span "Columns (0)" at bounding box center [212, 47] width 35 height 6
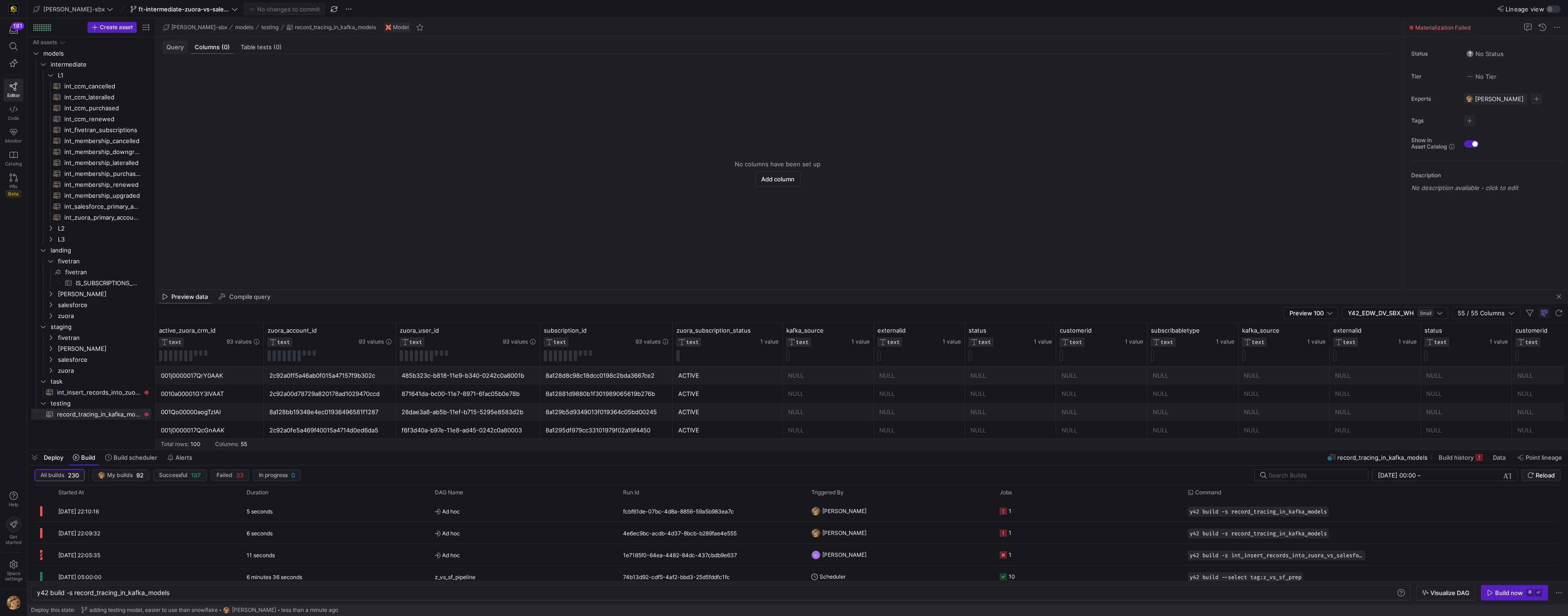
click at [175, 46] on span "Query" at bounding box center [175, 47] width 17 height 6
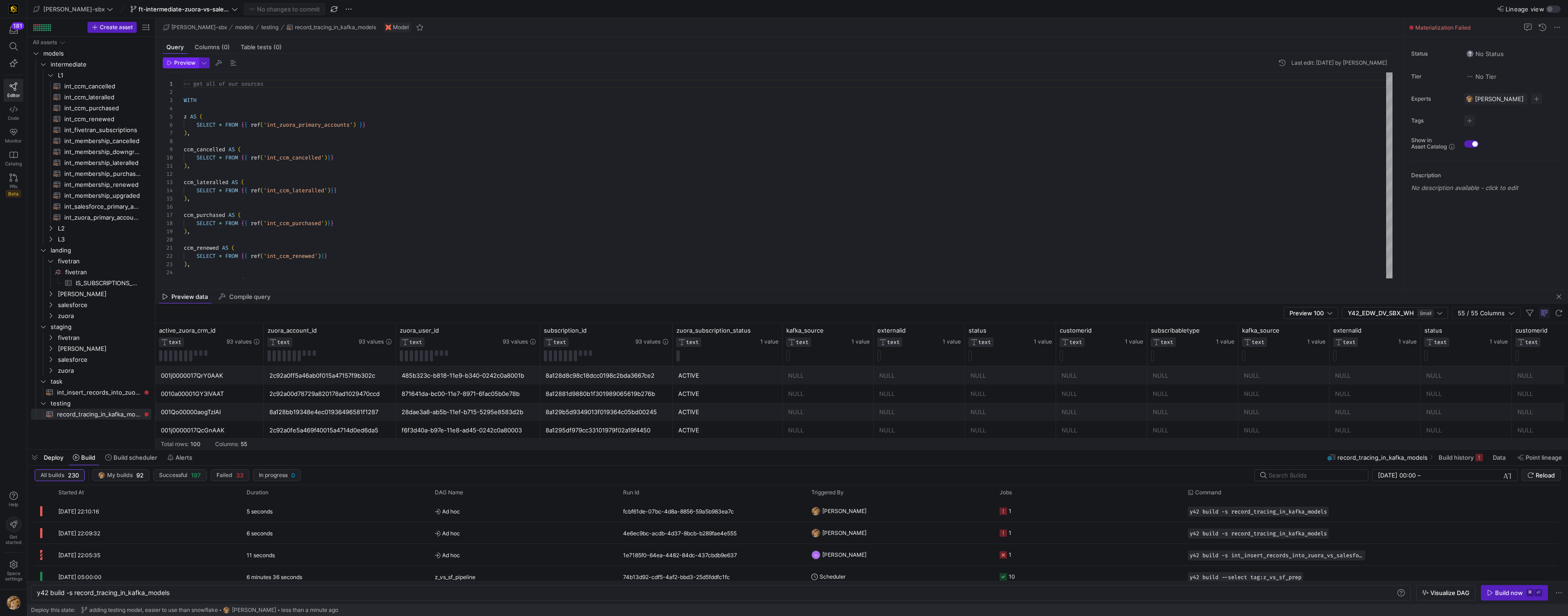
scroll to position [82, 0]
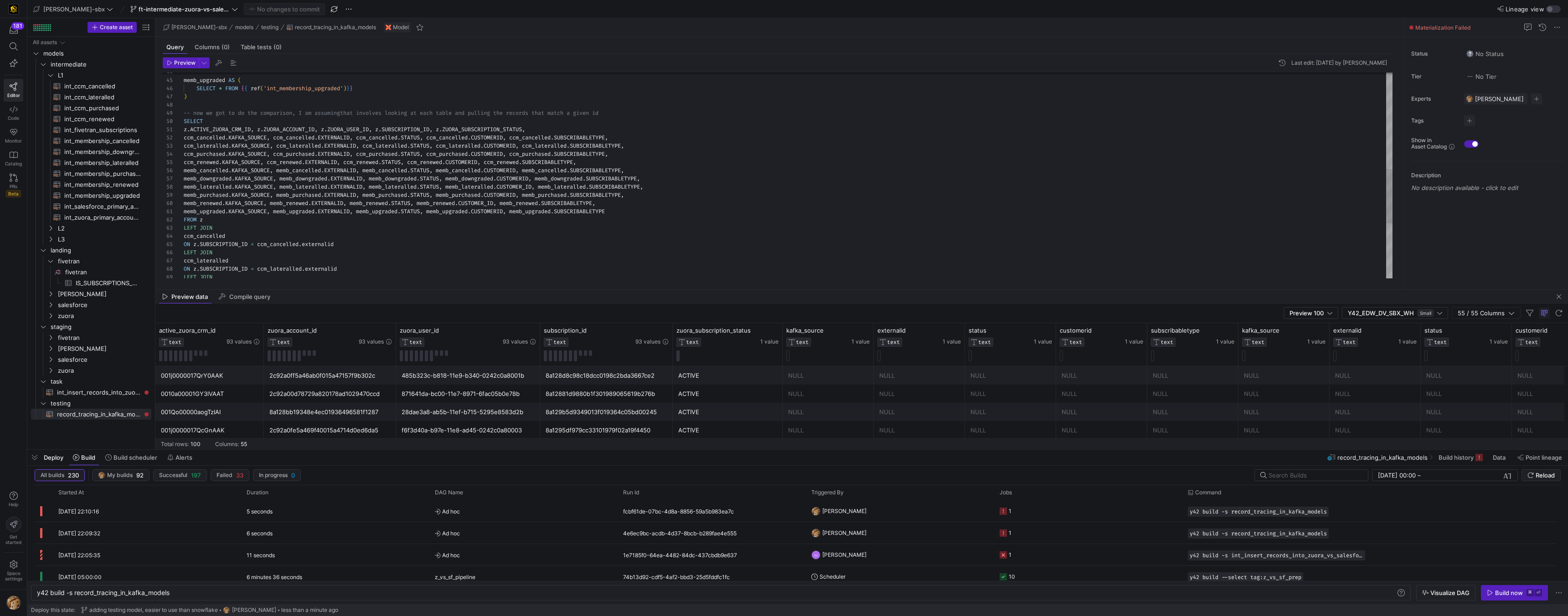
type textarea "memb_upgraded.KAFKA_SOURCE, memb_upgraded.EXTERNALID, memb_upgraded.STATUS, mem…"
click at [238, 214] on div "memb_upgraded AS ( SELECT * FROM { { ref ( 'int_membership_upgraded' ) } } ) --…" at bounding box center [788, 97] width 1209 height 779
click at [265, 210] on div "memb_upgraded AS ( SELECT * FROM { { ref ( 'int_membership_upgraded' ) } } ) --…" at bounding box center [788, 97] width 1209 height 779
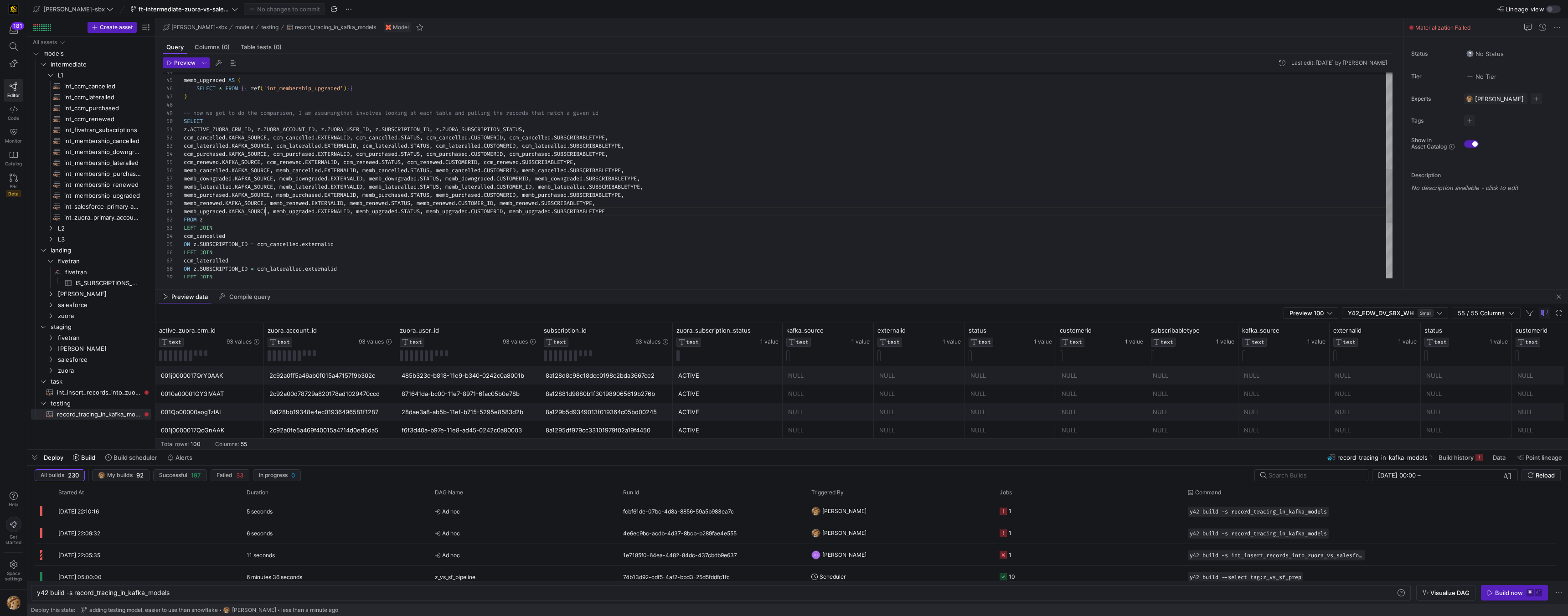
scroll to position [0, 82]
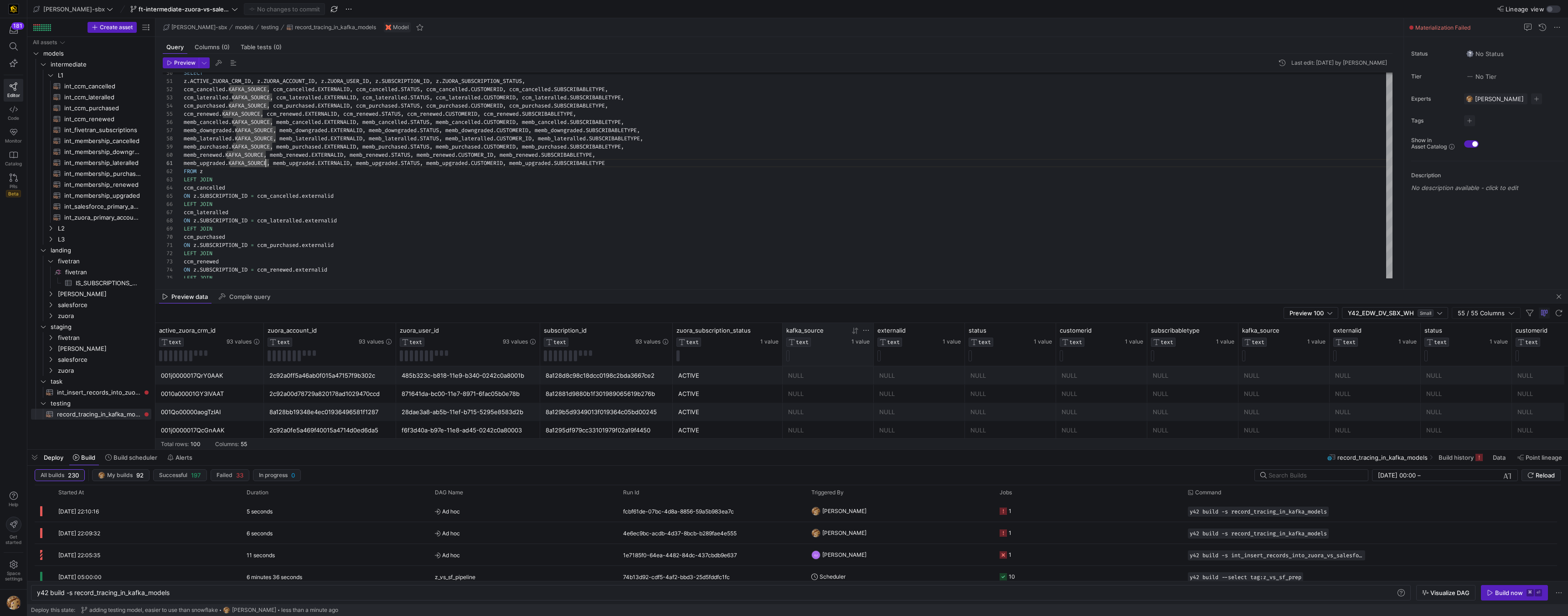
click at [835, 361] on div at bounding box center [828, 356] width 83 height 11
click at [105, 391] on span "int_insert_records_into_zuora_vs_salesforce​​​​​​​​​​" at bounding box center [99, 393] width 84 height 10
type textarea "y42 build -s int_insert_records_into_zuora_vs_salesforce"
type textarea "-- File Name: int_insert_records_into_zuora_vs_salesforce -- Created By: Alex B…"
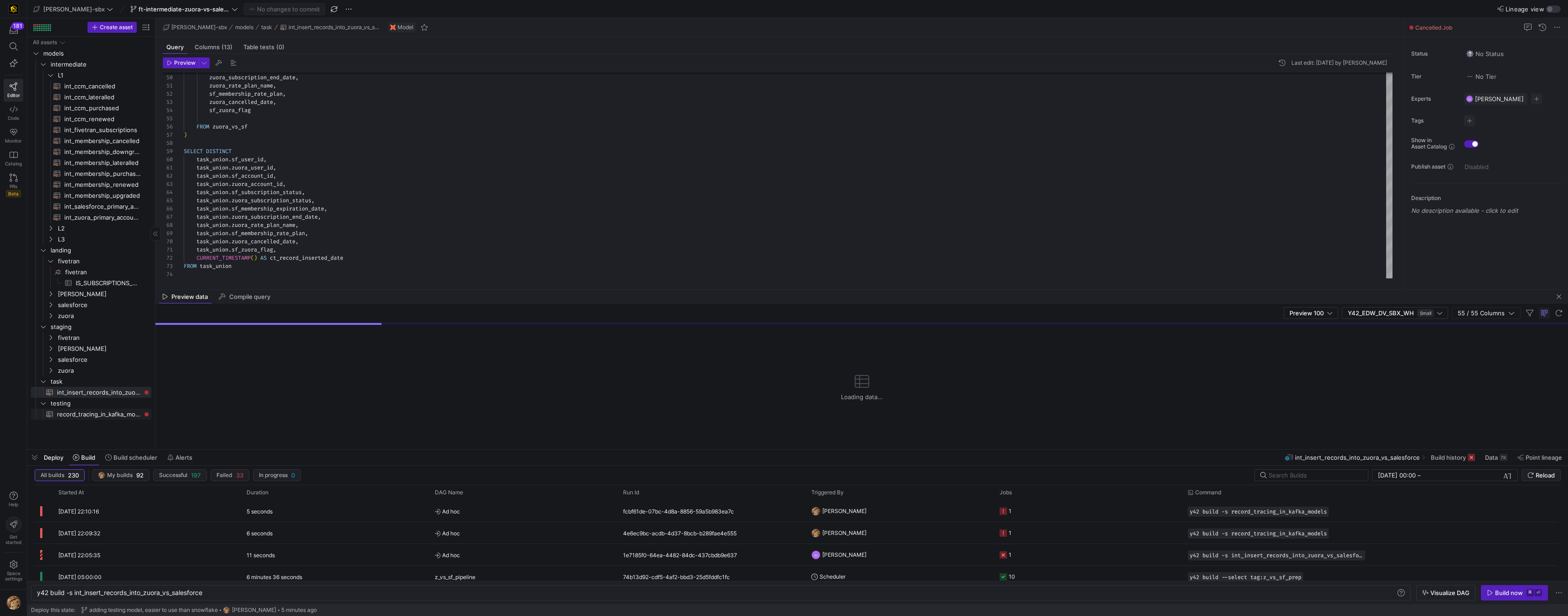
click at [100, 409] on span "record_tracing_in_kafka_models​​​​​​​​​​" at bounding box center [99, 414] width 84 height 10
type textarea "y42 build -s record_tracing_in_kafka_models"
type textarea "-- get all of our sources WITH z AS ( SELECT * FROM {{ ref('int_zuora_primary_a…"
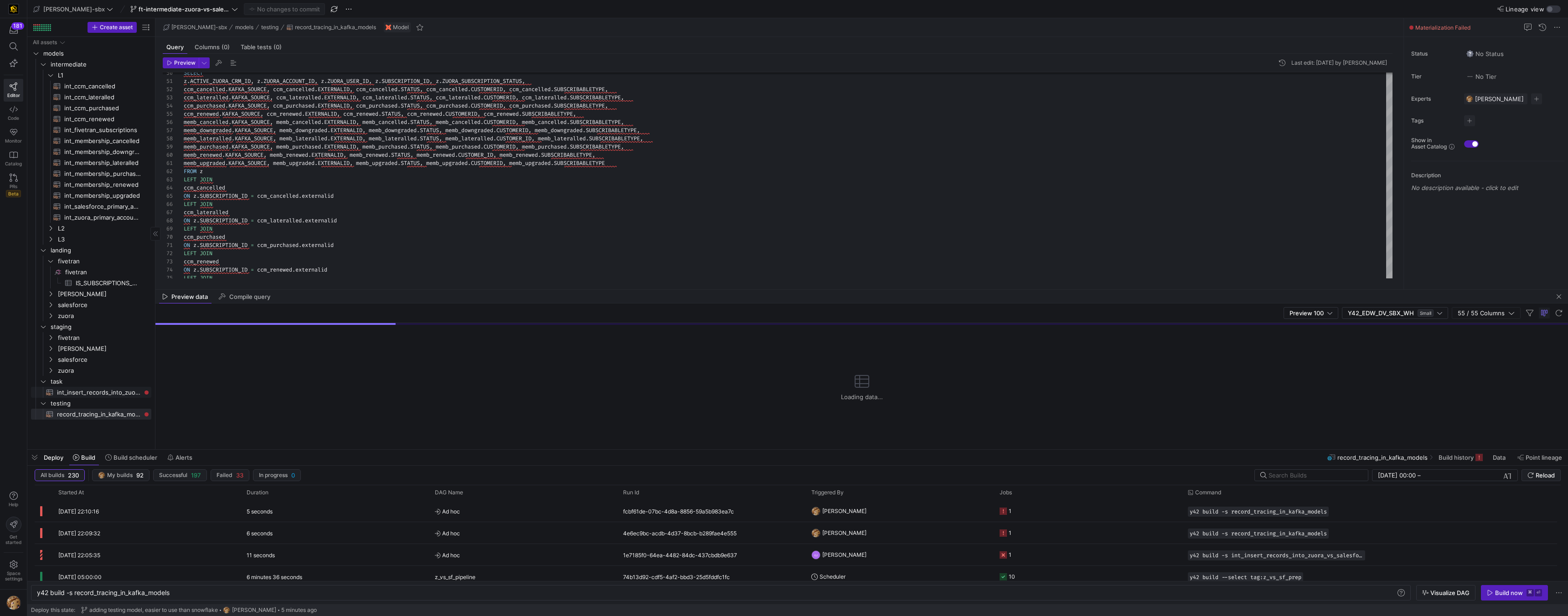
click at [103, 393] on span "int_insert_records_into_zuora_vs_salesforce​​​​​​​​​​" at bounding box center [99, 393] width 84 height 10
type textarea "y42 build -s int_insert_records_into_zuora_vs_salesforce"
type textarea "-- File Name: int_insert_records_into_zuora_vs_salesforce -- Created By: Alex B…"
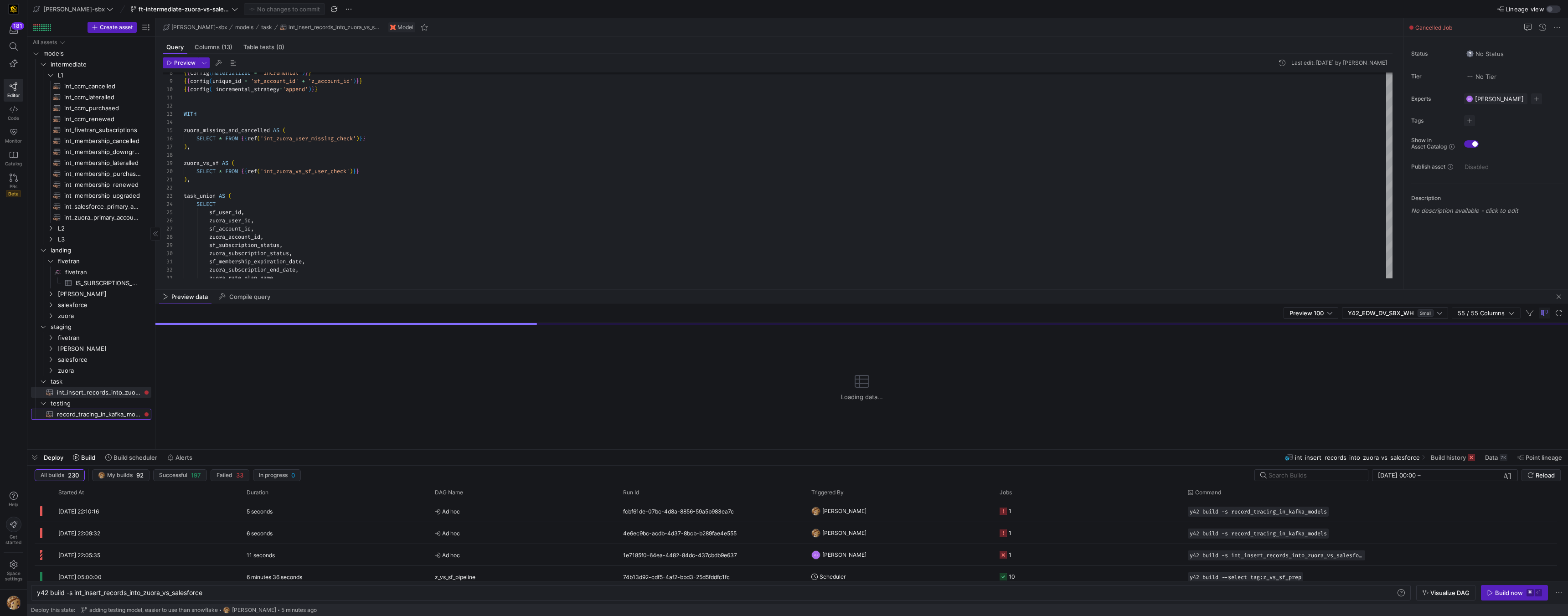
click at [106, 413] on span "record_tracing_in_kafka_models​​​​​​​​​​" at bounding box center [99, 414] width 84 height 10
type textarea "y42 build -s record_tracing_in_kafka_models"
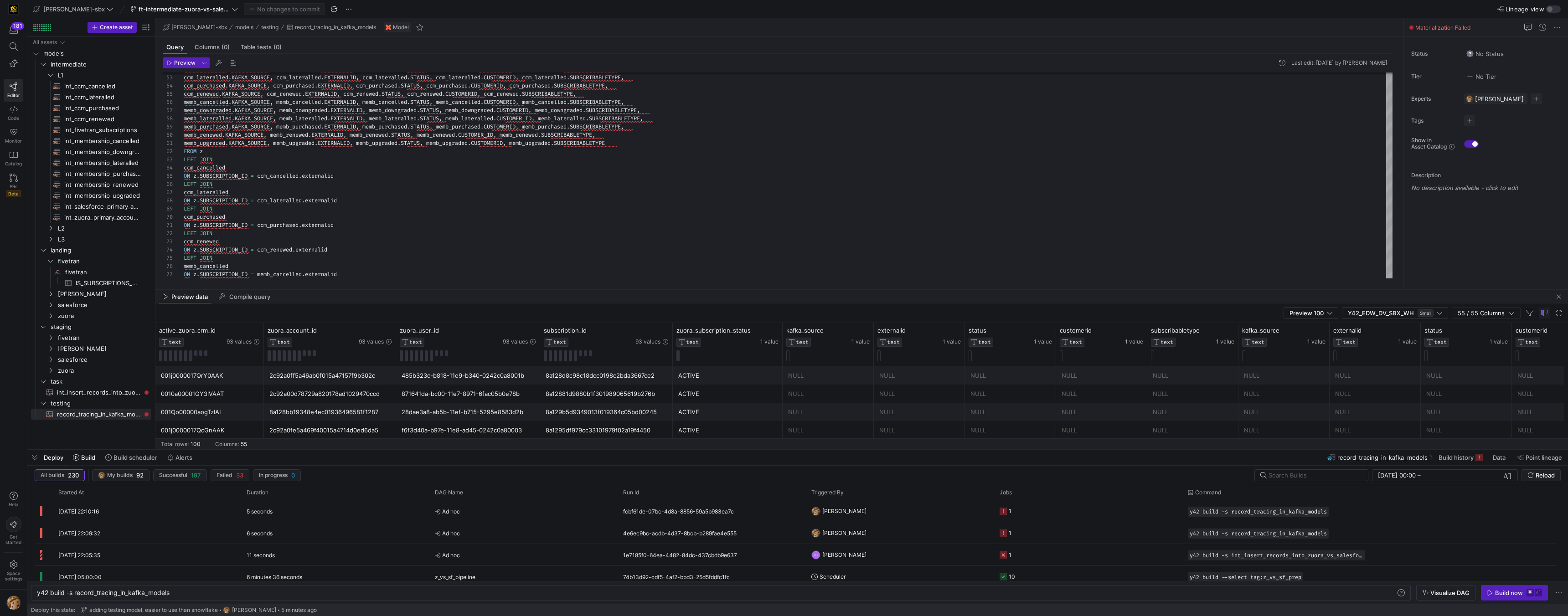
click at [195, 161] on div "ccm_cancelled . KAFKA_SOURCE , ccm_cancelled . EXTERNALID , ccm_cancelled . STA…" at bounding box center [788, 29] width 1209 height 779
drag, startPoint x: 220, startPoint y: 161, endPoint x: 177, endPoint y: 163, distance: 43.0
click at [184, 163] on div "ccm_cancelled . KAFKA_SOURCE , ccm_cancelled . EXTERNALID , ccm_cancelled . STA…" at bounding box center [788, 29] width 1209 height 779
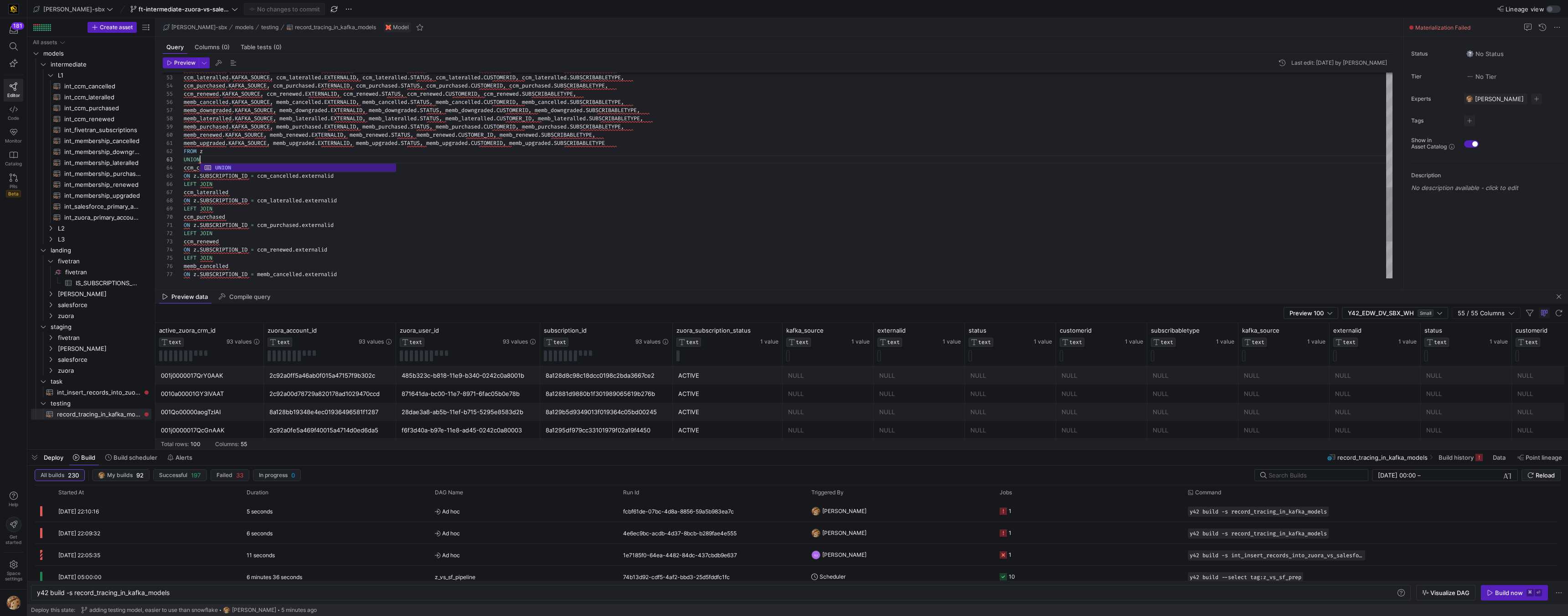
scroll to position [16, 16]
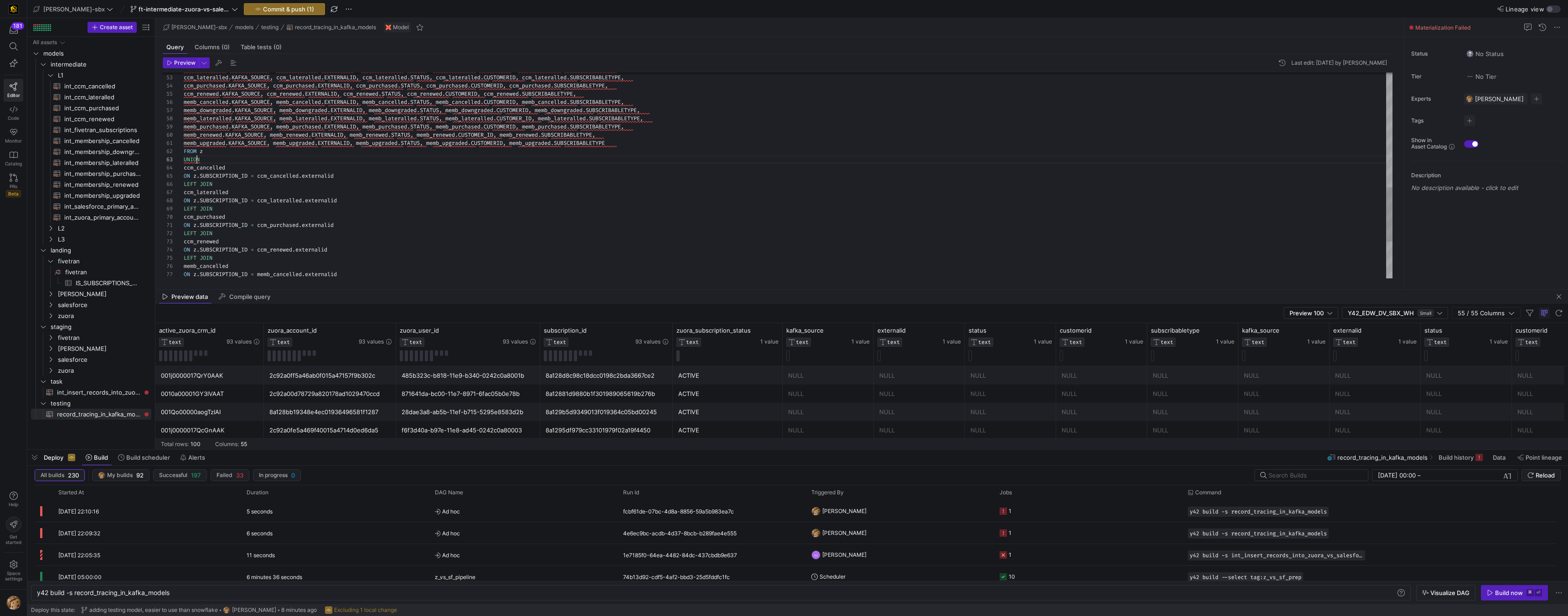
click at [197, 161] on div "ccm_cancelled . KAFKA_SOURCE , ccm_cancelled . EXTERNALID , ccm_cancelled . STA…" at bounding box center [788, 29] width 1209 height 779
click at [196, 183] on div "ccm_cancelled . KAFKA_SOURCE , ccm_cancelled . EXTERNALID , ccm_cancelled . STA…" at bounding box center [788, 29] width 1209 height 779
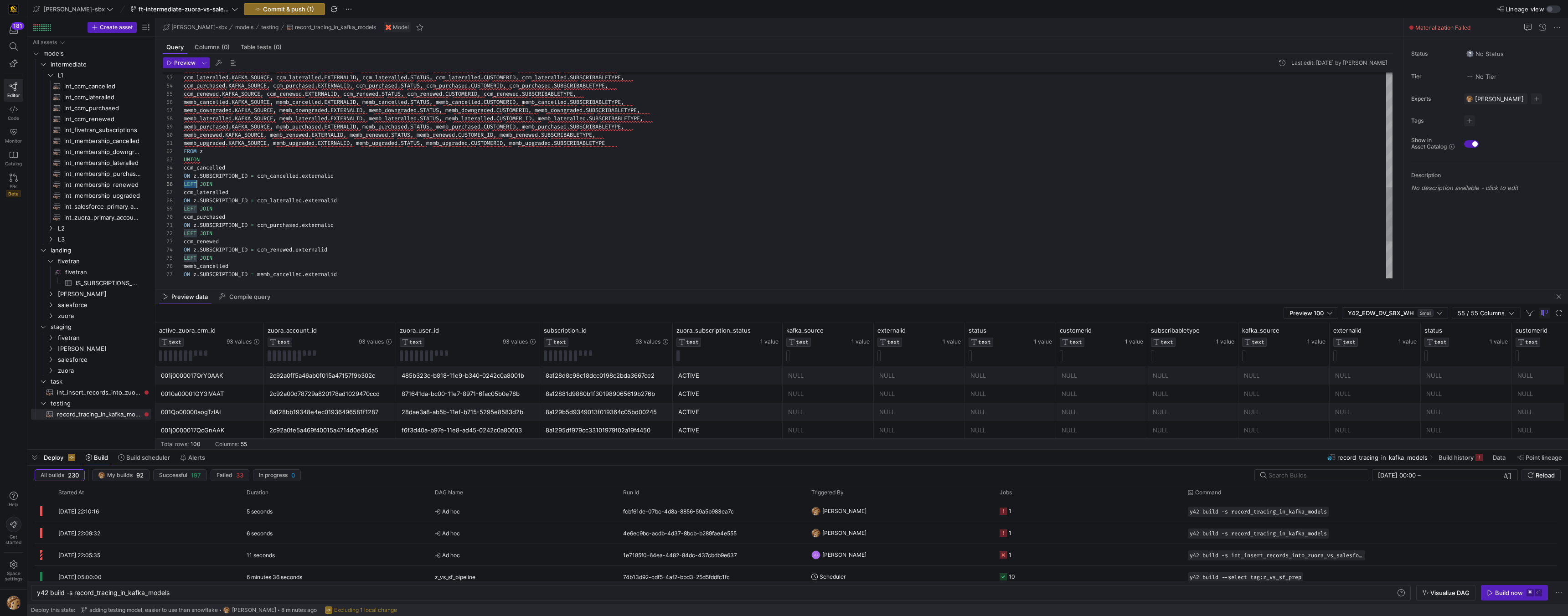
click at [196, 183] on div "ccm_cancelled . KAFKA_SOURCE , ccm_cancelled . EXTERNALID , ccm_cancelled . STA…" at bounding box center [788, 29] width 1209 height 779
click at [190, 159] on div "ccm_cancelled . KAFKA_SOURCE , ccm_cancelled . EXTERNALID , ccm_cancelled . STA…" at bounding box center [788, 29] width 1209 height 779
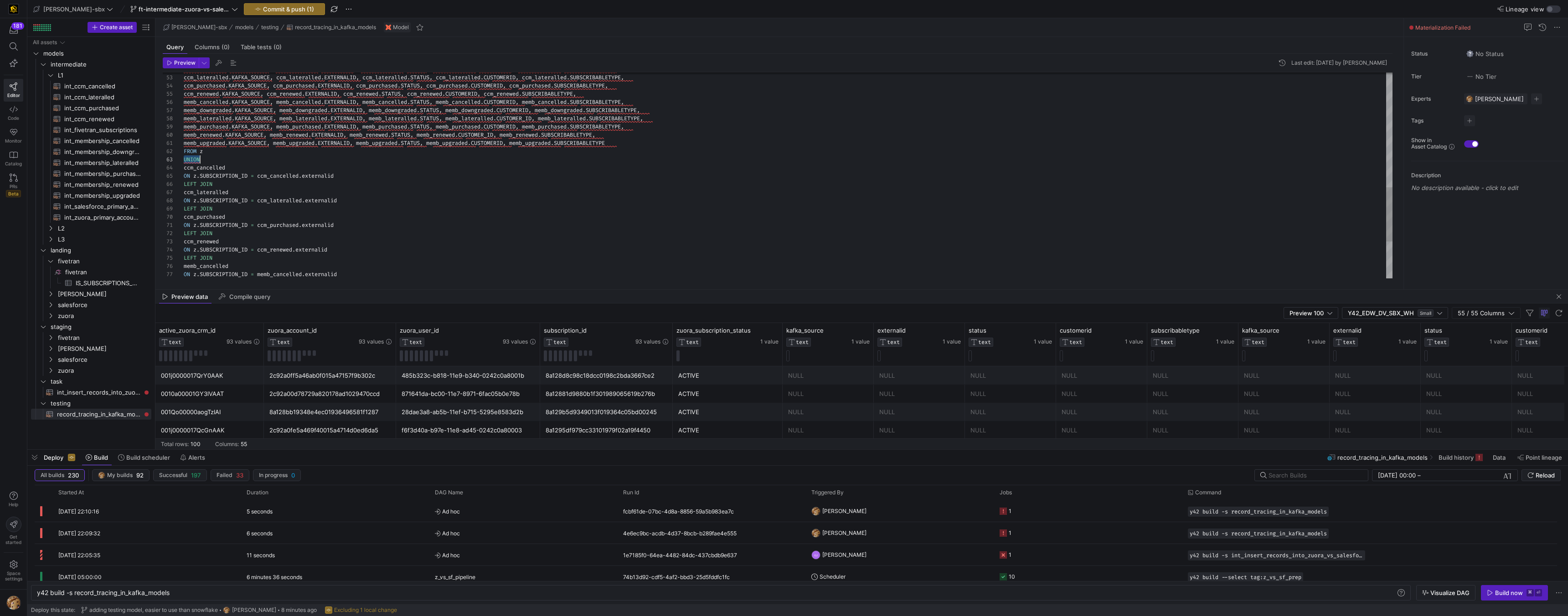
click at [191, 182] on div "ccm_cancelled . KAFKA_SOURCE , ccm_cancelled . EXTERNALID , ccm_cancelled . STA…" at bounding box center [788, 29] width 1209 height 779
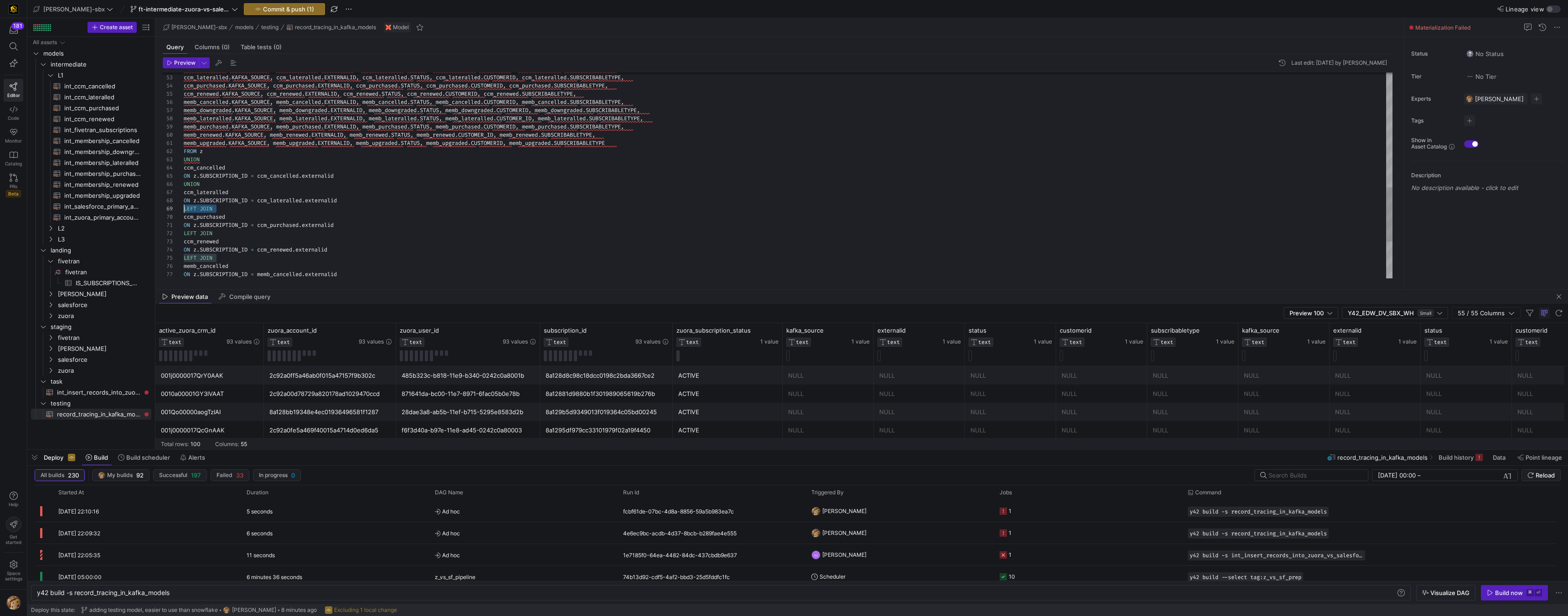
drag, startPoint x: 214, startPoint y: 209, endPoint x: 158, endPoint y: 212, distance: 56.1
click at [184, 212] on div "ccm_cancelled . KAFKA_SOURCE , ccm_cancelled . EXTERNALID , ccm_cancelled . STA…" at bounding box center [788, 29] width 1209 height 779
drag, startPoint x: 224, startPoint y: 237, endPoint x: 105, endPoint y: 233, distance: 119.1
click at [184, 233] on div "ccm_cancelled . KAFKA_SOURCE , ccm_cancelled . EXTERNALID , ccm_cancelled . STA…" at bounding box center [788, 29] width 1209 height 779
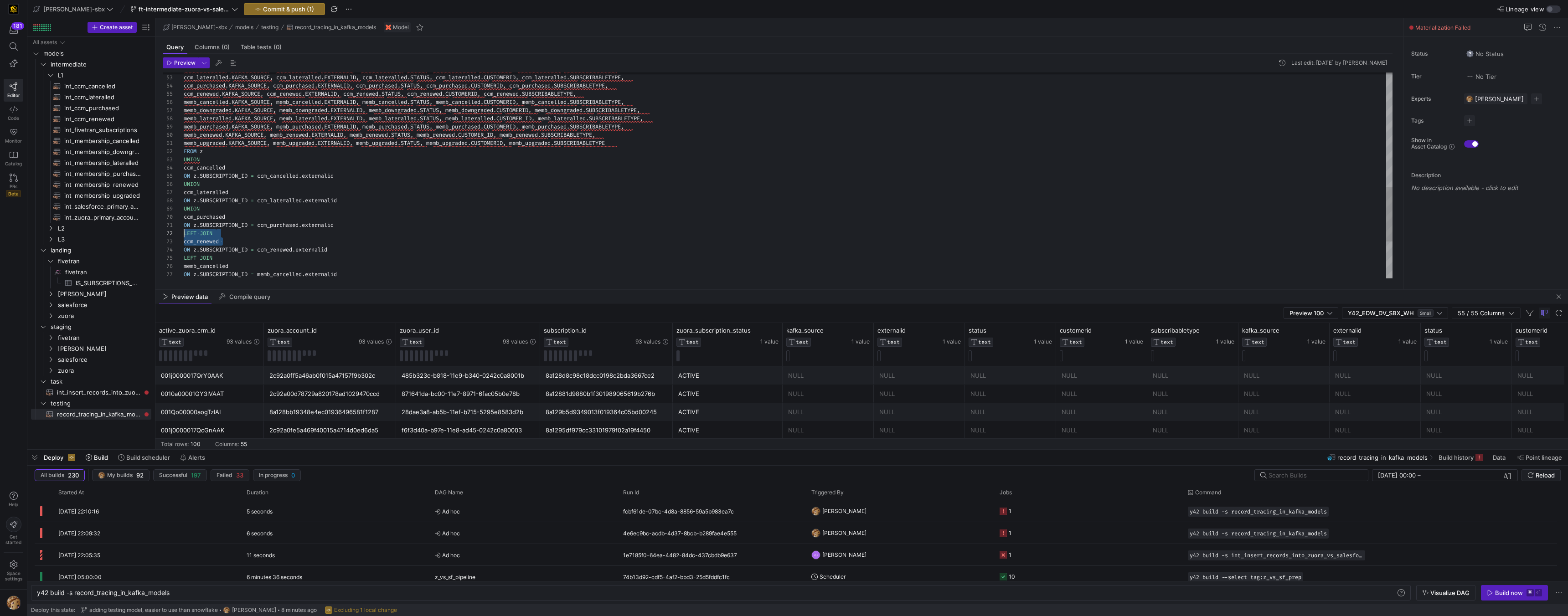
click at [228, 226] on div "ccm_cancelled . KAFKA_SOURCE , ccm_cancelled . EXTERNALID , ccm_cancelled . STA…" at bounding box center [788, 29] width 1209 height 779
drag, startPoint x: 212, startPoint y: 230, endPoint x: 147, endPoint y: 231, distance: 65.0
click at [184, 231] on div "ccm_cancelled . KAFKA_SOURCE , ccm_cancelled . EXTERNALID , ccm_cancelled . STA…" at bounding box center [788, 29] width 1209 height 779
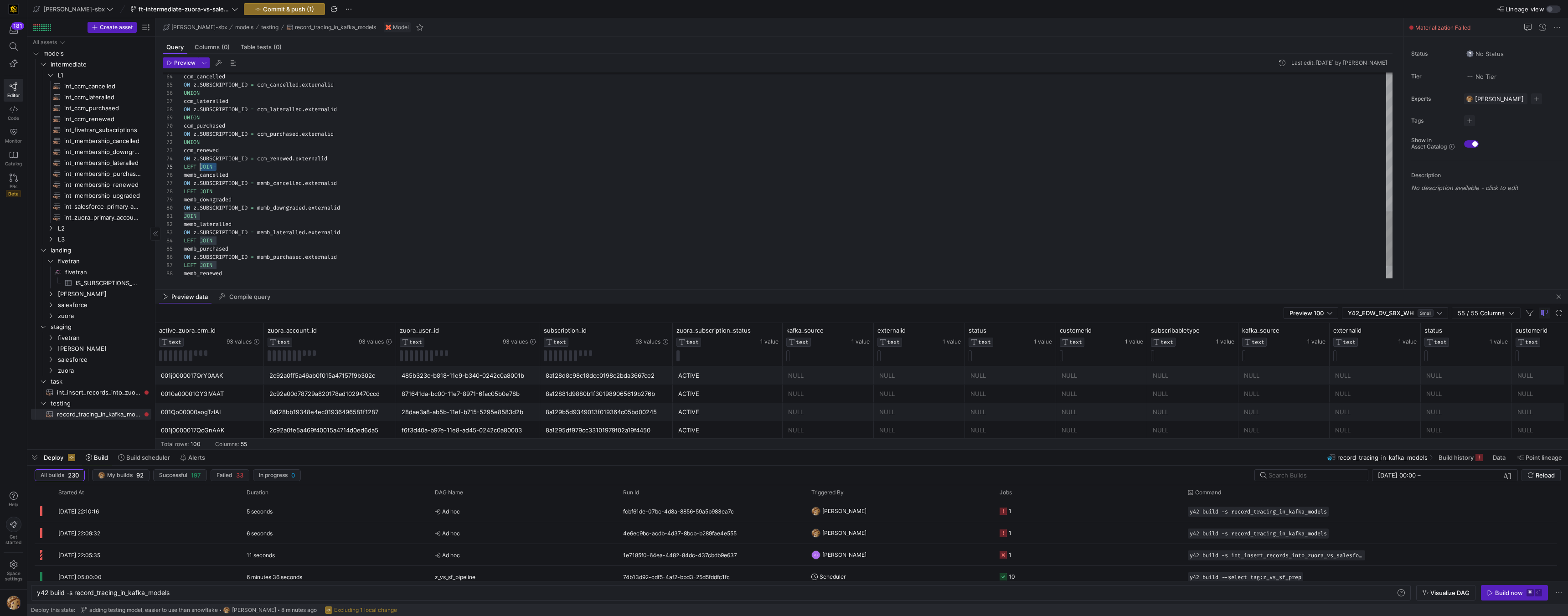
scroll to position [33, 0]
drag, startPoint x: 200, startPoint y: 167, endPoint x: 117, endPoint y: 166, distance: 83.0
drag, startPoint x: 135, startPoint y: 192, endPoint x: 126, endPoint y: 194, distance: 9.2
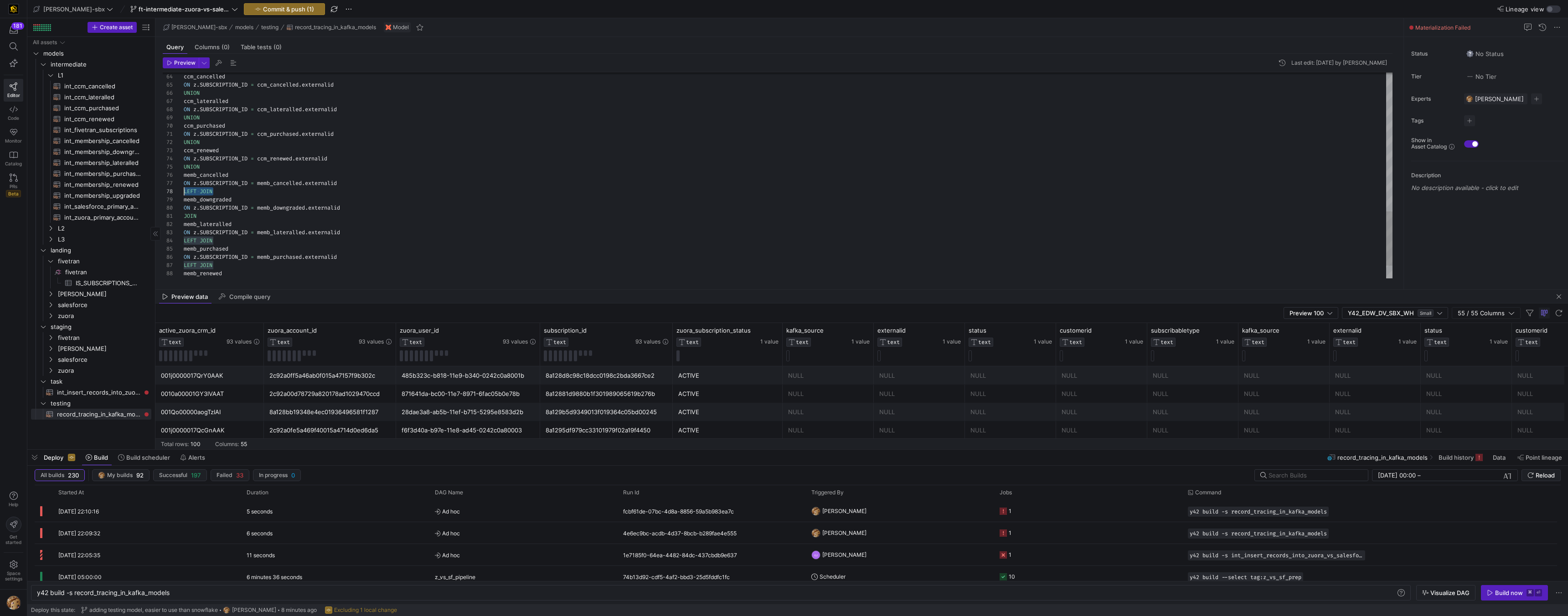
drag, startPoint x: 193, startPoint y: 215, endPoint x: 136, endPoint y: 210, distance: 57.2
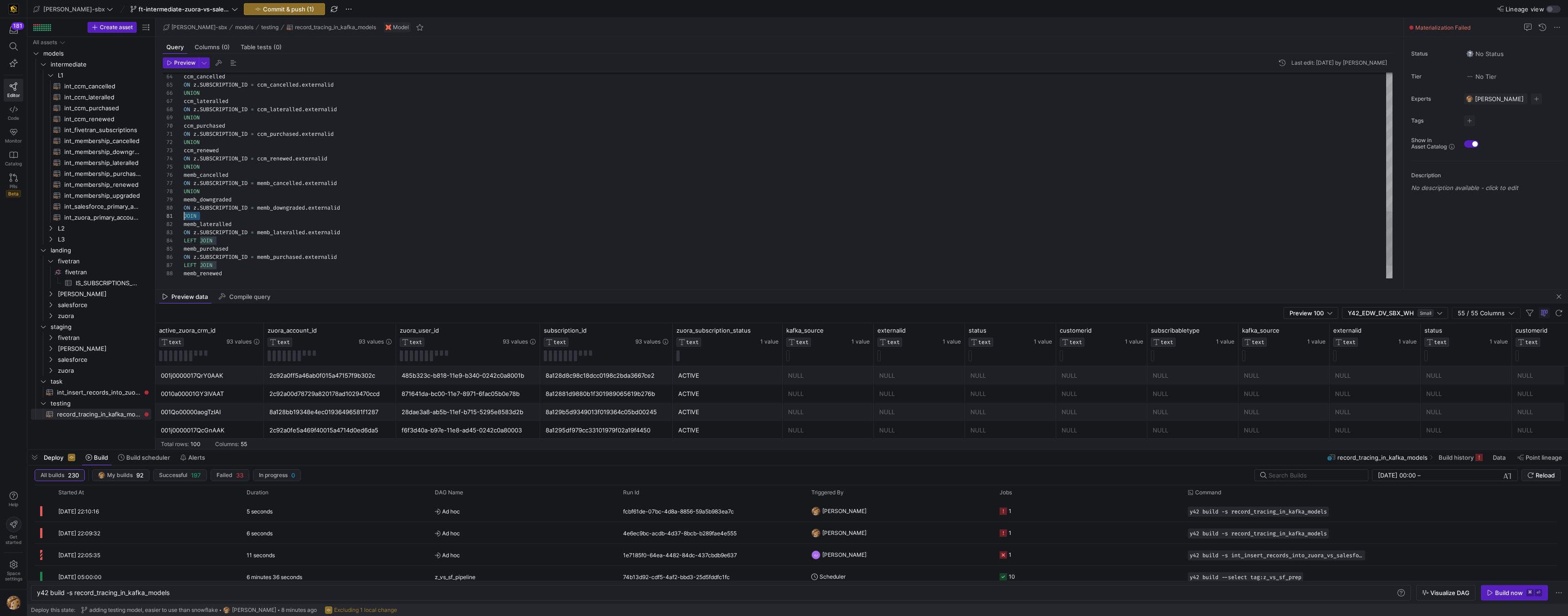
drag, startPoint x: 170, startPoint y: 216, endPoint x: 136, endPoint y: 216, distance: 34.0
drag, startPoint x: 211, startPoint y: 237, endPoint x: 143, endPoint y: 237, distance: 68.0
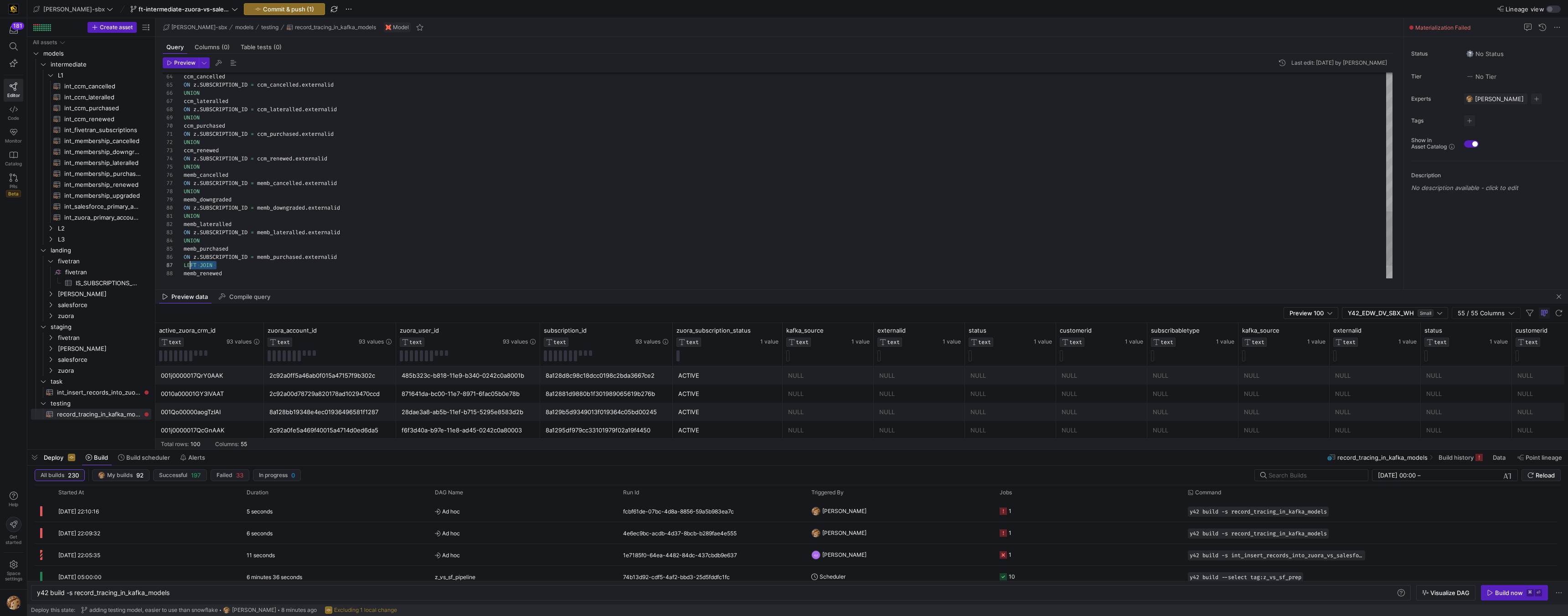
scroll to position [49, 0]
drag, startPoint x: 189, startPoint y: 267, endPoint x: 158, endPoint y: 267, distance: 31.0
drag, startPoint x: 220, startPoint y: 245, endPoint x: 159, endPoint y: 241, distance: 61.1
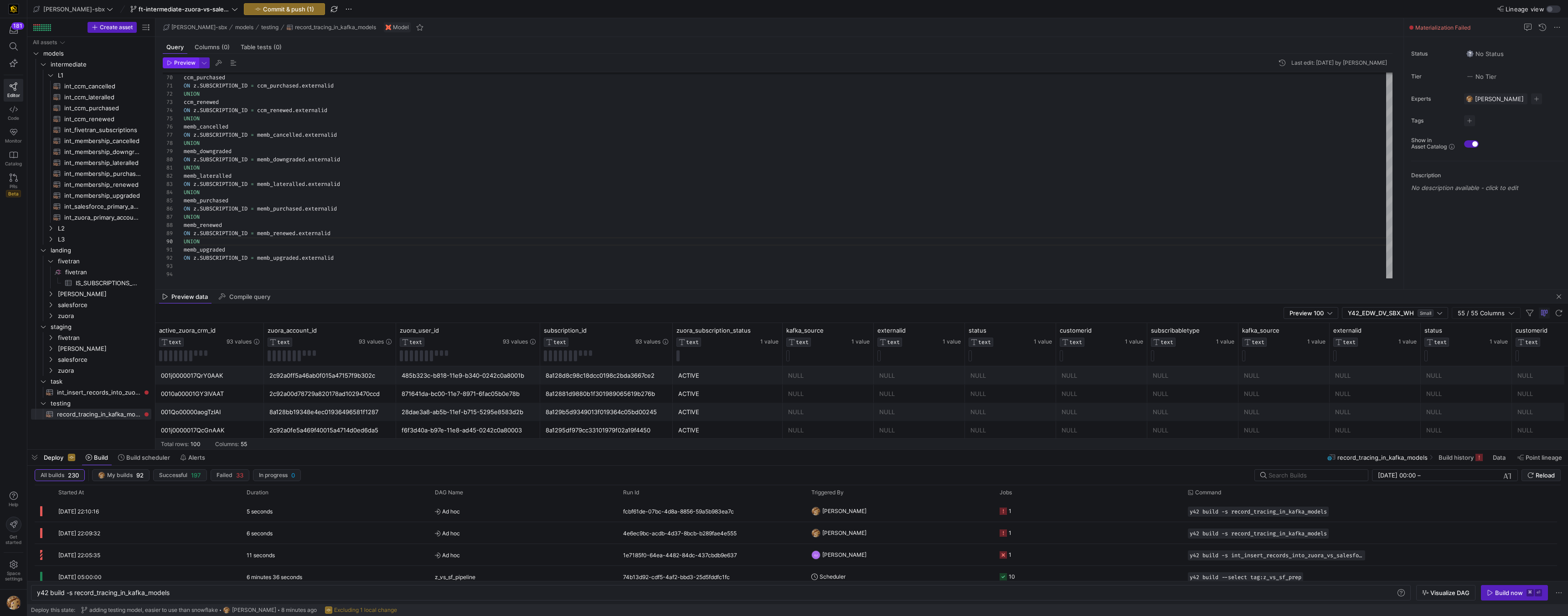
type textarea "UNION memb_lateralled ON z.SUBSCRIPTION_ID = memb_lateralled.externalid UNION m…"
click at [172, 60] on button "Preview" at bounding box center [180, 63] width 36 height 11
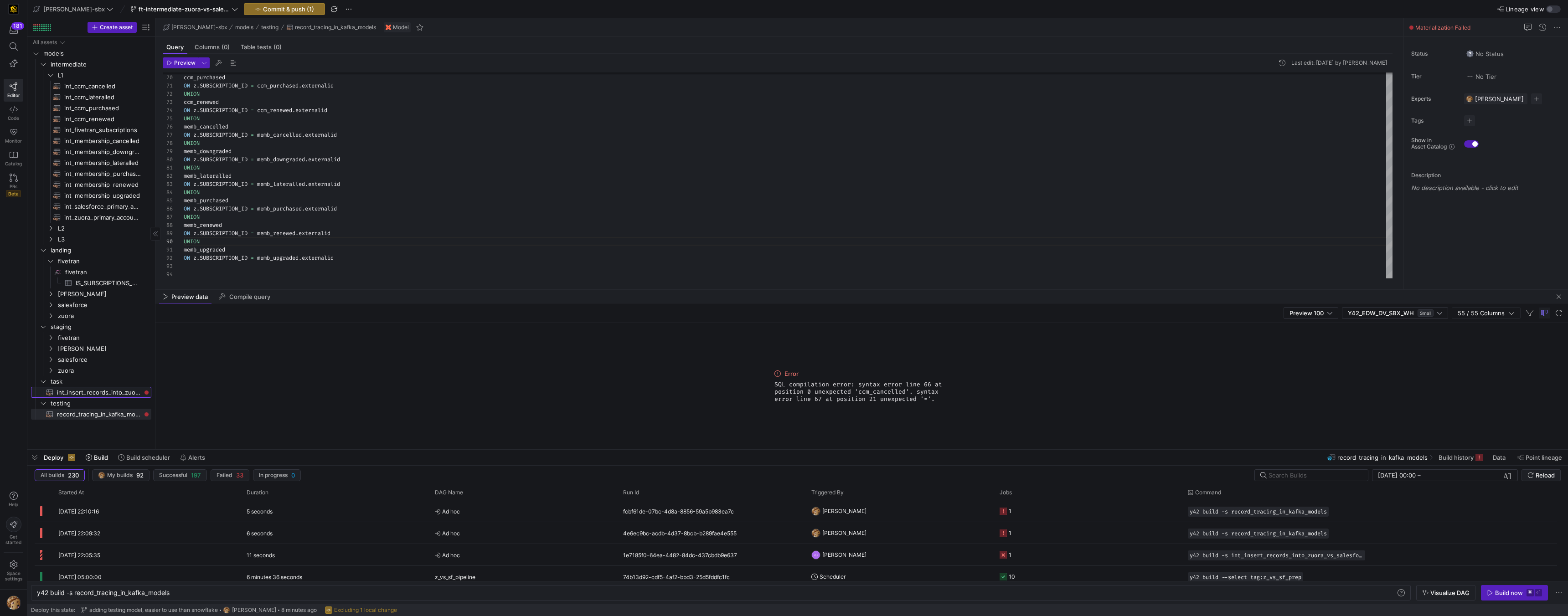
click at [79, 394] on span "int_insert_records_into_zuora_vs_salesforce​​​​​​​​​​" at bounding box center [99, 393] width 84 height 10
type textarea "y42 build -s int_insert_records_into_zuora_vs_salesforce"
type textarea "-- File Name: int_insert_records_into_zuora_vs_salesforce -- Created By: Alex B…"
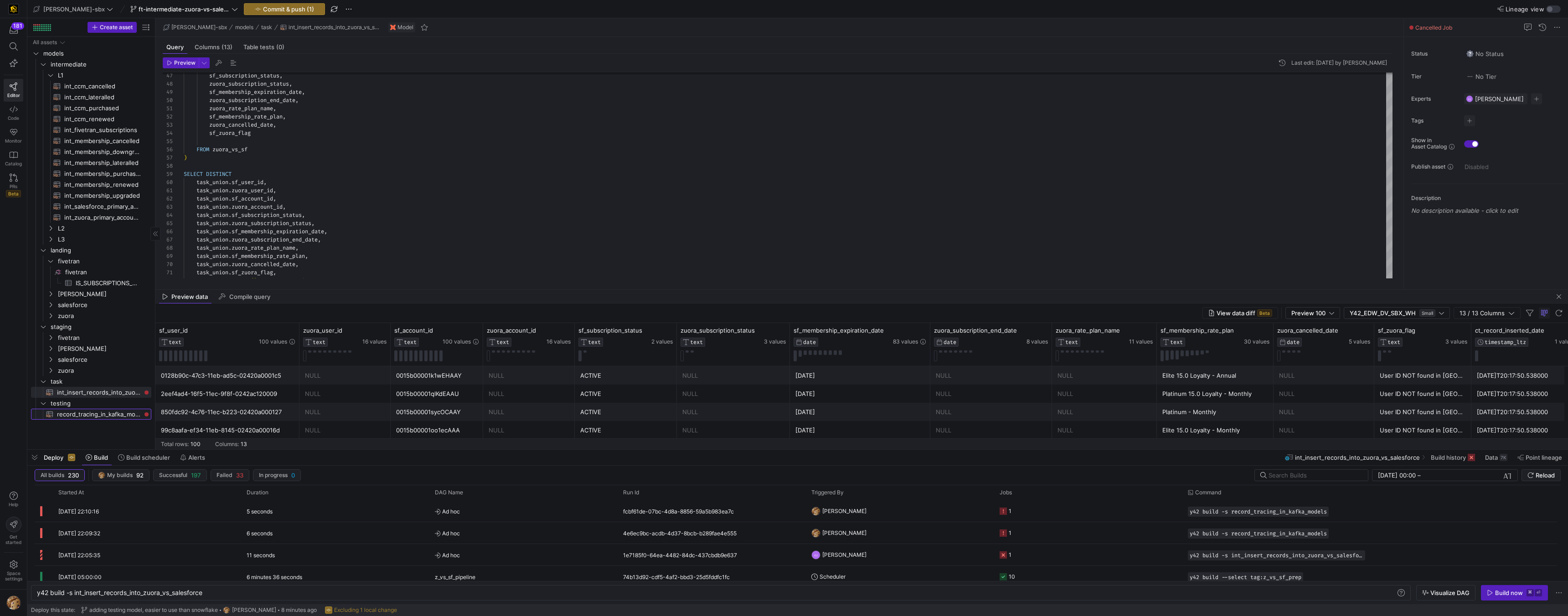
click at [88, 416] on span "record_tracing_in_kafka_models​​​​​​​​​​" at bounding box center [99, 414] width 84 height 10
type textarea "y42 build -s record_tracing_in_kafka_models"
type textarea "-- get all of our sources WITH z AS ( SELECT * FROM {{ ref('int_zuora_primary_a…"
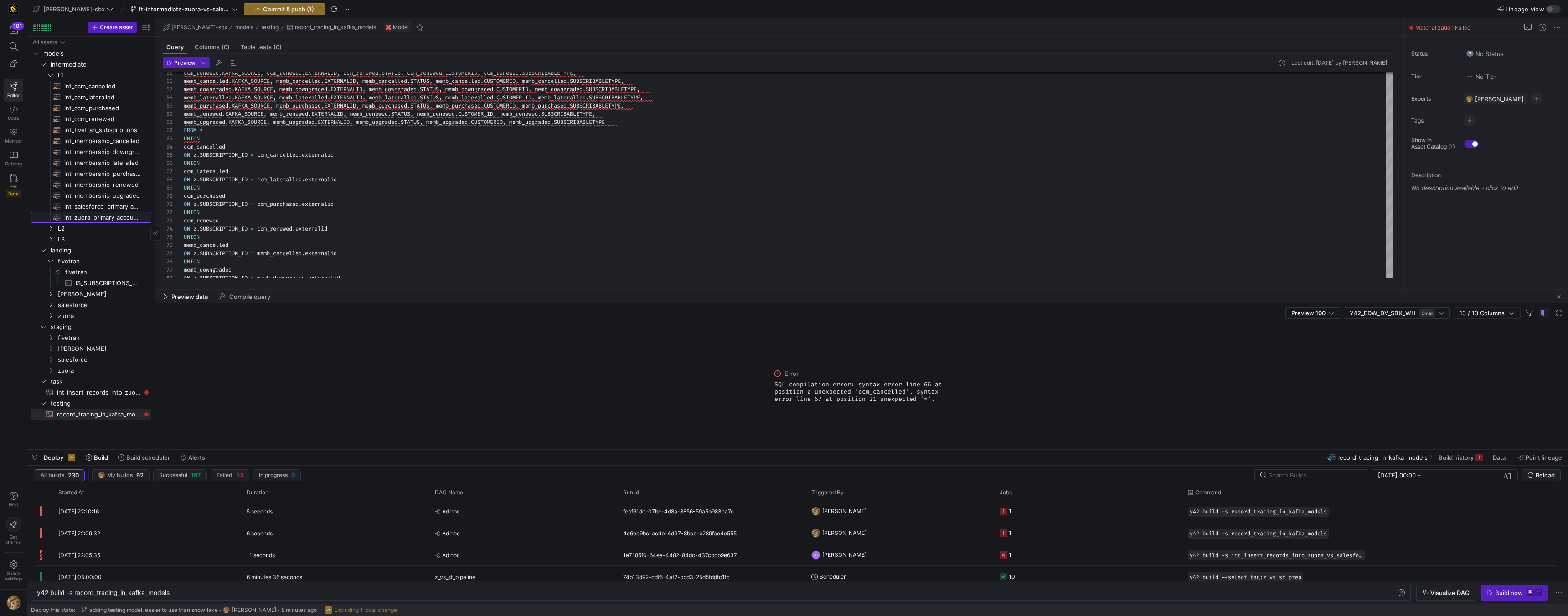
click at [99, 213] on span "int_zuora_primary_accounts​​​​​​​​​​" at bounding box center [103, 217] width 77 height 10
type textarea "y42 build -s int_zuora_primary_accounts"
type textarea "-- File Name: int_zuora_primary_accounts -- Created by: Alejandro Baeza -- Last…"
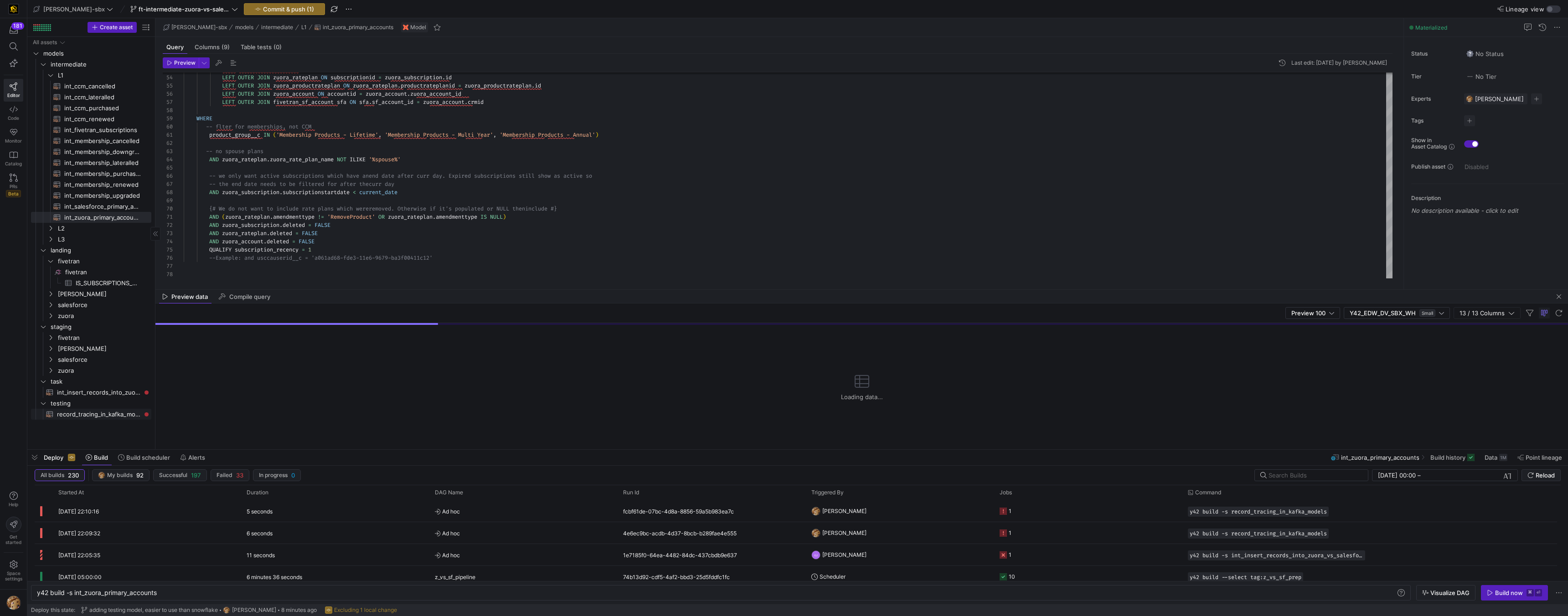
click at [119, 418] on span "record_tracing_in_kafka_models​​​​​​​​​​" at bounding box center [99, 414] width 84 height 10
type textarea "y42 build -s record_tracing_in_kafka_models"
type textarea "-- get all of our sources WITH z AS ( SELECT * FROM {{ ref('int_zuora_primary_a…"
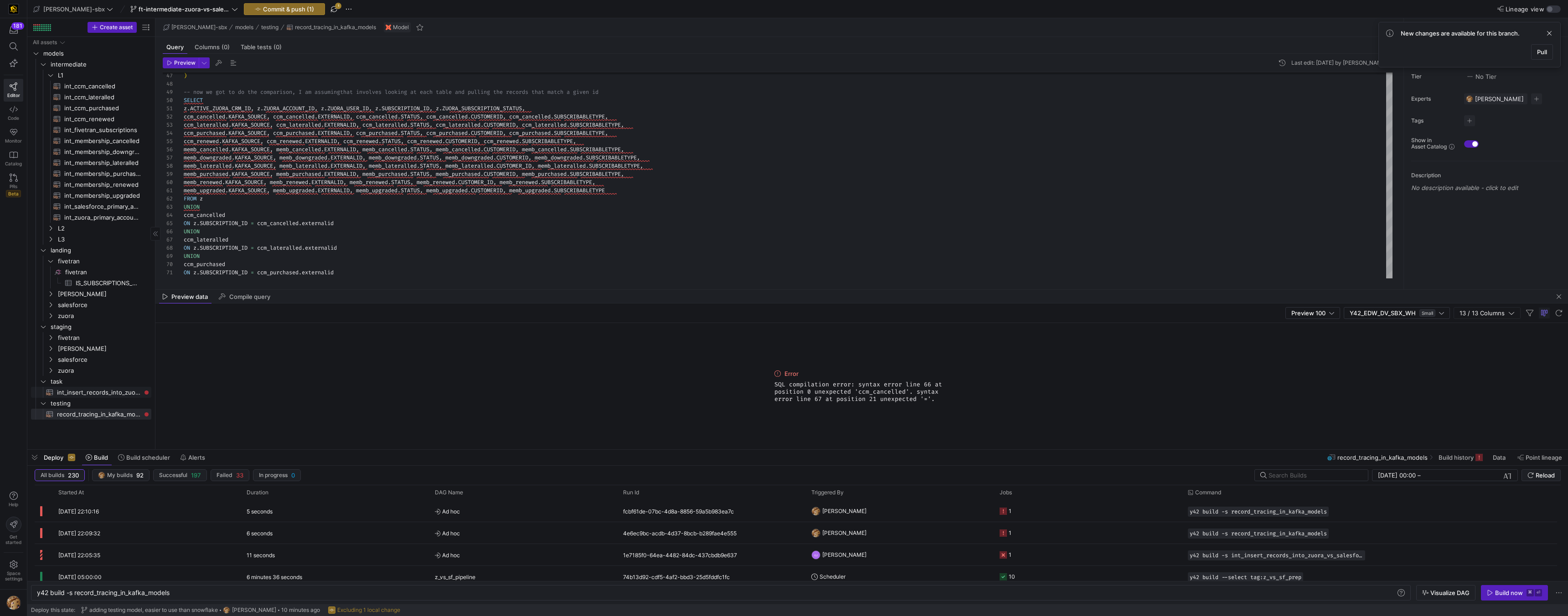
click at [92, 390] on span "int_insert_records_into_zuora_vs_salesforce​​​​​​​​​​" at bounding box center [99, 393] width 84 height 10
type textarea "y42 build -s int_insert_records_into_zuora_vs_salesforce"
type textarea "-- File Name: int_insert_records_into_zuora_vs_salesforce -- Created By: Alex B…"
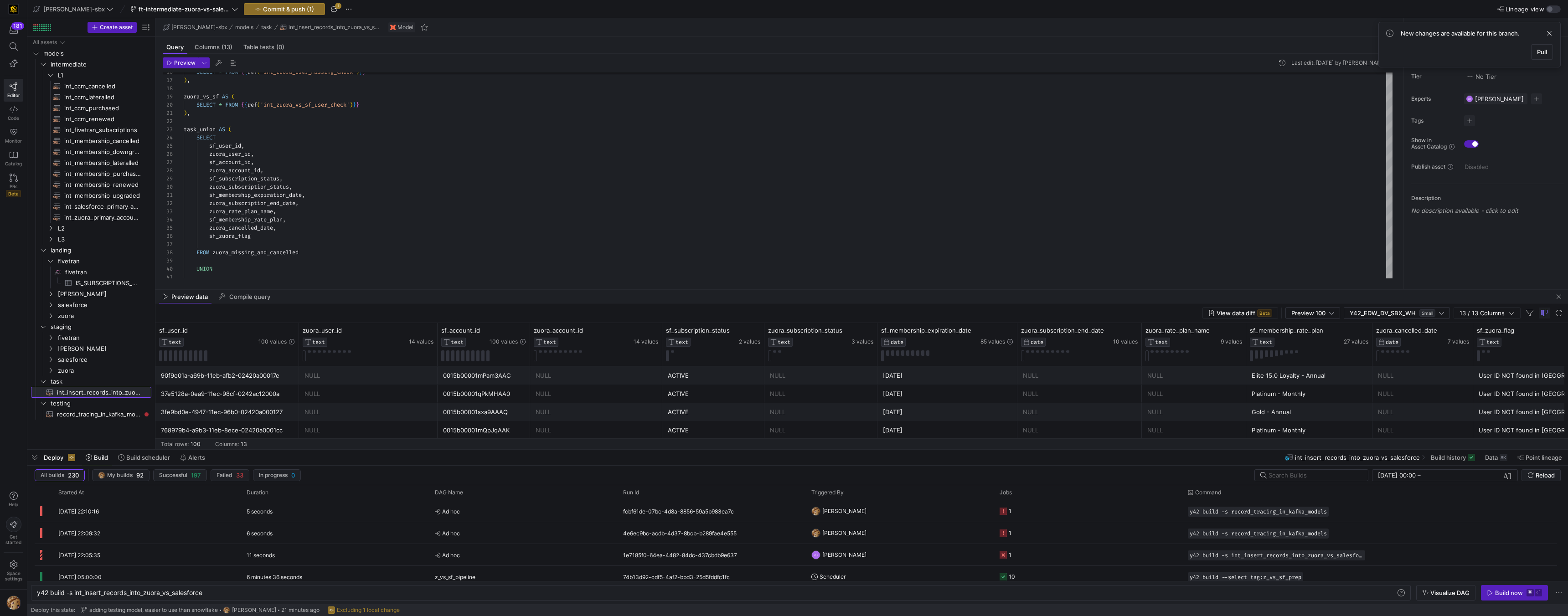
scroll to position [74, 16]
click at [329, 7] on span "button" at bounding box center [334, 9] width 11 height 11
click at [108, 391] on span "int_insert_records_into_zuora_vs_salesforce​​​​​​​​​​" at bounding box center [99, 393] width 84 height 10
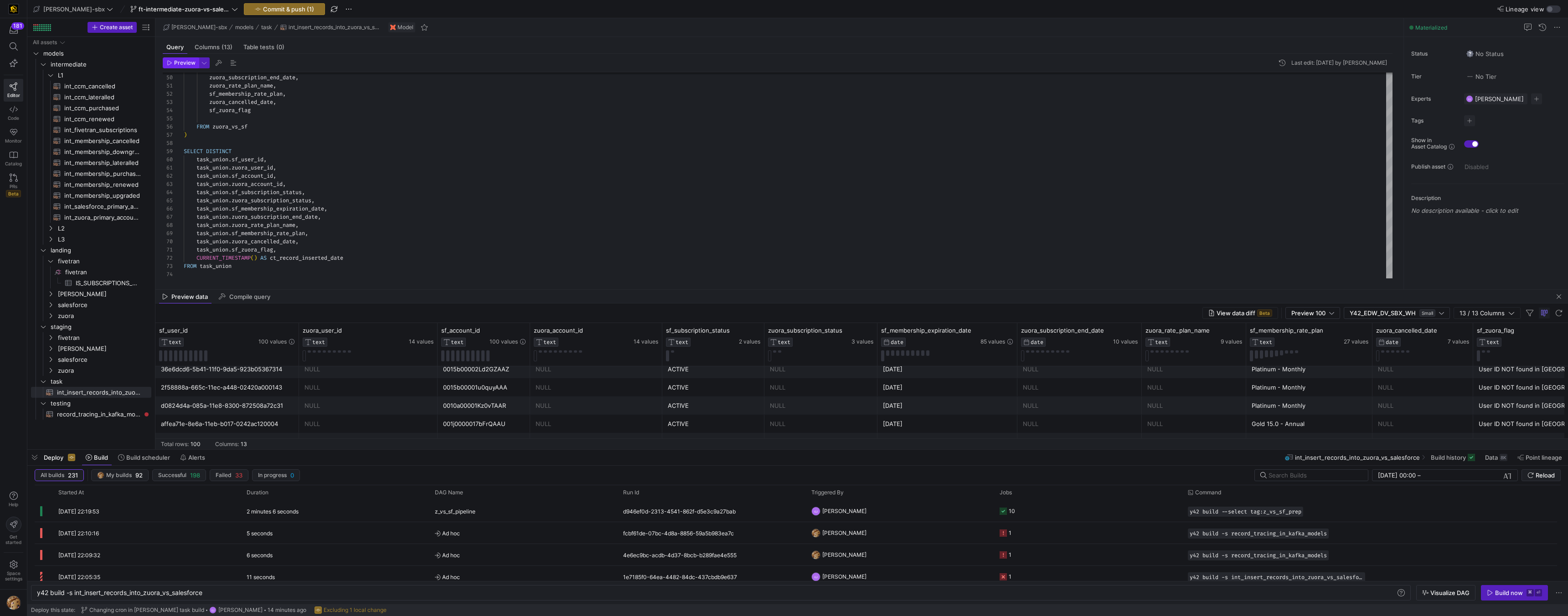
click at [190, 61] on span "Preview" at bounding box center [184, 63] width 21 height 6
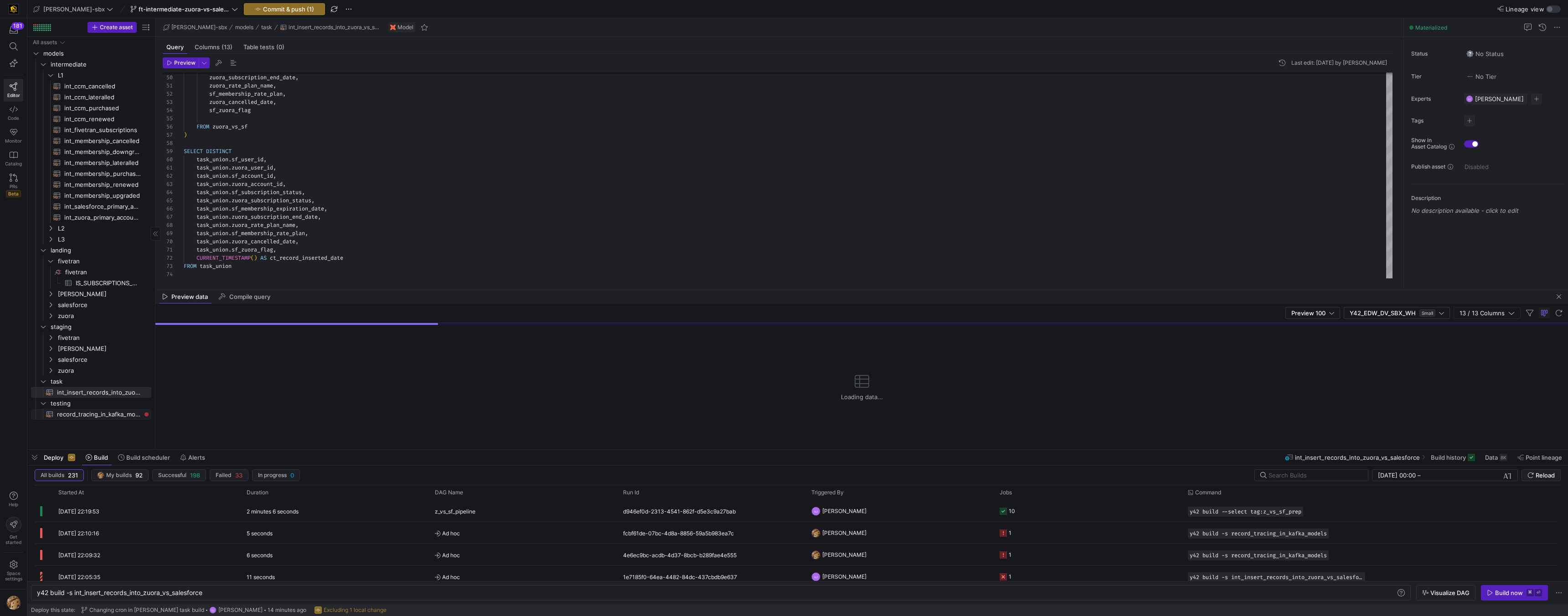
click at [106, 415] on span "record_tracing_in_kafka_models​​​​​​​​​​" at bounding box center [99, 414] width 84 height 10
type textarea "y42 build -s record_tracing_in_kafka_models"
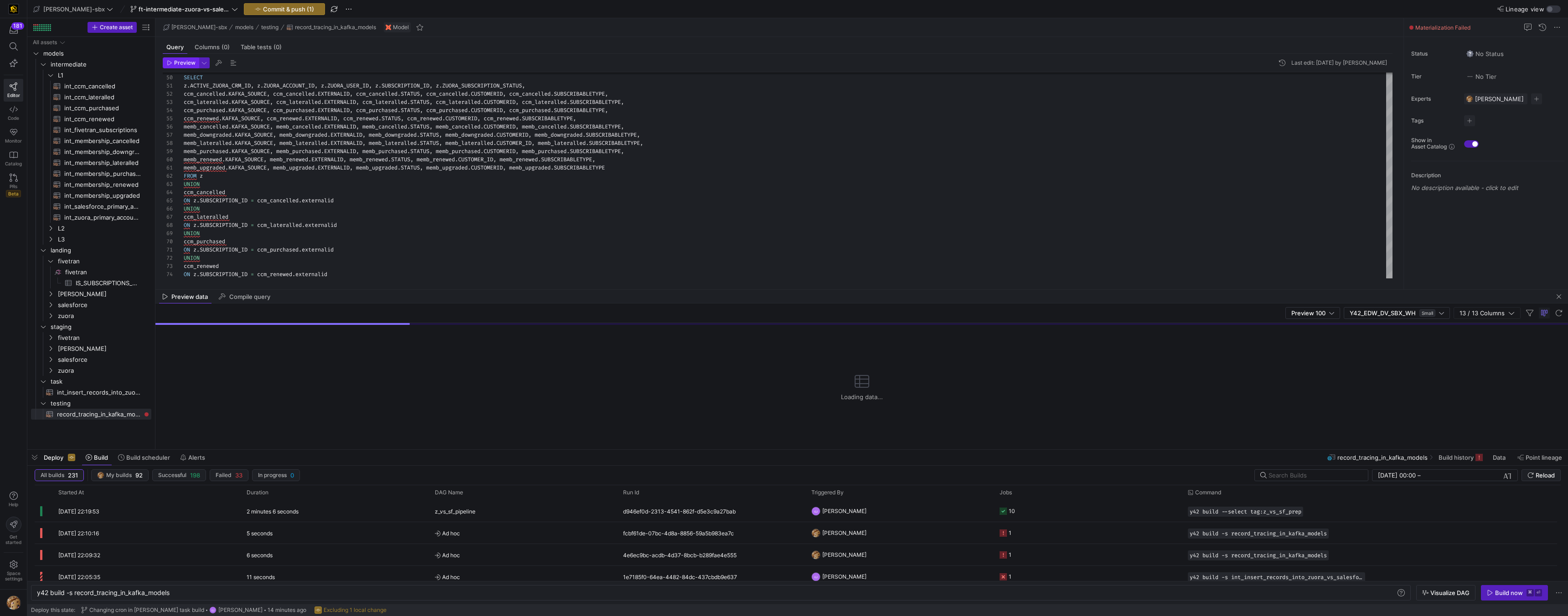
click at [179, 65] on span "Preview" at bounding box center [184, 63] width 21 height 6
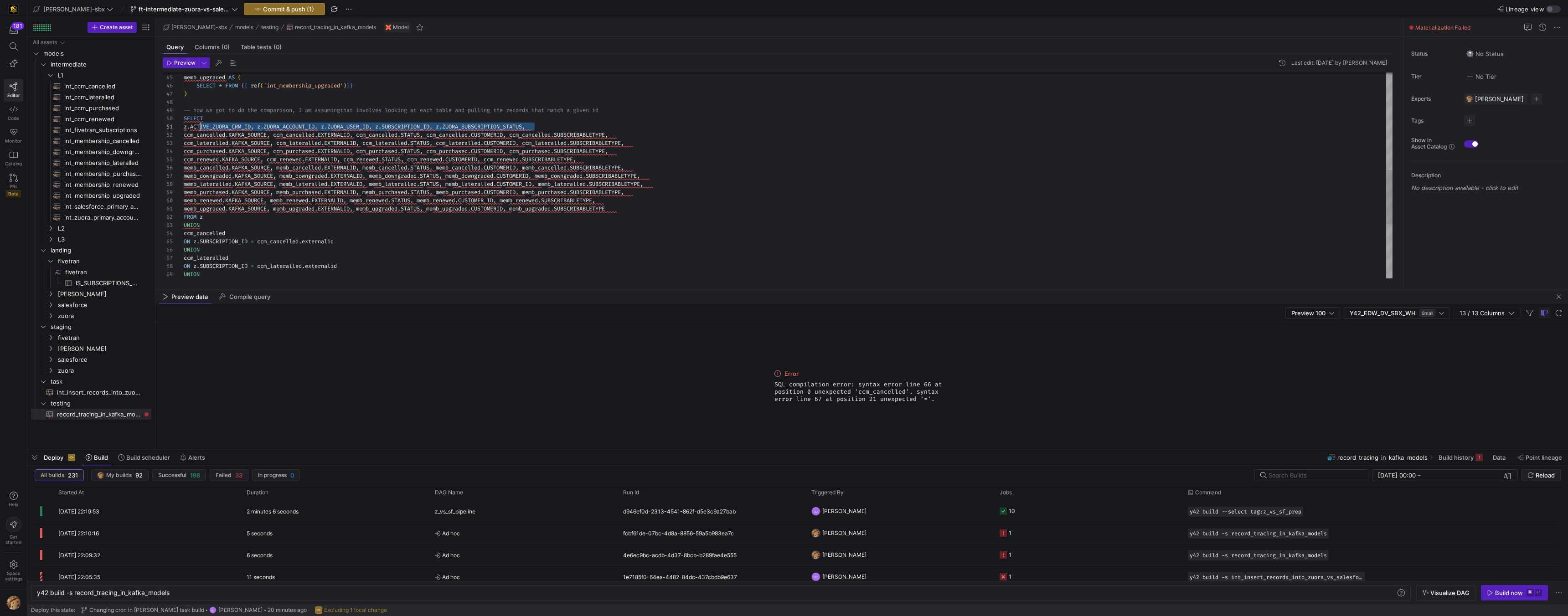
scroll to position [0, 3]
drag, startPoint x: 544, startPoint y: 127, endPoint x: 180, endPoint y: 126, distance: 364.0
click at [184, 126] on div "UNION ccm_lateralled ON z . SUBSCRIPTION_ID = ccm_lateralled . externalid ccm_c…" at bounding box center [788, 94] width 1209 height 779
click at [518, 117] on div "UNION ccm_lateralled ON z . SUBSCRIPTION_ID = ccm_lateralled . externalid ccm_c…" at bounding box center [788, 94] width 1209 height 779
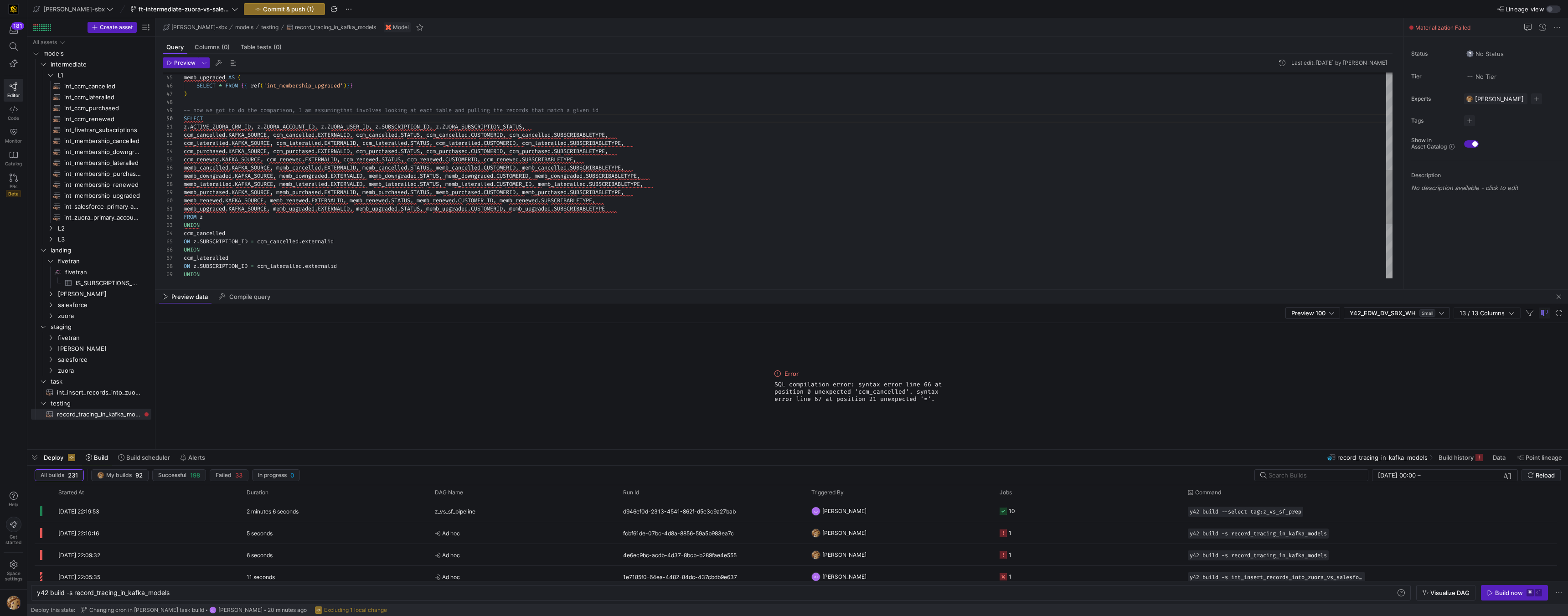
click at [345, 88] on div "UNION ccm_lateralled ON z . SUBSCRIPTION_ID = ccm_lateralled . externalid ccm_c…" at bounding box center [788, 94] width 1209 height 779
click at [336, 104] on div "UNION ccm_lateralled ON z . SUBSCRIPTION_ID = ccm_lateralled . externalid ccm_c…" at bounding box center [788, 94] width 1209 height 779
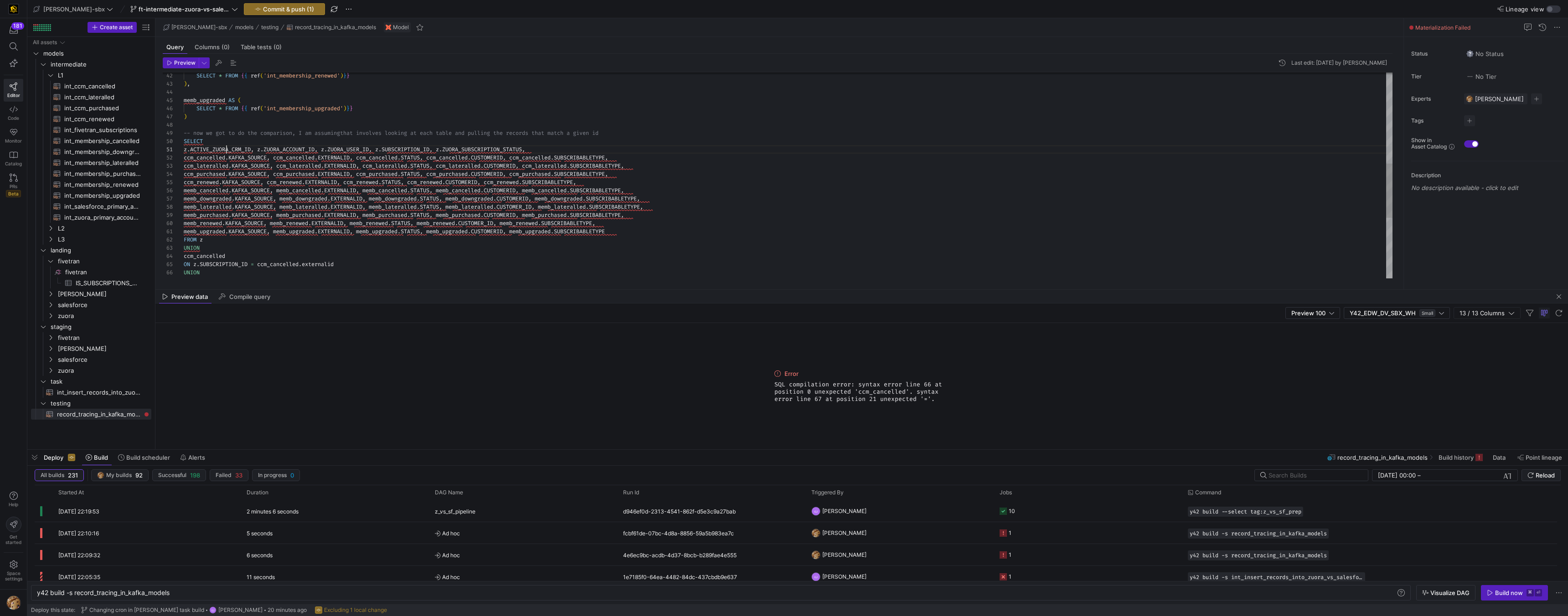
click at [226, 152] on div "ccm_lateralled . KAFKA_SOURCE , ccm_lateralled . EXTERNALID , ccm_lateralled . …" at bounding box center [788, 117] width 1209 height 779
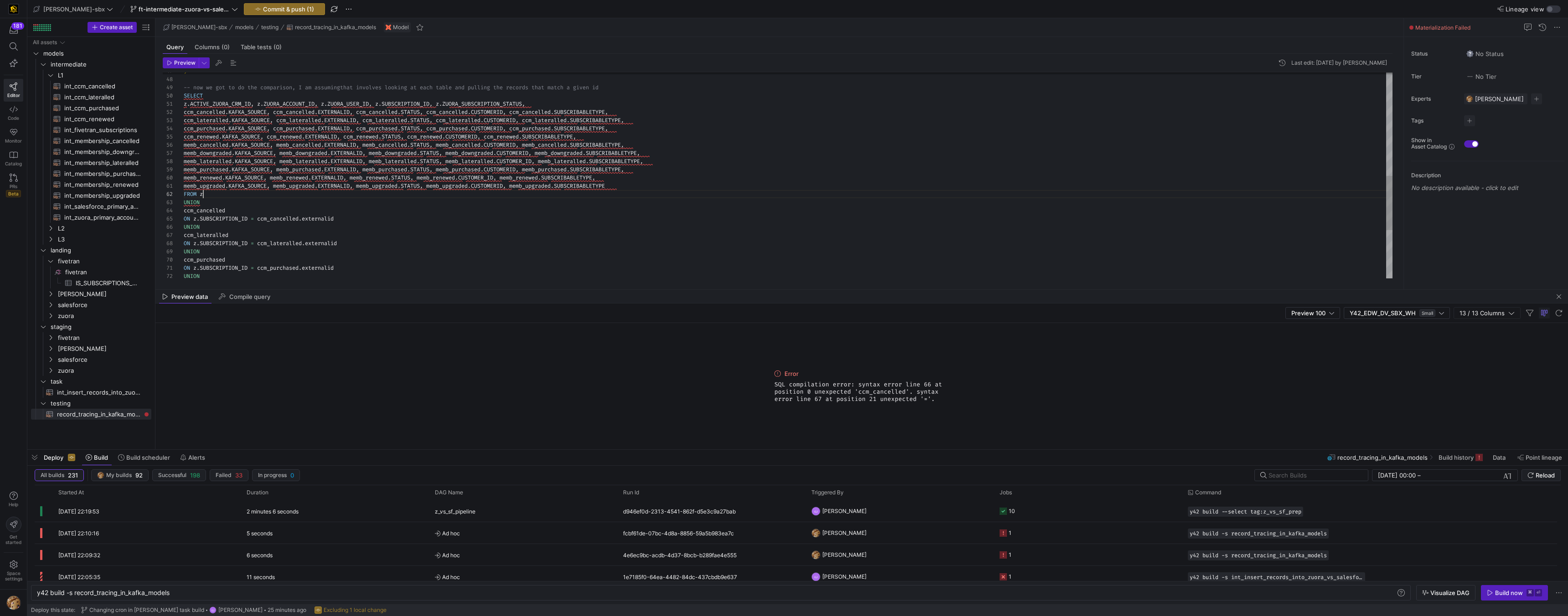
scroll to position [8, 0]
drag, startPoint x: 213, startPoint y: 195, endPoint x: 169, endPoint y: 193, distance: 44.0
click at [184, 193] on div "ccm_lateralled . KAFKA_SOURCE , ccm_lateralled . EXTERNALID , ccm_lateralled . …" at bounding box center [788, 71] width 1209 height 779
click at [230, 98] on div "ccm_lateralled . KAFKA_SOURCE , ccm_lateralled . EXTERNALID , ccm_lateralled . …" at bounding box center [788, 71] width 1209 height 779
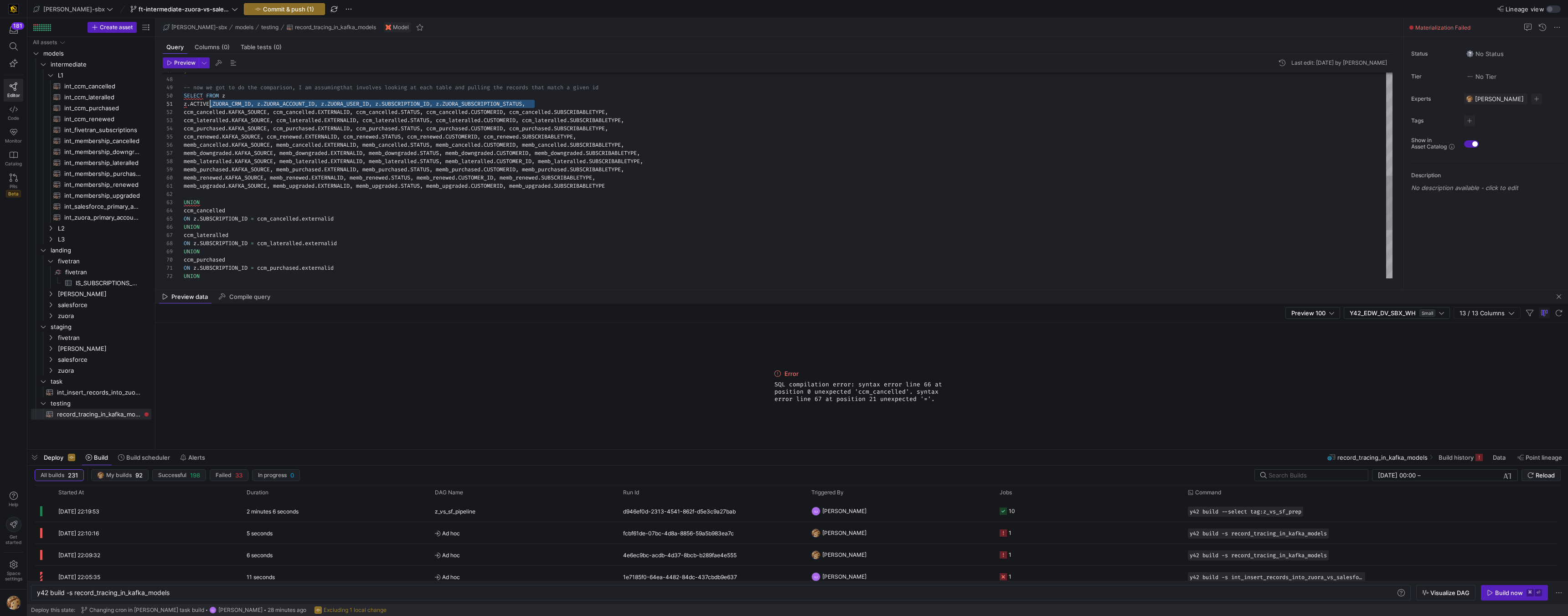
scroll to position [0, 0]
drag, startPoint x: 535, startPoint y: 103, endPoint x: 173, endPoint y: 105, distance: 362.0
click at [184, 105] on div "ccm_lateralled . KAFKA_SOURCE , ccm_lateralled . EXTERNALID , ccm_lateralled . …" at bounding box center [788, 71] width 1209 height 779
drag, startPoint x: 208, startPoint y: 96, endPoint x: 221, endPoint y: 127, distance: 33.6
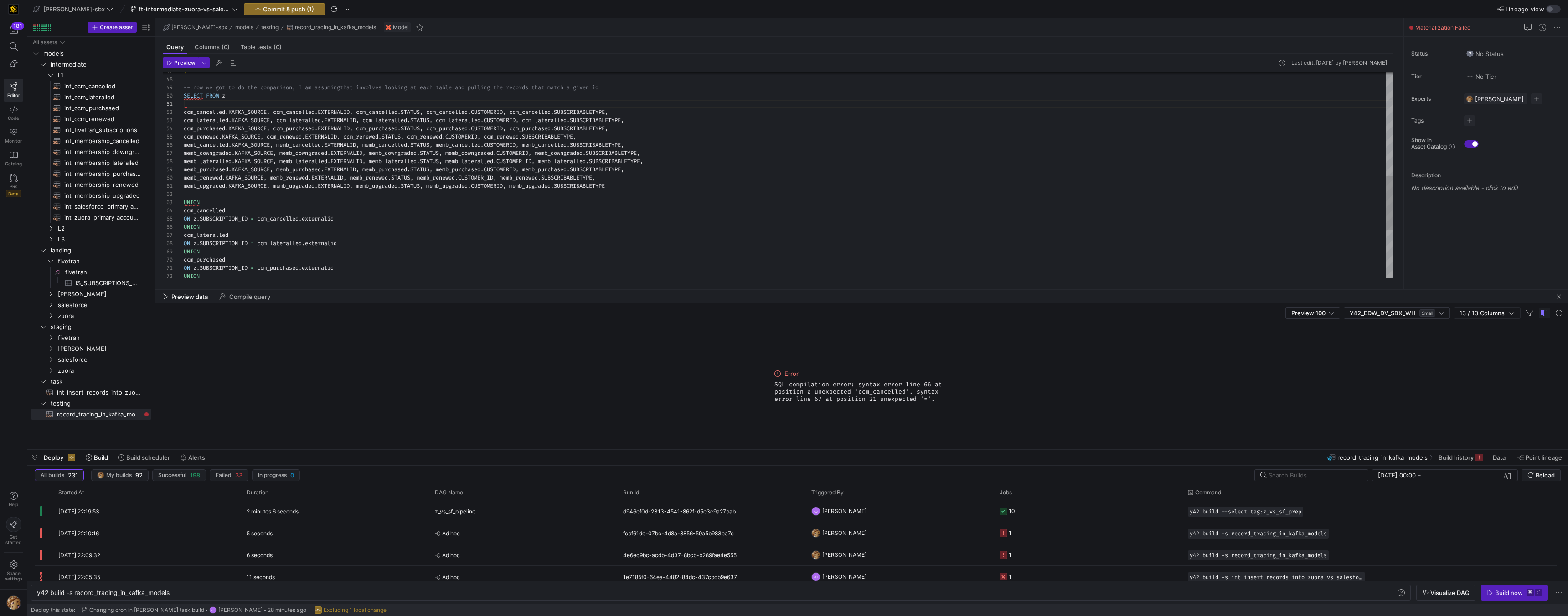
click at [208, 97] on div "ccm_lateralled . KAFKA_SOURCE , ccm_lateralled . EXTERNALID , ccm_lateralled . …" at bounding box center [788, 71] width 1209 height 779
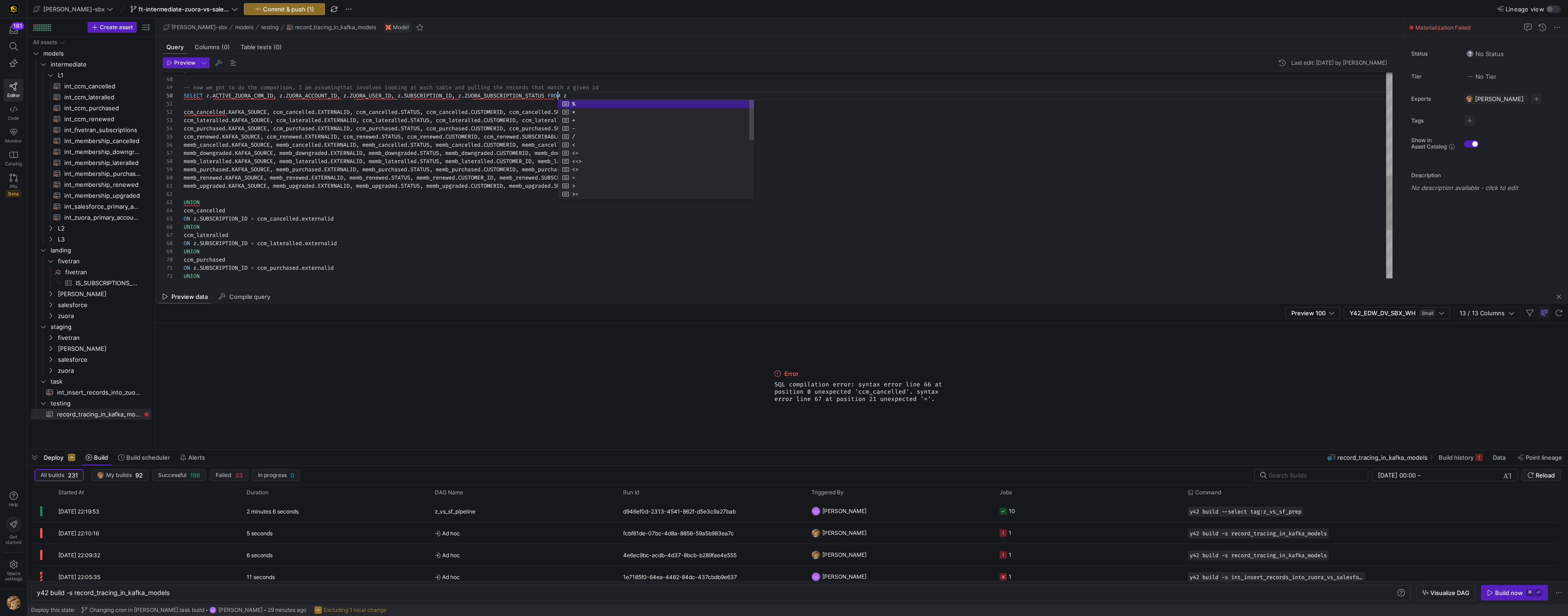
scroll to position [74, 374]
click at [603, 66] on header "Preview Last edit: Wednesday 20 August 2025 by Alejandro Baeza" at bounding box center [777, 65] width 1230 height 15
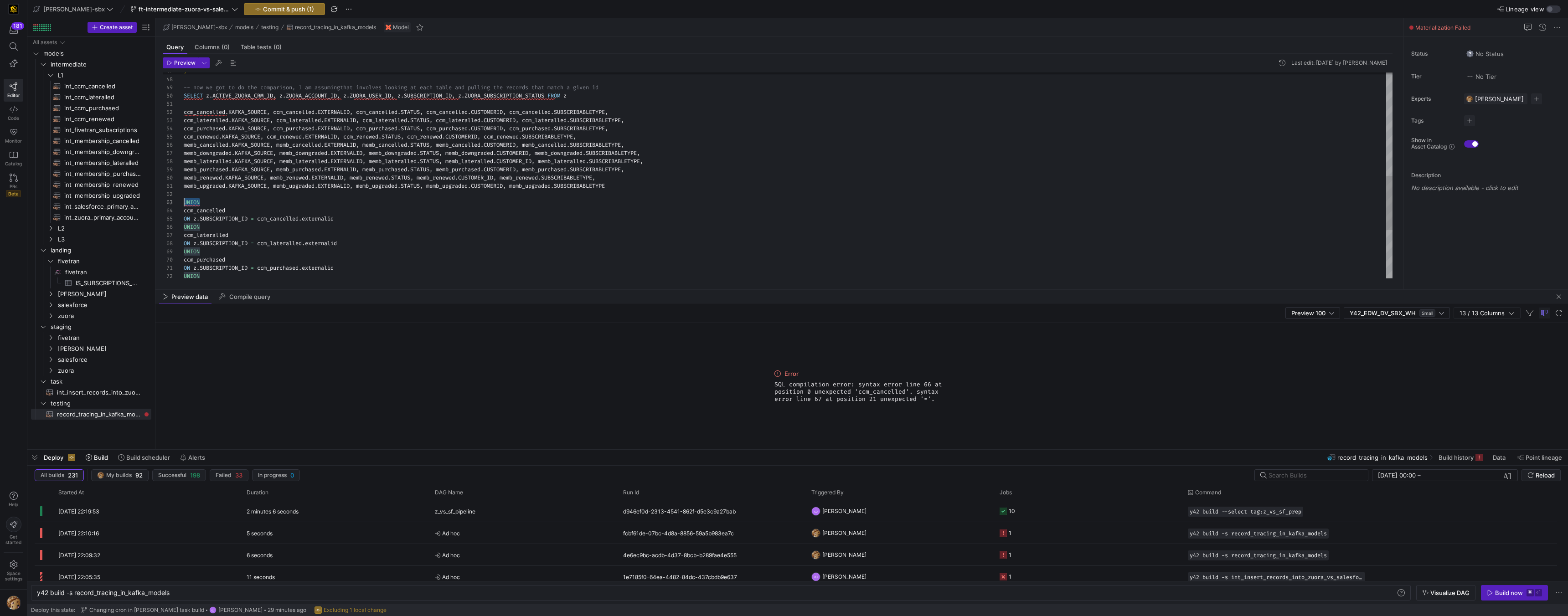
click at [184, 202] on div "ccm_lateralled . KAFKA_SOURCE , ccm_lateralled . EXTERNALID , ccm_lateralled . …" at bounding box center [788, 71] width 1209 height 779
click at [200, 108] on div "ccm_lateralled . KAFKA_SOURCE , ccm_lateralled . EXTERNALID , ccm_lateralled . …" at bounding box center [788, 71] width 1209 height 779
click at [184, 113] on span "ccm_cancelled" at bounding box center [205, 112] width 41 height 7
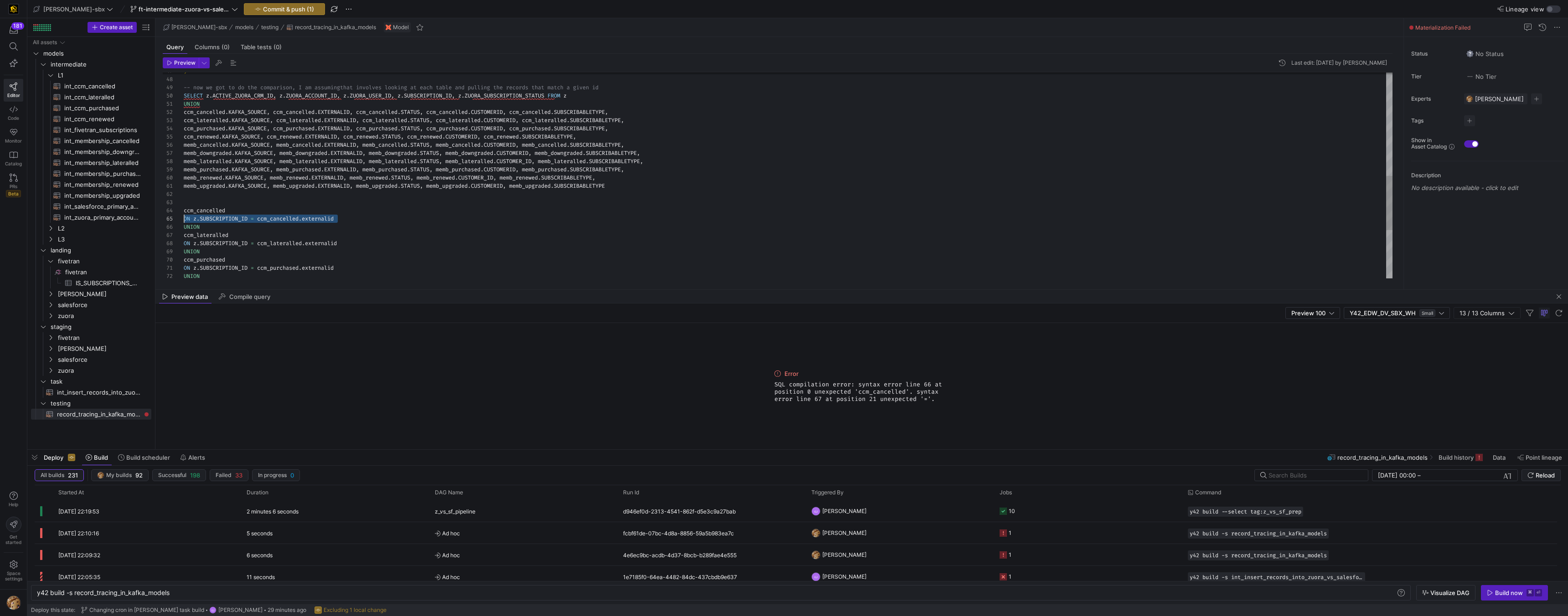
drag, startPoint x: 349, startPoint y: 217, endPoint x: 177, endPoint y: 219, distance: 172.0
click at [184, 219] on div "ccm_lateralled . KAFKA_SOURCE , ccm_lateralled . EXTERNALID , ccm_lateralled . …" at bounding box center [788, 71] width 1209 height 779
click at [313, 215] on div "ccm_lateralled . KAFKA_SOURCE , ccm_lateralled . EXTERNALID , ccm_lateralled . …" at bounding box center [788, 71] width 1209 height 779
click at [311, 211] on div "ccm_lateralled . KAFKA_SOURCE , ccm_lateralled . EXTERNALID , ccm_lateralled . …" at bounding box center [788, 71] width 1209 height 779
drag, startPoint x: 344, startPoint y: 218, endPoint x: 180, endPoint y: 219, distance: 164.0
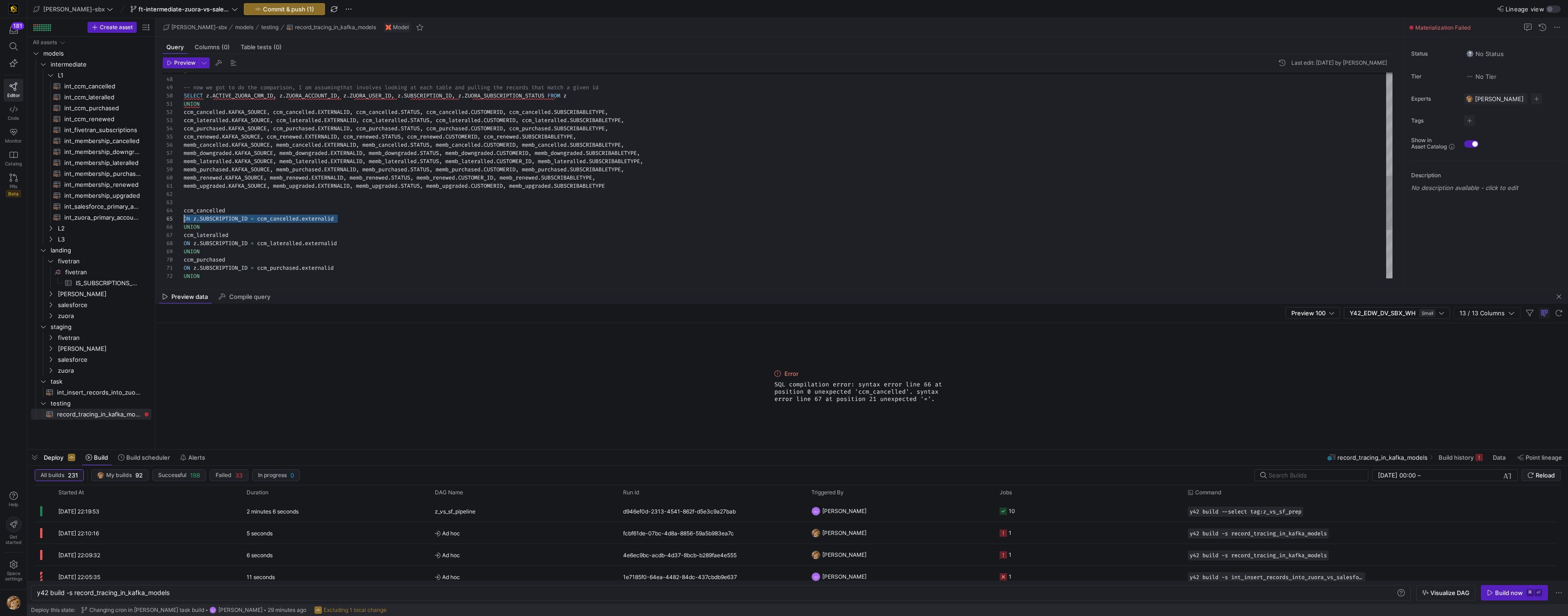
click at [184, 219] on div "ccm_lateralled . KAFKA_SOURCE , ccm_lateralled . EXTERNALID , ccm_lateralled . …" at bounding box center [788, 71] width 1209 height 779
click at [289, 206] on div "ccm_lateralled . KAFKA_SOURCE , ccm_lateralled . EXTERNALID , ccm_lateralled . …" at bounding box center [788, 71] width 1209 height 779
drag, startPoint x: 348, startPoint y: 220, endPoint x: 175, endPoint y: 220, distance: 173.0
click at [184, 220] on div "ccm_lateralled . KAFKA_SOURCE , ccm_lateralled . EXTERNALID , ccm_lateralled . …" at bounding box center [788, 71] width 1209 height 779
click at [263, 194] on div "ccm_lateralled . KAFKA_SOURCE , ccm_lateralled . EXTERNALID , ccm_lateralled . …" at bounding box center [788, 71] width 1209 height 779
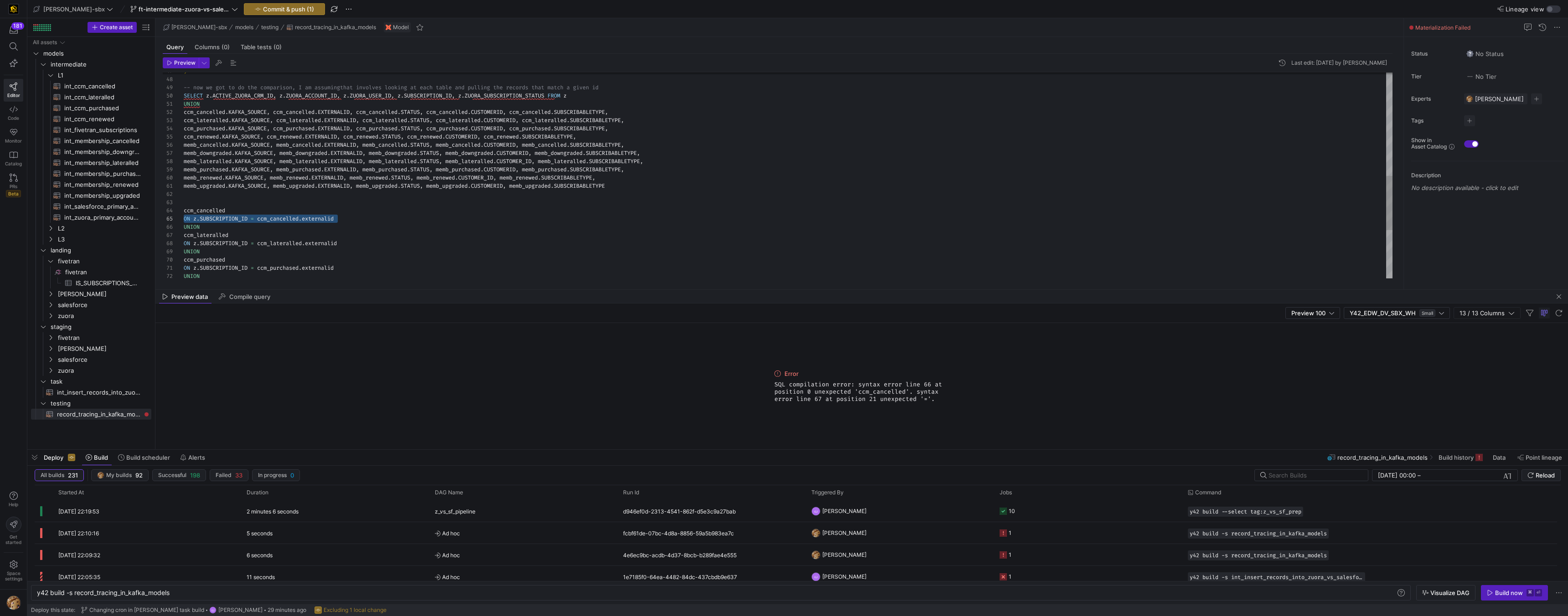
scroll to position [8, 0]
click at [215, 103] on div "ccm_lateralled . KAFKA_SOURCE , ccm_lateralled . EXTERNALID , ccm_lateralled . …" at bounding box center [788, 71] width 1209 height 779
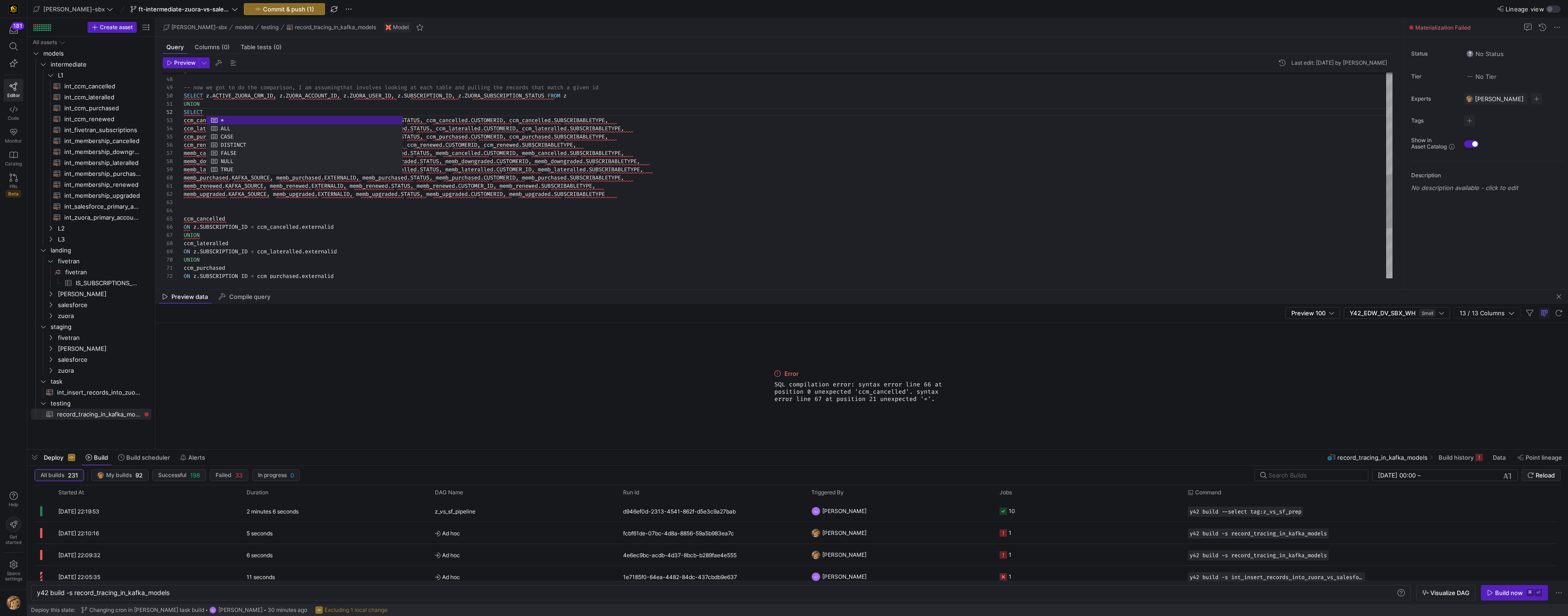
click at [181, 124] on div "53" at bounding box center [173, 120] width 21 height 8
click at [184, 119] on span "ccm_cancelled" at bounding box center [205, 121] width 41 height 7
click at [184, 121] on div "ccm_lateralled . KAFKA_SOURCE , ccm_lateralled . EXTERNALID , ccm_lateralled . …" at bounding box center [788, 75] width 1209 height 786
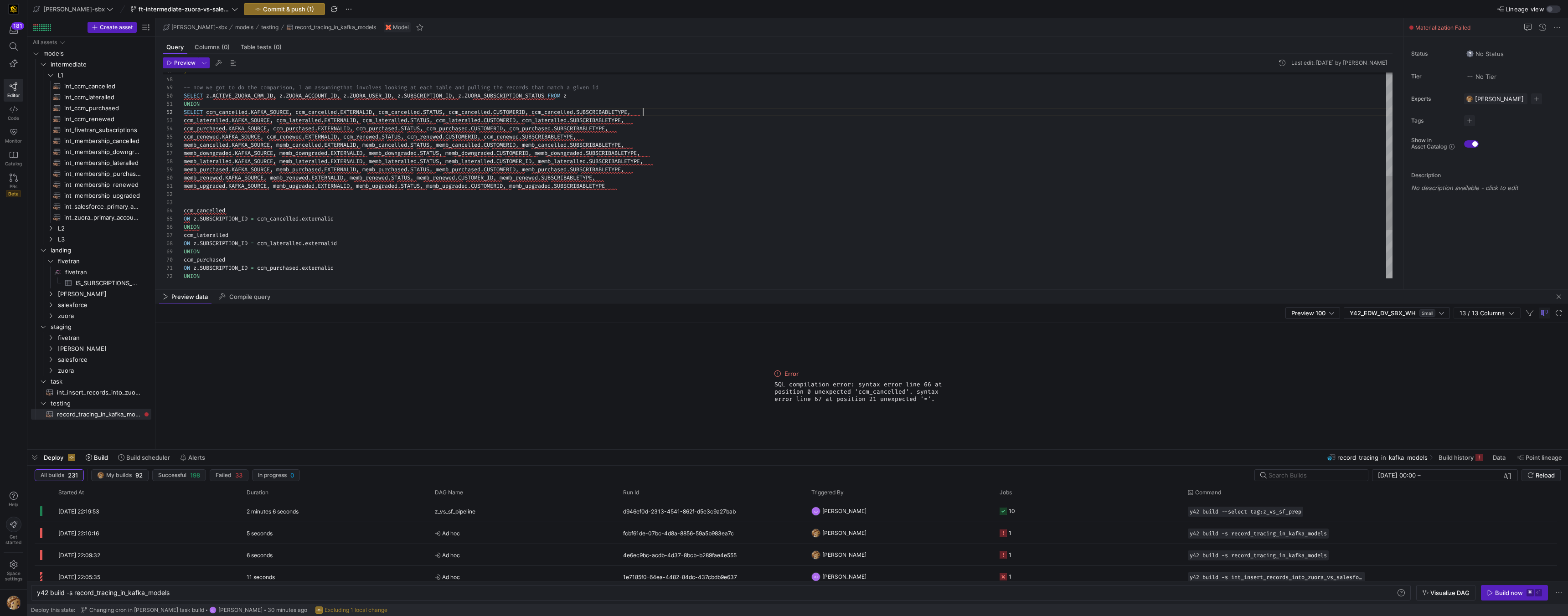
click at [656, 112] on div "ccm_lateralled . KAFKA_SOURCE , ccm_lateralled . EXTERNALID , ccm_lateralled . …" at bounding box center [788, 71] width 1209 height 779
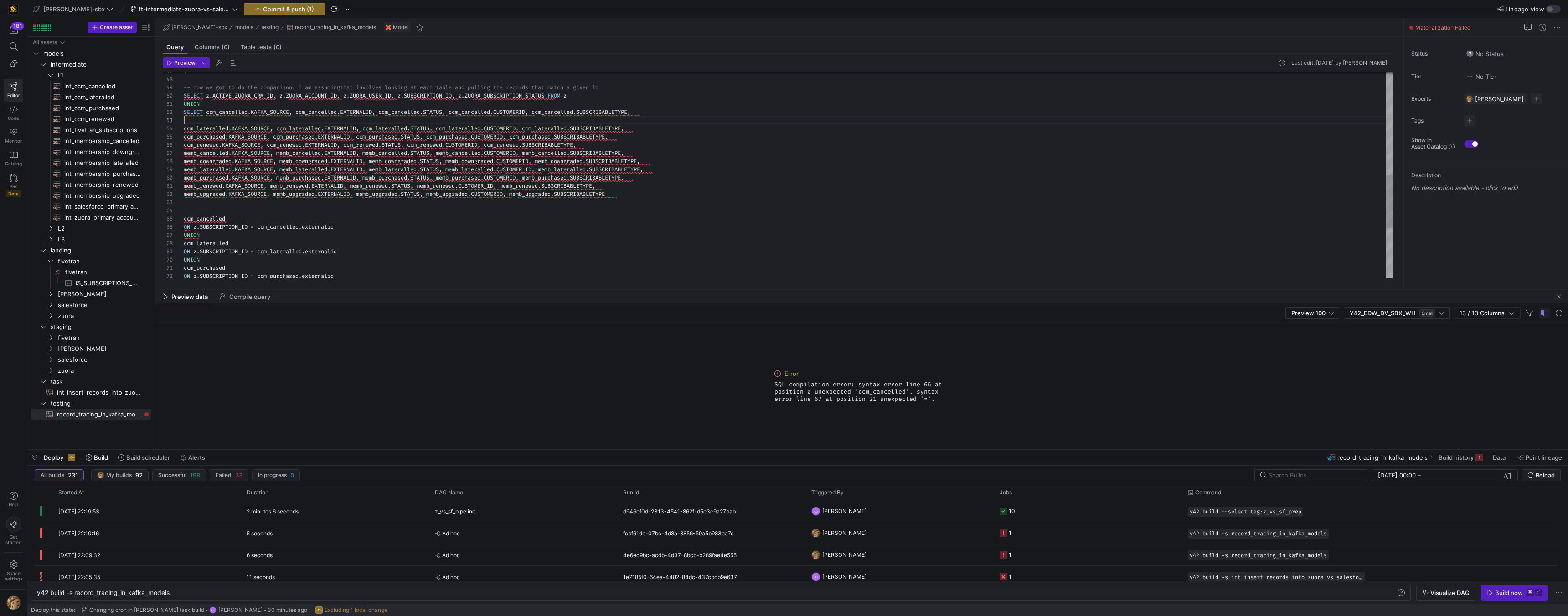
scroll to position [24, 0]
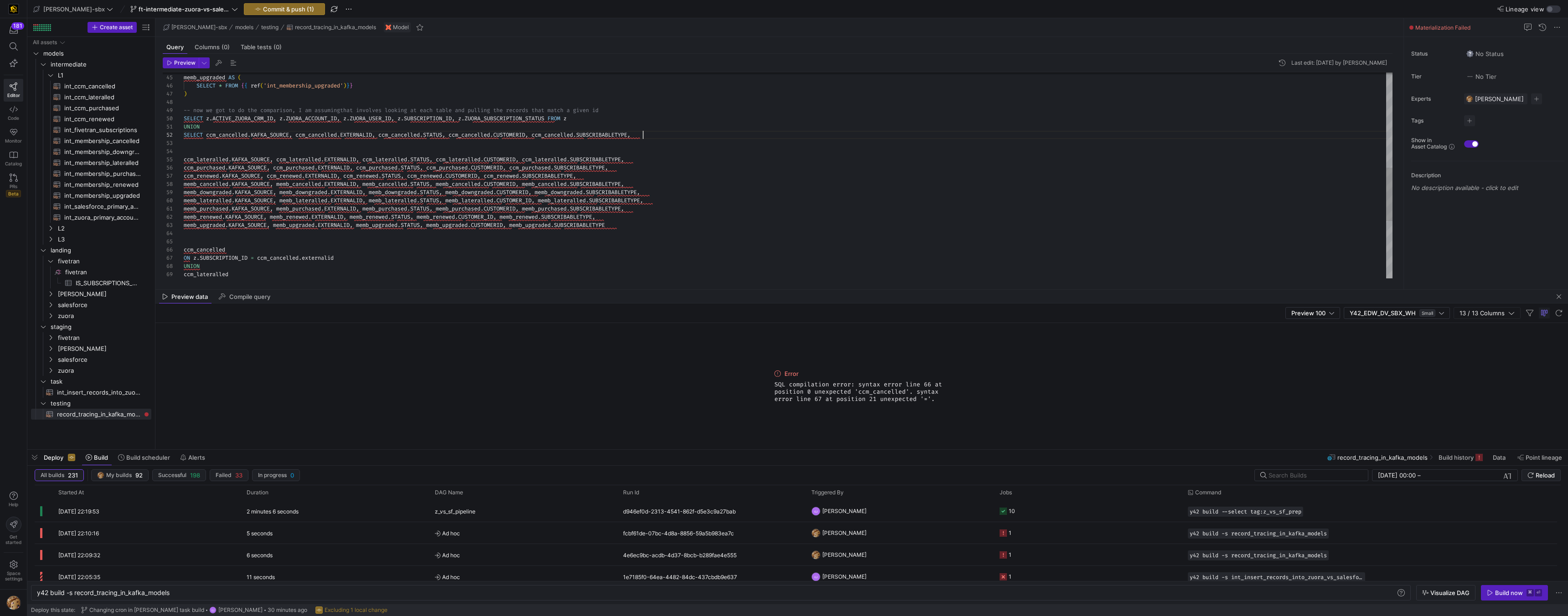
drag, startPoint x: 657, startPoint y: 134, endPoint x: 670, endPoint y: 138, distance: 13.6
click at [657, 135] on div "ccm_lateralled . KAFKA_SOURCE , ccm_lateralled . EXTERNALID , ccm_lateralled . …" at bounding box center [788, 103] width 1209 height 795
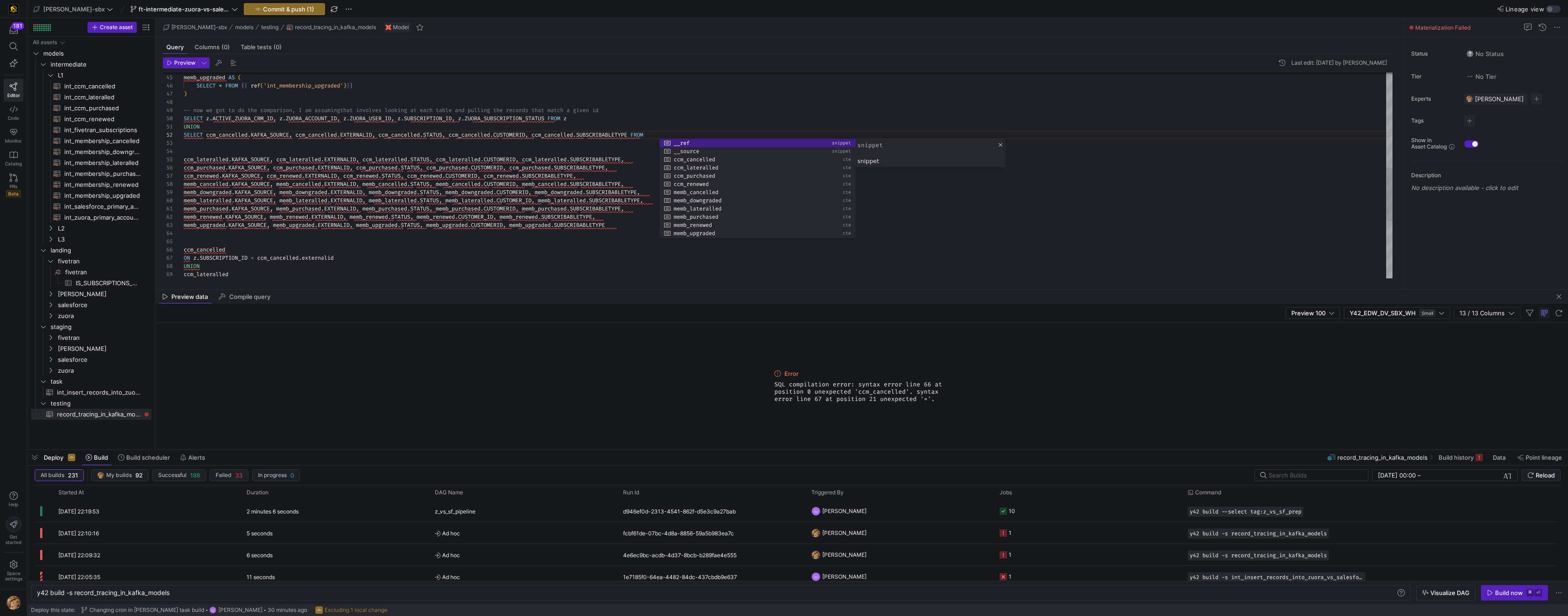
click at [209, 247] on div "ccm_lateralled . KAFKA_SOURCE , ccm_lateralled . EXTERNALID , ccm_lateralled . …" at bounding box center [788, 103] width 1209 height 795
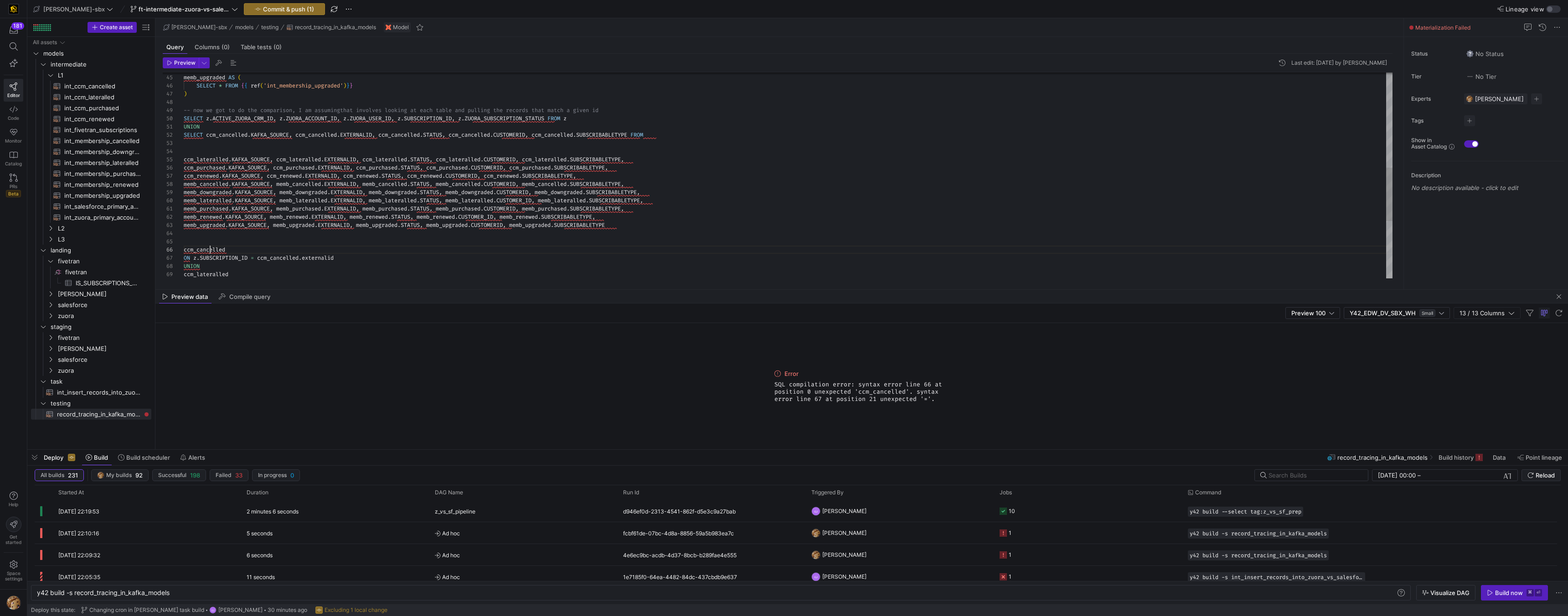
click at [209, 247] on div "ccm_lateralled . KAFKA_SOURCE , ccm_lateralled . EXTERNALID , ccm_lateralled . …" at bounding box center [788, 103] width 1209 height 795
click at [230, 248] on div "ccm_lateralled . KAFKA_SOURCE , ccm_lateralled . EXTERNALID , ccm_lateralled . …" at bounding box center [788, 103] width 1209 height 795
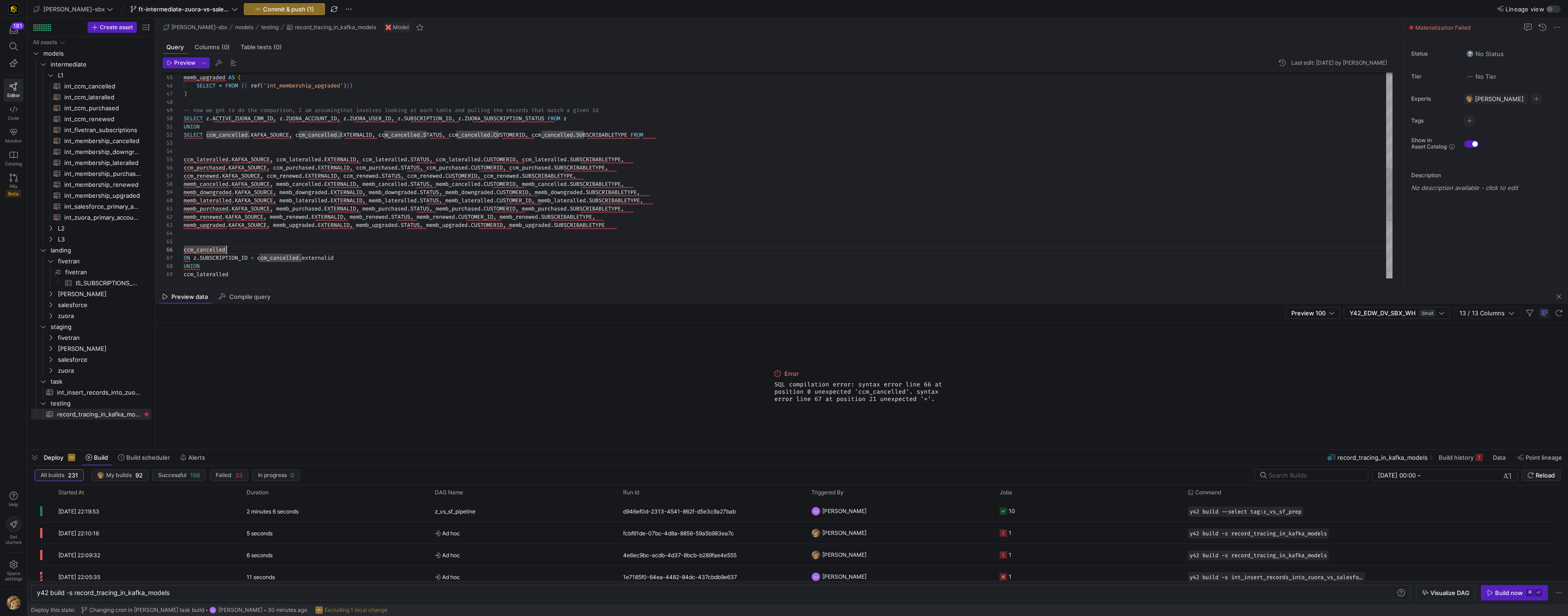
click at [215, 251] on div "ccm_lateralled . KAFKA_SOURCE , ccm_lateralled . EXTERNALID , ccm_lateralled . …" at bounding box center [788, 103] width 1209 height 795
click at [671, 134] on div "ccm_lateralled . KAFKA_SOURCE , ccm_lateralled . EXTERNALID , ccm_lateralled . …" at bounding box center [788, 103] width 1209 height 795
drag, startPoint x: 260, startPoint y: 152, endPoint x: 229, endPoint y: 149, distance: 31.1
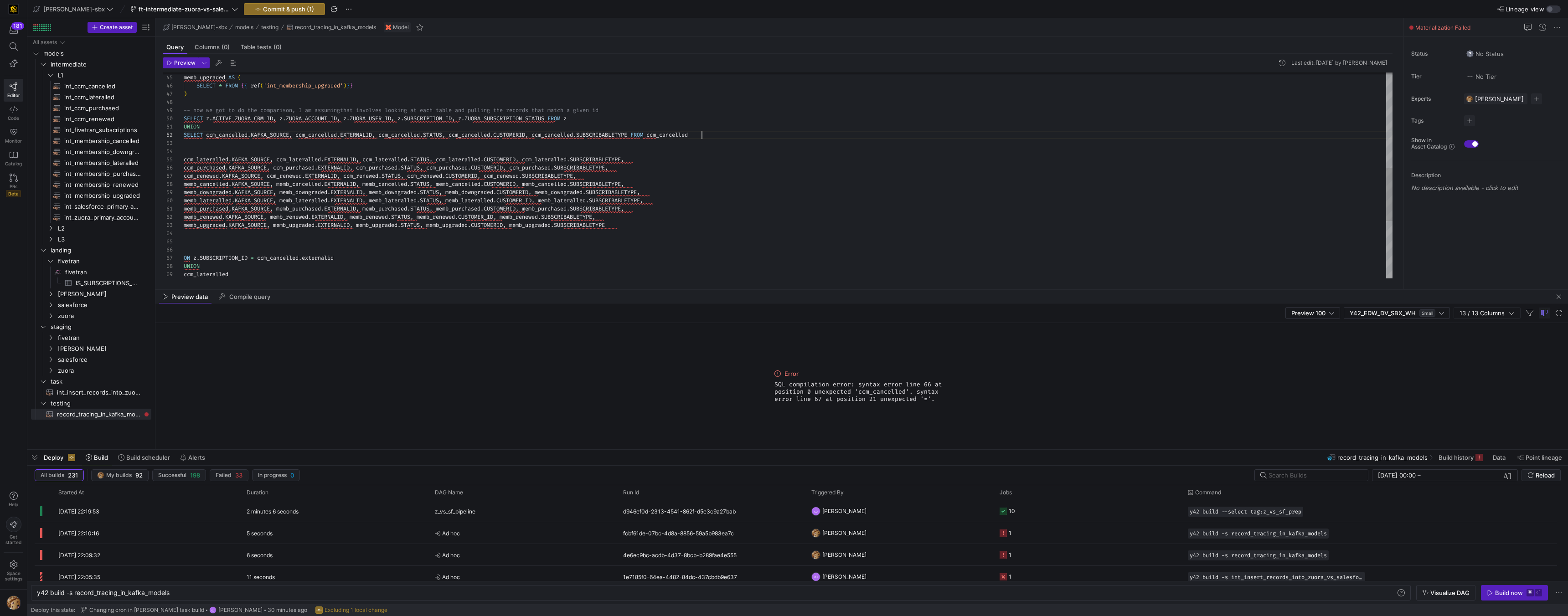
click at [259, 152] on div "ccm_lateralled . KAFKA_SOURCE , ccm_lateralled . EXTERNALID , ccm_lateralled . …" at bounding box center [788, 103] width 1209 height 795
click at [224, 144] on div "ccm_lateralled . KAFKA_SOURCE , ccm_lateralled . EXTERNALID , ccm_lateralled . …" at bounding box center [788, 103] width 1209 height 795
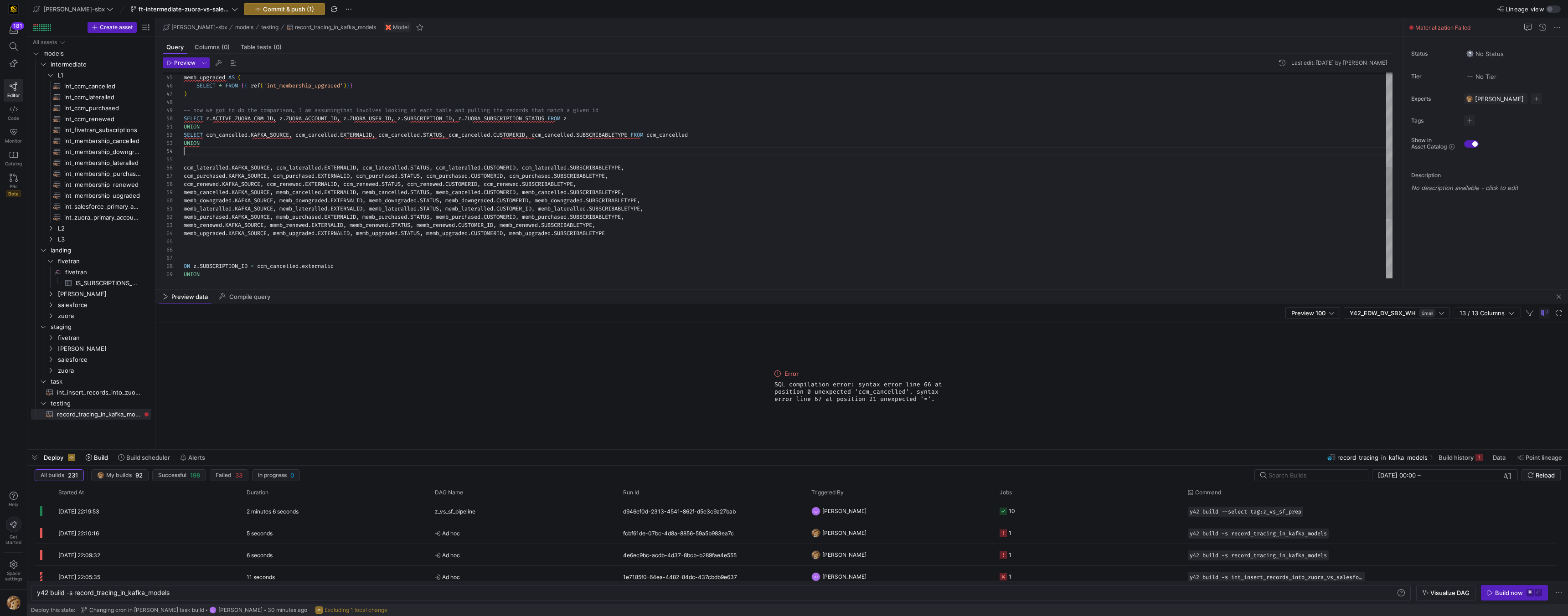
scroll to position [24, 0]
click at [209, 162] on div "ccm_lateralled . KAFKA_SOURCE , ccm_lateralled . EXTERNALID , ccm_lateralled . …" at bounding box center [788, 107] width 1209 height 803
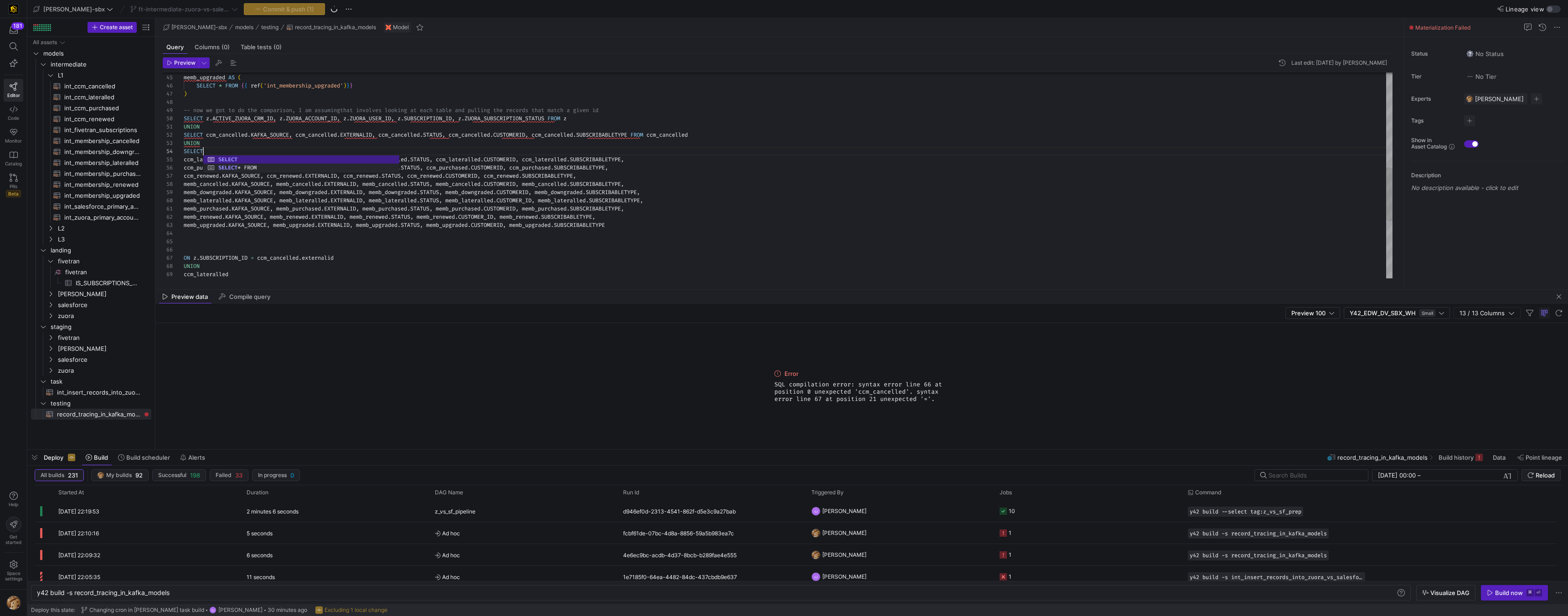
scroll to position [24, 23]
click at [219, 262] on div "ccm_lateralled . KAFKA_SOURCE , ccm_lateralled . EXTERNALID , ccm_lateralled . …" at bounding box center [788, 103] width 1209 height 795
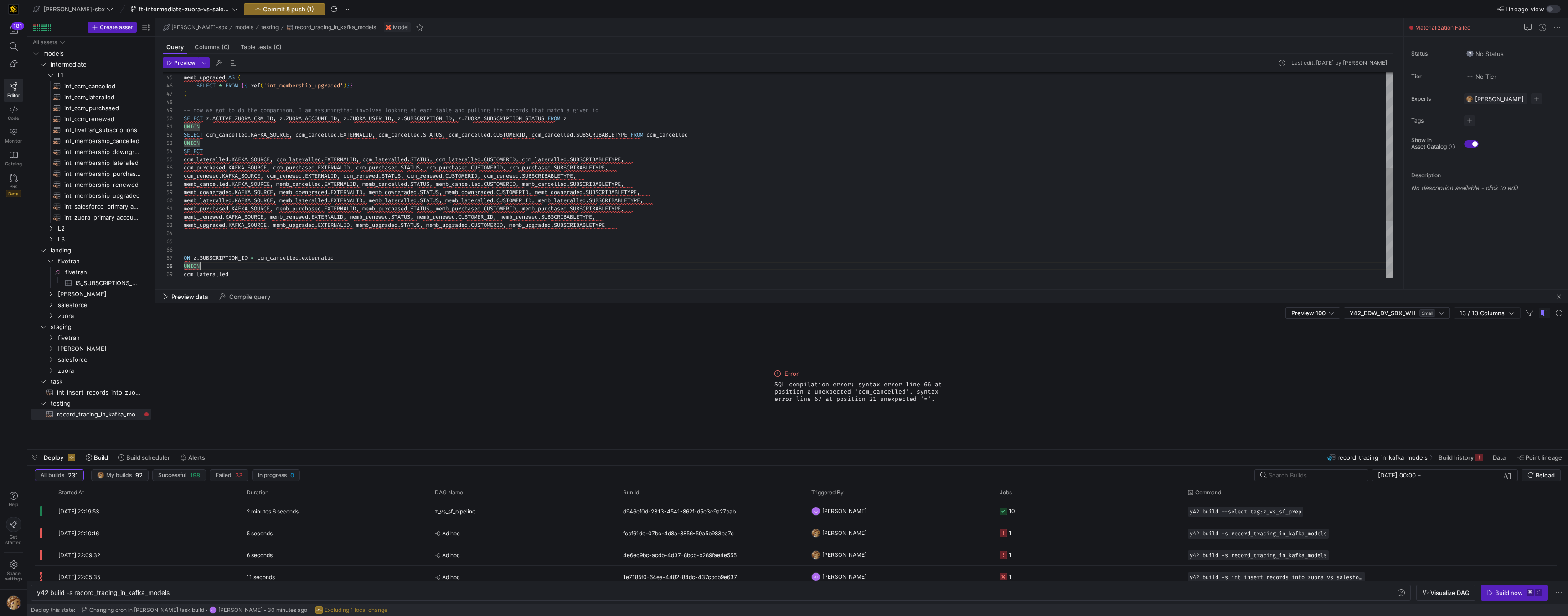
click at [222, 152] on div "ccm_lateralled . KAFKA_SOURCE , ccm_lateralled . EXTERNALID , ccm_lateralled . …" at bounding box center [788, 103] width 1209 height 795
click at [184, 156] on span "ccm_lateralled" at bounding box center [206, 159] width 44 height 7
click at [184, 159] on span "ccm_lateralled" at bounding box center [206, 159] width 44 height 7
click at [184, 161] on div "ccm_lateralled . KAFKA_SOURCE , ccm_lateralled . EXTERNALID , ccm_lateralled . …" at bounding box center [788, 103] width 1209 height 795
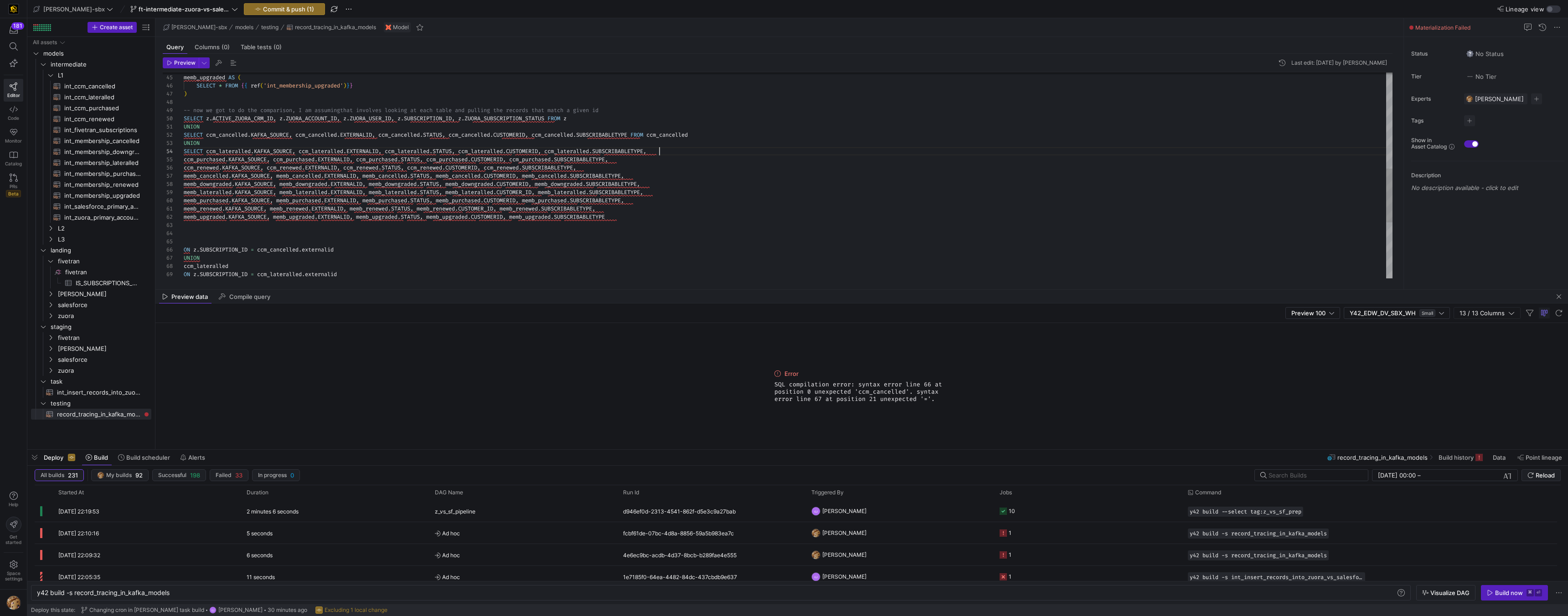
click at [676, 152] on div "SELECT z . ACTIVE_ZUORA_CRM_ID , z . ZUORA_ACCOUNT_ID , z . ZUORA_USER_ID , z .…" at bounding box center [788, 99] width 1209 height 786
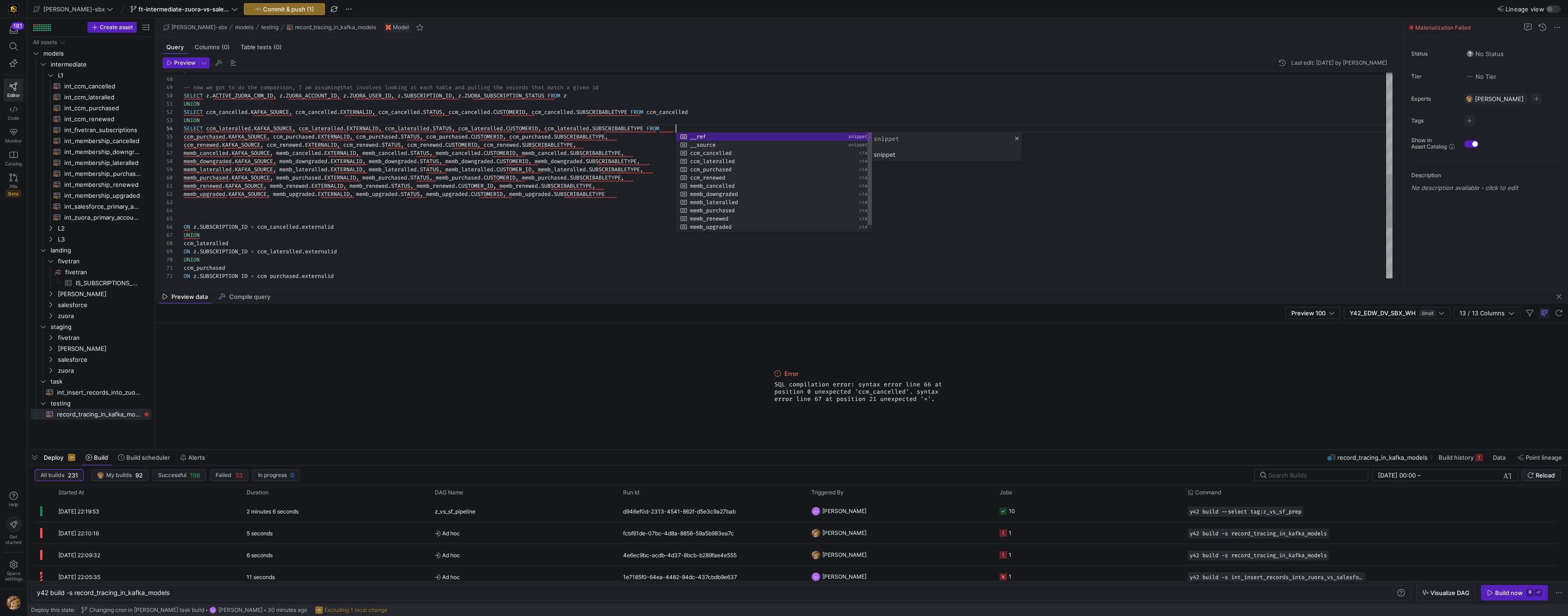
click at [213, 242] on div "SELECT z . ACTIVE_ZUORA_CRM_ID , z . ZUORA_ACCOUNT_ID , z . ZUORA_USER_ID , z .…" at bounding box center [788, 75] width 1209 height 786
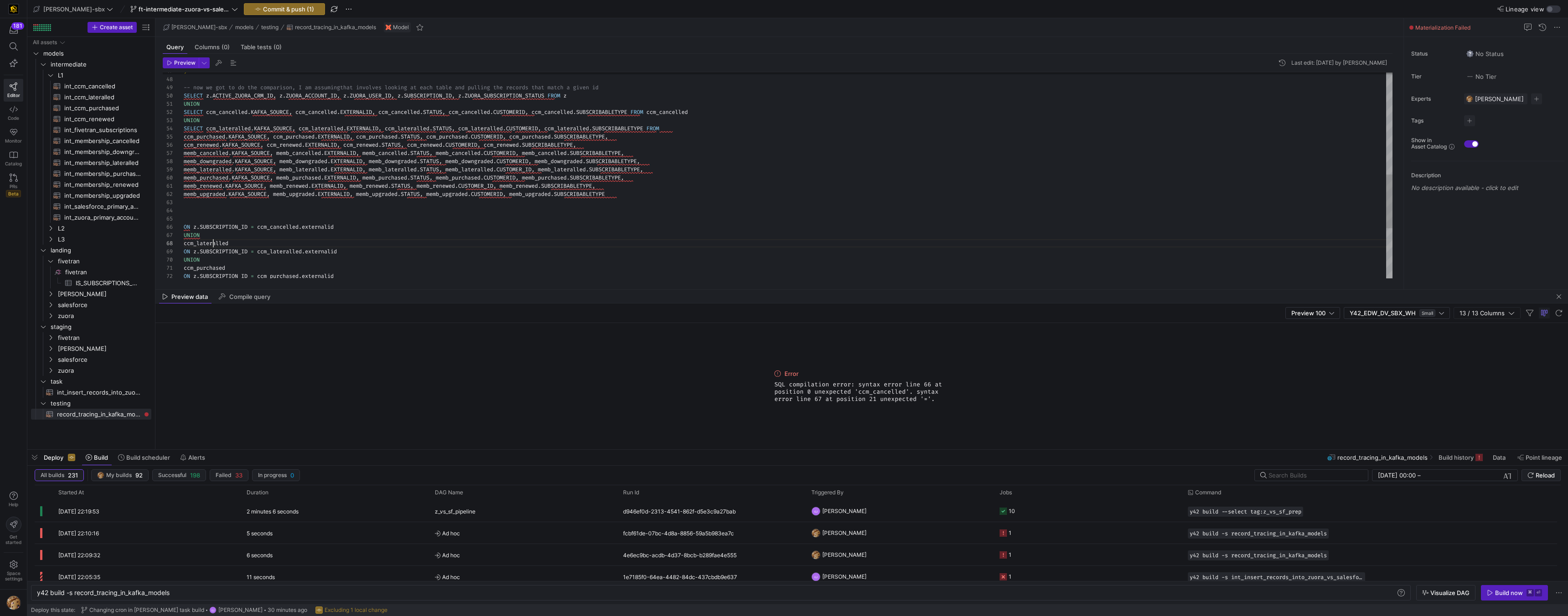
scroll to position [57, 46]
click at [213, 242] on div "SELECT z . ACTIVE_ZUORA_CRM_ID , z . ZUORA_ACCOUNT_ID , z . ZUORA_USER_ID , z .…" at bounding box center [788, 75] width 1209 height 786
click at [690, 132] on div "SELECT z . ACTIVE_ZUORA_CRM_ID , z . ZUORA_ACCOUNT_ID , z . ZUORA_USER_ID , z .…" at bounding box center [788, 75] width 1209 height 786
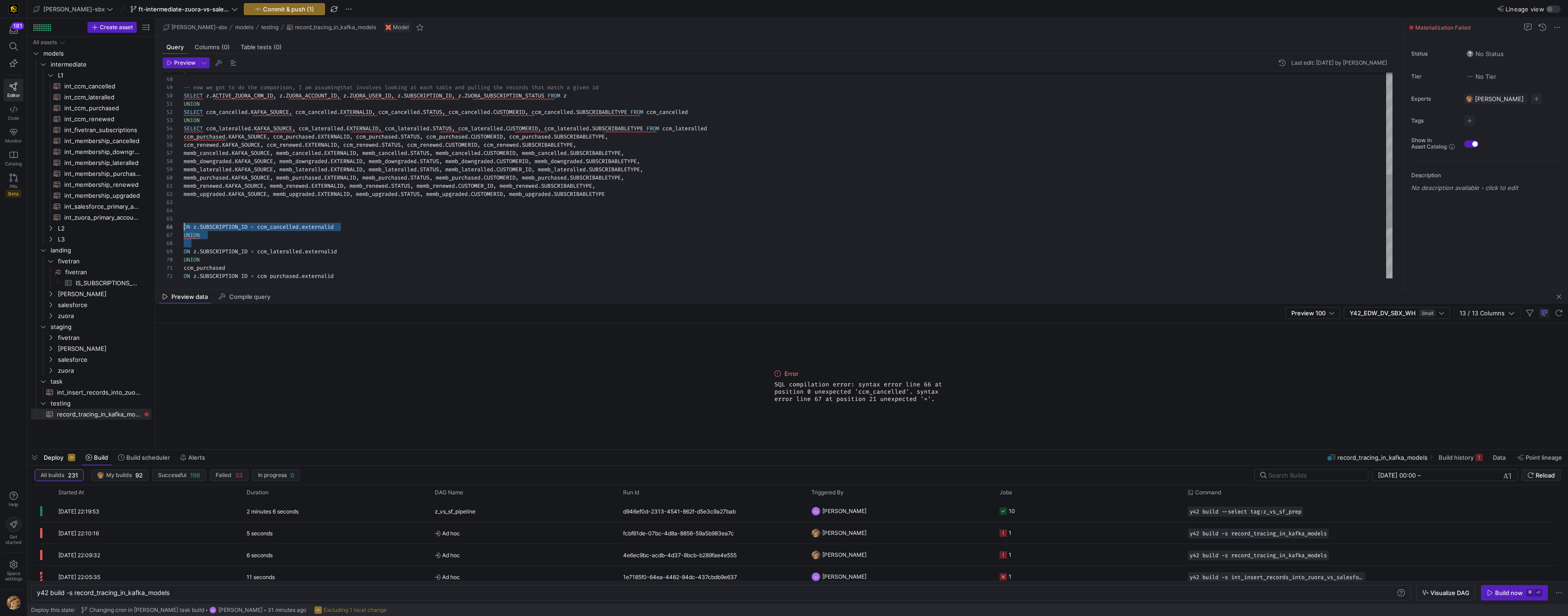
drag, startPoint x: 264, startPoint y: 242, endPoint x: 163, endPoint y: 226, distance: 102.3
click at [184, 226] on div "SELECT z . ACTIVE_ZUORA_CRM_ID , z . ZUORA_ACCOUNT_ID , z . ZUORA_USER_ID , z .…" at bounding box center [788, 75] width 1209 height 786
click at [211, 231] on div "SELECT z . ACTIVE_ZUORA_CRM_ID , z . ZUORA_ACCOUNT_ID , z . ZUORA_USER_ID , z .…" at bounding box center [788, 75] width 1209 height 786
drag, startPoint x: 220, startPoint y: 228, endPoint x: 146, endPoint y: 222, distance: 74.2
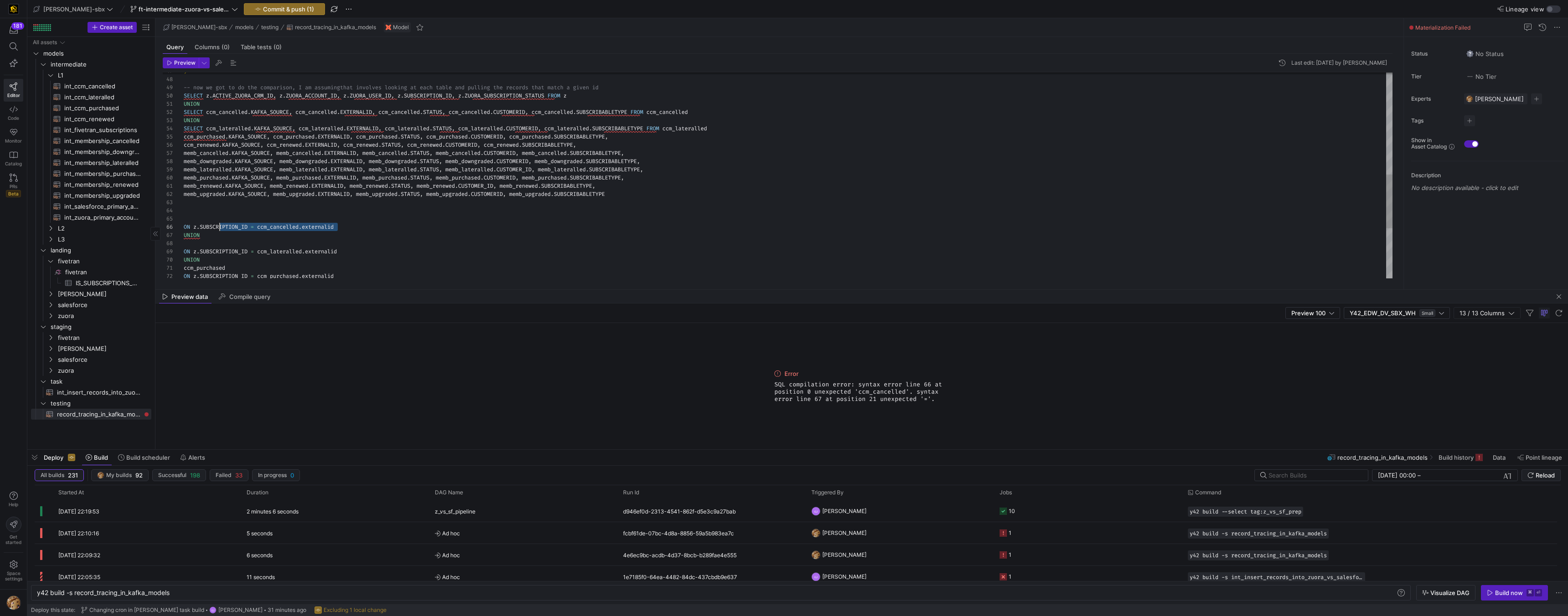
click at [184, 224] on div "SELECT z . ACTIVE_ZUORA_CRM_ID , z . ZUORA_ACCOUNT_ID , z . ZUORA_USER_ID , z .…" at bounding box center [788, 75] width 1209 height 786
click at [194, 226] on div "SELECT z . ACTIVE_ZUORA_CRM_ID , z . ZUORA_ACCOUNT_ID , z . ZUORA_USER_ID , z .…" at bounding box center [788, 71] width 1209 height 779
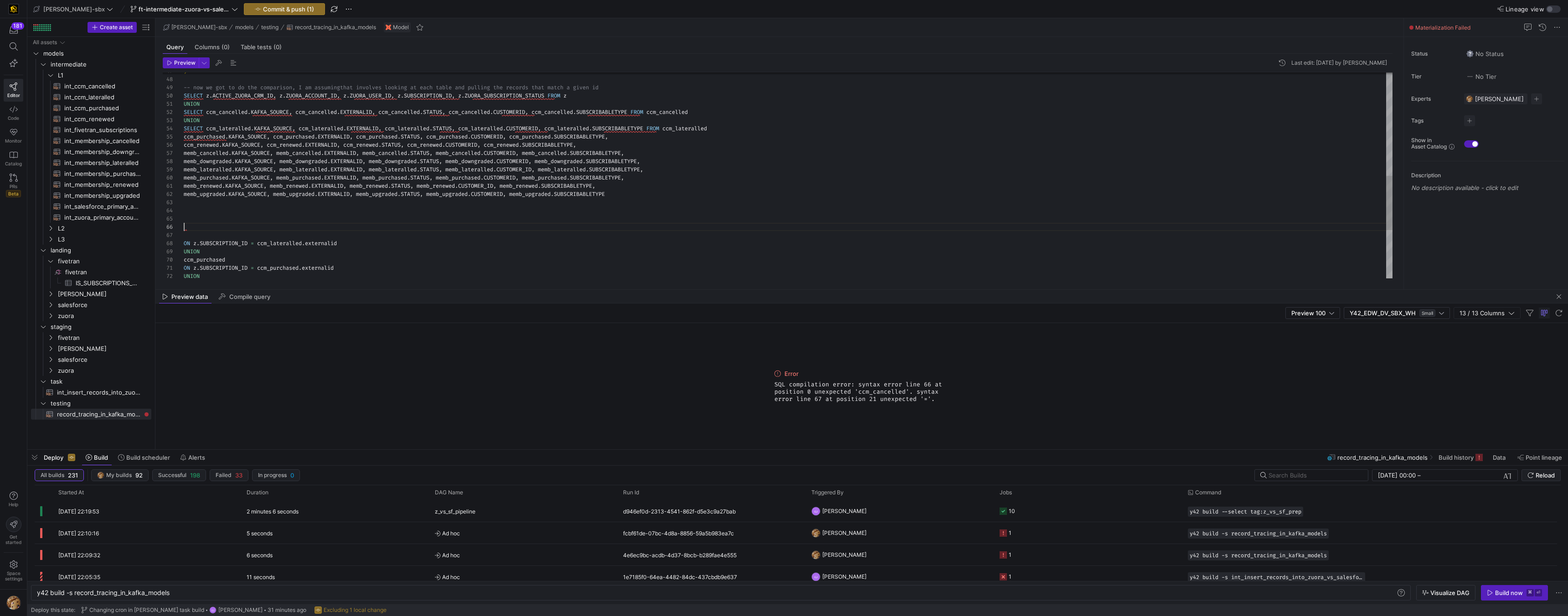
click at [730, 130] on div "SELECT z . ACTIVE_ZUORA_CRM_ID , z . ZUORA_ACCOUNT_ID , z . ZUORA_USER_ID , z .…" at bounding box center [788, 71] width 1209 height 779
click at [184, 143] on span "ccm_purchased" at bounding box center [205, 145] width 41 height 7
click at [186, 146] on div "SELECT z . ACTIVE_ZUORA_CRM_ID , z . ZUORA_ACCOUNT_ID , z . ZUORA_USER_ID , z .…" at bounding box center [788, 75] width 1209 height 786
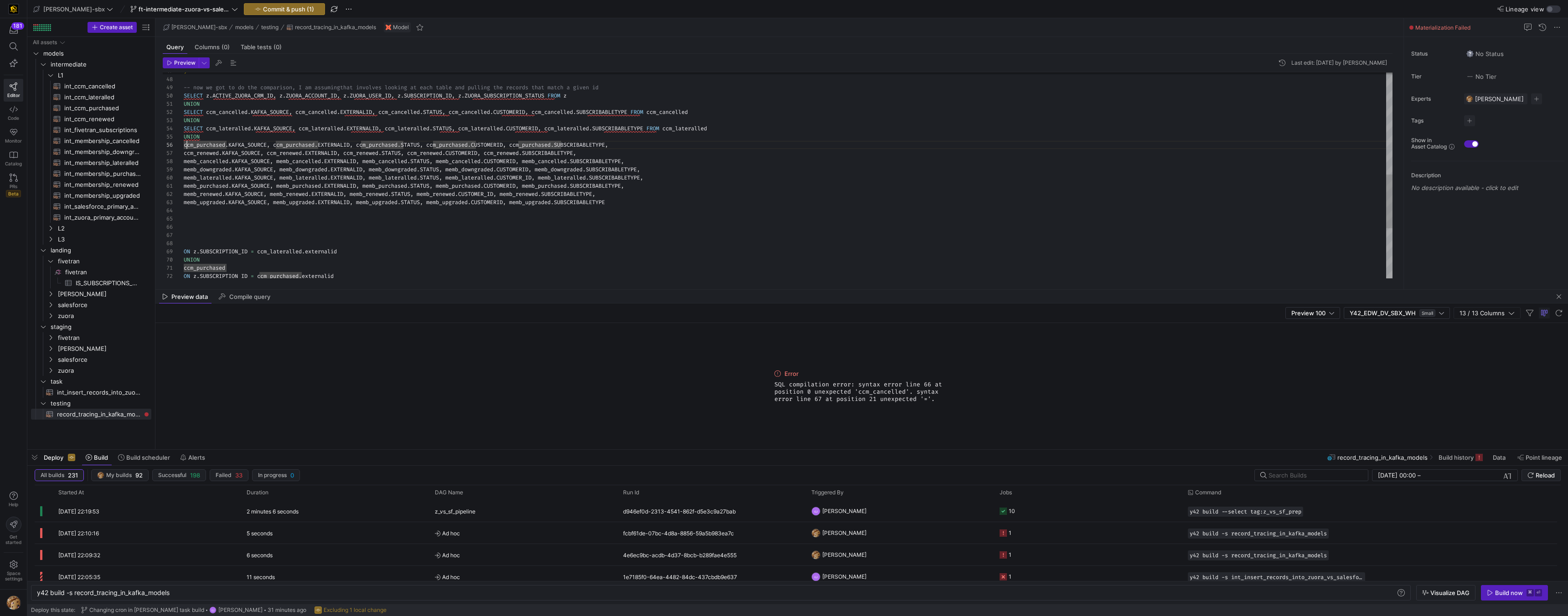
click at [184, 146] on div "SELECT z . ACTIVE_ZUORA_CRM_ID , z . ZUORA_ACCOUNT_ID , z . ZUORA_USER_ID , z .…" at bounding box center [788, 75] width 1209 height 786
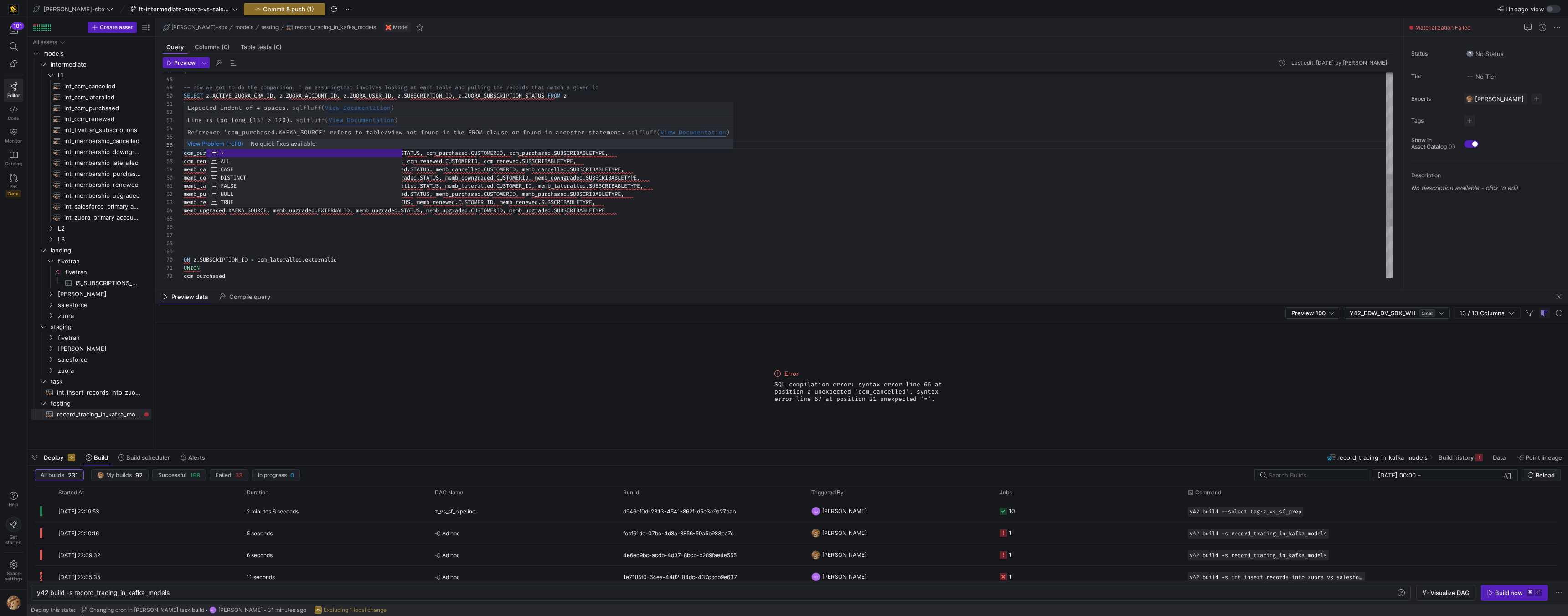
scroll to position [49, 3]
click at [186, 152] on div "SELECT z . ACTIVE_ZUORA_CRM_ID , z . ZUORA_ACCOUNT_ID , z . ZUORA_USER_ID , z .…" at bounding box center [788, 80] width 1209 height 795
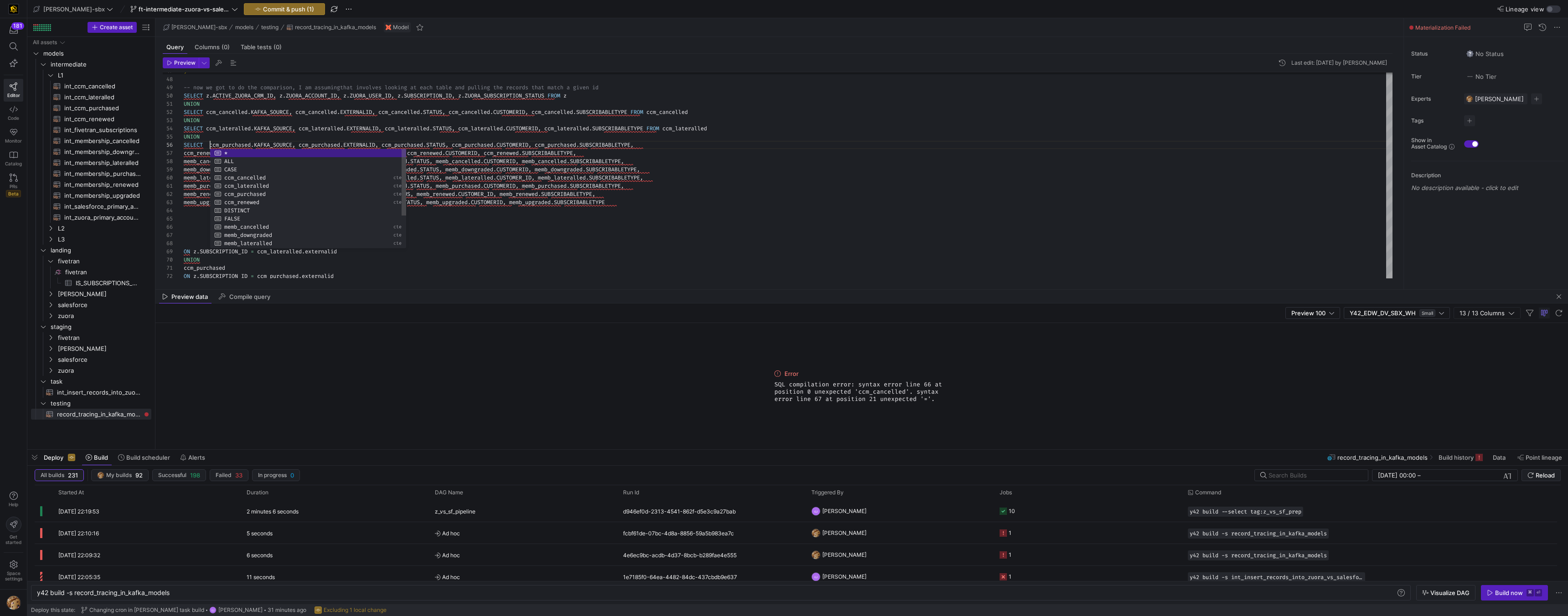
scroll to position [41, 23]
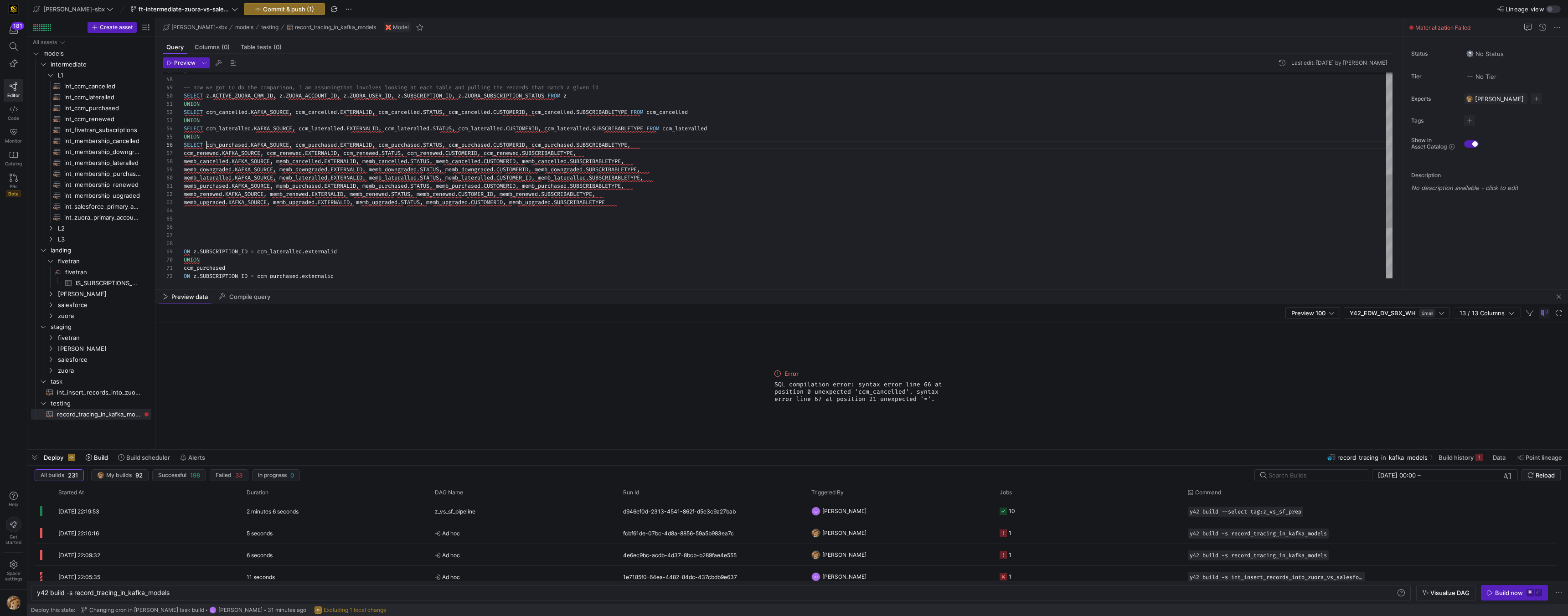
click at [660, 146] on div "SELECT z . ACTIVE_ZUORA_CRM_ID , z . ZUORA_ACCOUNT_ID , z . ZUORA_USER_ID , z .…" at bounding box center [788, 75] width 1209 height 786
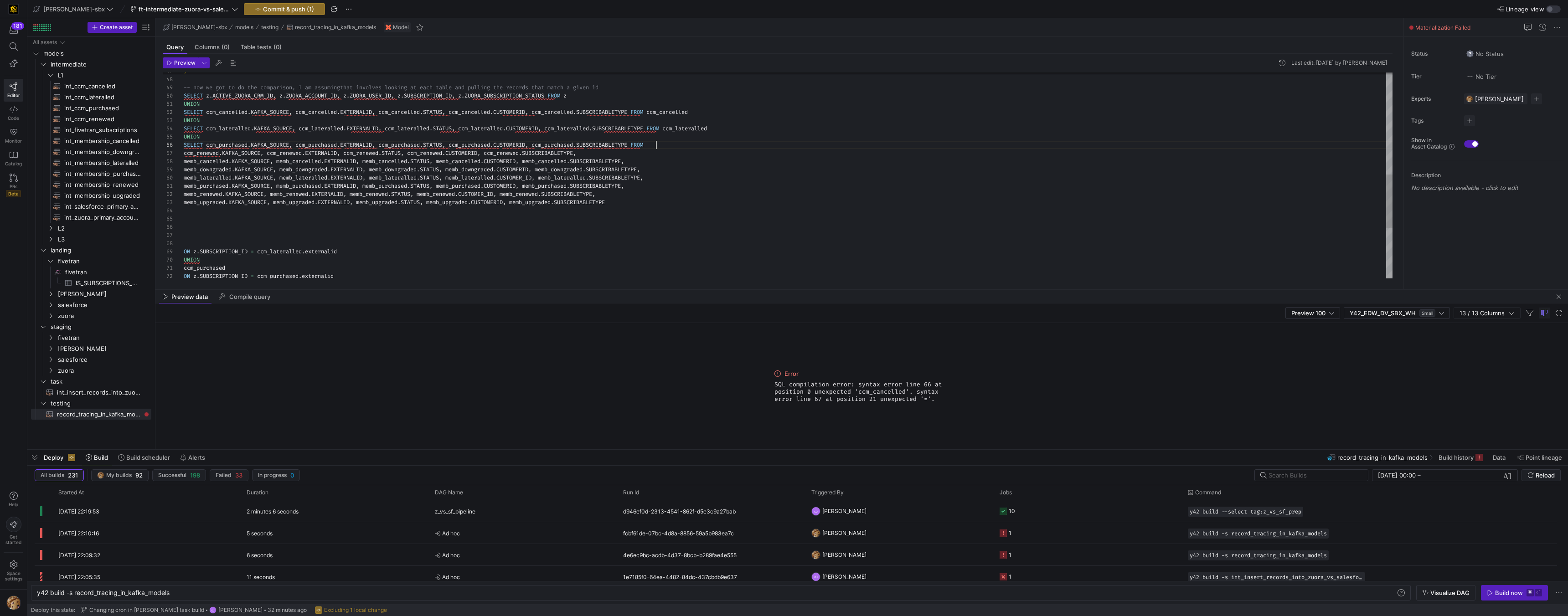
scroll to position [41, 476]
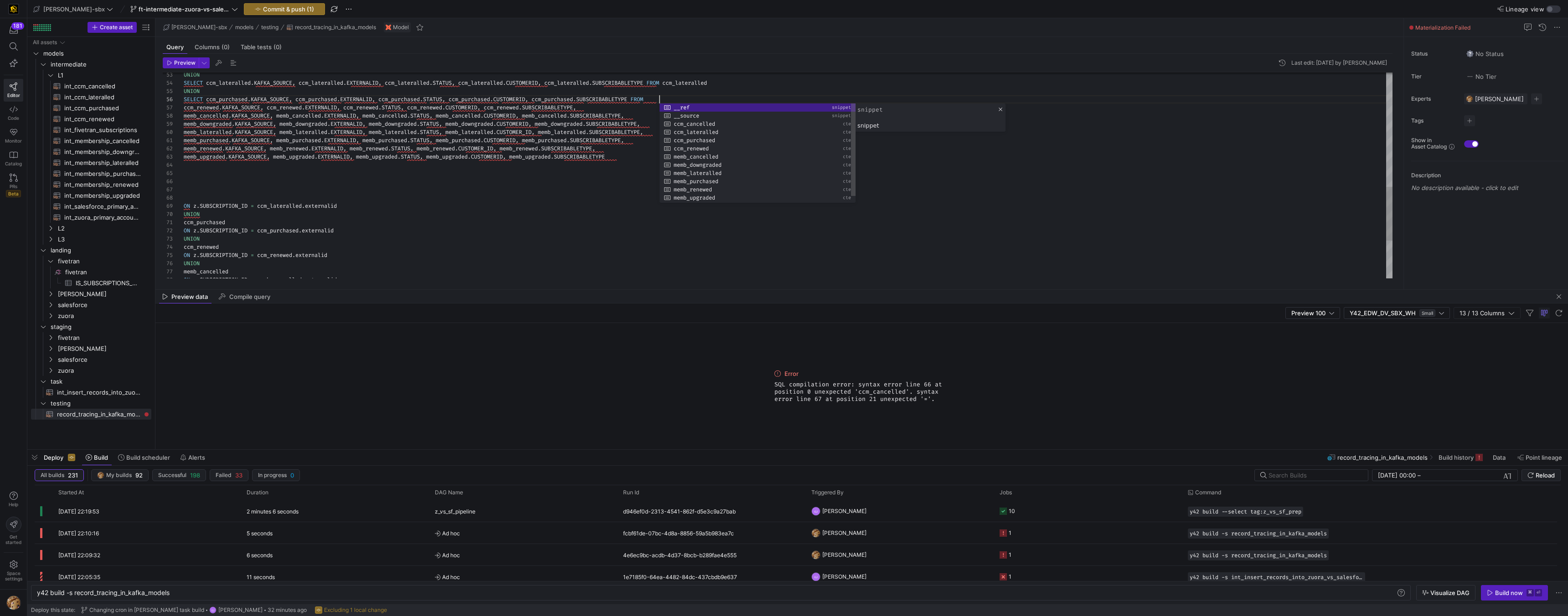
click at [200, 223] on div "SELECT ccm_purchased . KAFKA_SOURCE , ccm_purchased . EXTERNALID , ccm_purchase…" at bounding box center [788, 30] width 1209 height 786
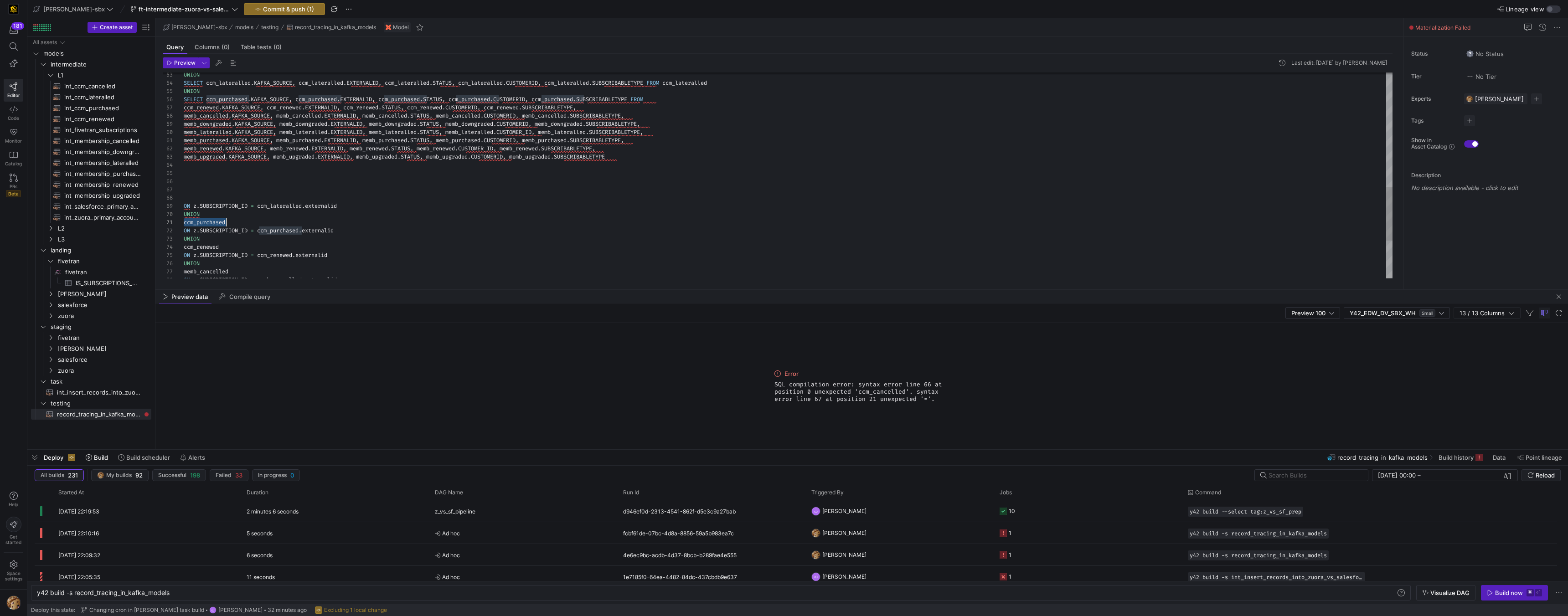
scroll to position [0, 43]
click at [200, 223] on div "SELECT ccm_purchased . KAFKA_SOURCE , ccm_purchased . EXTERNALID , ccm_purchase…" at bounding box center [788, 30] width 1209 height 786
click at [667, 97] on div "SELECT ccm_purchased . KAFKA_SOURCE , ccm_purchased . EXTERNALID , ccm_purchase…" at bounding box center [788, 30] width 1209 height 786
click at [723, 100] on div "SELECT ccm_purchased . KAFKA_SOURCE , ccm_purchased . EXTERNALID , ccm_purchase…" at bounding box center [788, 30] width 1209 height 786
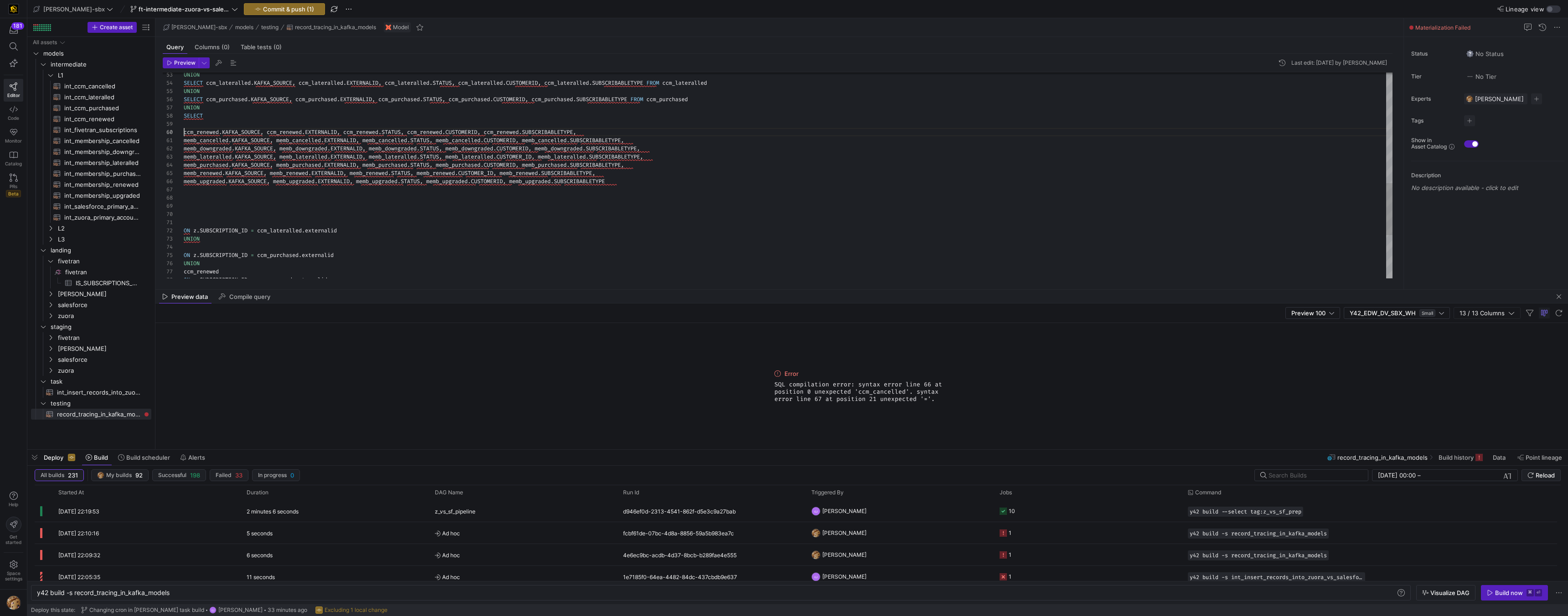
scroll to position [66, 0]
click at [184, 132] on div "memb_purchased . KAFKA_SOURCE , memb_purchased . EXTERNALID , memb_purchased . …" at bounding box center [788, 42] width 1209 height 811
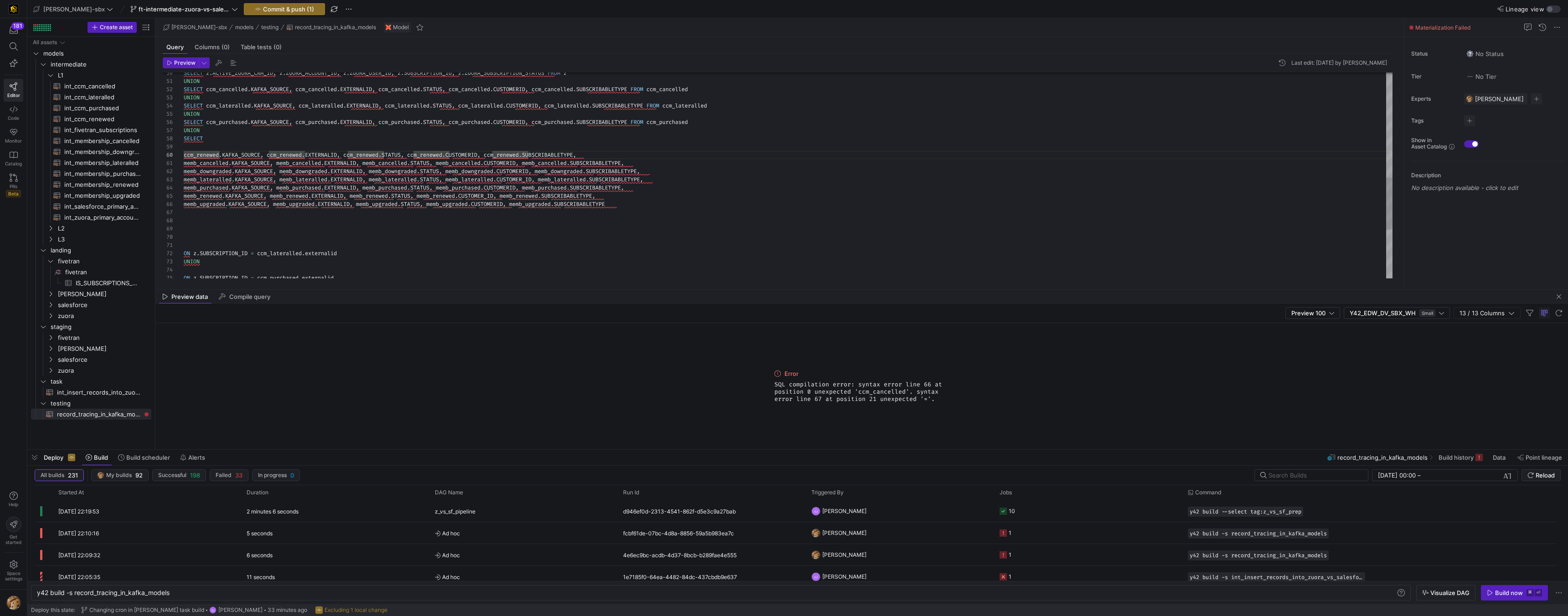
click at [224, 137] on div "ON z . SUBSCRIPTION_ID = ccm_lateralled . externalid memb_purchased . KAFKA_SOU…" at bounding box center [788, 65] width 1209 height 811
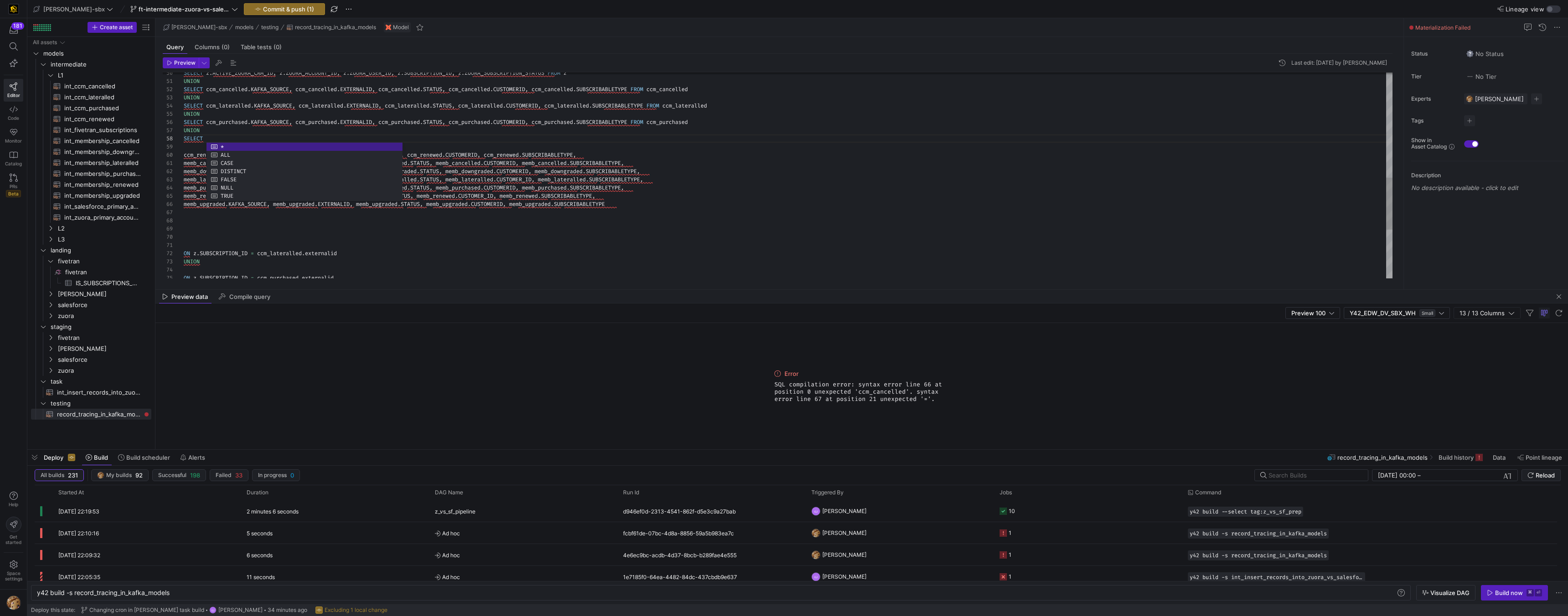
type textarea "UNION SELECT ccm_cancelled.KAFKA_SOURCE, ccm_cancelled.EXTERNALID, ccm_cancelle…"
click at [741, 122] on div "ON z . SUBSCRIPTION_ID = ccm_lateralled . externalid memb_purchased . KAFKA_SOU…" at bounding box center [788, 65] width 1209 height 811
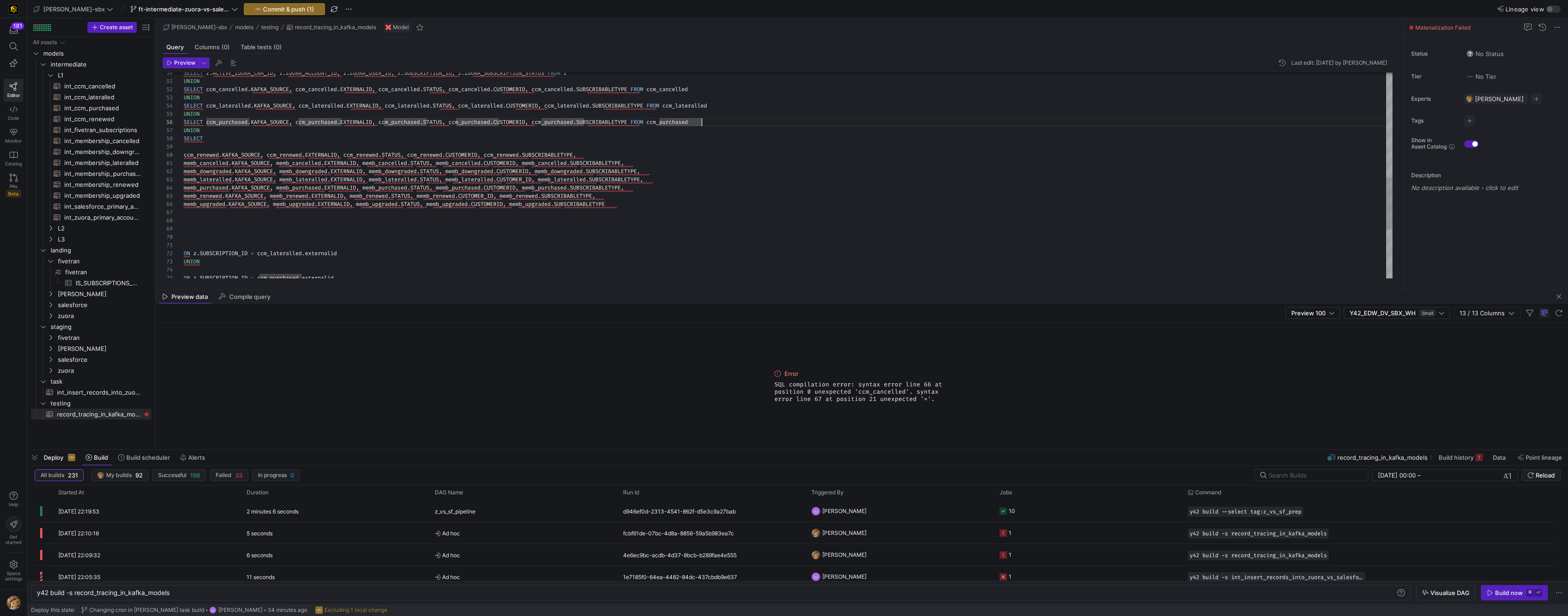
scroll to position [49, 23]
click at [242, 139] on div "ON z . SUBSCRIPTION_ID = ccm_lateralled . externalid memb_purchased . KAFKA_SOU…" at bounding box center [788, 65] width 1209 height 811
type textarea "cm_cancelled.KAFKA_SOURCE, ccm_cancelled.EXTERNALID, ccm_cancelled.STATUS, ccm_…"
